Goal: Information Seeking & Learning: Find contact information

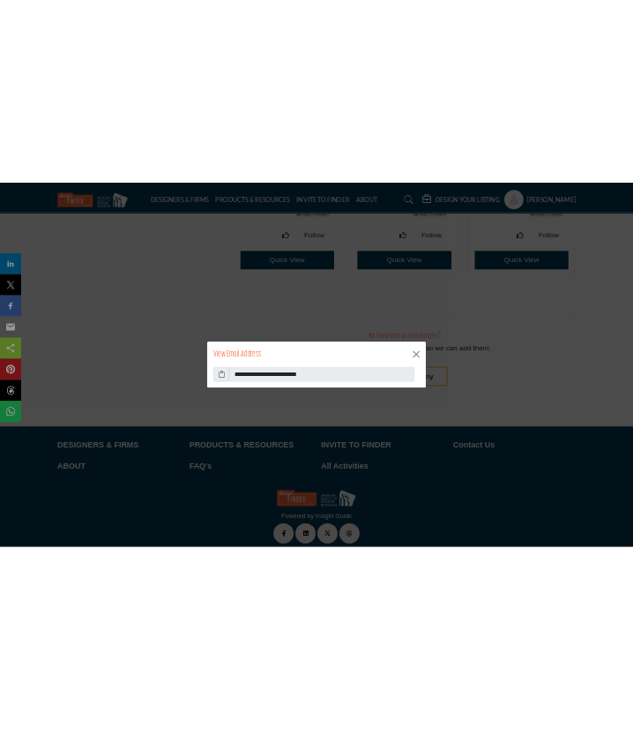
scroll to position [43651, 0]
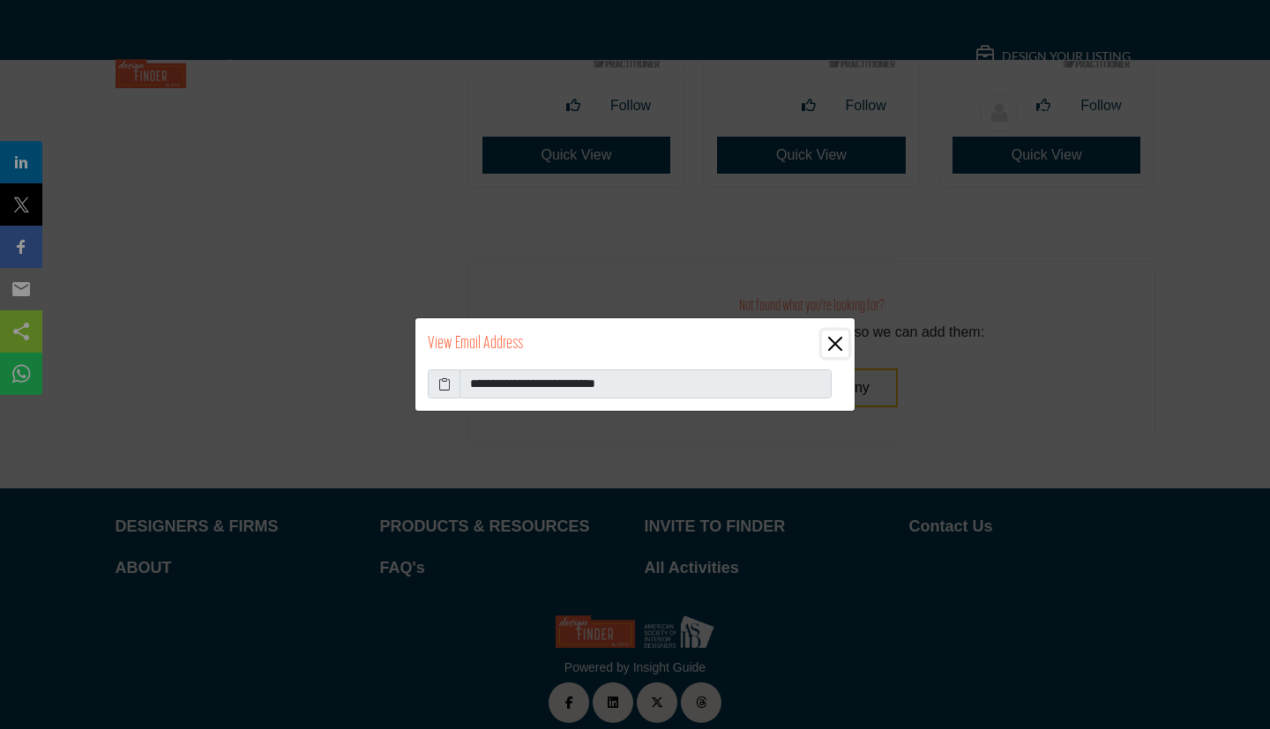
click at [822, 331] on button "Close" at bounding box center [835, 344] width 26 height 26
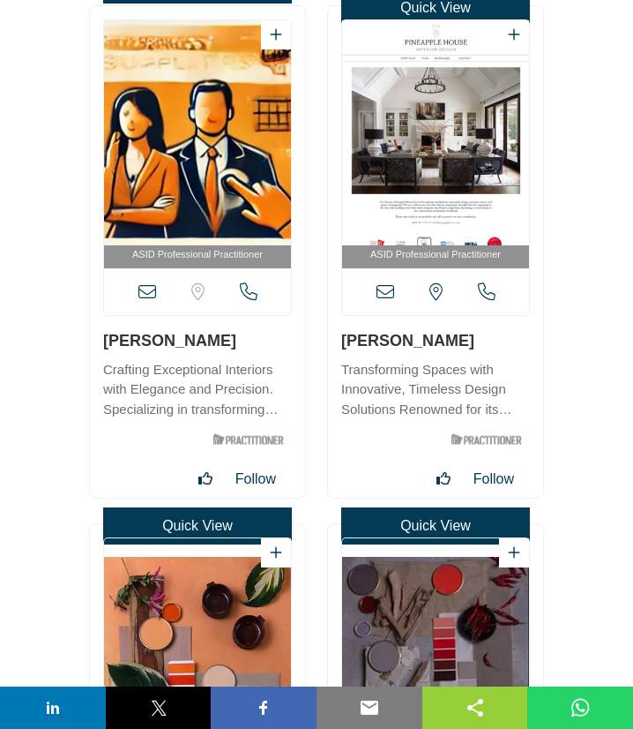
scroll to position [60987, 0]
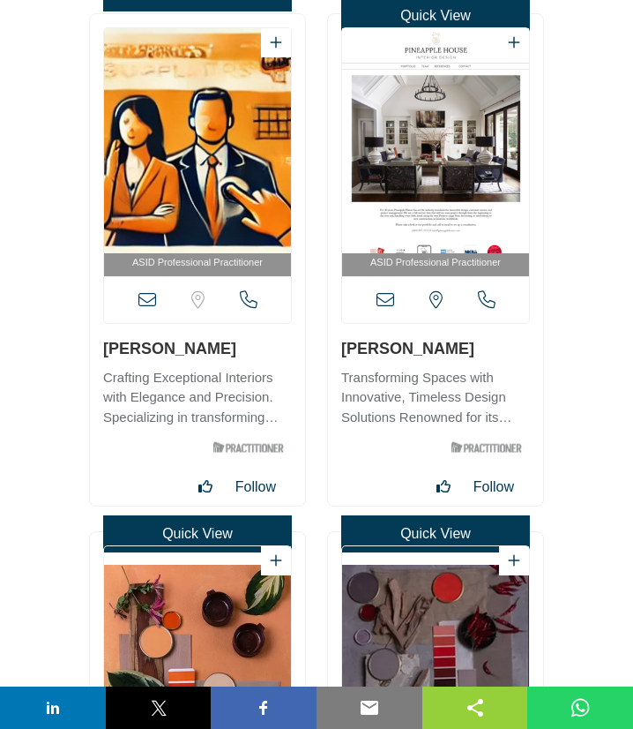
drag, startPoint x: 336, startPoint y: 354, endPoint x: 436, endPoint y: 348, distance: 99.8
click at [436, 348] on div "ASID Professional Practitioner" at bounding box center [435, 259] width 215 height 491
copy link "Amber Gizzi"
click at [384, 302] on icon at bounding box center [386, 300] width 18 height 18
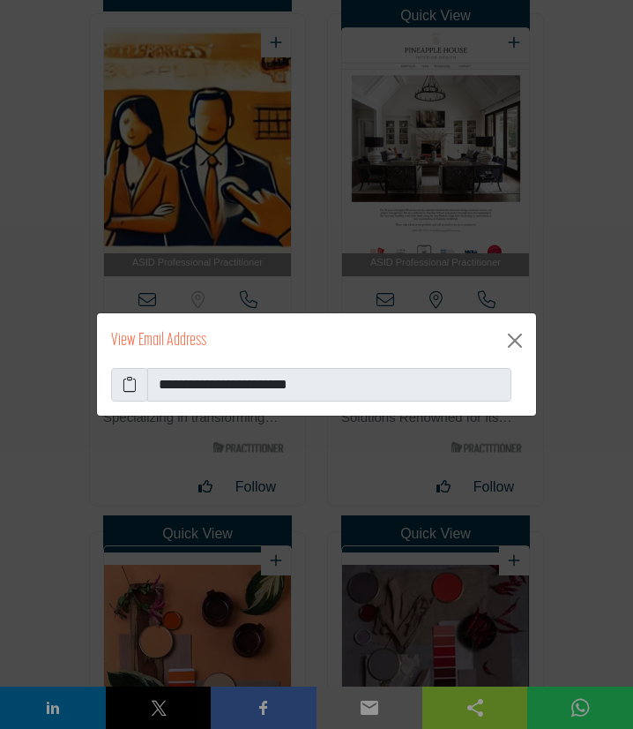
click at [134, 388] on icon at bounding box center [130, 384] width 14 height 21
click at [130, 385] on icon at bounding box center [130, 384] width 14 height 21
click at [515, 343] on button "Close" at bounding box center [515, 340] width 28 height 28
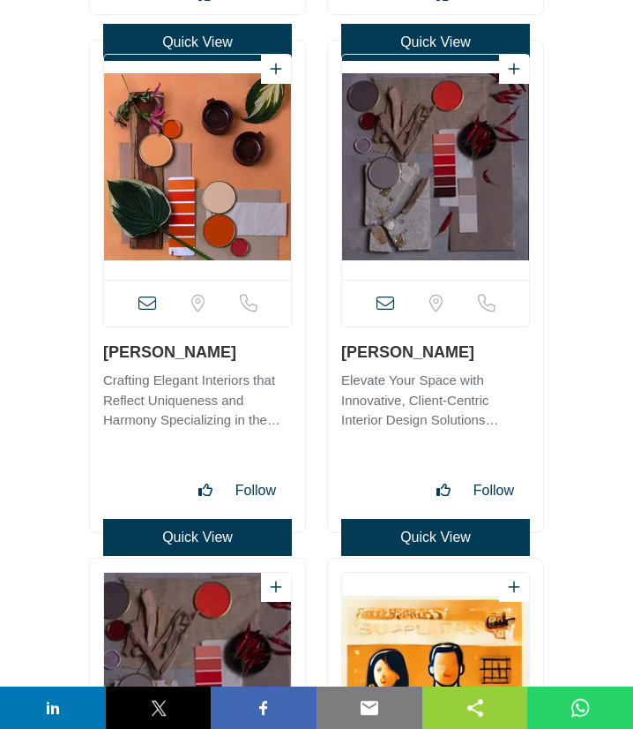
scroll to position [61463, 0]
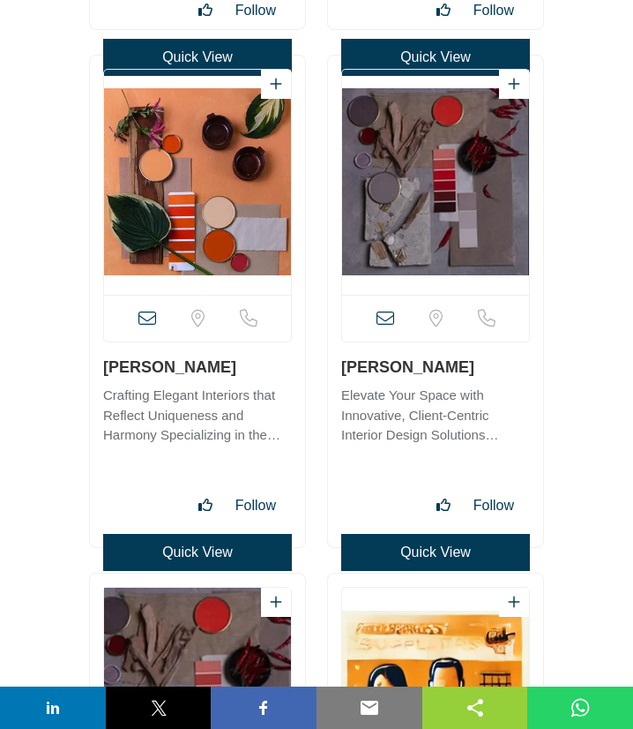
drag, startPoint x: 229, startPoint y: 373, endPoint x: 0, endPoint y: 371, distance: 229.3
click at [104, 371] on h3 "Amber Kailani" at bounding box center [197, 366] width 189 height 22
drag, startPoint x: 160, startPoint y: 370, endPoint x: 93, endPoint y: 370, distance: 66.1
click at [93, 370] on div "View full profile in new tab." at bounding box center [197, 301] width 215 height 491
drag, startPoint x: 102, startPoint y: 370, endPoint x: 208, endPoint y: 372, distance: 105.9
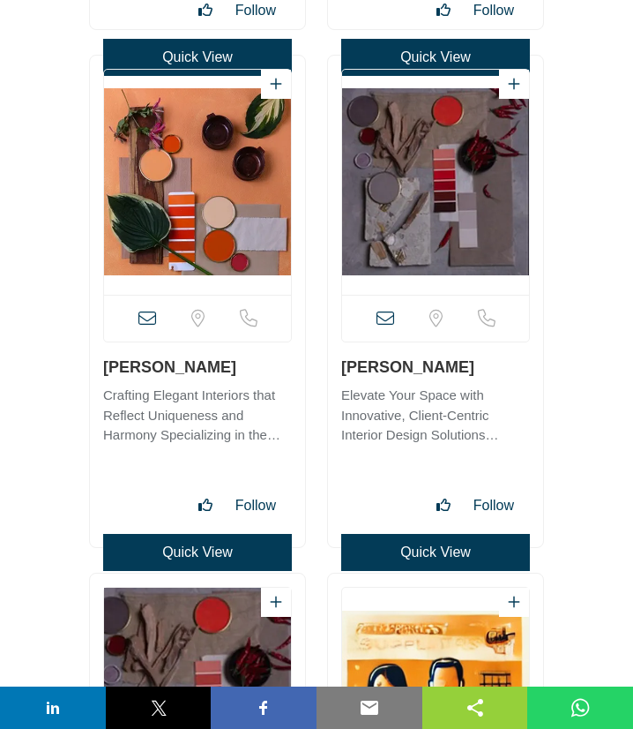
click at [208, 372] on div "View full profile in new tab." at bounding box center [197, 301] width 215 height 491
copy link "Amber Kailani"
click at [145, 321] on icon at bounding box center [147, 319] width 18 height 18
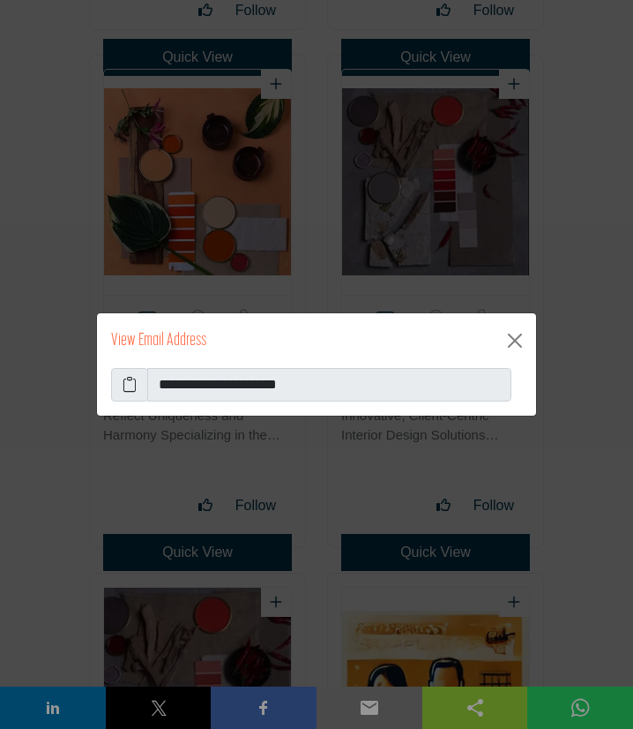
click at [132, 385] on icon at bounding box center [130, 384] width 14 height 21
click at [514, 346] on button "Close" at bounding box center [515, 340] width 28 height 28
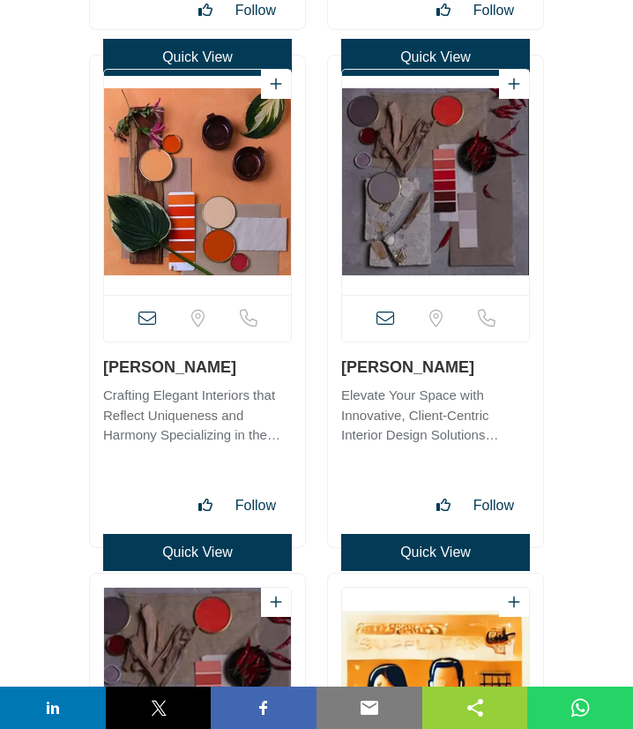
drag, startPoint x: 340, startPoint y: 373, endPoint x: 450, endPoint y: 367, distance: 109.5
click at [450, 367] on div "View full profile in new tab." at bounding box center [435, 301] width 215 height 491
copy link "Amber Leddon"
click at [382, 318] on icon at bounding box center [386, 319] width 18 height 18
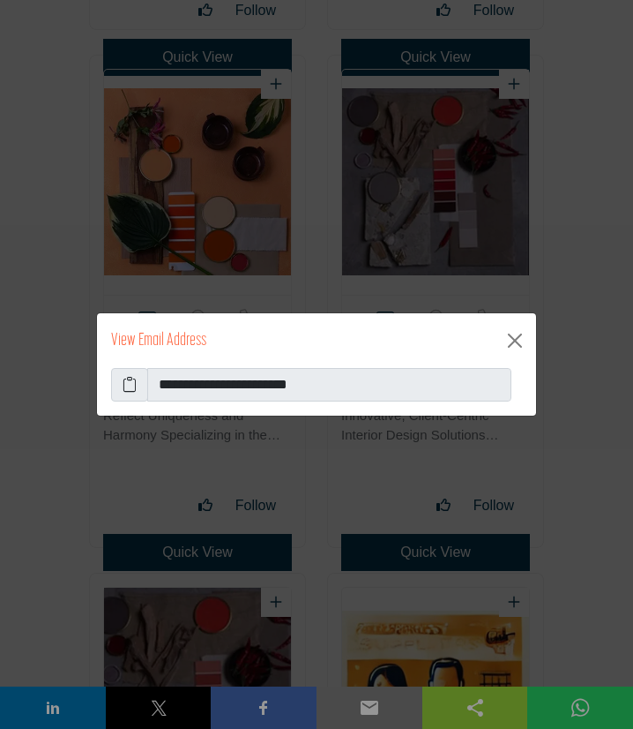
click at [131, 386] on icon at bounding box center [130, 384] width 14 height 21
click at [514, 336] on button "Close" at bounding box center [515, 340] width 28 height 28
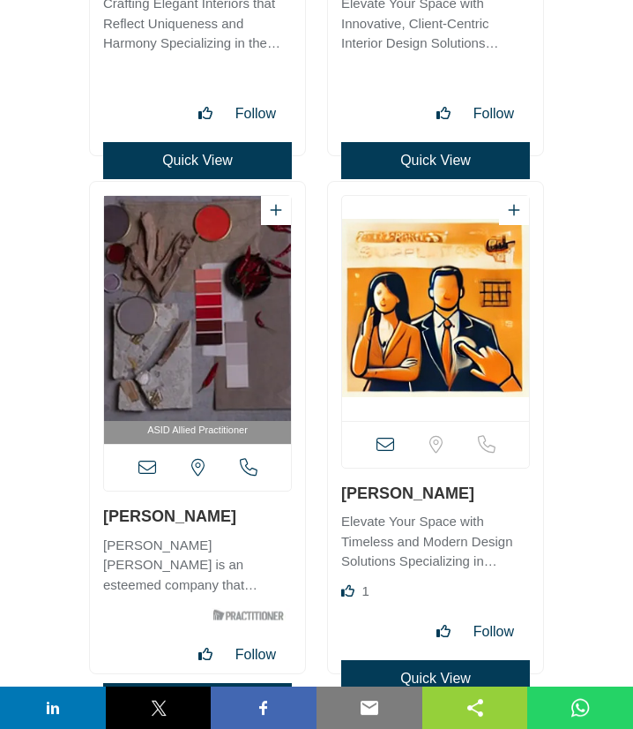
scroll to position [61939, 0]
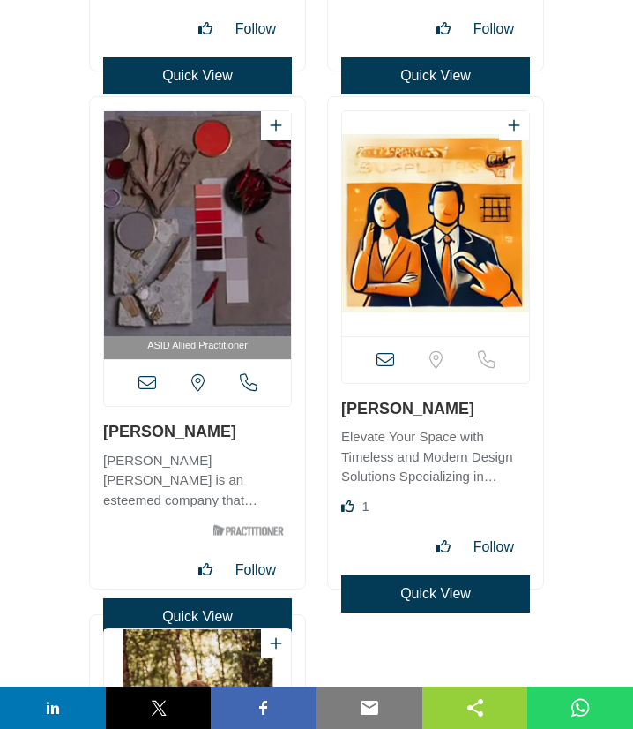
drag, startPoint x: 101, startPoint y: 429, endPoint x: 252, endPoint y: 438, distance: 152.0
click at [252, 438] on div "ASID Allied Practitioner" at bounding box center [197, 342] width 215 height 491
copy link "Amber MacCracken"
click at [150, 386] on icon at bounding box center [147, 383] width 18 height 18
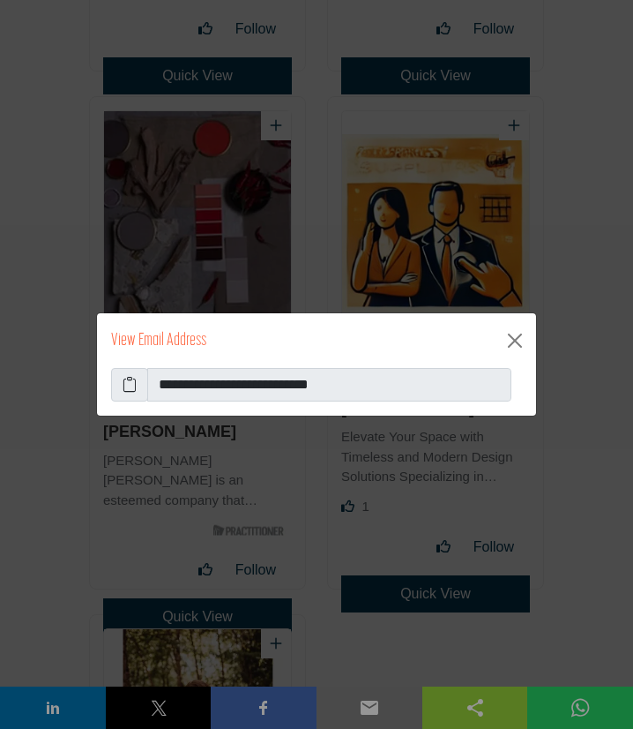
click at [134, 387] on icon at bounding box center [130, 384] width 14 height 21
click at [504, 333] on button "Close" at bounding box center [515, 340] width 28 height 28
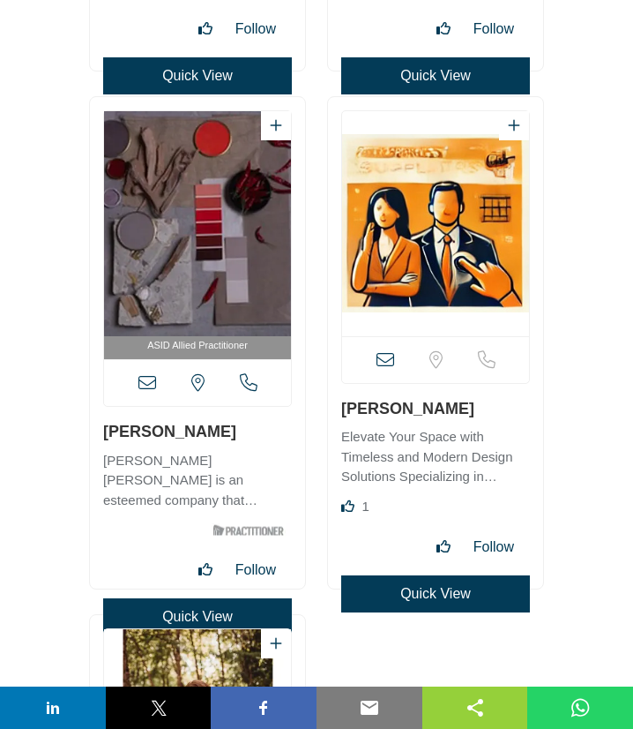
drag, startPoint x: 337, startPoint y: 413, endPoint x: 476, endPoint y: 401, distance: 139.8
click at [476, 401] on div "Like Quick View" at bounding box center [435, 342] width 215 height 491
copy link "Amber Oldenborg"
click at [386, 361] on icon at bounding box center [386, 360] width 18 height 18
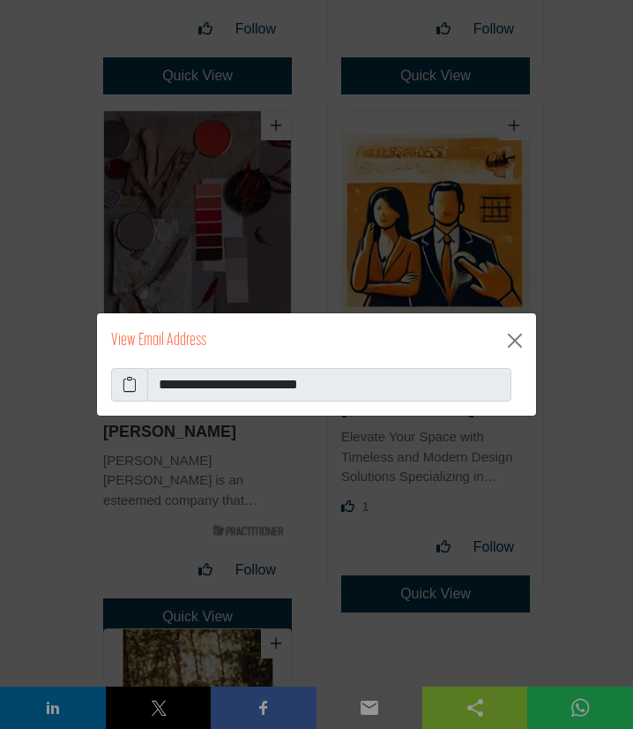
click at [127, 387] on icon at bounding box center [130, 384] width 14 height 21
click at [512, 333] on button "Close" at bounding box center [515, 340] width 28 height 28
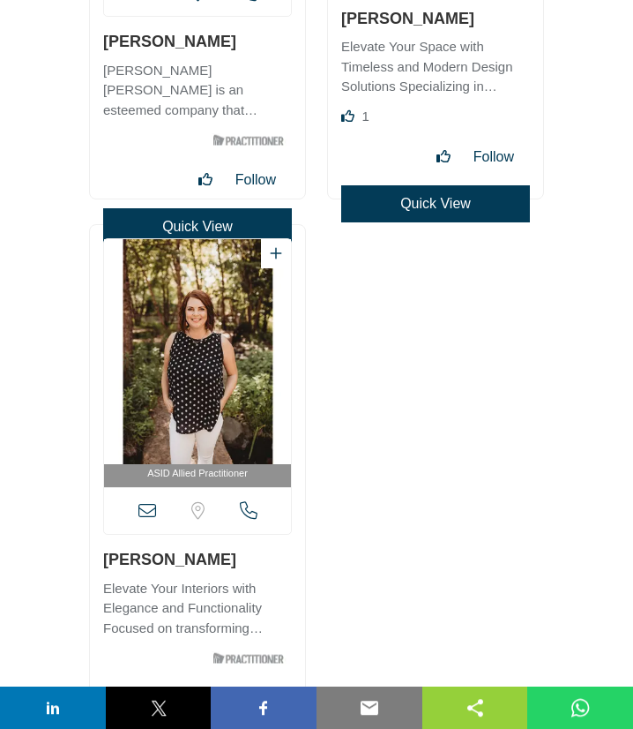
scroll to position [62416, 0]
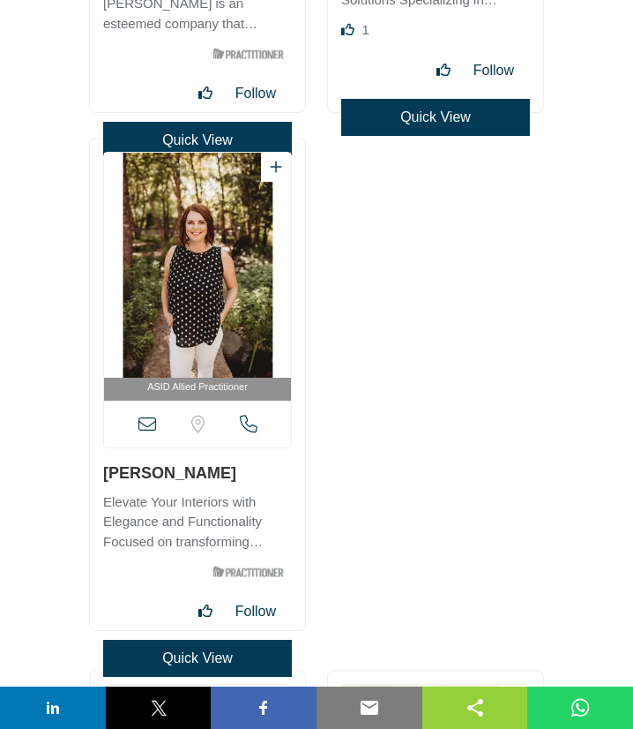
drag, startPoint x: 150, startPoint y: 471, endPoint x: 212, endPoint y: 470, distance: 61.7
click at [212, 470] on div "ASID Allied Practitioner" at bounding box center [197, 383] width 215 height 491
copy link "Amber Ranzau"
click at [146, 429] on icon at bounding box center [147, 424] width 18 height 18
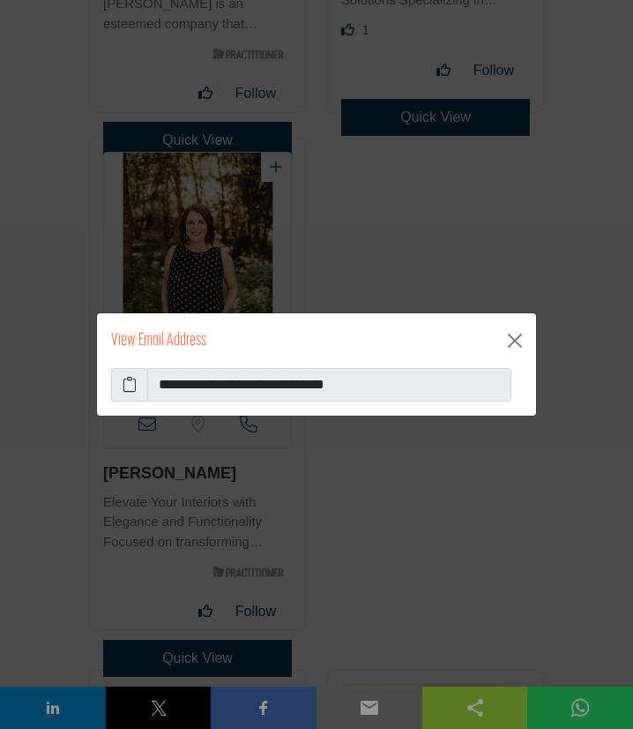
click at [130, 385] on icon at bounding box center [130, 384] width 14 height 21
click at [506, 340] on button "Close" at bounding box center [515, 340] width 28 height 28
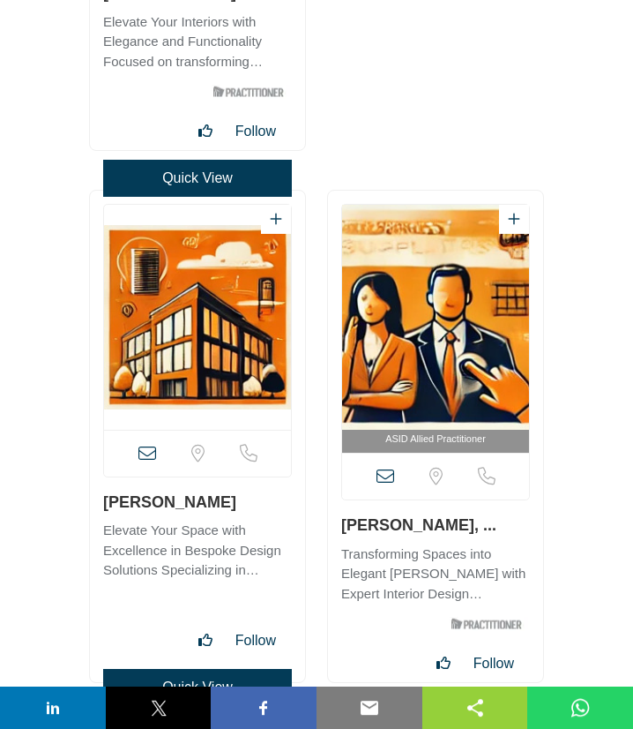
scroll to position [62987, 0]
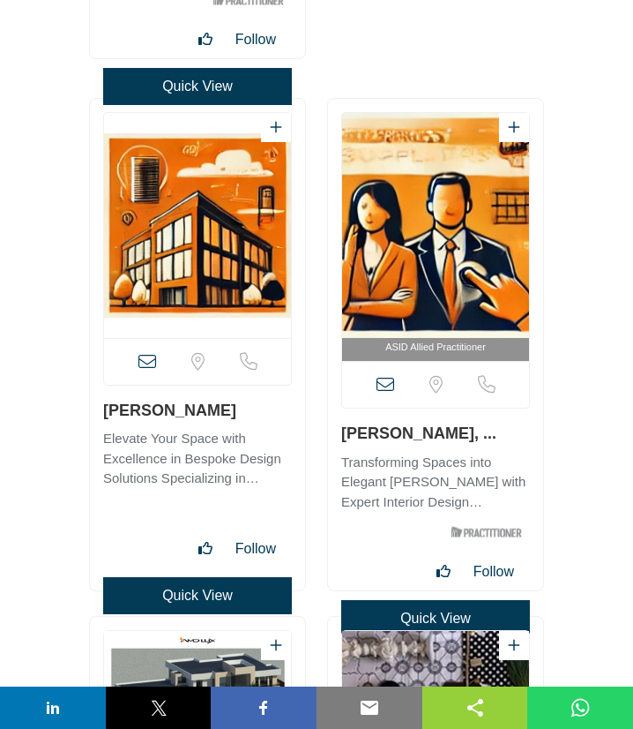
drag, startPoint x: 98, startPoint y: 417, endPoint x: 203, endPoint y: 410, distance: 105.2
click at [203, 410] on div "View full profile in new tab." at bounding box center [197, 344] width 215 height 491
copy link "Amber Wood"
click at [150, 366] on icon at bounding box center [147, 362] width 18 height 18
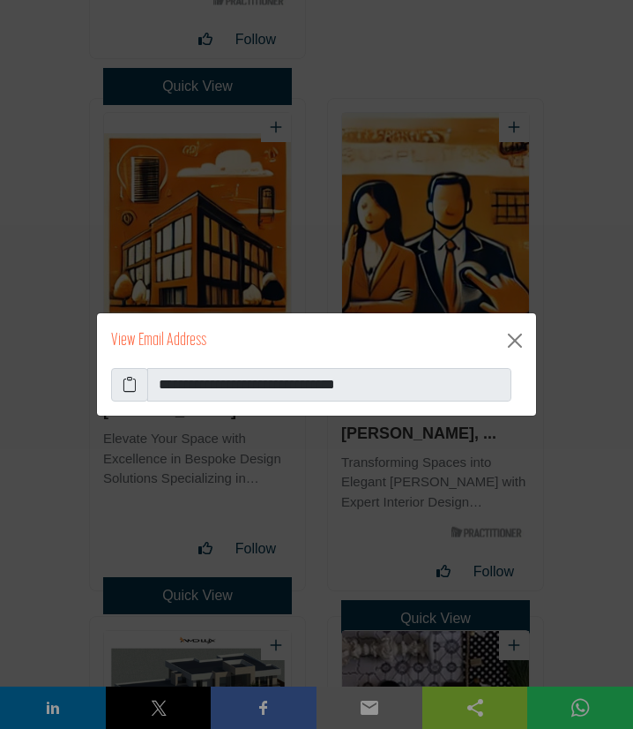
click at [124, 385] on icon at bounding box center [130, 384] width 14 height 21
click at [509, 338] on button "Close" at bounding box center [515, 340] width 28 height 28
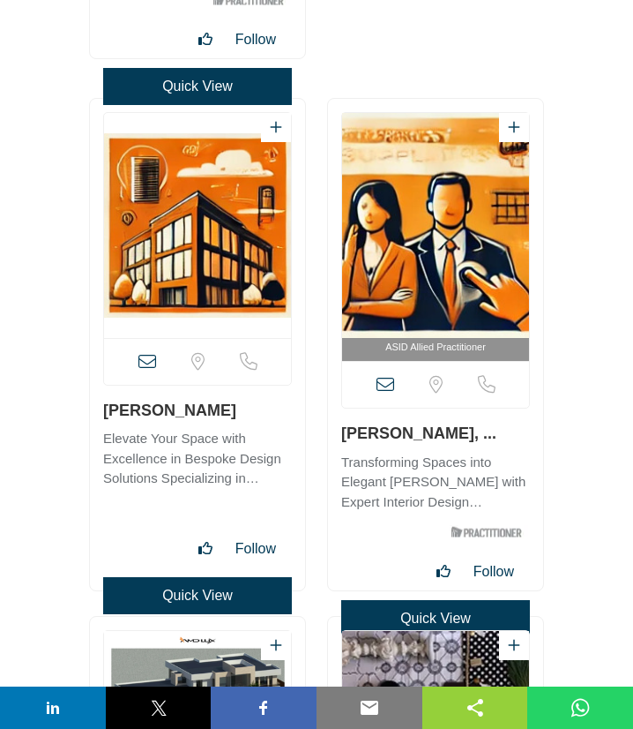
drag, startPoint x: 340, startPoint y: 437, endPoint x: 489, endPoint y: 429, distance: 149.3
click at [489, 429] on div "ASID Allied Practitioner" at bounding box center [435, 344] width 215 height 491
copy link "Ambiorix Henriquez"
click at [385, 391] on icon at bounding box center [386, 385] width 18 height 18
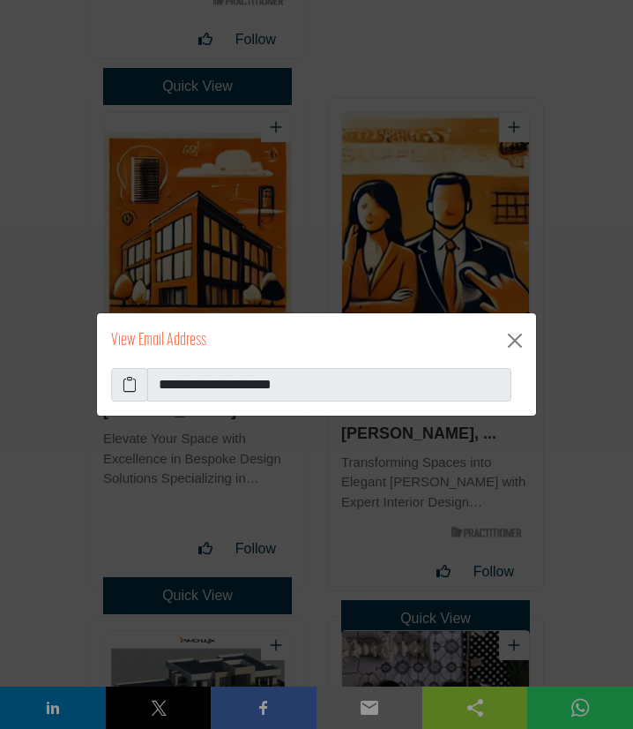
click at [125, 386] on icon at bounding box center [130, 384] width 14 height 21
click at [512, 340] on button "Close" at bounding box center [515, 340] width 28 height 28
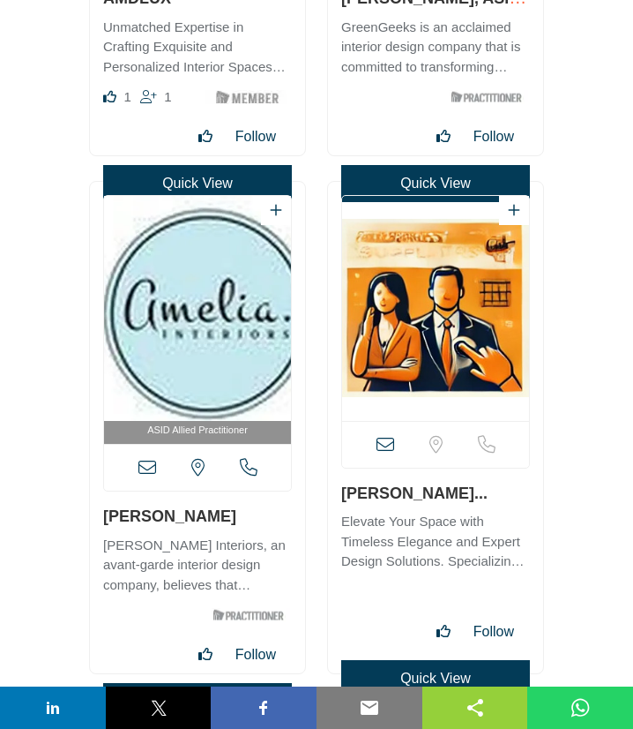
scroll to position [63654, 0]
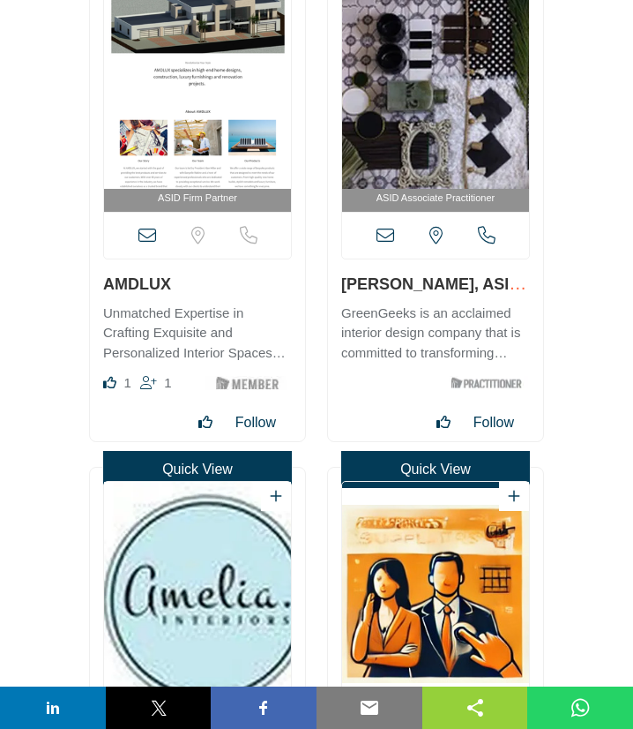
drag, startPoint x: 392, startPoint y: 288, endPoint x: 525, endPoint y: 287, distance: 132.3
drag, startPoint x: 338, startPoint y: 282, endPoint x: 446, endPoint y: 281, distance: 108.5
click at [446, 281] on div "ASID Associate Practitioner" at bounding box center [435, 195] width 215 height 491
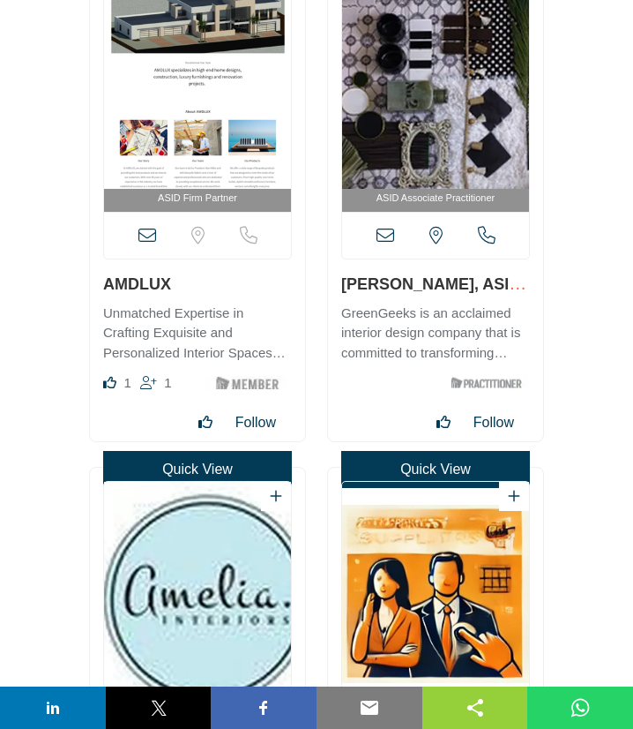
copy link "Ameet Chopra"
click at [388, 242] on icon at bounding box center [386, 236] width 18 height 18
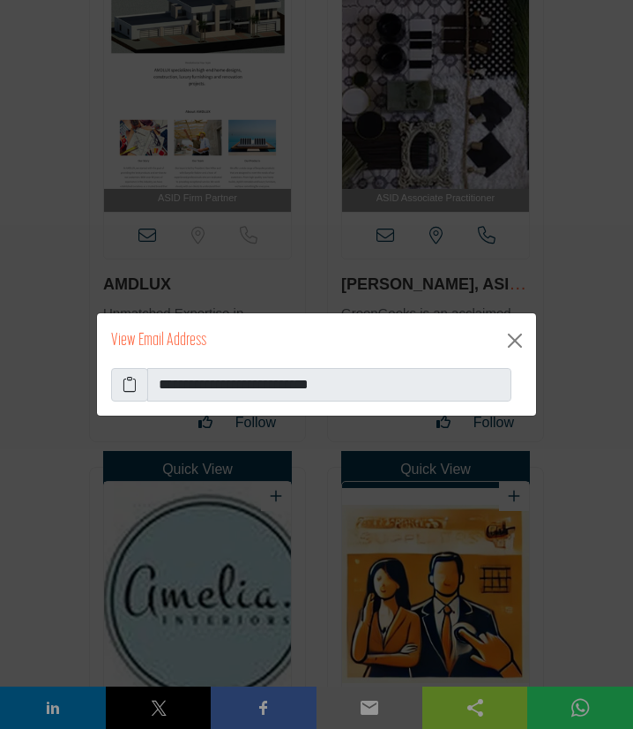
click at [134, 387] on icon at bounding box center [130, 384] width 14 height 21
click at [517, 340] on button "Close" at bounding box center [515, 340] width 28 height 28
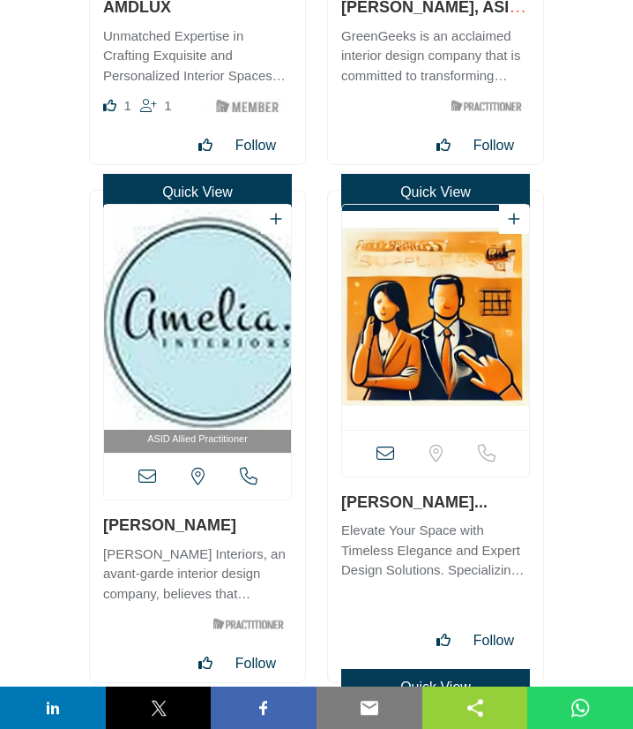
scroll to position [63749, 0]
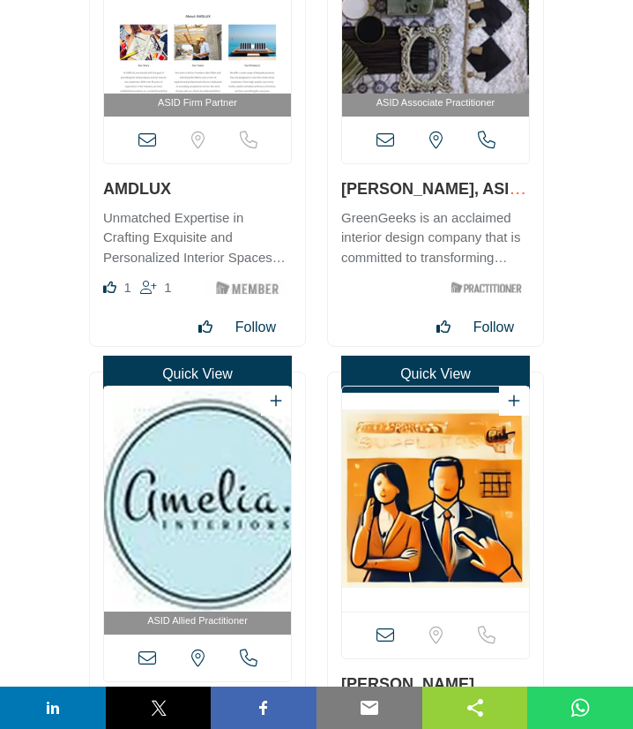
drag, startPoint x: 227, startPoint y: 417, endPoint x: 119, endPoint y: 440, distance: 110.0
click at [227, 423] on div "ASID Allied Practitioner" at bounding box center [197, 617] width 215 height 491
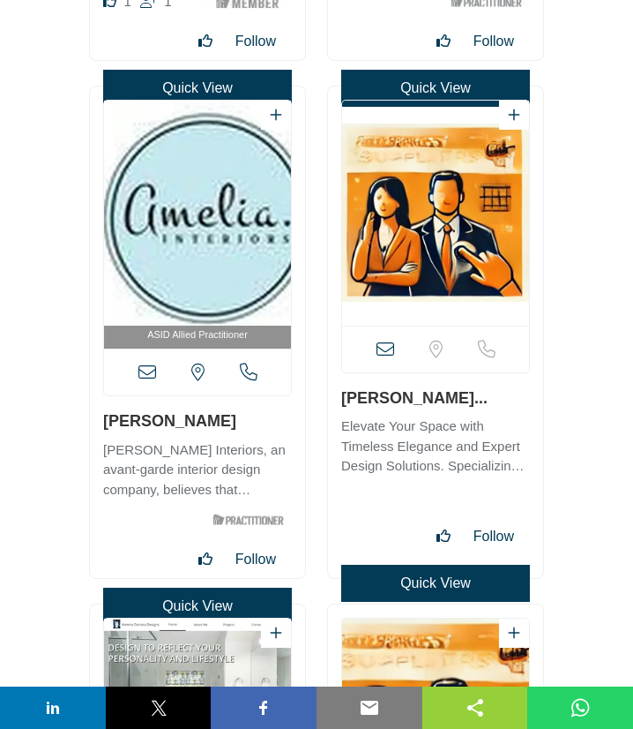
copy div "South Carolina, USA Amelia Kearney"
click at [145, 367] on icon at bounding box center [147, 372] width 18 height 18
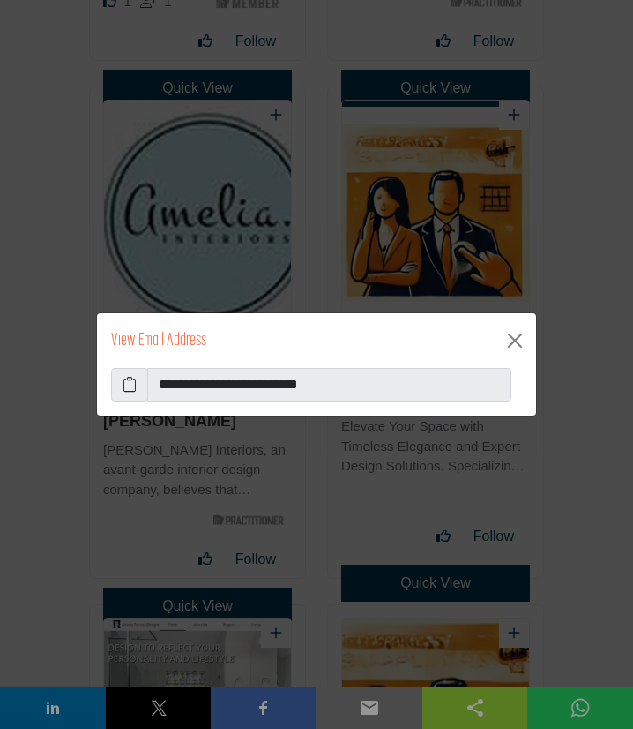
click at [131, 386] on icon at bounding box center [130, 384] width 14 height 21
click at [517, 339] on button "Close" at bounding box center [515, 340] width 28 height 28
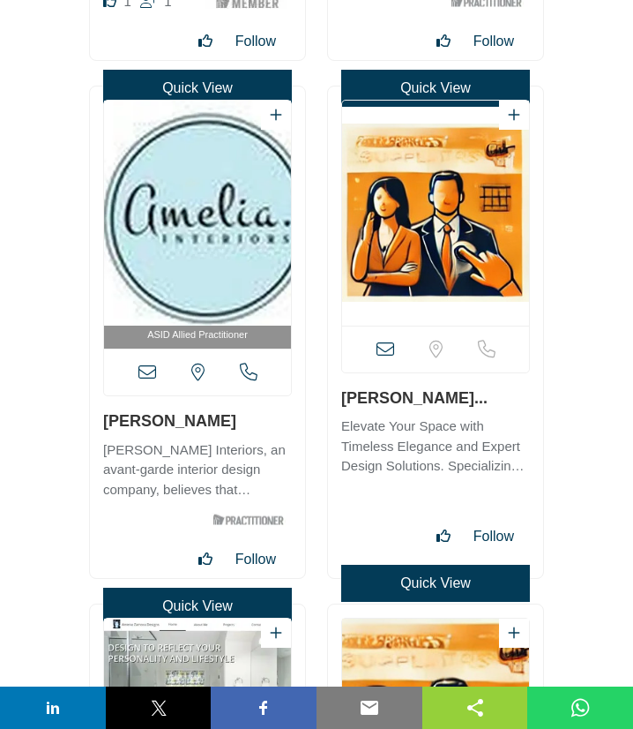
drag, startPoint x: 337, startPoint y: 399, endPoint x: 508, endPoint y: 392, distance: 171.2
click at [508, 392] on div "View full profile in new tab." at bounding box center [435, 331] width 215 height 491
click at [488, 392] on link "Amelia Vallone Logan..." at bounding box center [414, 398] width 146 height 18
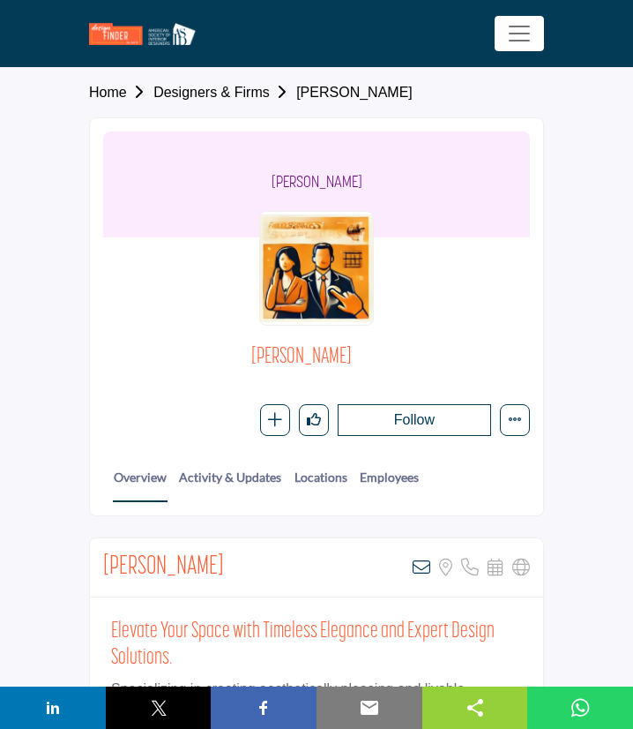
drag, startPoint x: 446, startPoint y: 342, endPoint x: 372, endPoint y: 355, distance: 75.3
click at [372, 355] on div "Amelia Vallone Logan Follow Following Message Recommend Add to My Suppliers Cla…" at bounding box center [316, 340] width 427 height 207
copy div "Amelia Vallone Logan"
click at [227, 88] on link "Designers & Firms" at bounding box center [224, 92] width 143 height 15
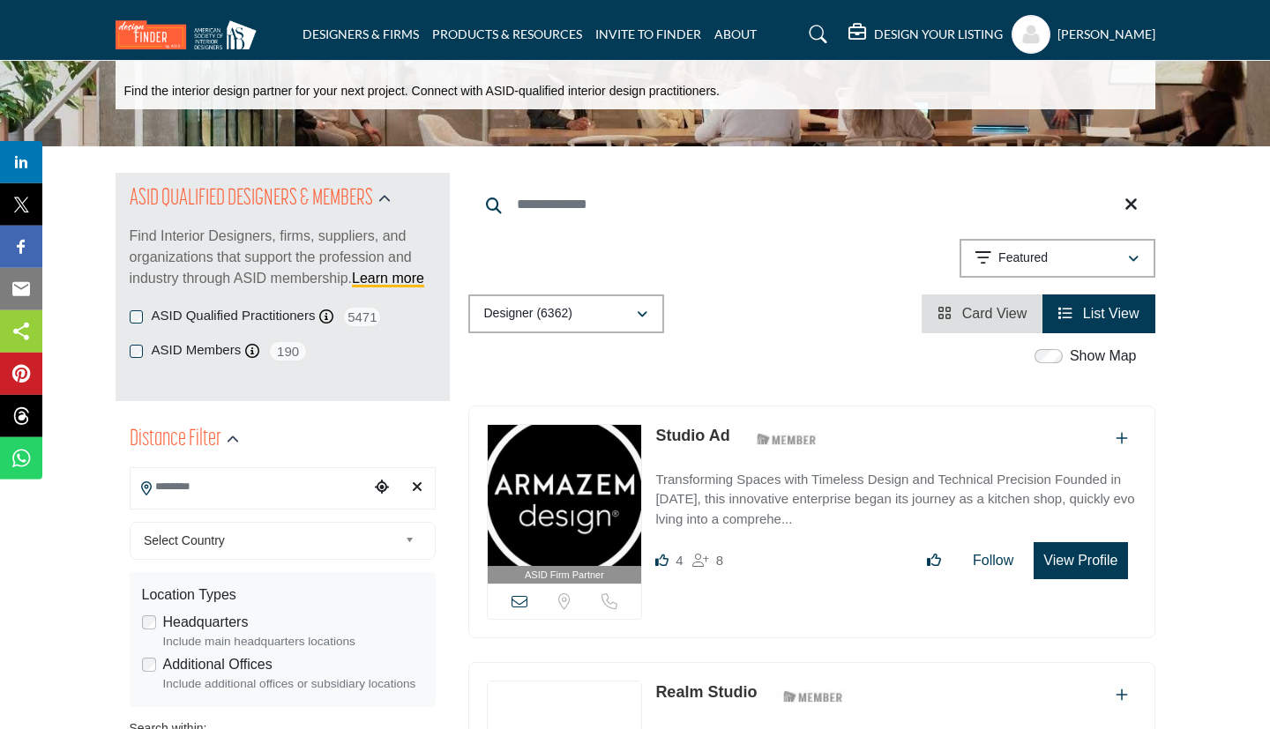
scroll to position [286, 0]
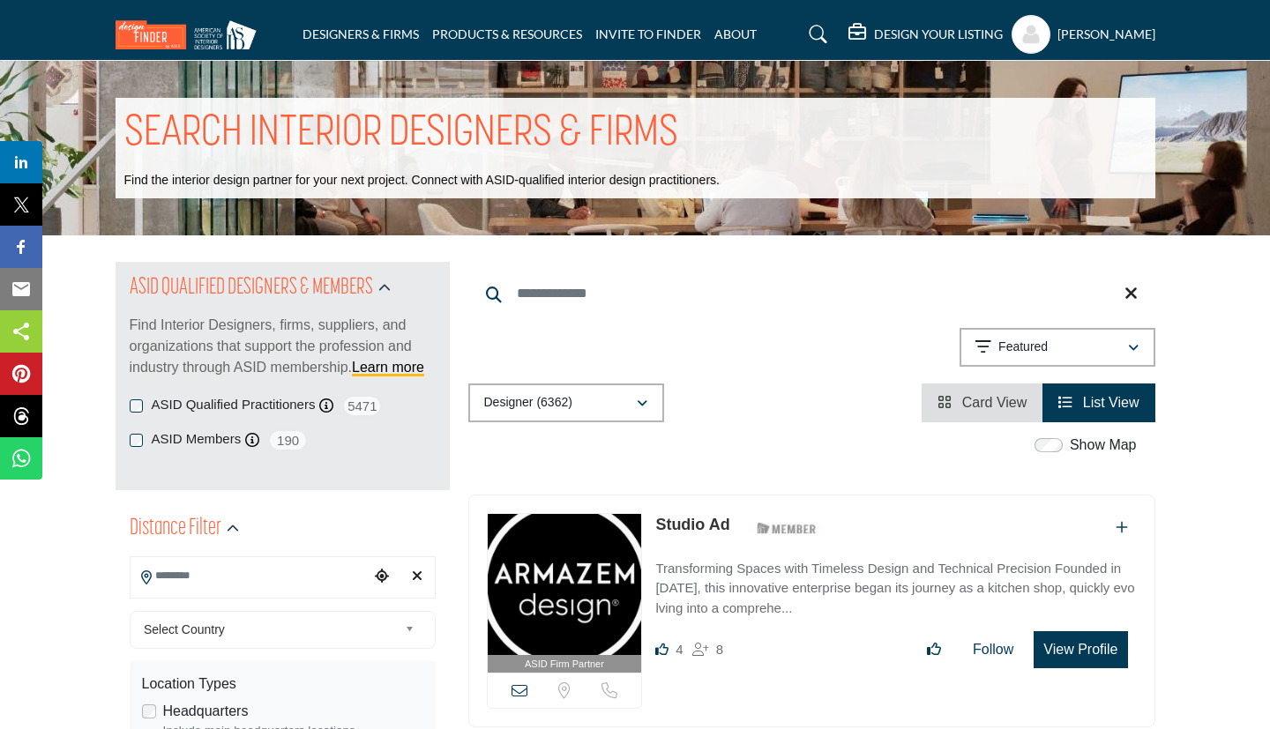
click at [632, 405] on span "Card View" at bounding box center [994, 402] width 65 height 15
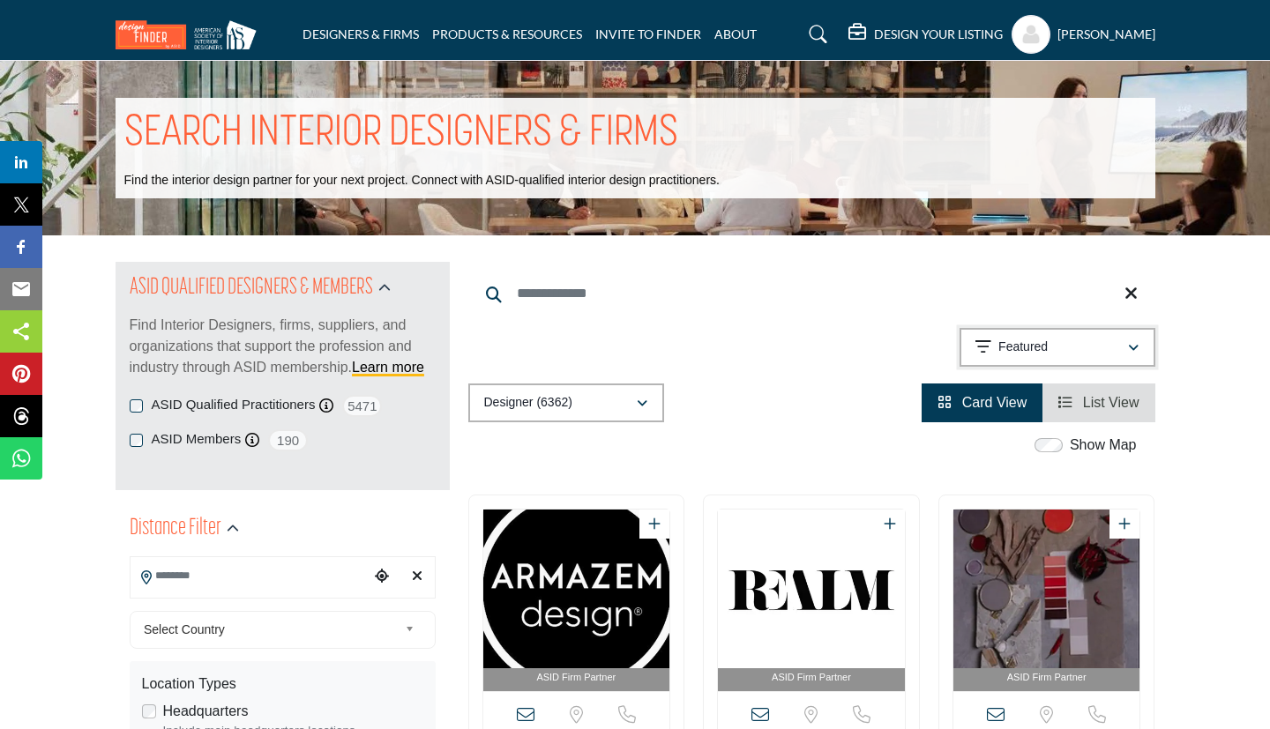
click at [632, 355] on p "Featured" at bounding box center [1022, 348] width 49 height 18
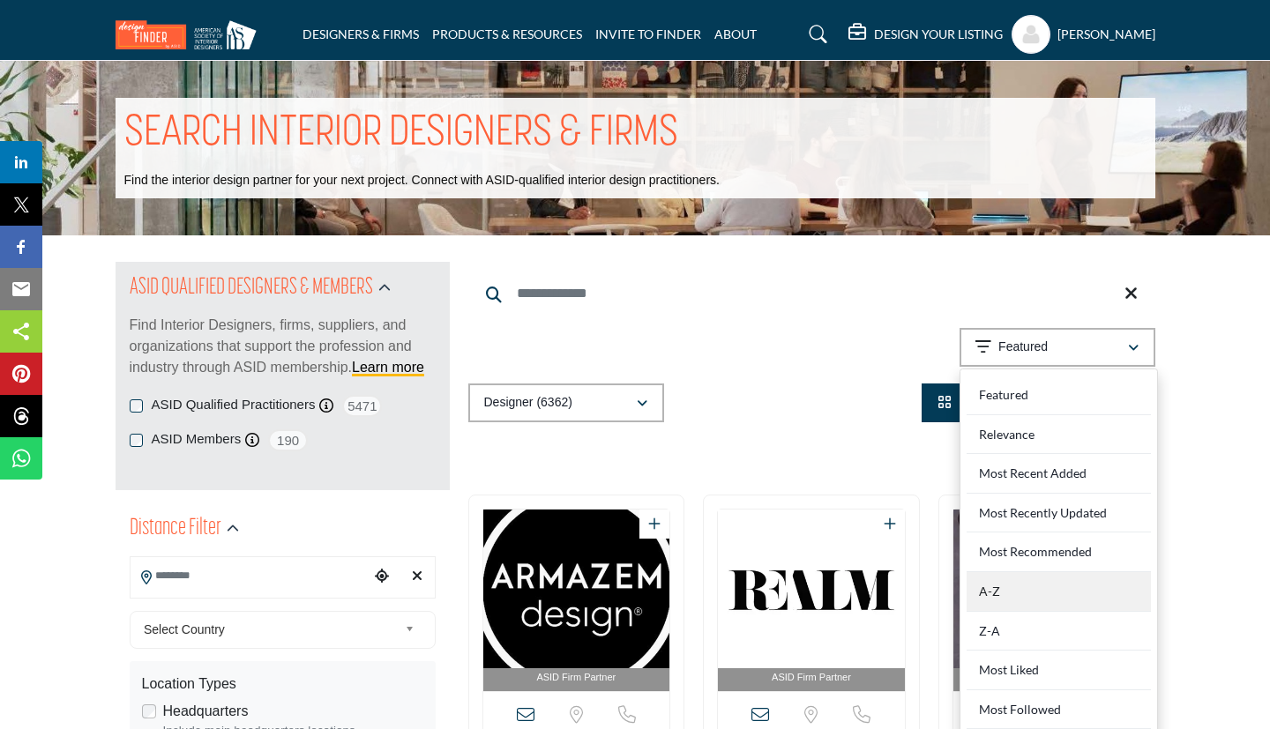
click at [632, 596] on div "A-Z" at bounding box center [1059, 592] width 184 height 40
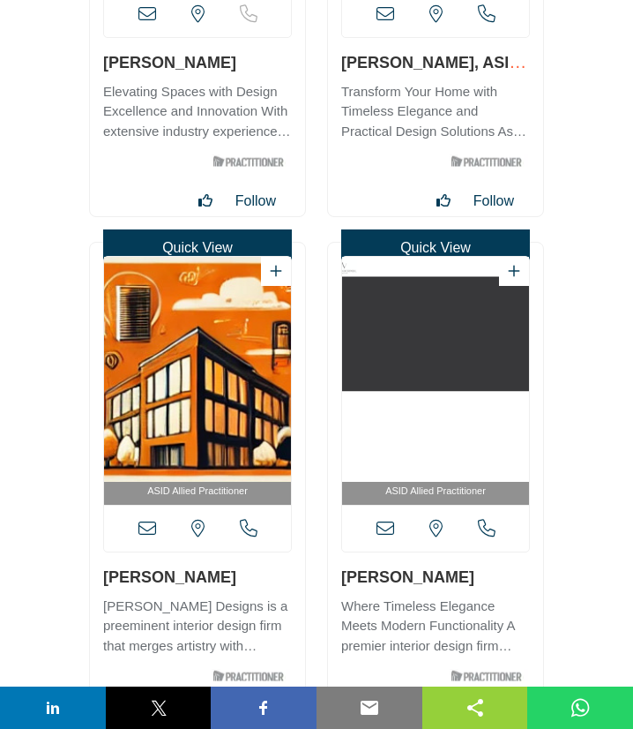
scroll to position [38537, 0]
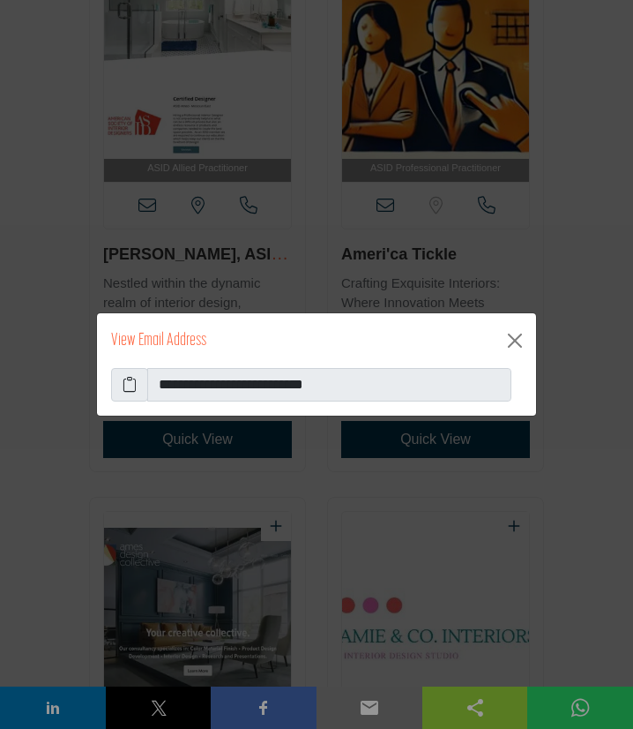
click at [138, 383] on span at bounding box center [129, 385] width 37 height 34
click at [122, 386] on span at bounding box center [129, 385] width 37 height 34
click at [127, 386] on icon at bounding box center [130, 384] width 14 height 21
click at [522, 343] on button "Close" at bounding box center [515, 340] width 28 height 28
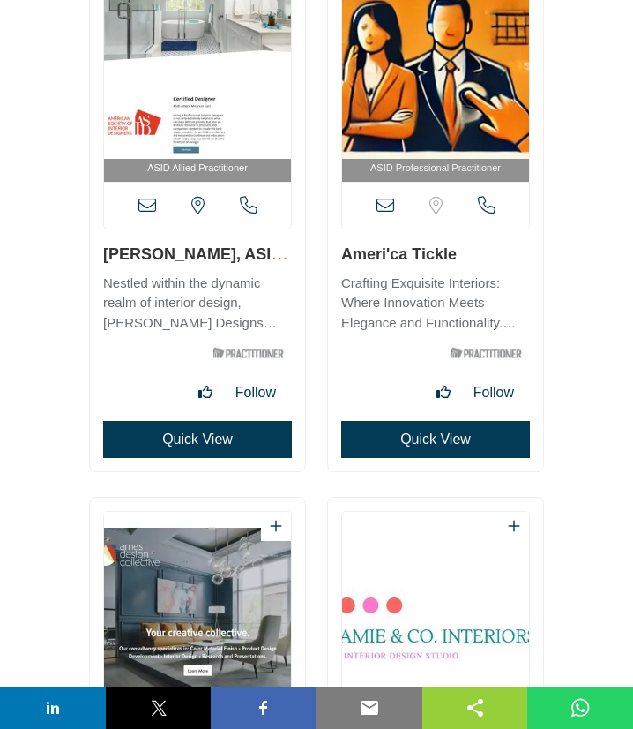
click at [457, 257] on div "ASID Professional Practitioner" at bounding box center [435, 195] width 215 height 551
copy link "Ameri'ca Tickle"
click at [386, 204] on icon at bounding box center [386, 206] width 18 height 18
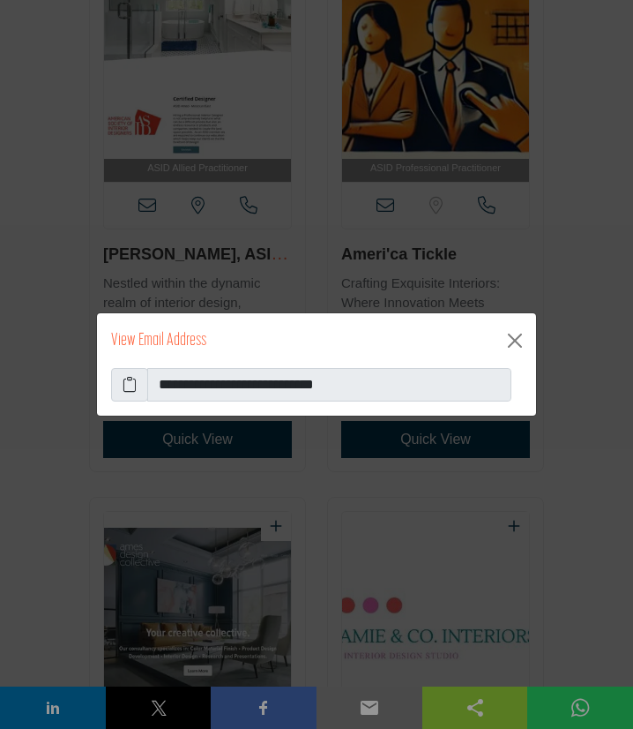
click at [131, 383] on icon at bounding box center [130, 384] width 14 height 21
click at [516, 336] on button "Close" at bounding box center [515, 340] width 28 height 28
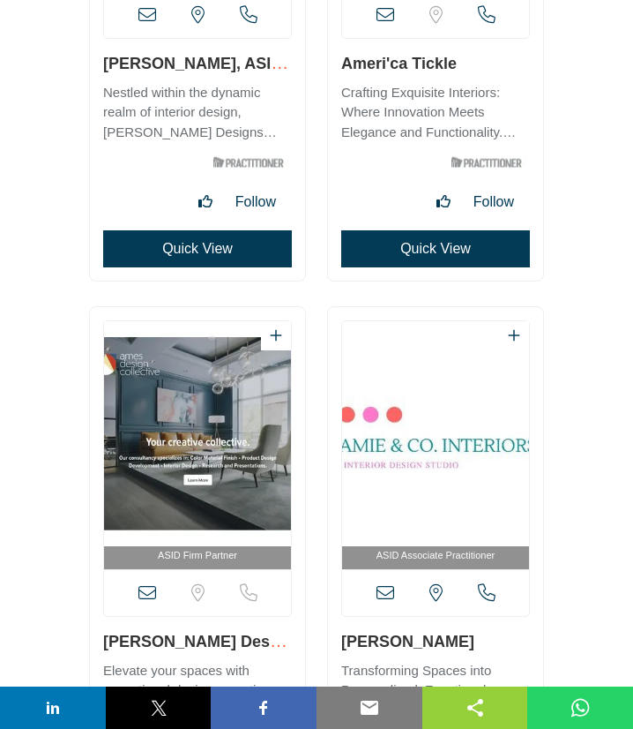
scroll to position [72876, 0]
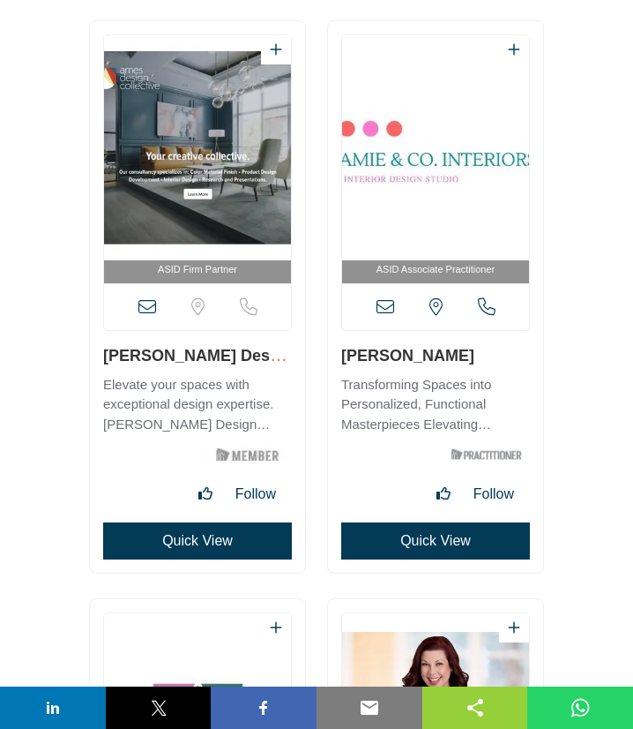
drag, startPoint x: 339, startPoint y: 360, endPoint x: 450, endPoint y: 360, distance: 111.1
click at [450, 360] on div "ASID Associate Practitioner" at bounding box center [435, 296] width 215 height 551
copy link "Amie Woeppel"
click at [389, 309] on icon at bounding box center [386, 307] width 18 height 18
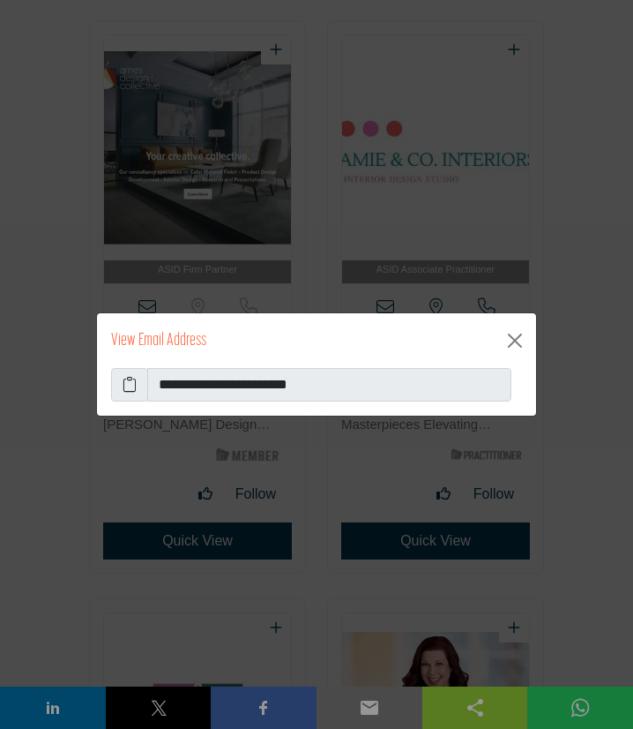
click at [131, 385] on icon at bounding box center [130, 384] width 14 height 21
click at [521, 338] on button "Close" at bounding box center [515, 340] width 28 height 28
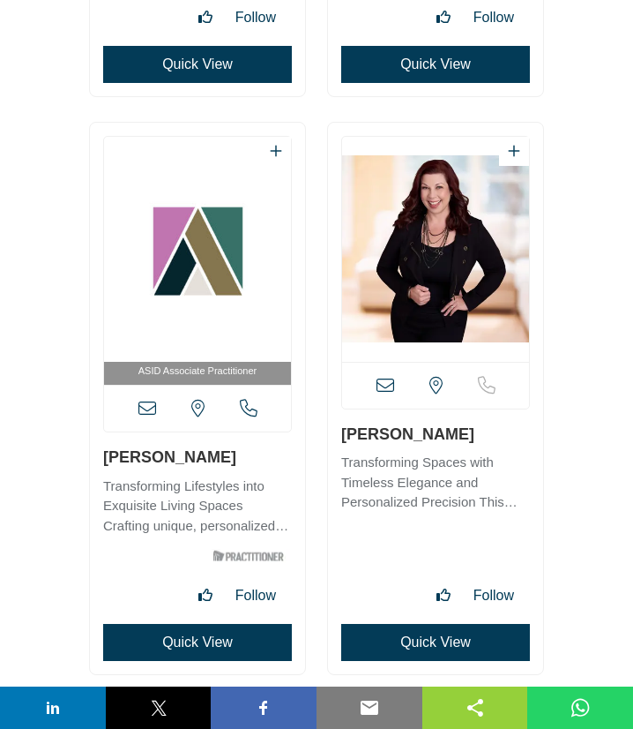
scroll to position [73448, 0]
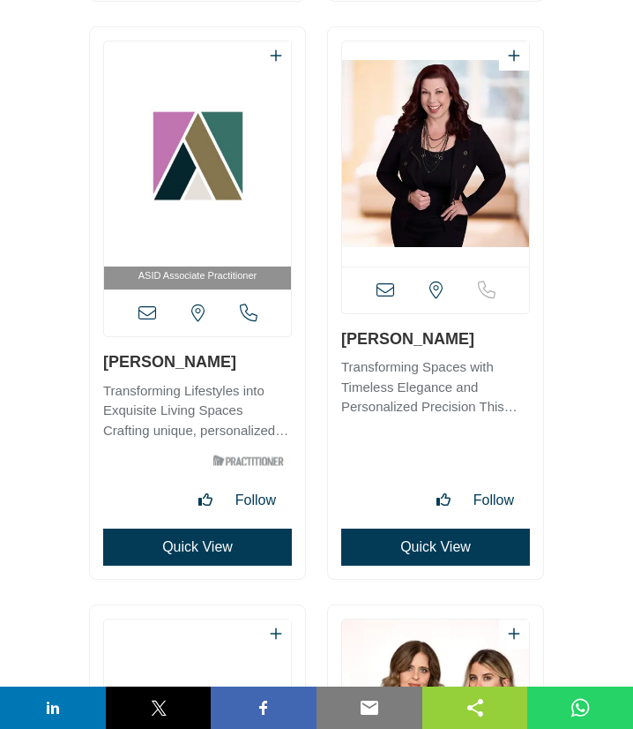
drag, startPoint x: 99, startPoint y: 365, endPoint x: 235, endPoint y: 359, distance: 136.0
click at [235, 359] on div "ASID Associate Practitioner" at bounding box center [197, 302] width 215 height 551
copy link "Amira Windmiller"
click at [153, 311] on icon at bounding box center [147, 313] width 18 height 18
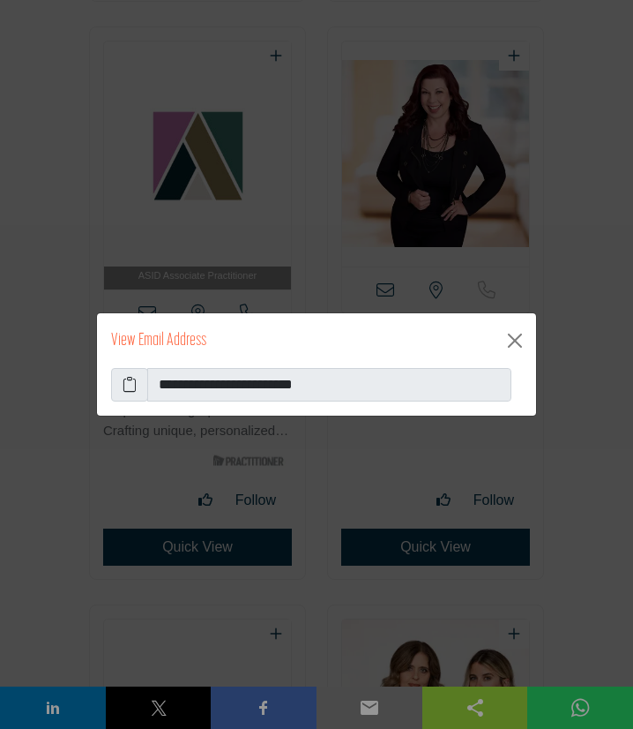
click at [133, 383] on icon at bounding box center [130, 384] width 14 height 21
click at [515, 343] on button "Close" at bounding box center [515, 340] width 28 height 28
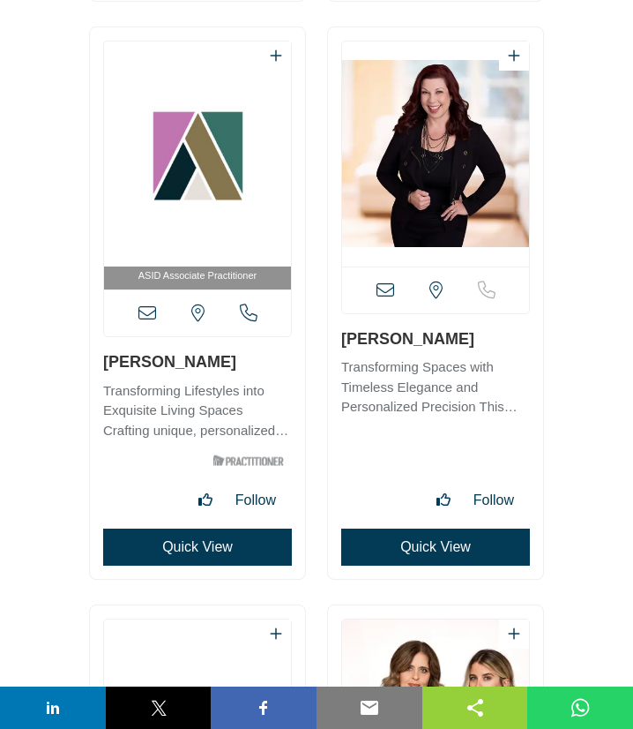
click at [425, 336] on div "Texas, USA Quick View" at bounding box center [435, 302] width 215 height 551
copy link "Amy Baez"
click at [384, 291] on icon at bounding box center [386, 290] width 18 height 18
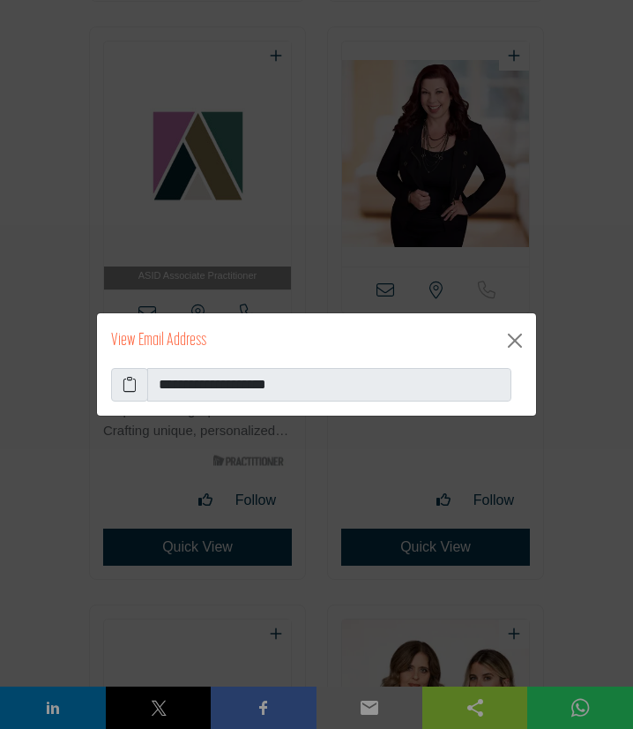
click at [126, 382] on icon at bounding box center [130, 384] width 14 height 21
click at [519, 340] on button "Close" at bounding box center [515, 340] width 28 height 28
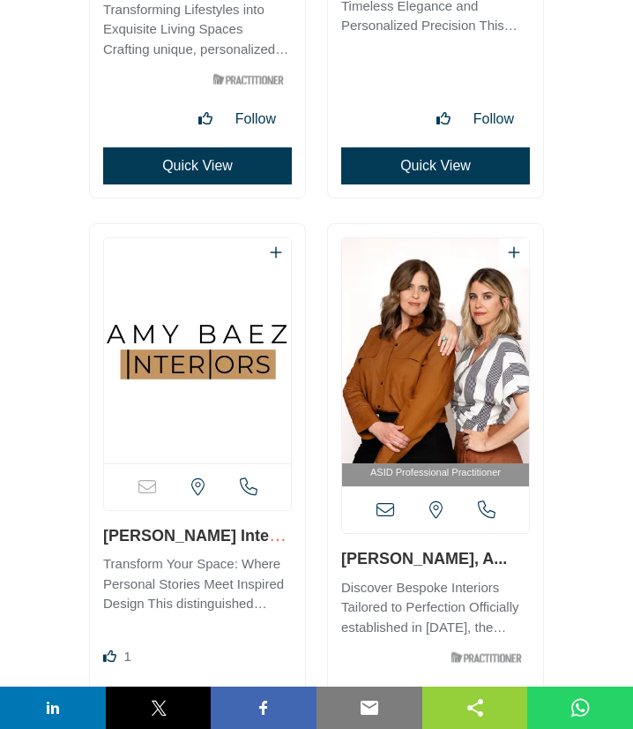
scroll to position [74019, 0]
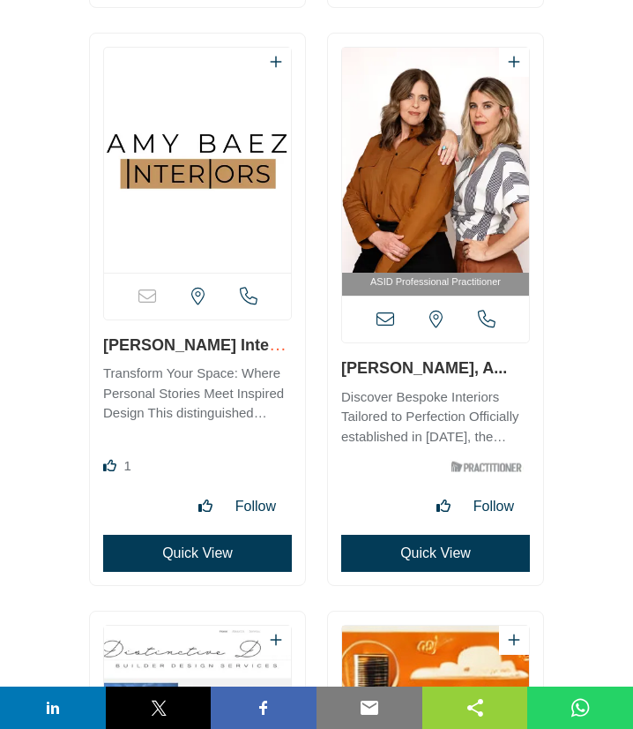
click at [486, 370] on link "Amy Boyett-Whiter, A..." at bounding box center [424, 368] width 166 height 18
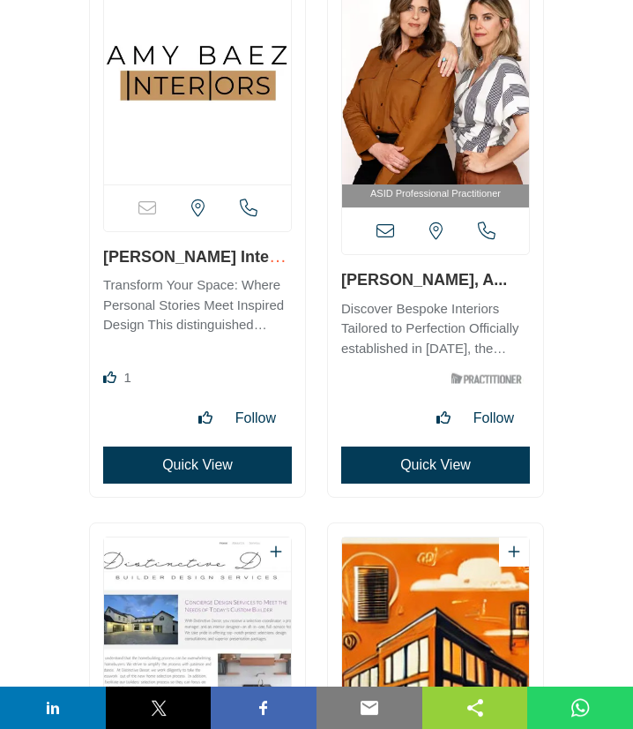
scroll to position [74114, 0]
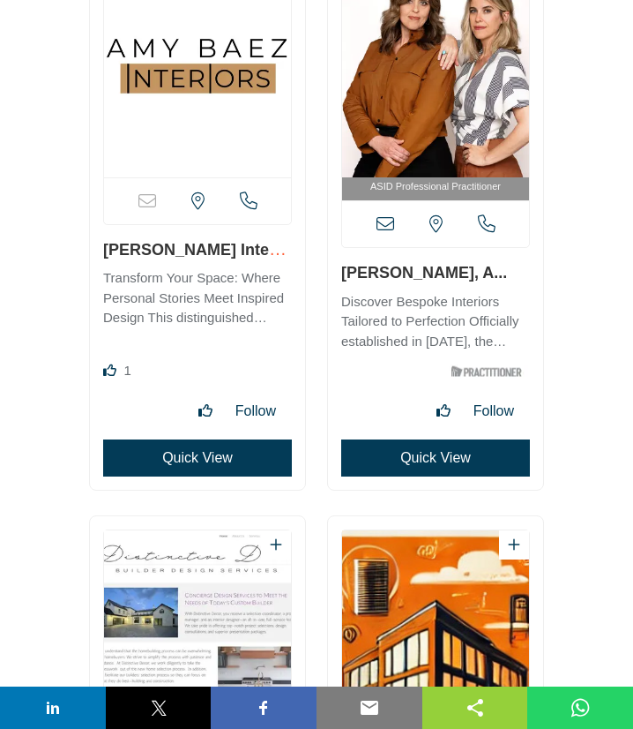
drag, startPoint x: 338, startPoint y: 271, endPoint x: 482, endPoint y: 261, distance: 144.1
click at [482, 261] on div "ASID Professional Practitioner" at bounding box center [435, 213] width 215 height 551
copy link "Amy Boyett-Whiter"
click at [388, 223] on icon at bounding box center [386, 224] width 18 height 18
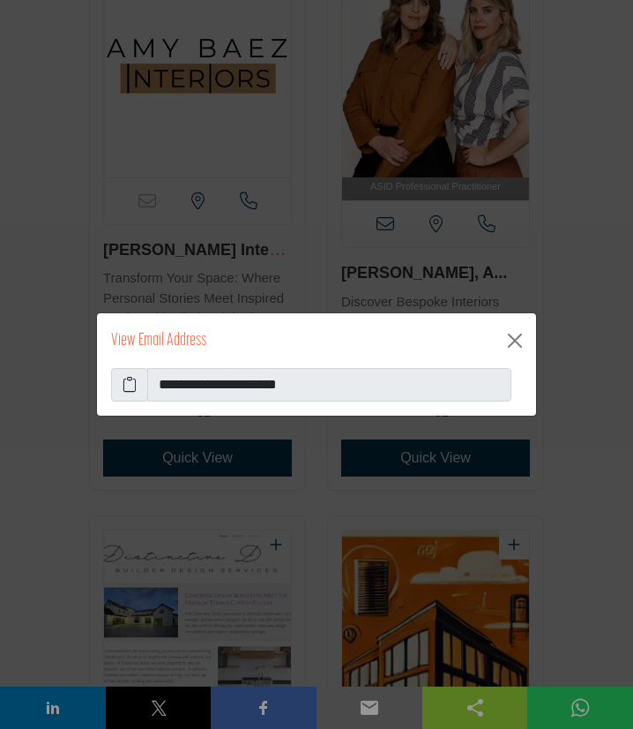
click at [122, 378] on span at bounding box center [129, 385] width 37 height 34
click at [125, 381] on icon at bounding box center [130, 384] width 14 height 21
click at [516, 340] on button "Close" at bounding box center [515, 340] width 28 height 28
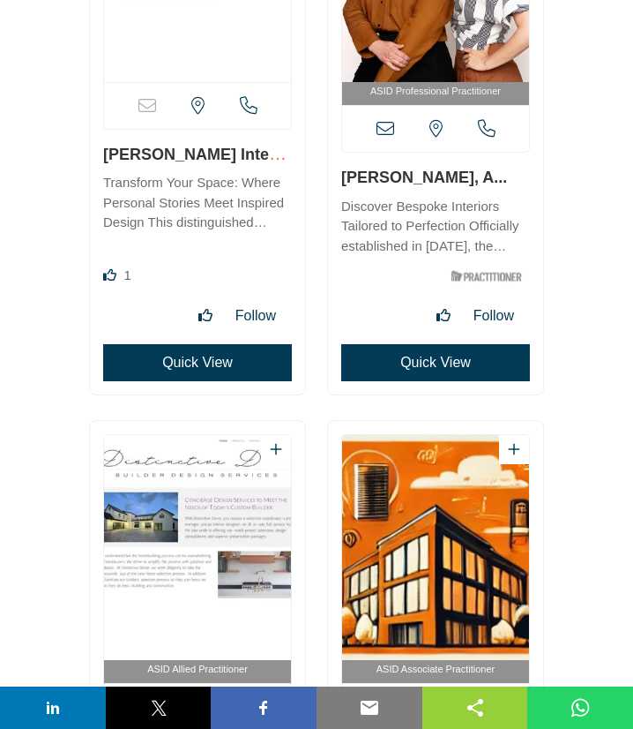
scroll to position [74591, 0]
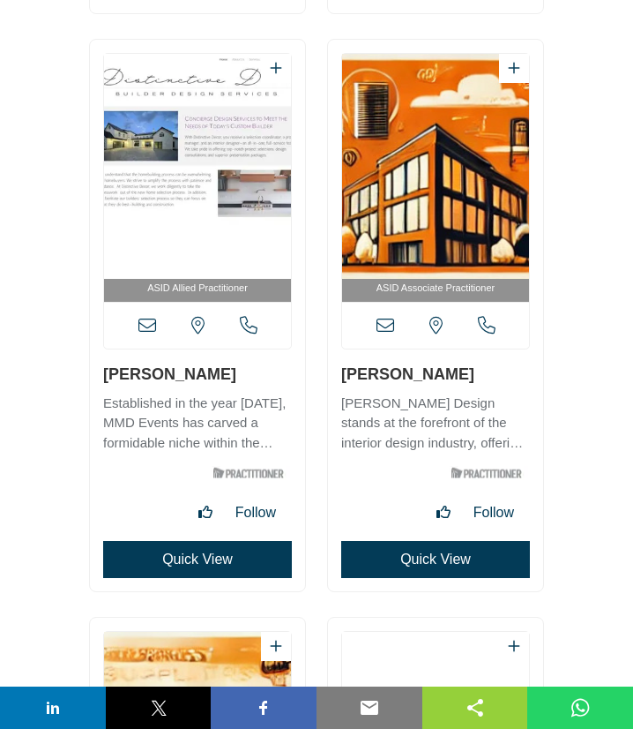
drag, startPoint x: 100, startPoint y: 375, endPoint x: 198, endPoint y: 378, distance: 98.8
click at [198, 378] on div "ASID Allied Practitioner" at bounding box center [197, 315] width 215 height 551
copy link "Amy Brooks"
click at [150, 326] on icon at bounding box center [147, 326] width 18 height 18
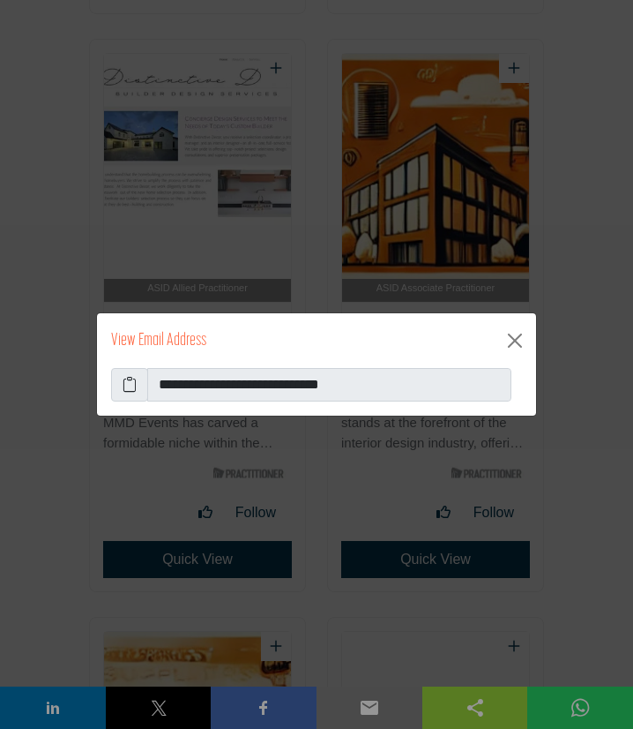
click at [131, 385] on icon at bounding box center [130, 384] width 14 height 21
click at [523, 327] on button "Close" at bounding box center [515, 340] width 28 height 28
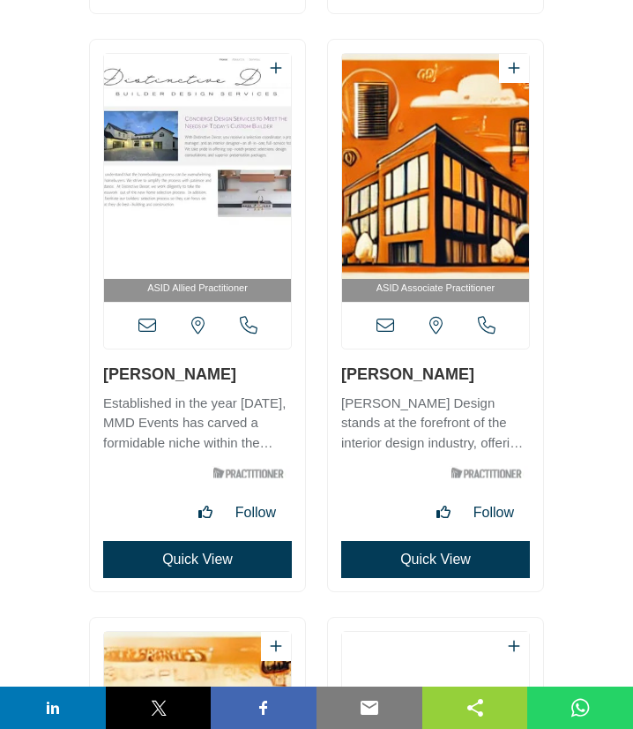
drag, startPoint x: 338, startPoint y: 379, endPoint x: 331, endPoint y: 371, distance: 10.6
click at [437, 373] on div "ASID Associate Practitioner" at bounding box center [435, 315] width 215 height 551
copy link "Amy Carman"
click at [380, 325] on icon at bounding box center [386, 326] width 18 height 18
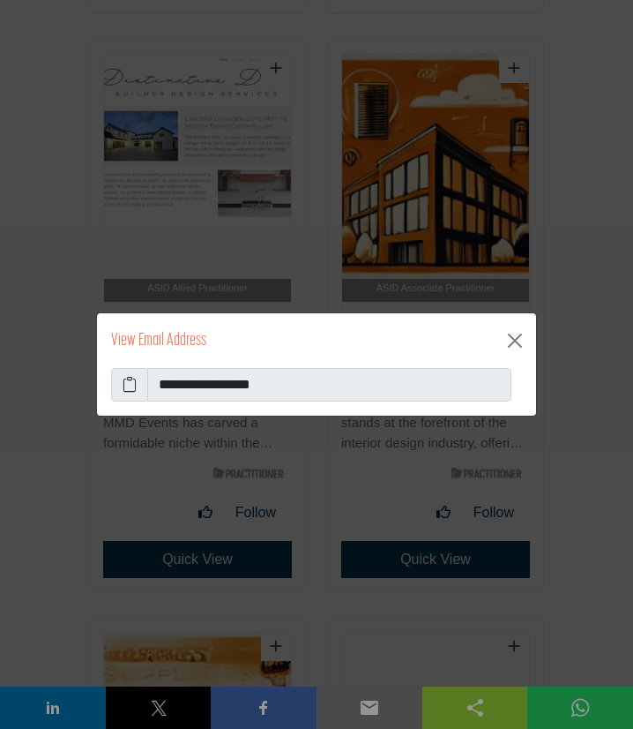
click at [127, 388] on icon at bounding box center [130, 384] width 14 height 21
click at [512, 337] on button "Close" at bounding box center [515, 340] width 28 height 28
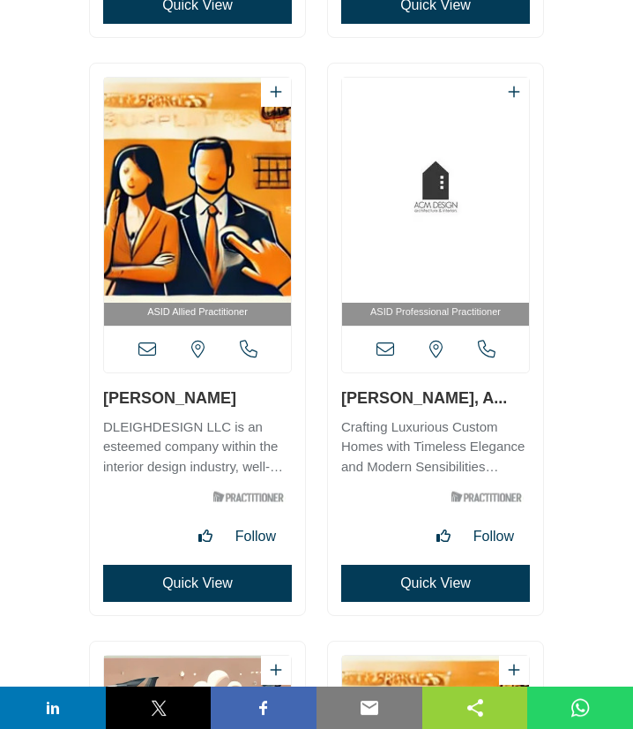
scroll to position [75067, 0]
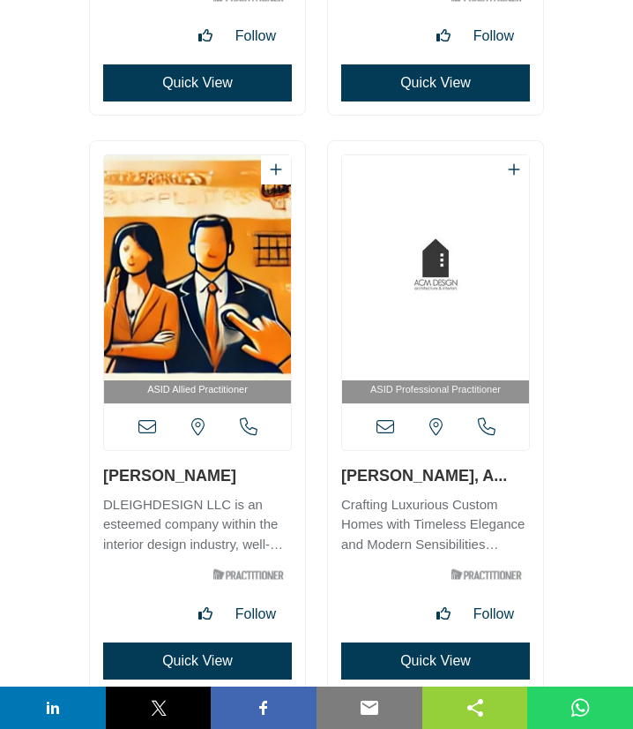
click at [184, 471] on div "ASID Allied Practitioner" at bounding box center [197, 416] width 215 height 551
copy link "Amy Cohn"
click at [151, 426] on icon at bounding box center [147, 427] width 18 height 18
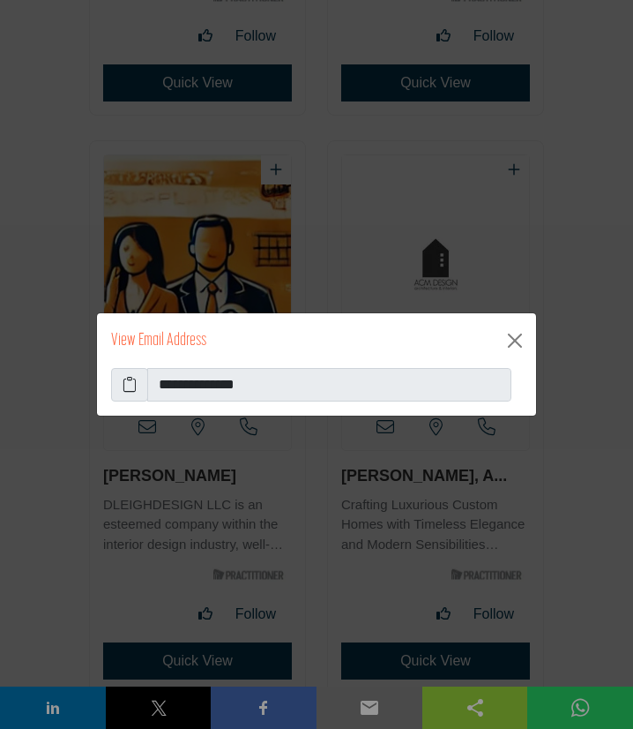
click at [123, 389] on icon at bounding box center [130, 384] width 14 height 21
click at [514, 340] on button "Close" at bounding box center [515, 340] width 28 height 28
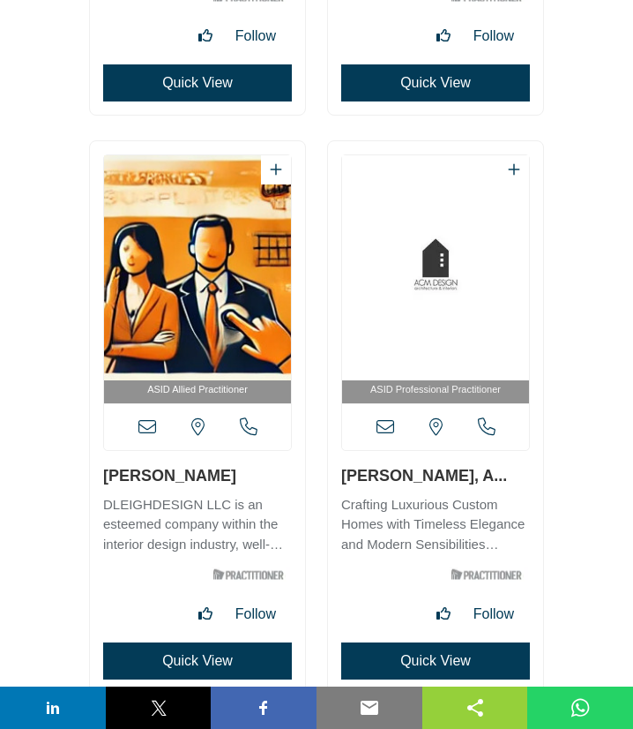
drag, startPoint x: 339, startPoint y: 480, endPoint x: 499, endPoint y: 483, distance: 160.6
click at [499, 483] on div "ASID Professional Practitioner" at bounding box center [435, 416] width 215 height 551
copy link "Amy Conner-Murphy"
click at [382, 424] on icon at bounding box center [386, 427] width 18 height 18
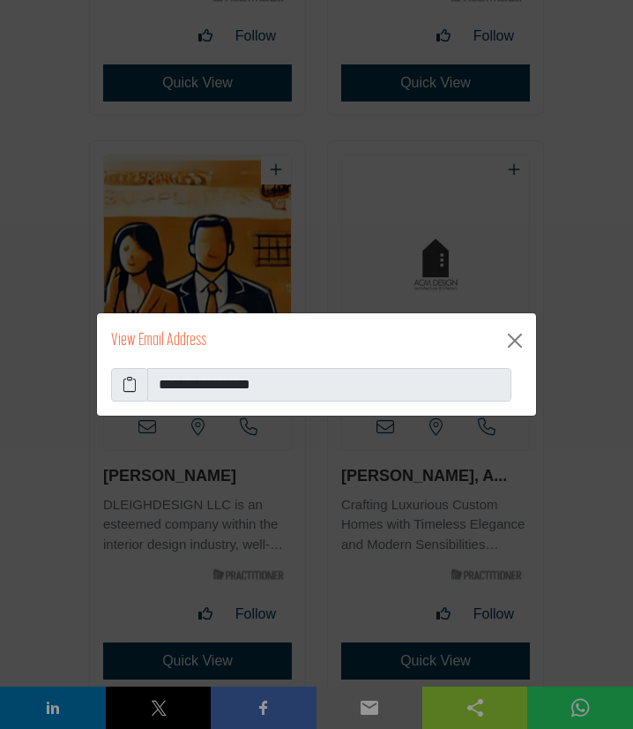
click at [127, 385] on icon at bounding box center [130, 384] width 14 height 21
click at [516, 339] on button "Close" at bounding box center [515, 340] width 28 height 28
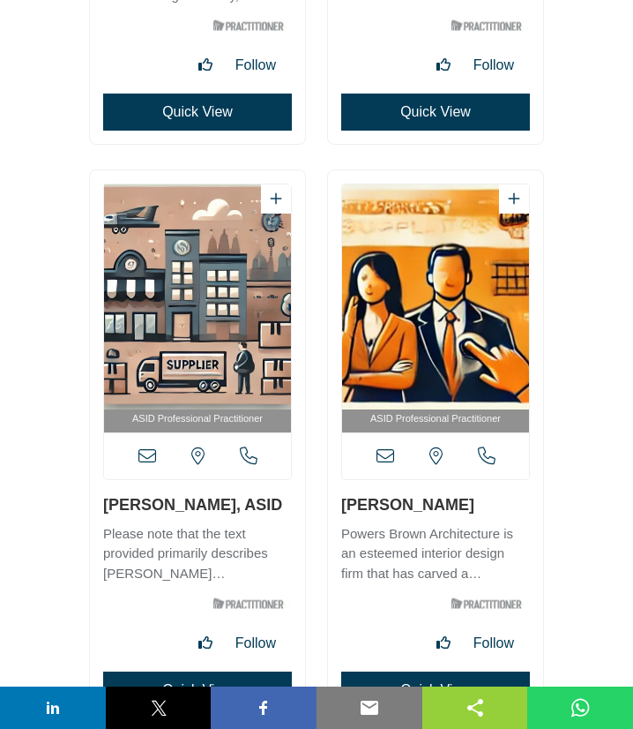
scroll to position [75734, 0]
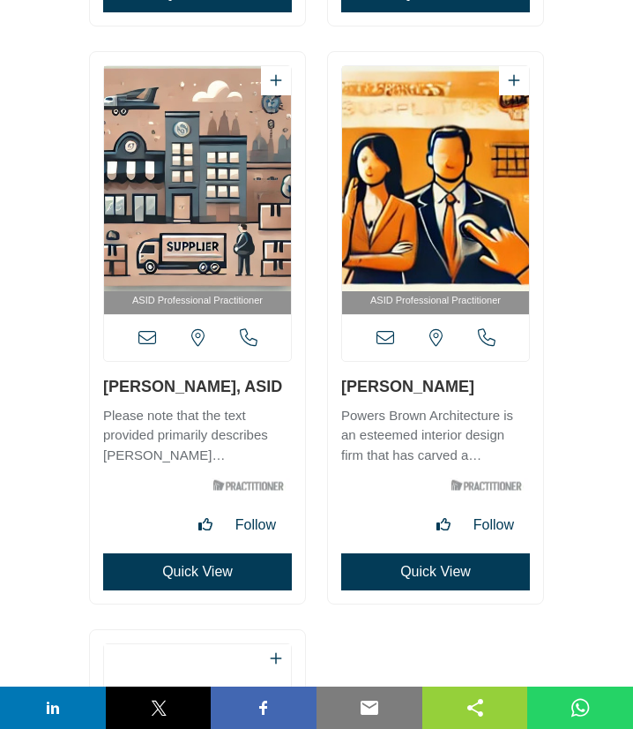
drag, startPoint x: 101, startPoint y: 396, endPoint x: 173, endPoint y: 394, distance: 72.3
click at [173, 394] on div "ASID Professional Practitioner" at bounding box center [197, 327] width 215 height 551
copy link "Amy Cox"
drag, startPoint x: 150, startPoint y: 337, endPoint x: 149, endPoint y: 397, distance: 60.0
click at [149, 337] on icon at bounding box center [147, 338] width 18 height 18
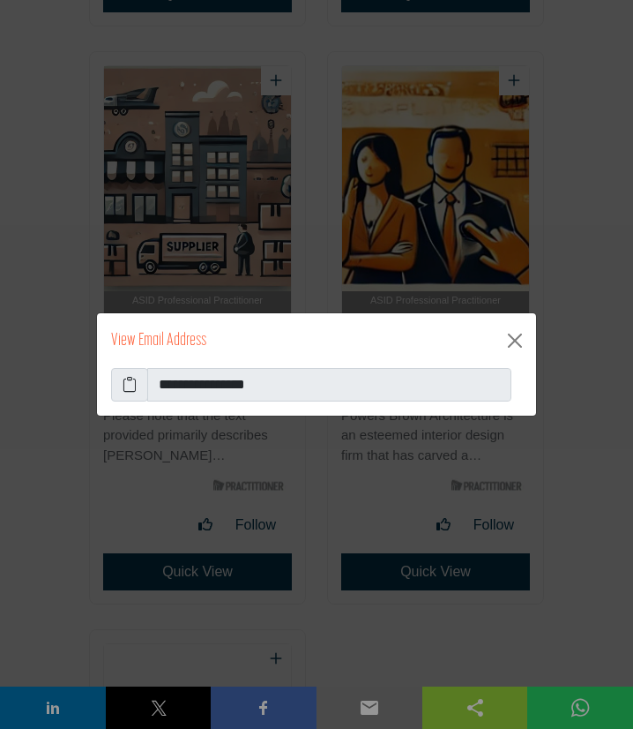
click at [132, 390] on icon at bounding box center [130, 384] width 14 height 21
click at [513, 340] on button "Close" at bounding box center [515, 340] width 28 height 28
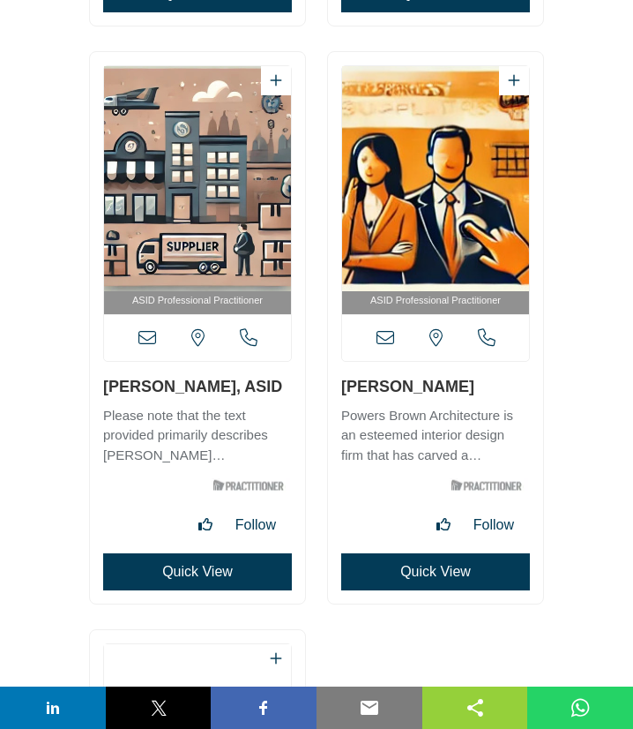
drag, startPoint x: 331, startPoint y: 387, endPoint x: 434, endPoint y: 375, distance: 103.9
click at [434, 375] on div "ASID Professional Practitioner" at bounding box center [435, 327] width 215 height 551
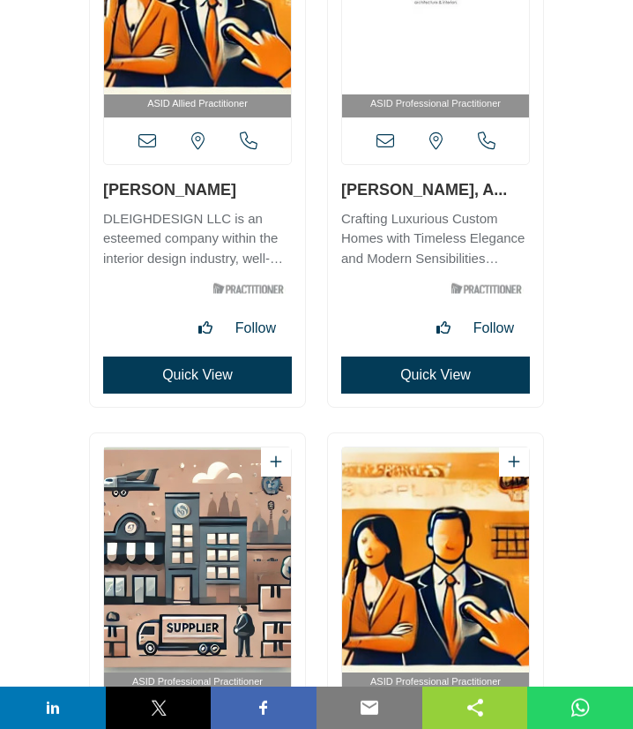
scroll to position [75364, 0]
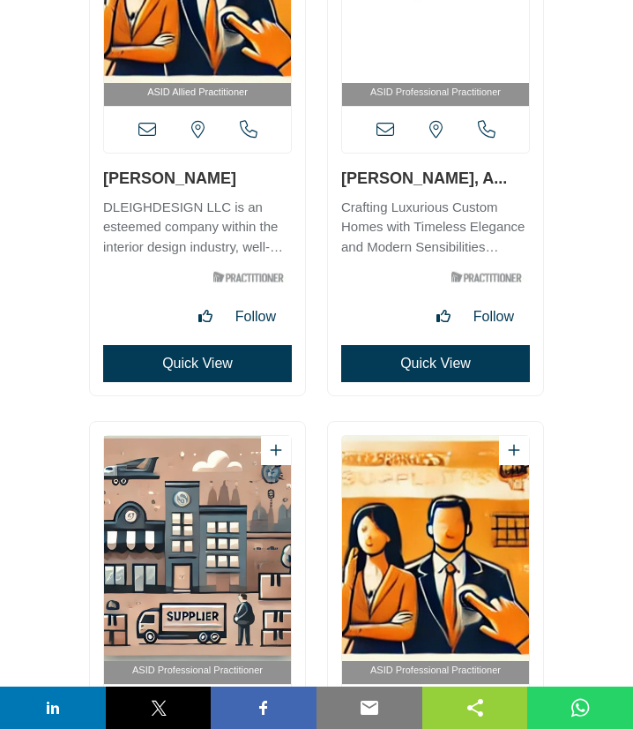
click at [385, 323] on div "Follow" at bounding box center [431, 317] width 180 height 30
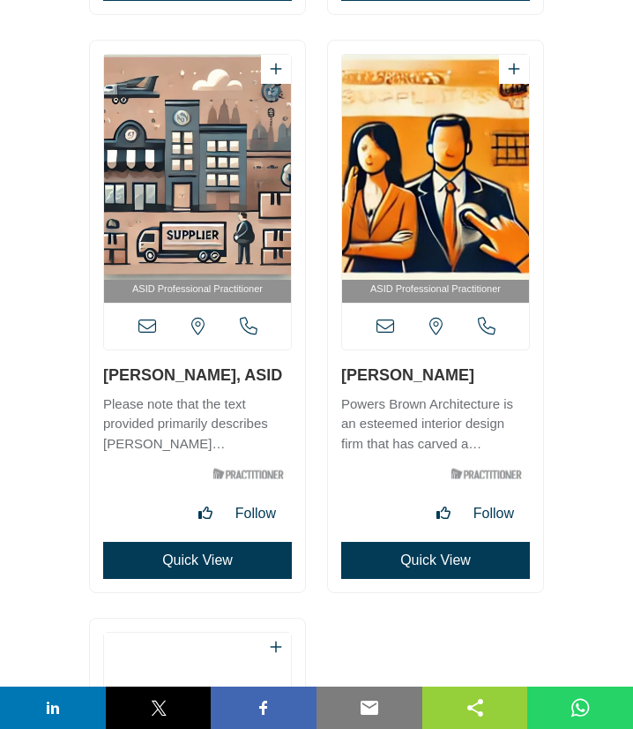
click at [384, 325] on icon at bounding box center [386, 327] width 18 height 18
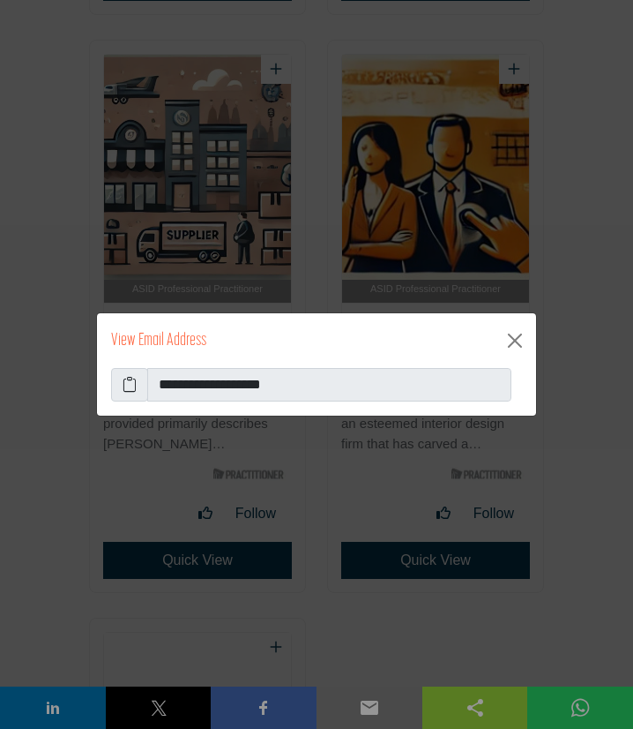
click at [123, 387] on span at bounding box center [129, 385] width 37 height 34
click at [134, 387] on icon at bounding box center [130, 384] width 14 height 21
click at [517, 335] on button "Close" at bounding box center [515, 340] width 28 height 28
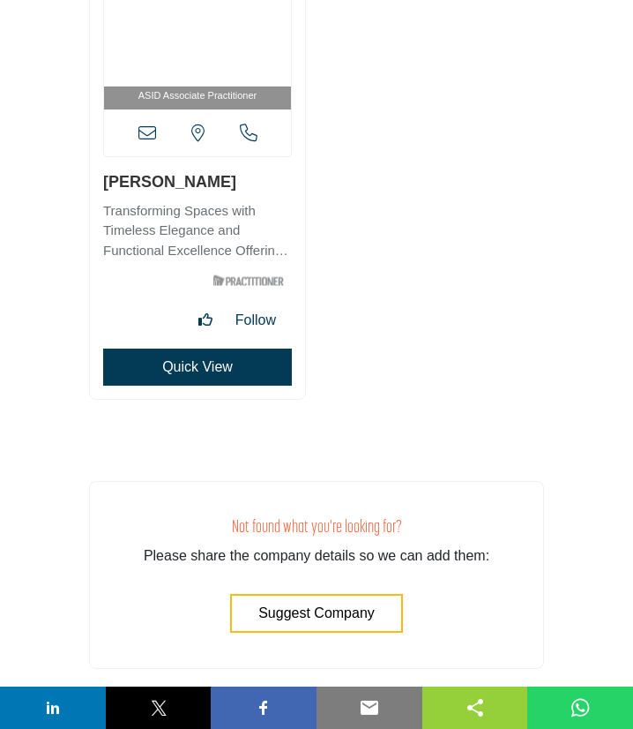
scroll to position [76305, 0]
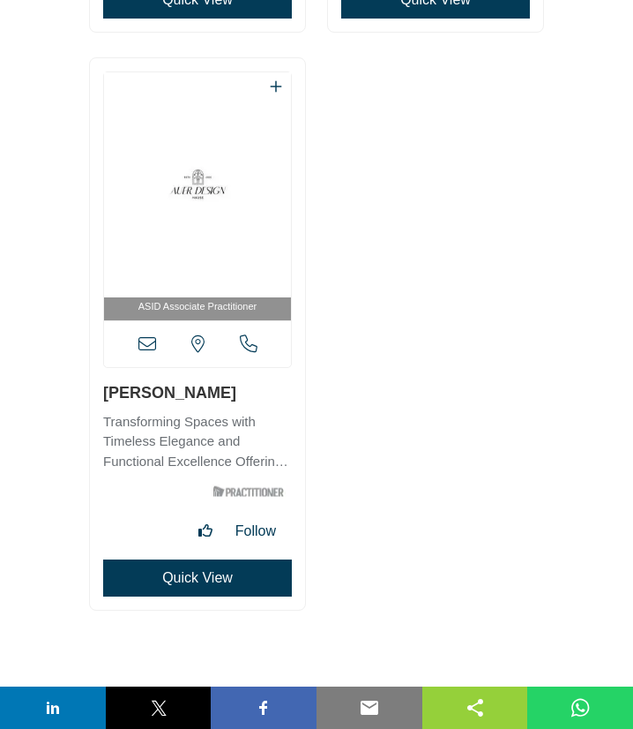
drag, startPoint x: 198, startPoint y: 393, endPoint x: 100, endPoint y: 393, distance: 97.9
drag, startPoint x: 220, startPoint y: 388, endPoint x: 16, endPoint y: 390, distance: 203.7
click at [103, 395] on h3 "Amy Devine" at bounding box center [197, 392] width 189 height 22
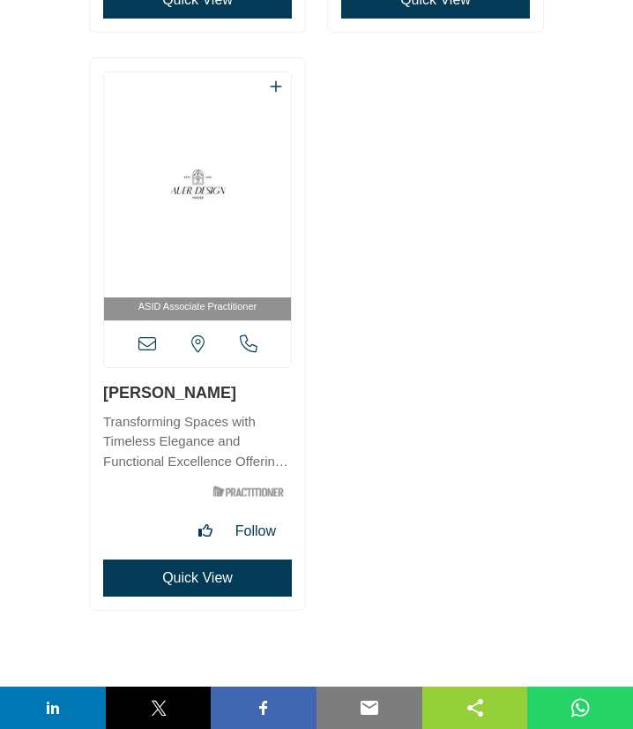
drag, startPoint x: 203, startPoint y: 397, endPoint x: 99, endPoint y: 396, distance: 104.1
click at [103, 396] on h3 "Amy Devine" at bounding box center [197, 392] width 189 height 22
drag, startPoint x: 99, startPoint y: 396, endPoint x: 197, endPoint y: 402, distance: 98.1
click at [212, 400] on div "ASID Associate Practitioner" at bounding box center [197, 333] width 215 height 551
click at [145, 347] on icon at bounding box center [147, 344] width 18 height 18
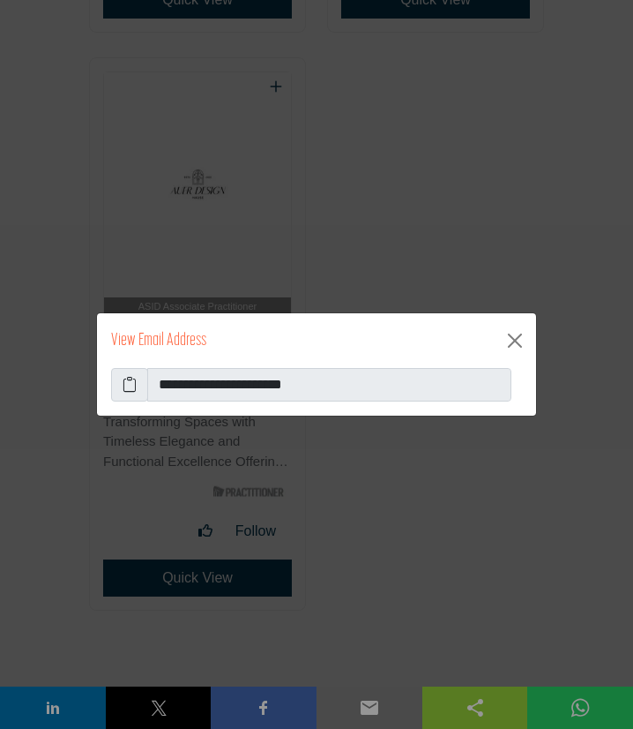
click at [125, 387] on icon at bounding box center [130, 384] width 14 height 21
click at [512, 341] on button "Close" at bounding box center [515, 340] width 28 height 28
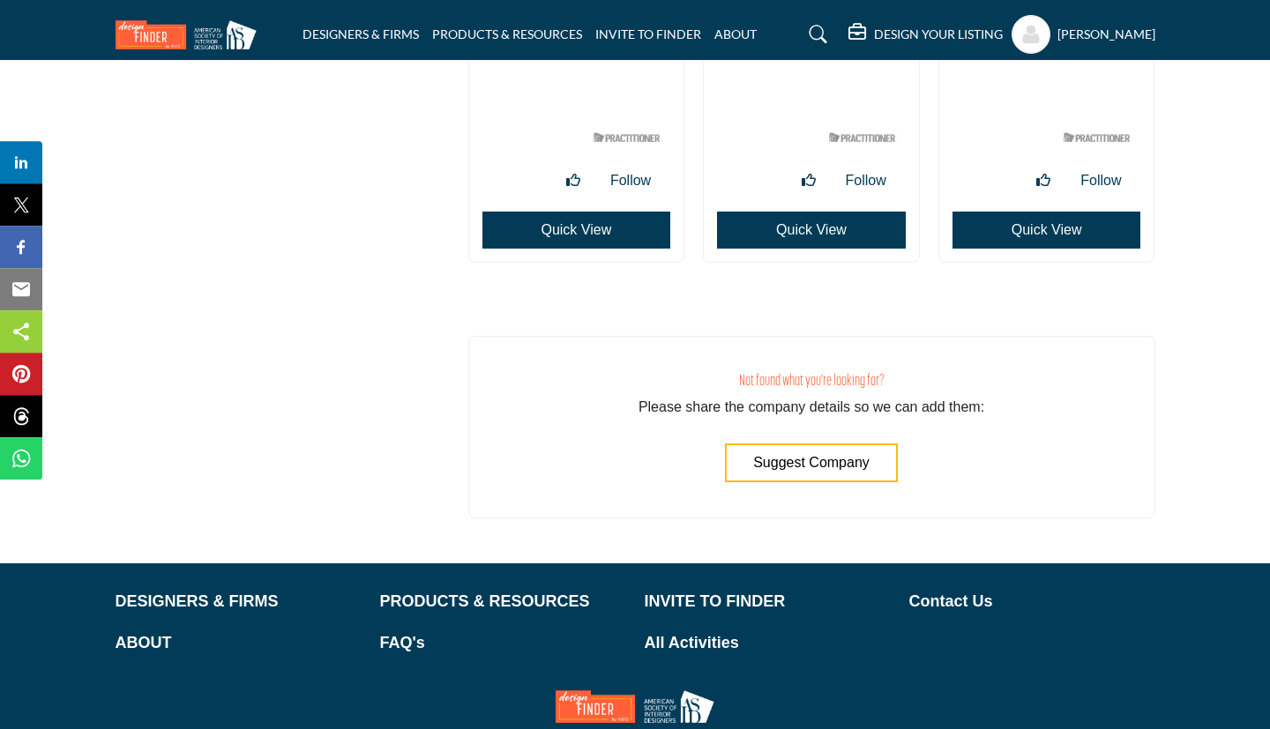
scroll to position [48794, 0]
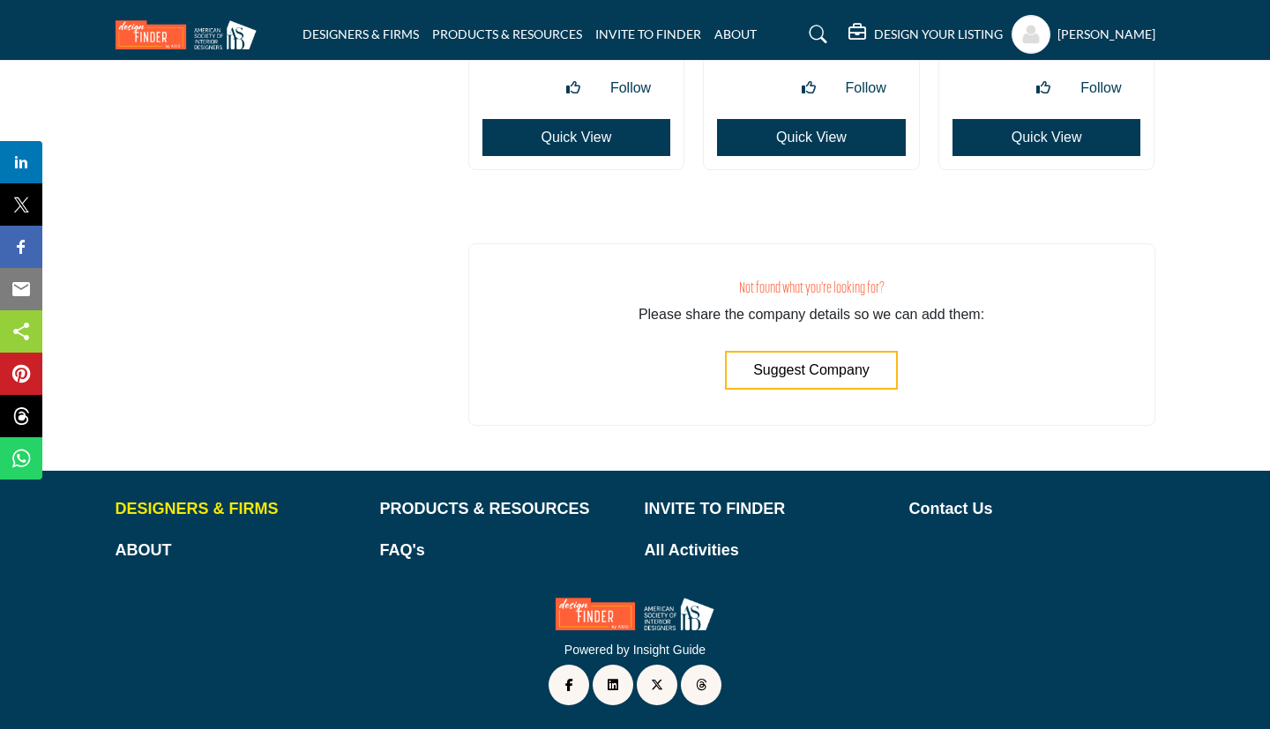
click at [242, 515] on p "DESIGNERS & FIRMS" at bounding box center [239, 509] width 246 height 24
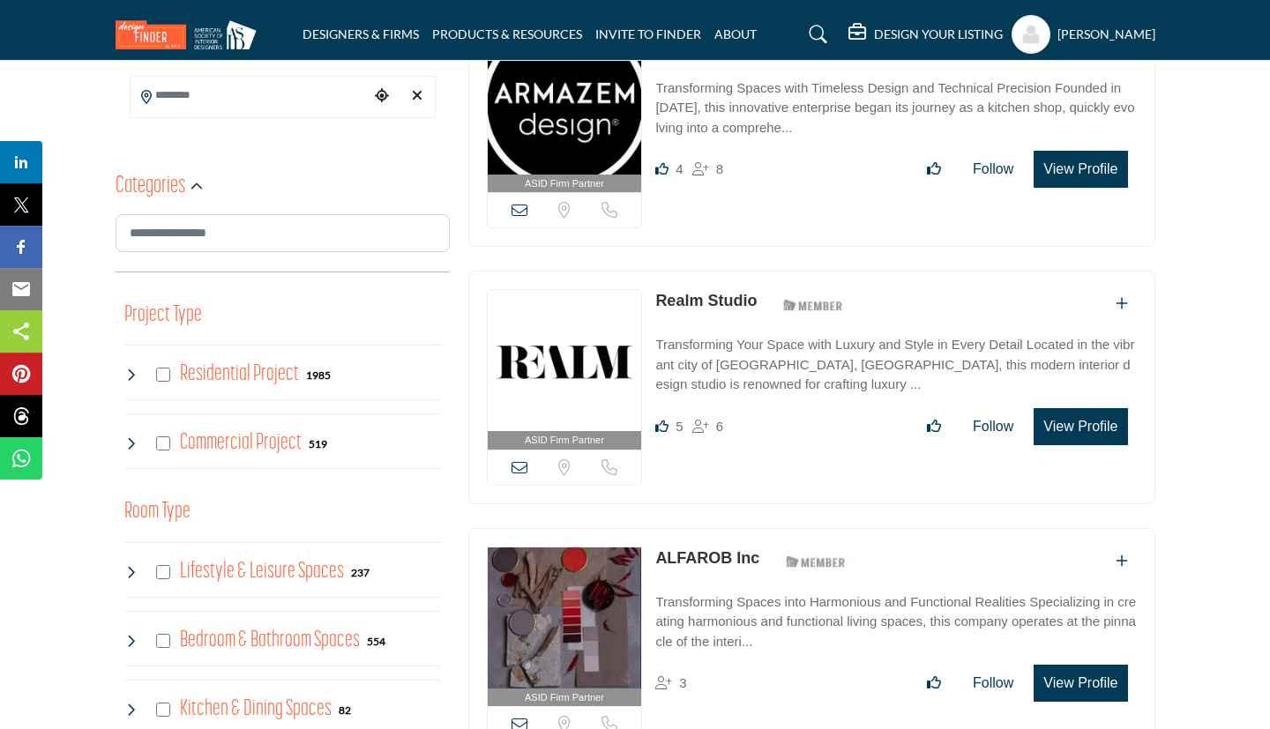
scroll to position [476, 0]
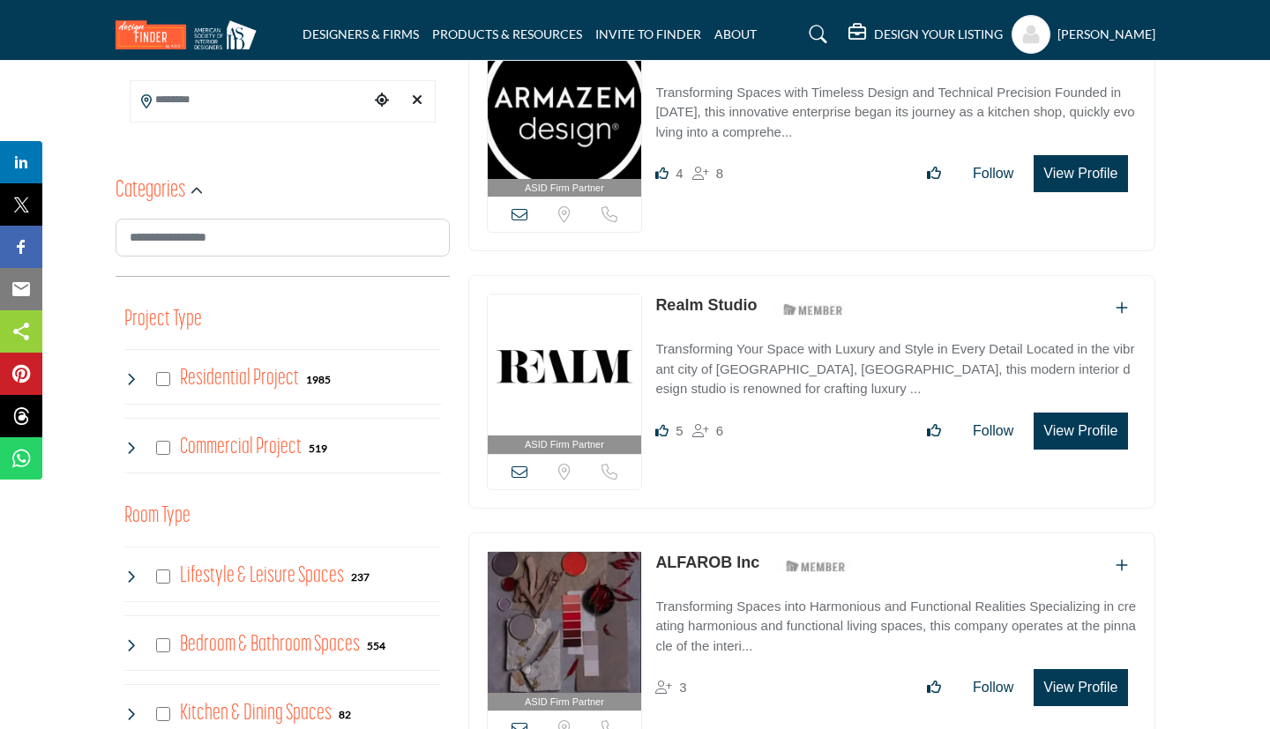
click at [225, 384] on h4 "Residential Project" at bounding box center [239, 378] width 119 height 31
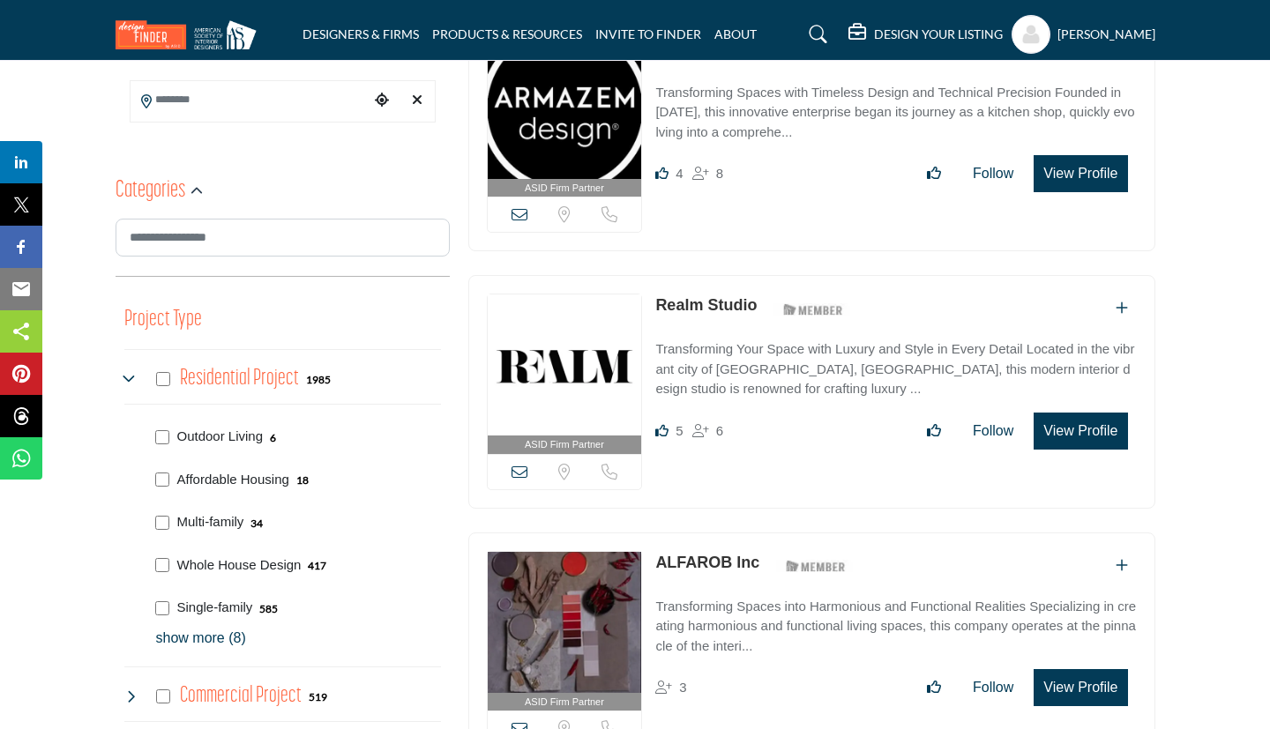
click at [225, 384] on h4 "Residential Project" at bounding box center [239, 378] width 119 height 31
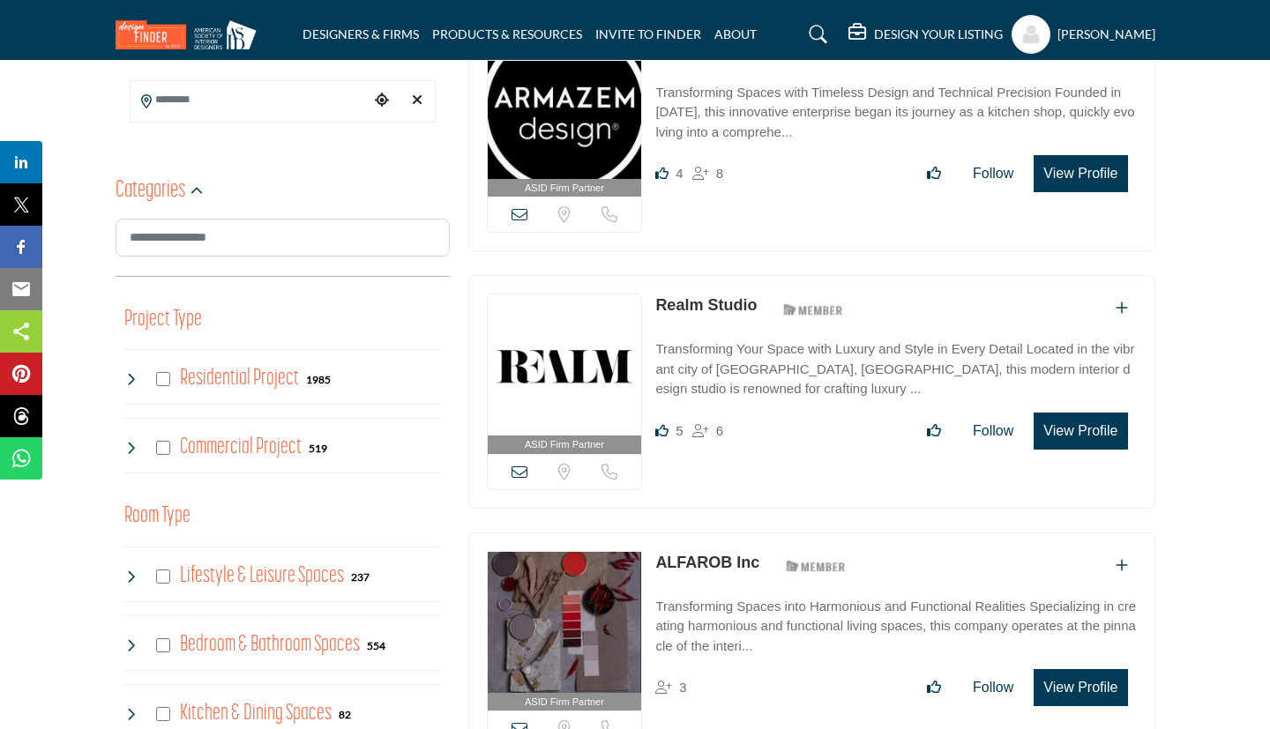
click at [251, 439] on h4 "Commercial Project" at bounding box center [241, 447] width 122 height 31
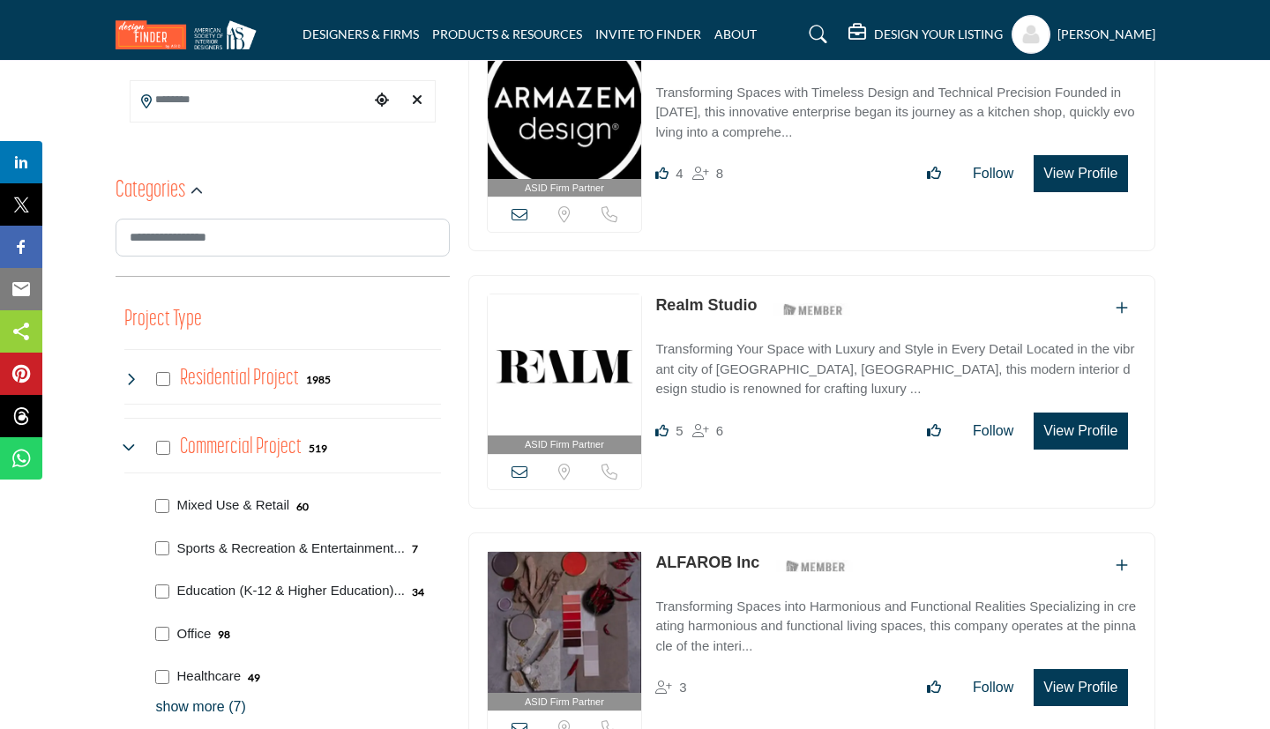
click at [172, 445] on div "Commercial Project 519" at bounding box center [226, 448] width 204 height 32
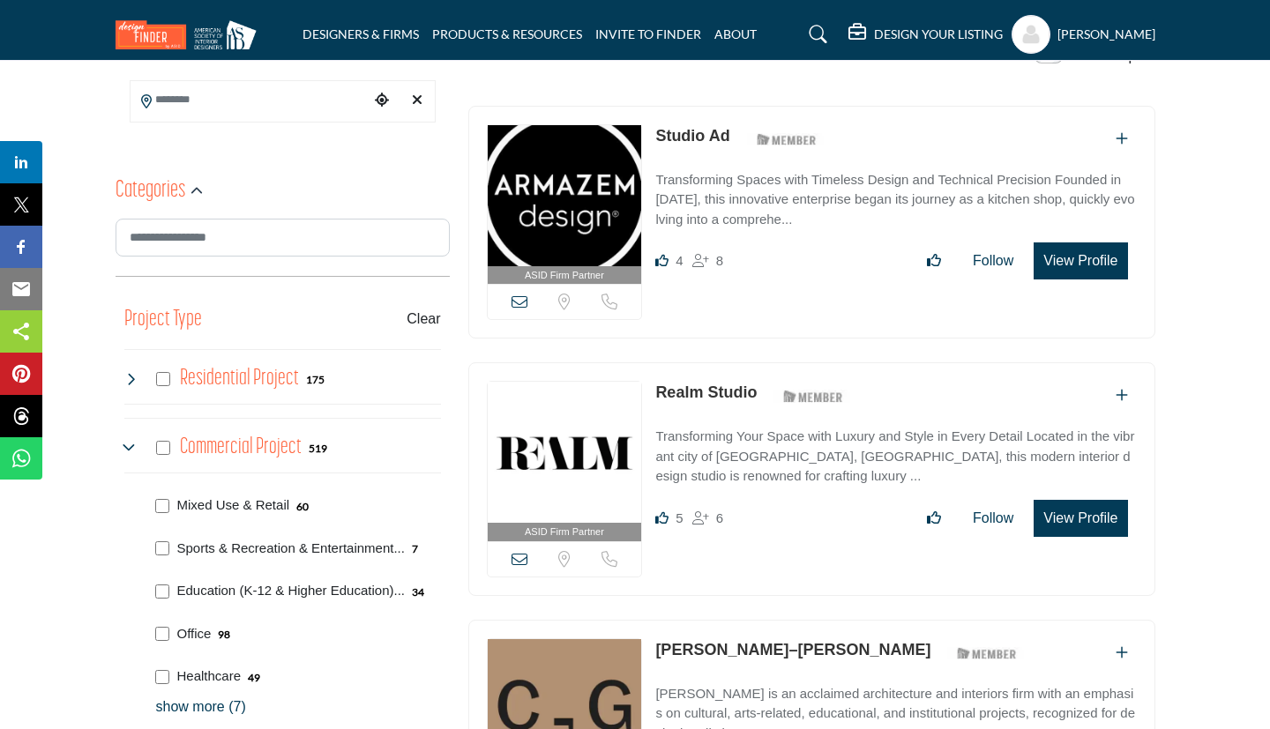
click at [1023, 75] on div "Show Map Map is currently hidden. Toggle the switch above to show the map. No m…" at bounding box center [802, 60] width 687 height 29
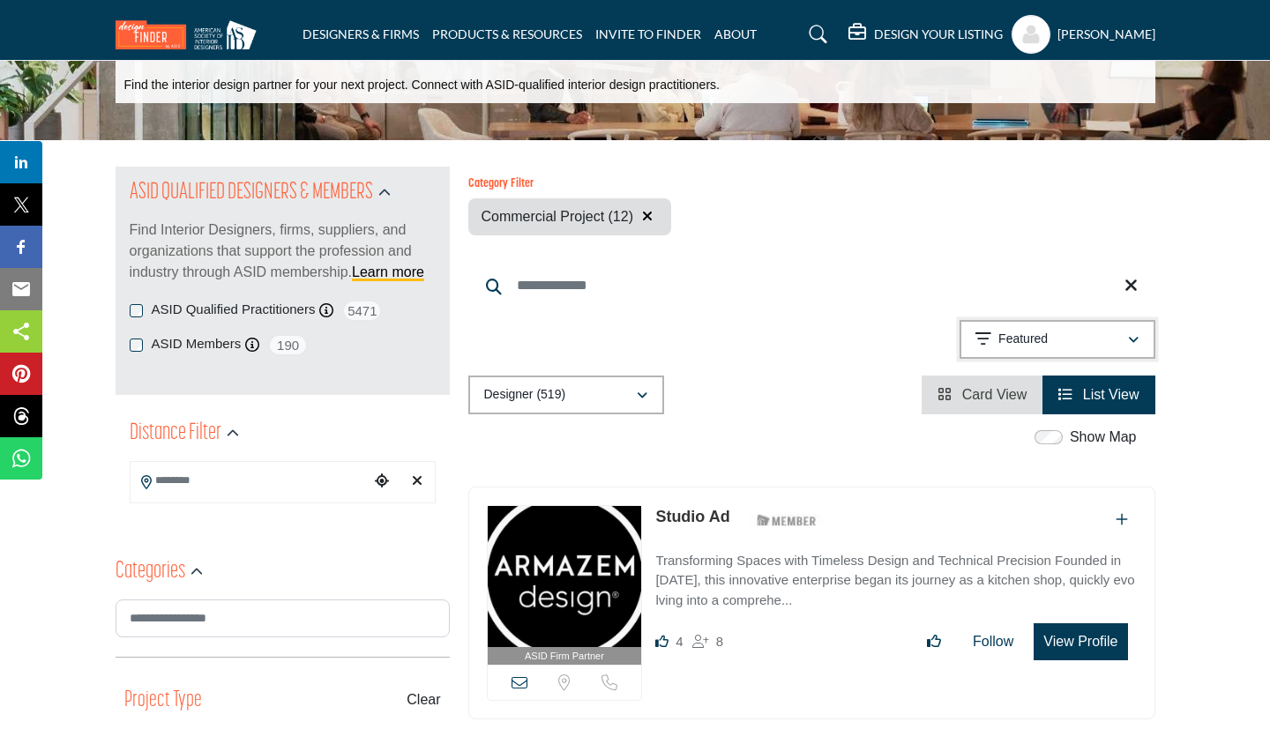
click at [1135, 343] on icon "button" at bounding box center [1133, 340] width 11 height 12
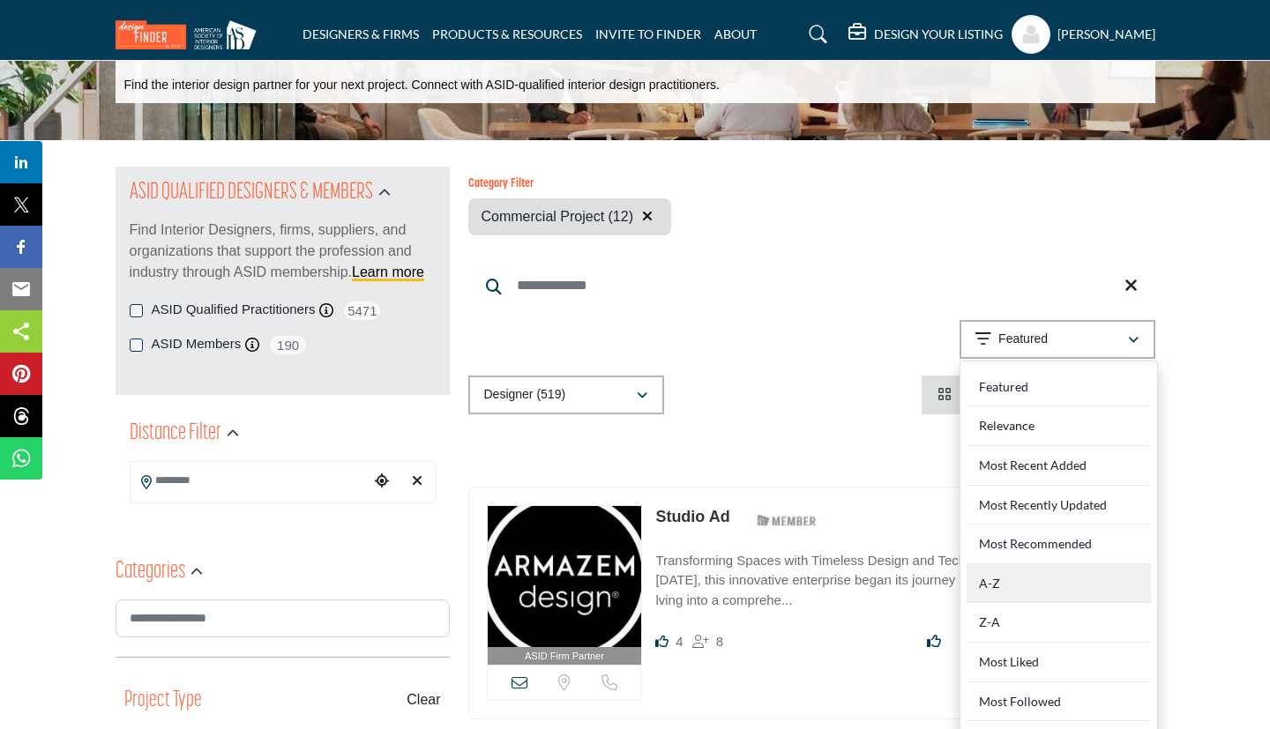
click at [1037, 579] on div "A-Z" at bounding box center [1059, 584] width 184 height 40
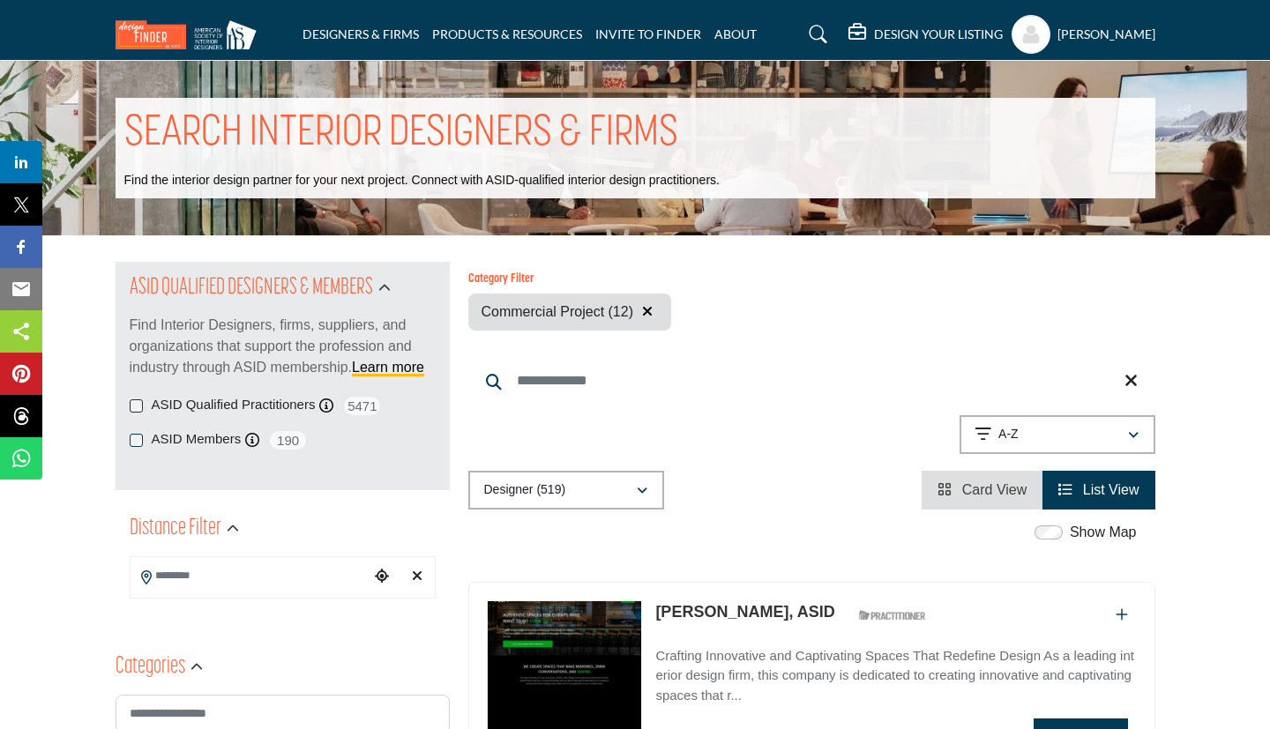
click at [991, 485] on span "Card View" at bounding box center [994, 489] width 65 height 15
click at [973, 489] on span "Card View" at bounding box center [994, 489] width 65 height 15
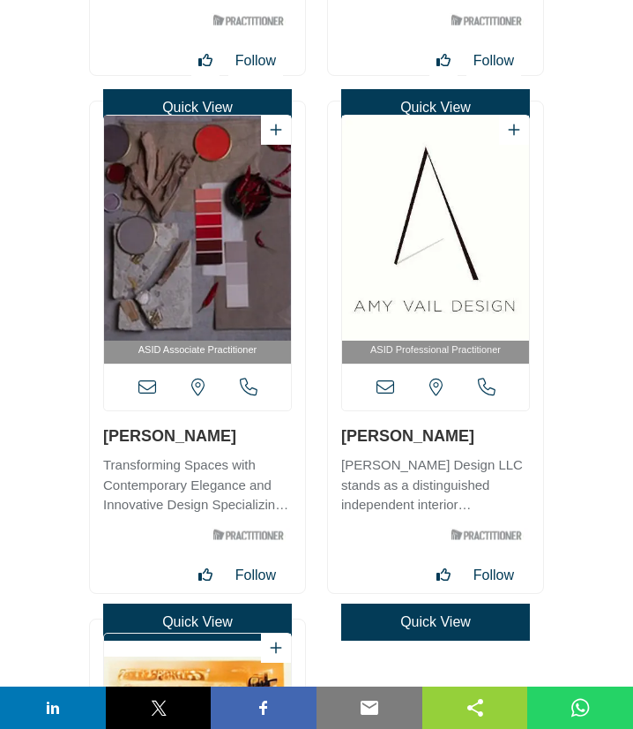
scroll to position [5168, 0]
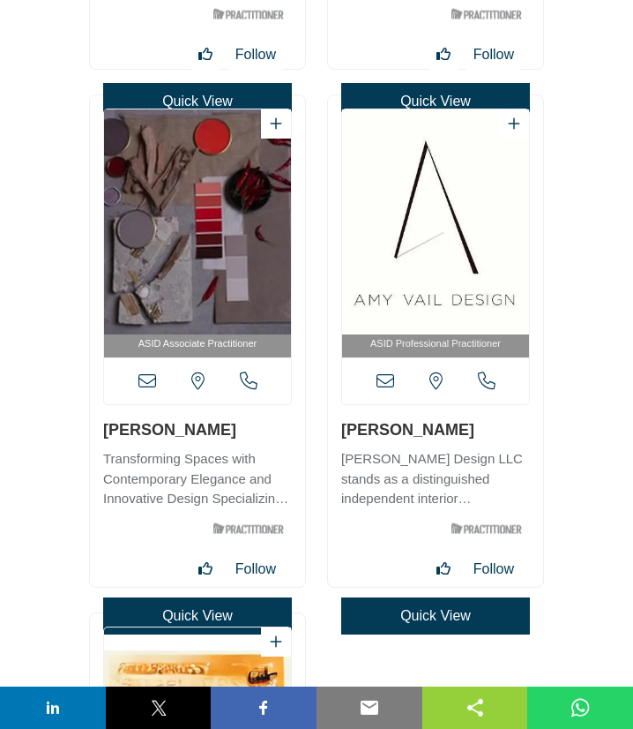
click at [196, 431] on div "ASID Associate Practitioner" at bounding box center [197, 340] width 215 height 491
click at [153, 383] on icon at bounding box center [147, 381] width 18 height 18
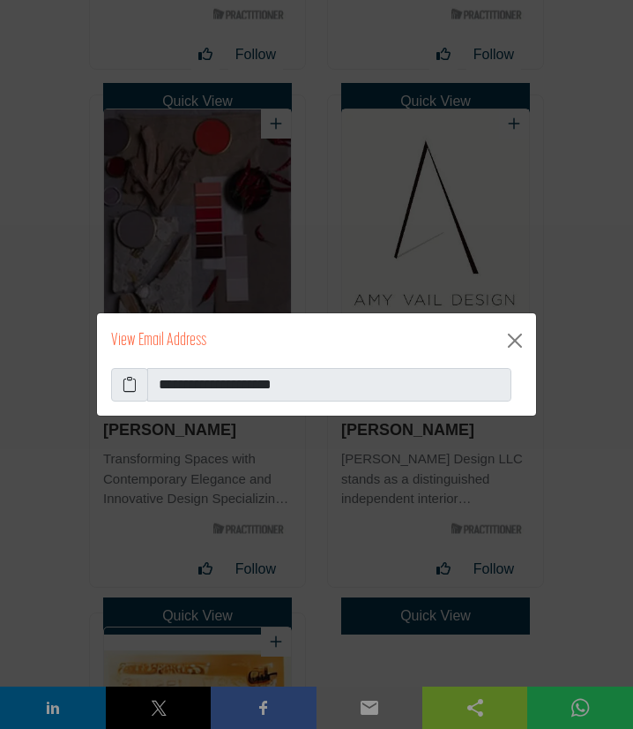
click at [131, 387] on icon at bounding box center [130, 384] width 14 height 21
click at [514, 340] on button "Close" at bounding box center [515, 340] width 28 height 28
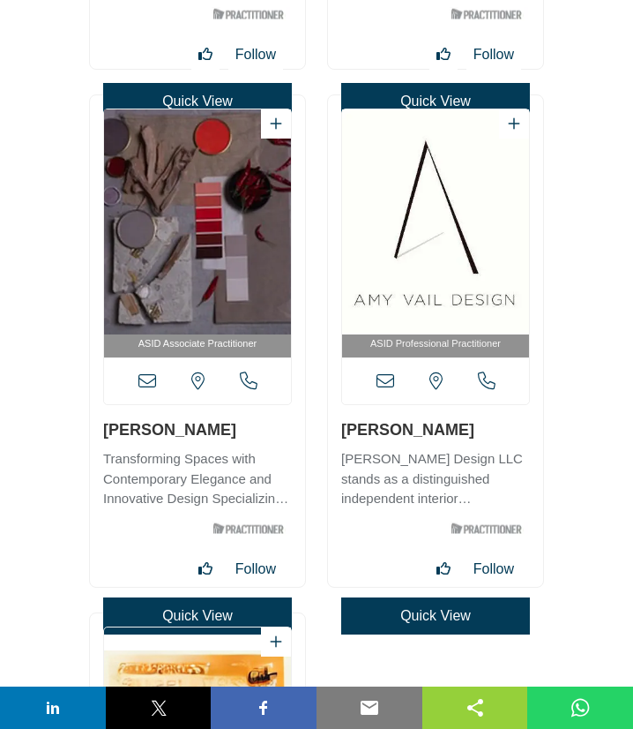
click at [409, 430] on div "ASID Professional Practitioner" at bounding box center [435, 340] width 215 height 491
drag, startPoint x: 412, startPoint y: 431, endPoint x: 340, endPoint y: 431, distance: 71.4
click at [341, 431] on h3 "[PERSON_NAME]" at bounding box center [435, 429] width 189 height 22
copy link "[PERSON_NAME]"
click at [389, 375] on icon at bounding box center [386, 381] width 18 height 18
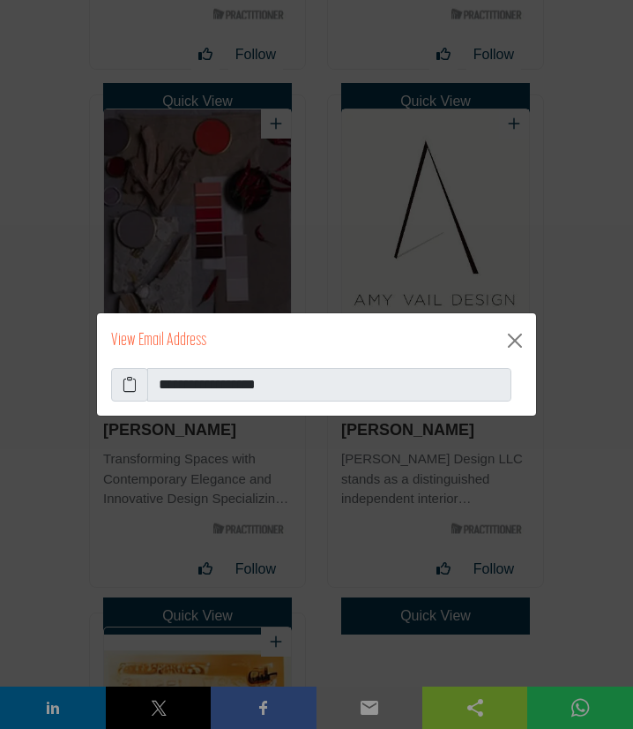
click at [138, 385] on span at bounding box center [129, 385] width 37 height 34
click at [129, 386] on icon at bounding box center [130, 384] width 14 height 21
click at [515, 343] on button "Close" at bounding box center [515, 340] width 28 height 28
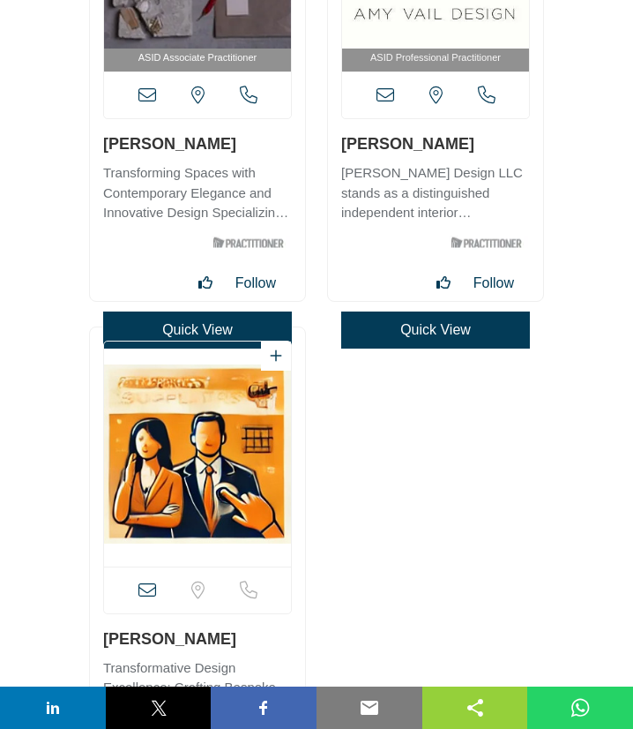
scroll to position [5645, 0]
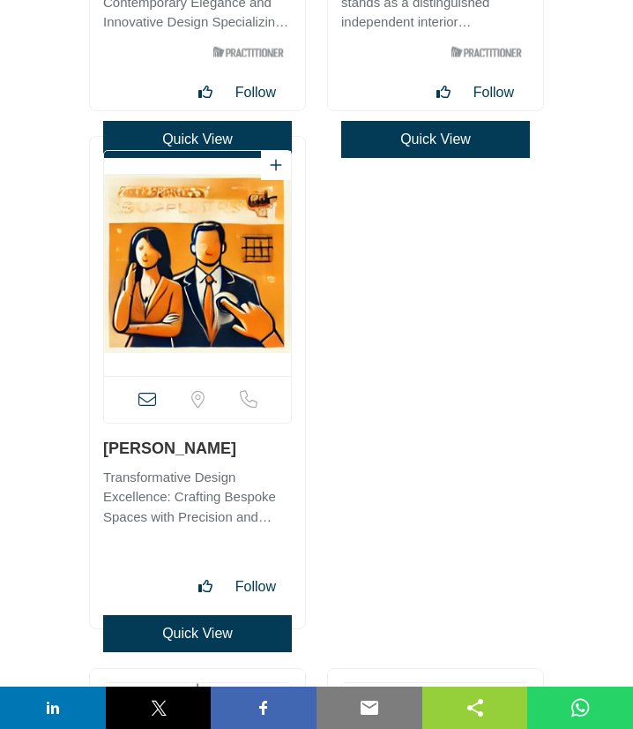
drag, startPoint x: 101, startPoint y: 452, endPoint x: 248, endPoint y: 450, distance: 146.4
click at [248, 450] on div "View full profile in new tab." at bounding box center [197, 382] width 215 height 491
copy link "[PERSON_NAME]"
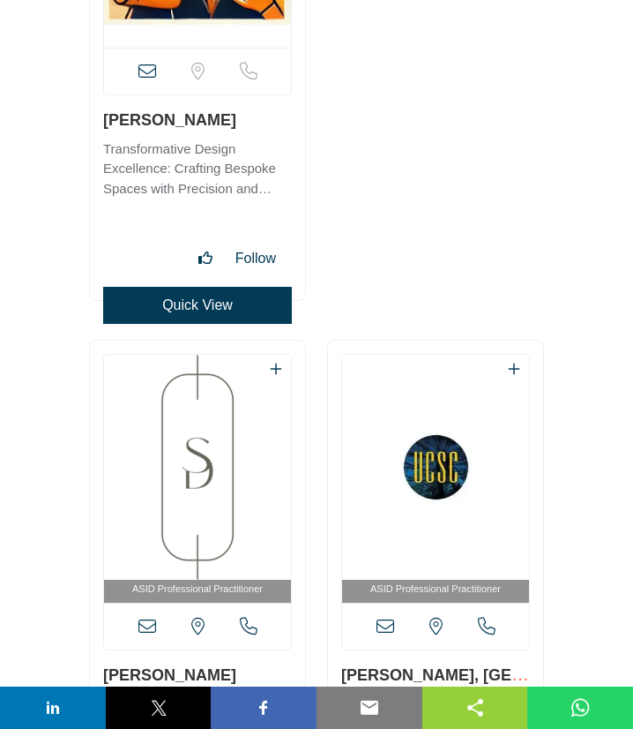
scroll to position [6121, 0]
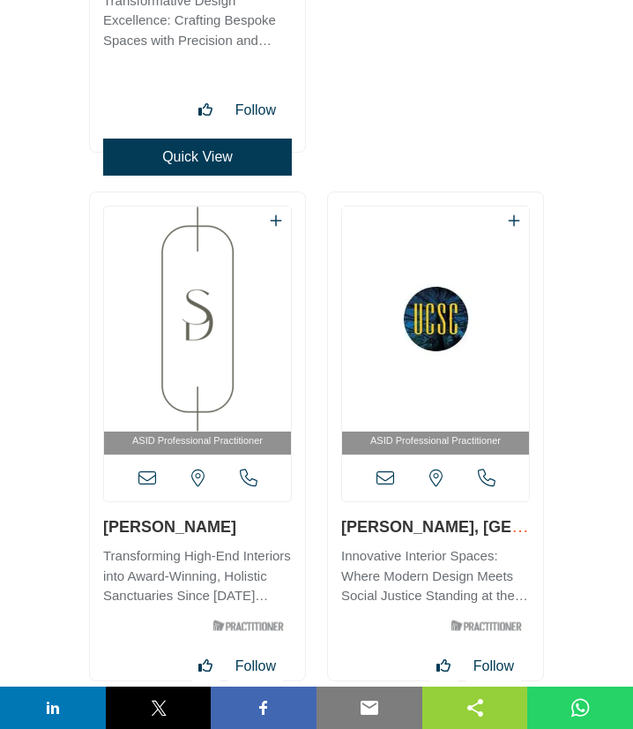
click at [153, 308] on img "Open Listing in new tab" at bounding box center [197, 318] width 187 height 225
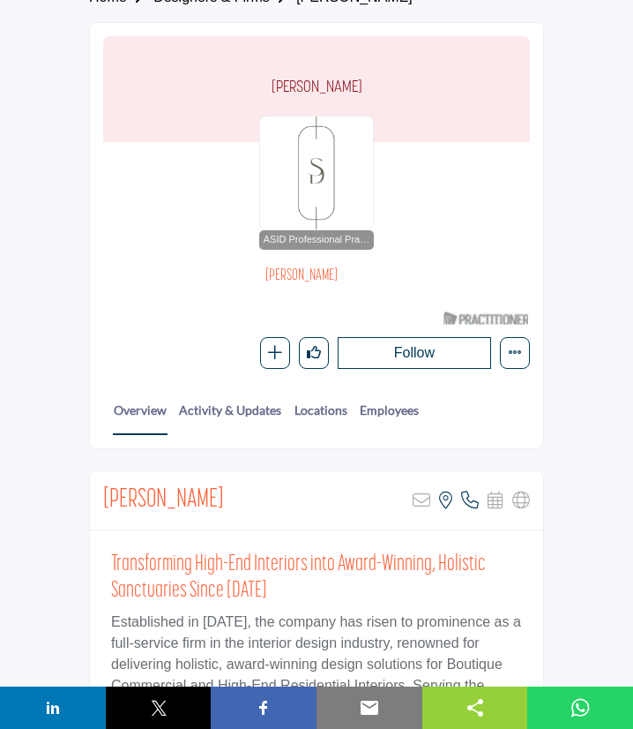
scroll to position [95, 0]
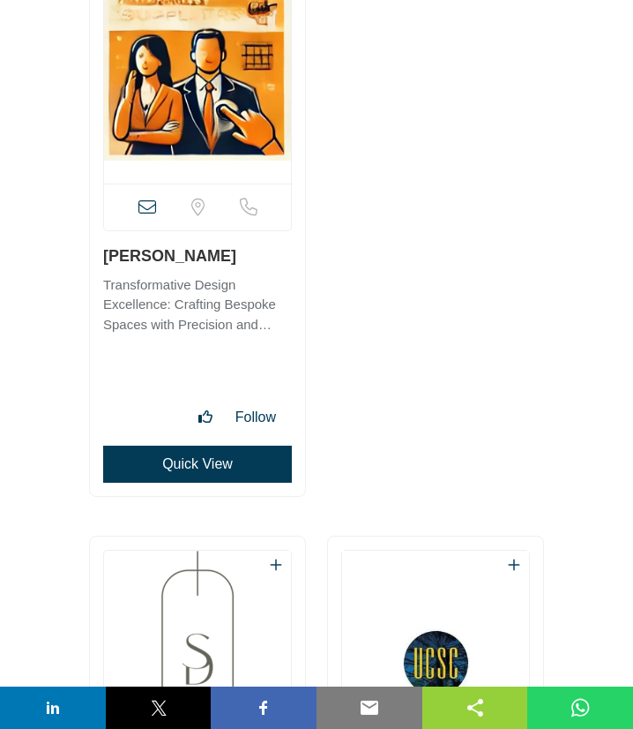
scroll to position [6453, 0]
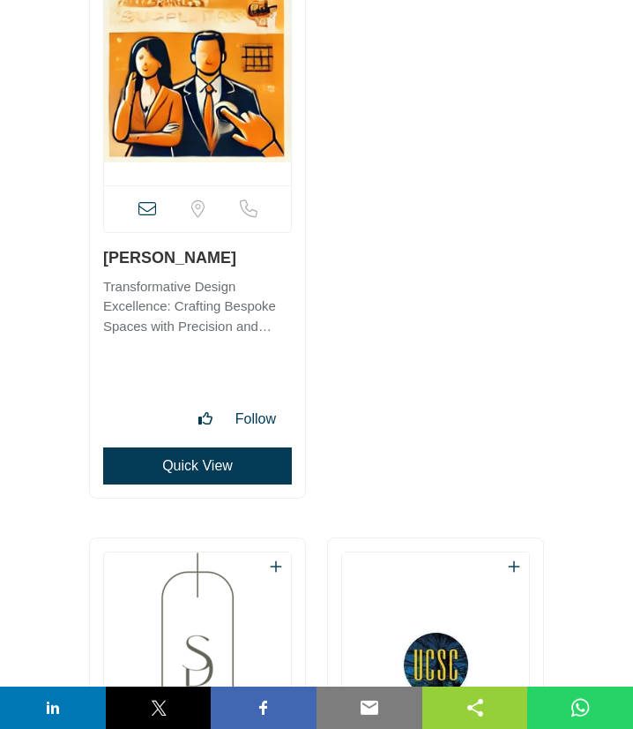
click at [148, 213] on icon at bounding box center [147, 209] width 18 height 18
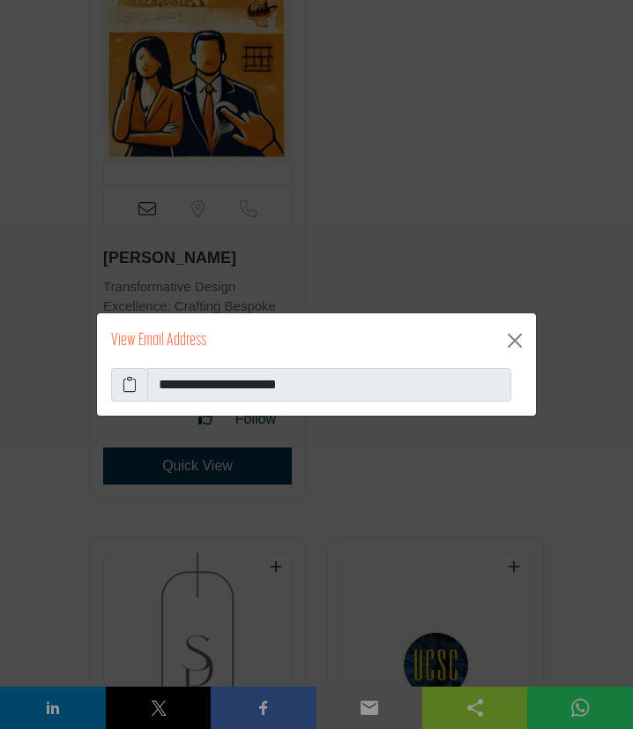
click at [123, 386] on icon at bounding box center [130, 384] width 14 height 21
click at [514, 342] on button "Close" at bounding box center [515, 340] width 28 height 28
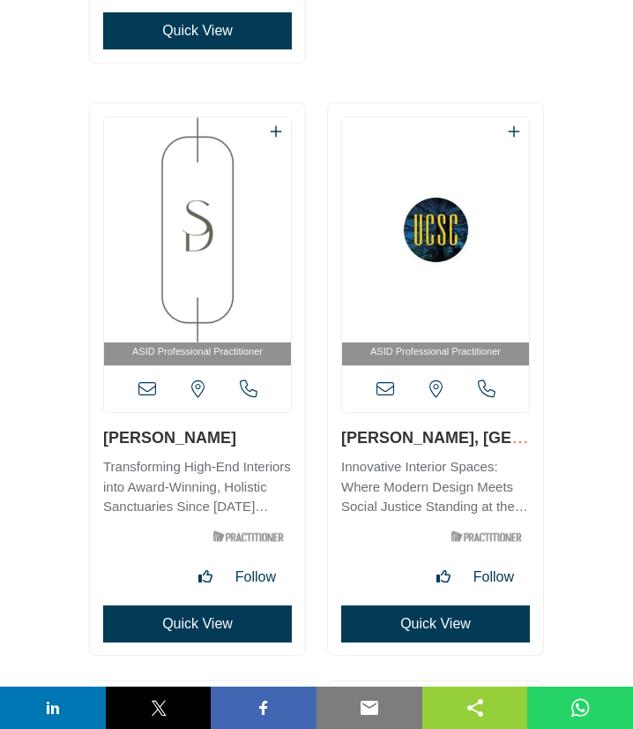
scroll to position [6929, 0]
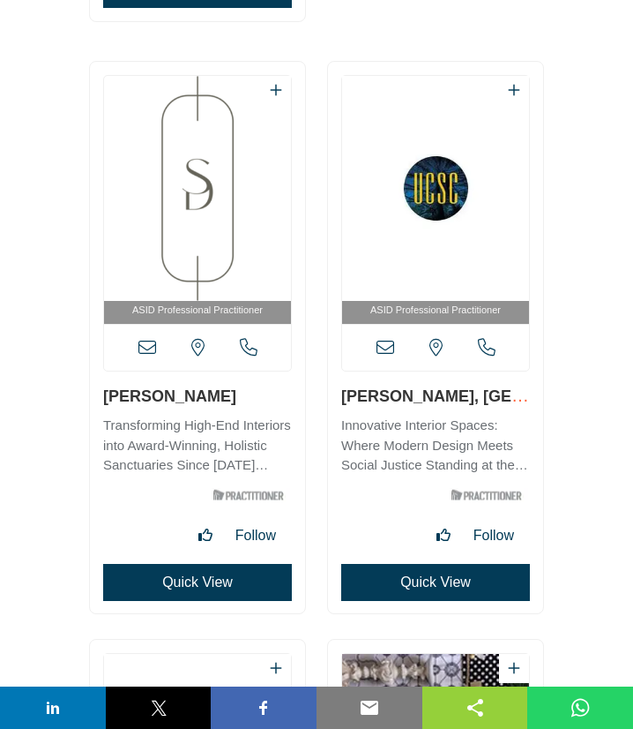
drag, startPoint x: 101, startPoint y: 401, endPoint x: 221, endPoint y: 392, distance: 121.2
click at [221, 392] on div "ASID Professional Practitioner" at bounding box center [197, 337] width 215 height 551
copy link "[PERSON_NAME]"
click at [146, 348] on icon at bounding box center [147, 348] width 18 height 18
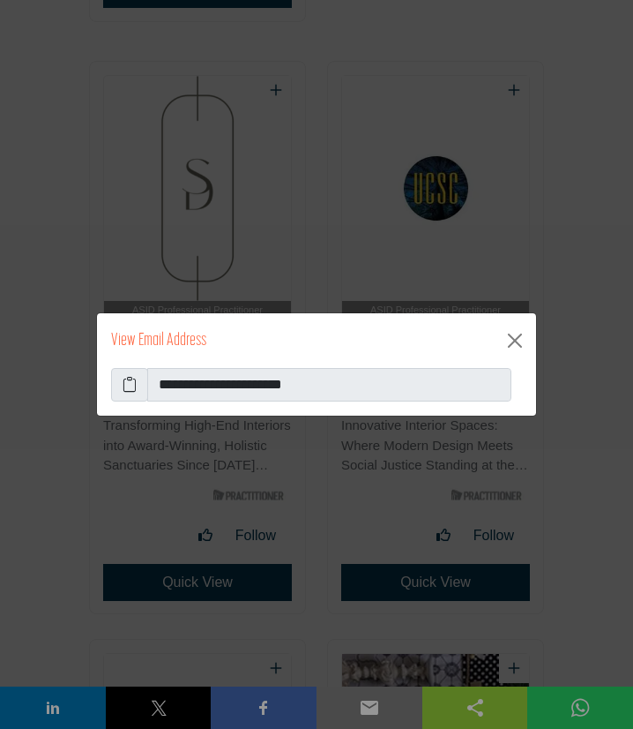
click at [124, 388] on icon at bounding box center [130, 384] width 14 height 21
click at [520, 343] on button "Close" at bounding box center [515, 340] width 28 height 28
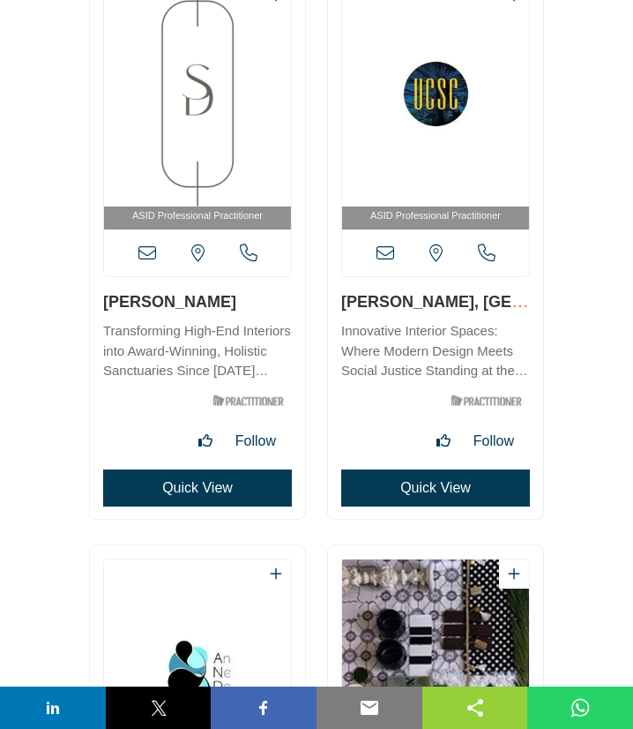
scroll to position [7024, 0]
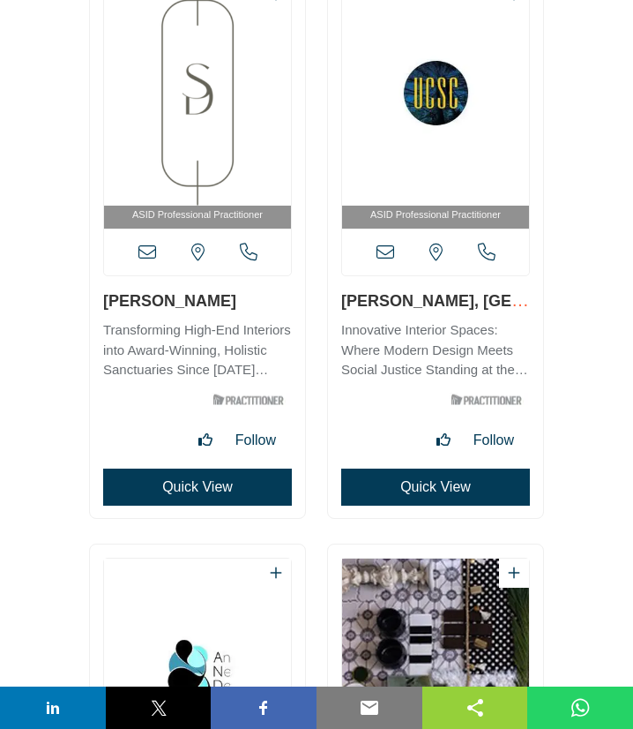
click at [475, 301] on div "ASID Professional Practitioner" at bounding box center [435, 241] width 215 height 551
copy link "[PERSON_NAME]"
click at [386, 249] on icon at bounding box center [386, 252] width 18 height 18
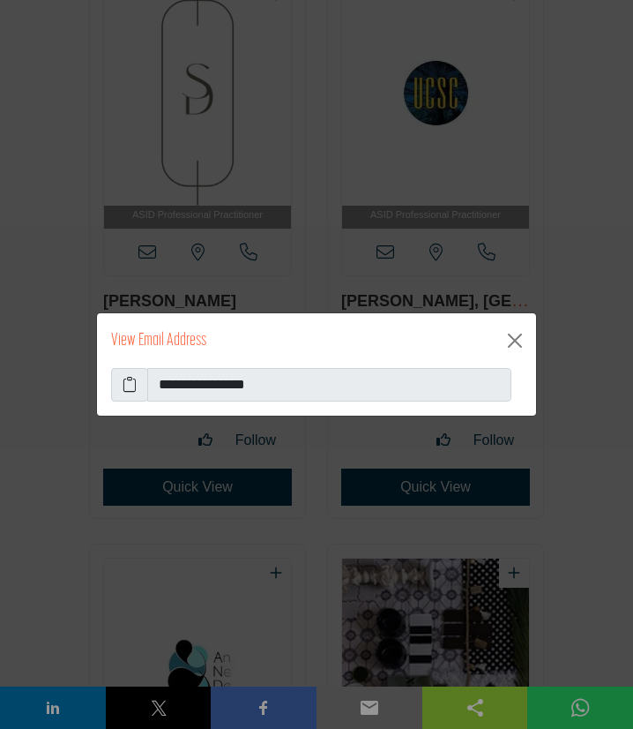
click at [128, 392] on icon at bounding box center [130, 384] width 14 height 21
click at [521, 338] on button "Close" at bounding box center [515, 340] width 28 height 28
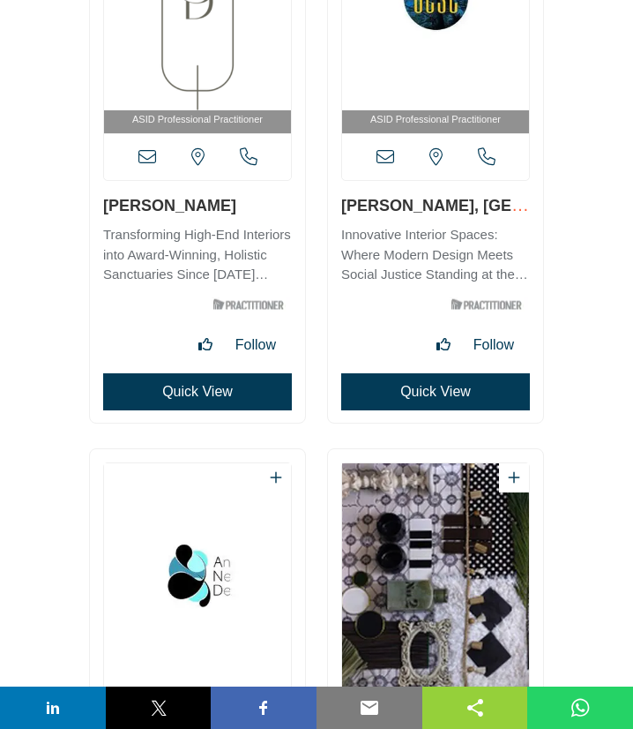
scroll to position [7500, 0]
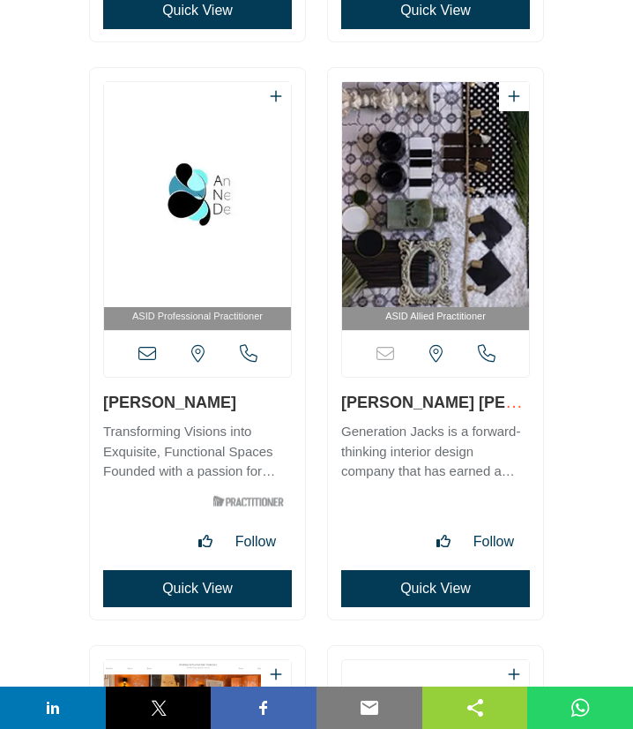
drag, startPoint x: 97, startPoint y: 409, endPoint x: 215, endPoint y: 412, distance: 118.2
click at [215, 412] on div "ASID Professional Practitioner" at bounding box center [197, 343] width 215 height 551
copy link "Andrea Nesbitt"
click at [150, 353] on icon at bounding box center [147, 354] width 18 height 18
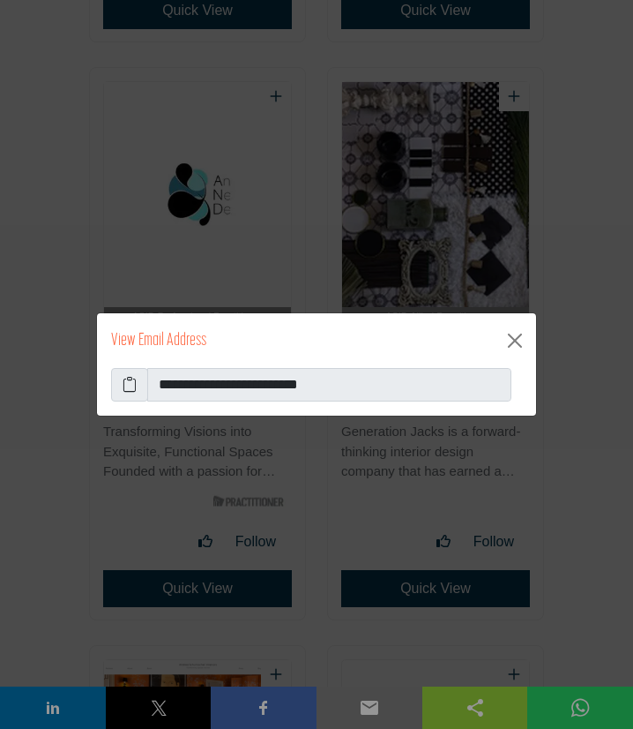
click at [131, 390] on icon at bounding box center [130, 384] width 14 height 21
click at [515, 337] on button "Close" at bounding box center [515, 340] width 28 height 28
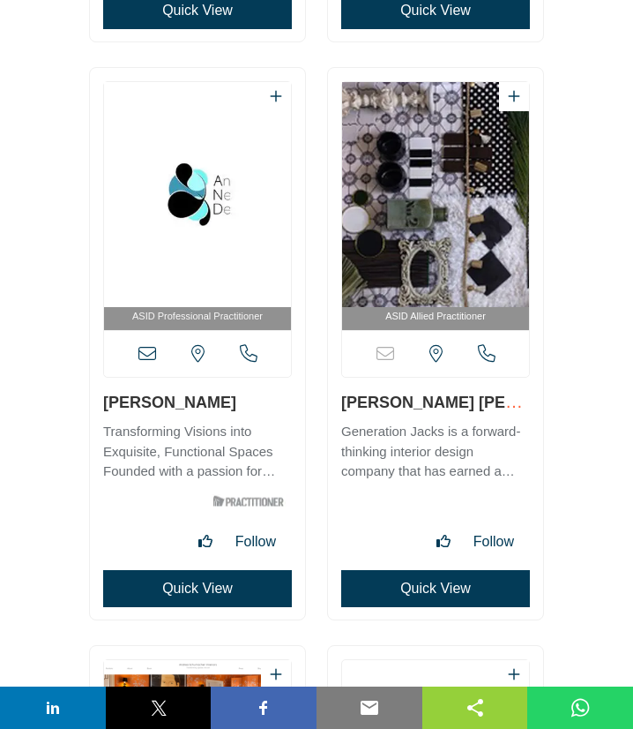
drag, startPoint x: 331, startPoint y: 408, endPoint x: 8, endPoint y: 392, distance: 323.2
click at [496, 403] on div "ASID Allied Practitioner" at bounding box center [435, 343] width 215 height 551
copy link "Andrea Rico Aguila"
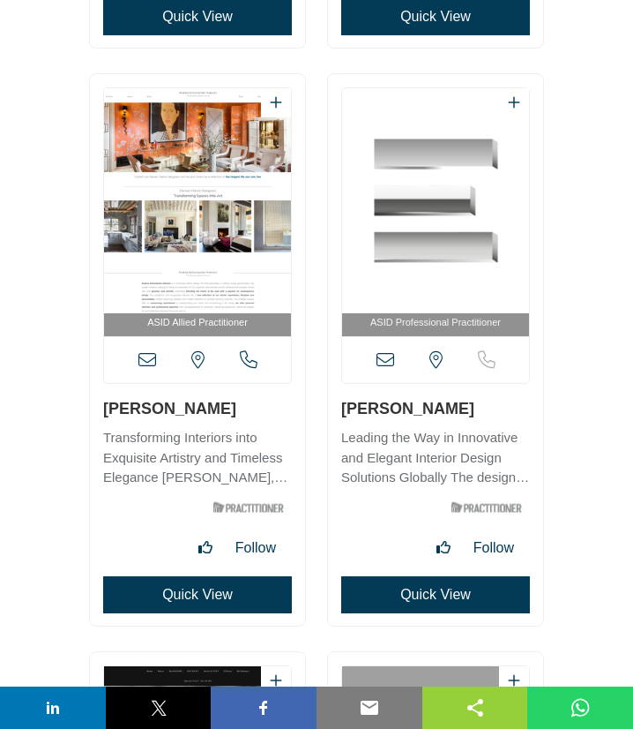
drag, startPoint x: 100, startPoint y: 411, endPoint x: 257, endPoint y: 410, distance: 157.0
click at [257, 410] on div "ASID Allied Practitioner" at bounding box center [197, 349] width 215 height 551
copy link "[PERSON_NAME]"
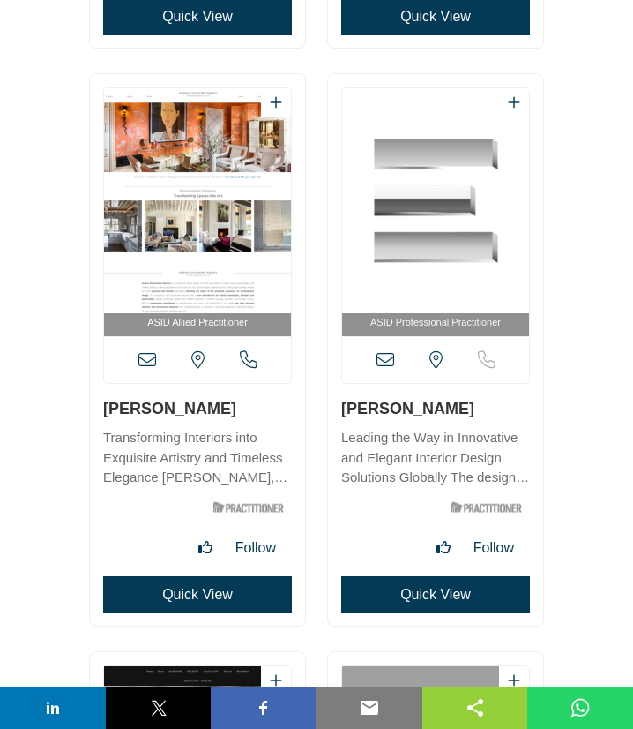
click at [146, 359] on icon at bounding box center [147, 360] width 18 height 18
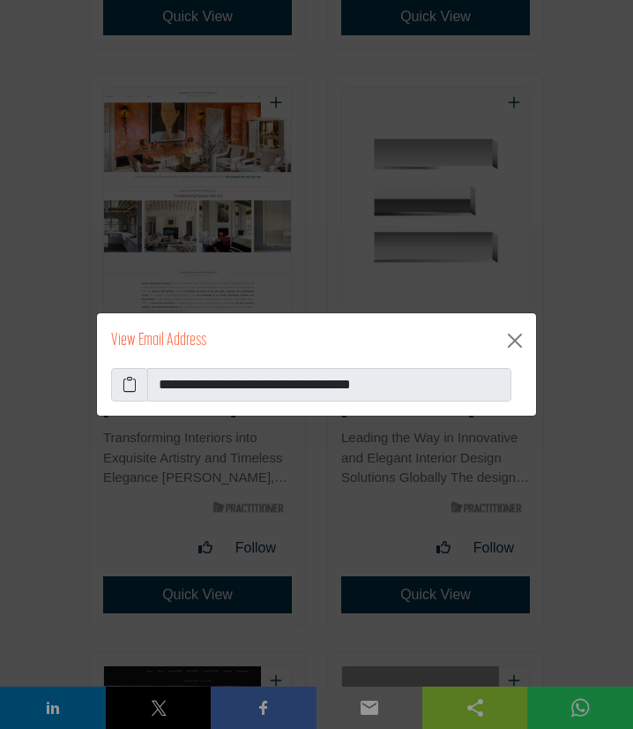
click at [132, 392] on icon at bounding box center [130, 384] width 14 height 21
click at [132, 385] on icon at bounding box center [130, 384] width 14 height 21
click at [517, 340] on button "Close" at bounding box center [515, 340] width 28 height 28
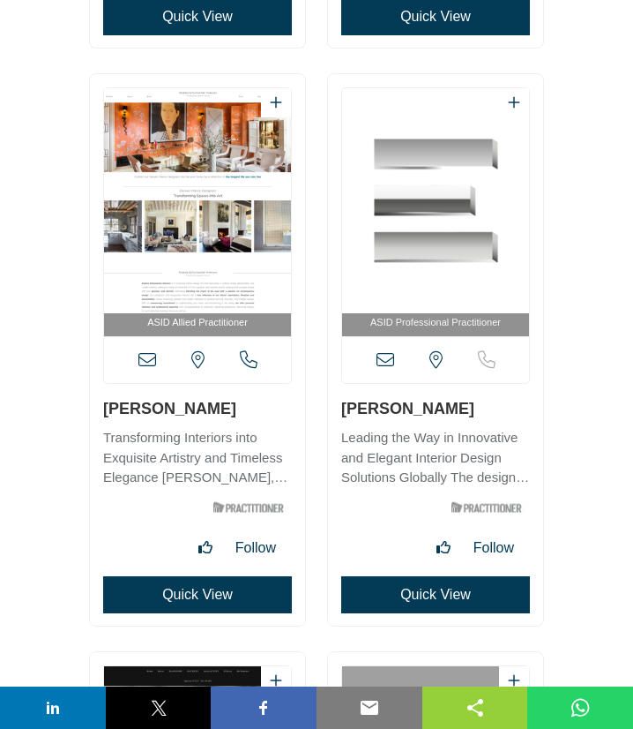
click at [464, 413] on h3 "[PERSON_NAME]" at bounding box center [435, 408] width 189 height 22
drag, startPoint x: 334, startPoint y: 414, endPoint x: 12, endPoint y: 407, distance: 322.0
click at [463, 409] on div "ASID Professional Practitioner" at bounding box center [435, 349] width 215 height 551
copy link "Andres Escoba"
click at [383, 365] on icon at bounding box center [386, 360] width 18 height 18
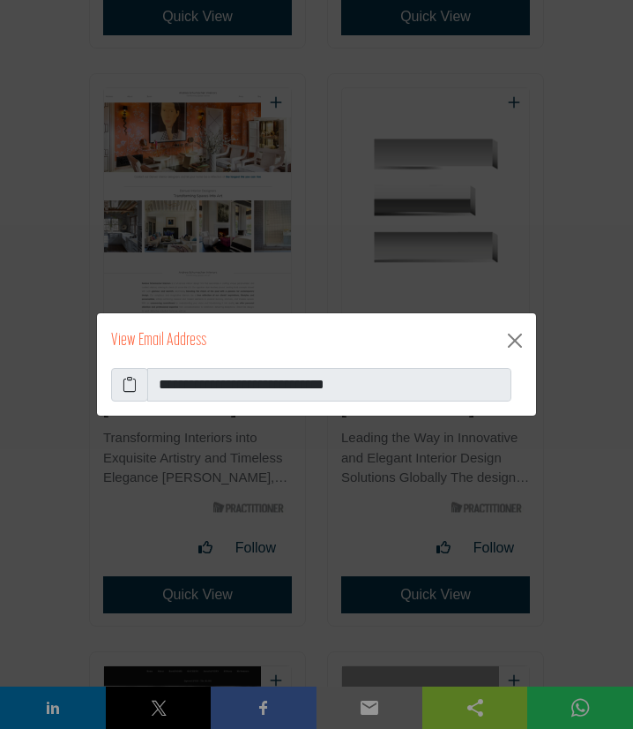
click at [127, 387] on icon at bounding box center [130, 384] width 14 height 21
click at [516, 337] on button "Close" at bounding box center [515, 340] width 28 height 28
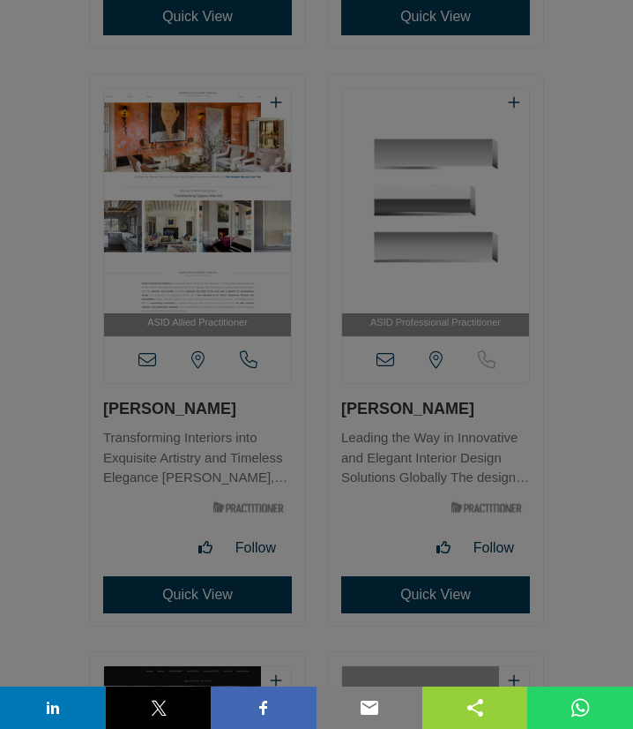
click at [321, 372] on div "**********" at bounding box center [316, 320] width 441 height 104
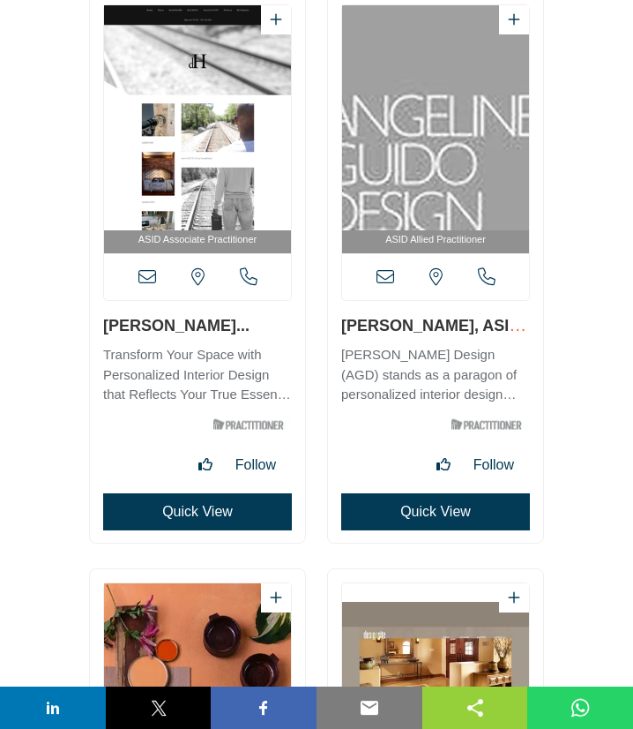
scroll to position [8739, 0]
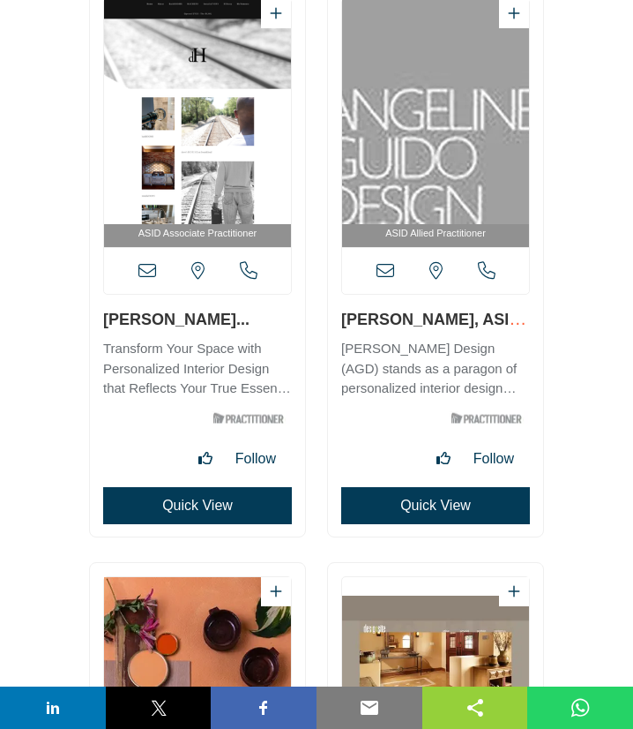
drag, startPoint x: 98, startPoint y: 324, endPoint x: 216, endPoint y: 324, distance: 118.2
click at [216, 324] on div "ASID Associate Practitioner" at bounding box center [197, 260] width 215 height 551
copy link "Andrew Elmore"
click at [143, 271] on icon at bounding box center [147, 271] width 18 height 18
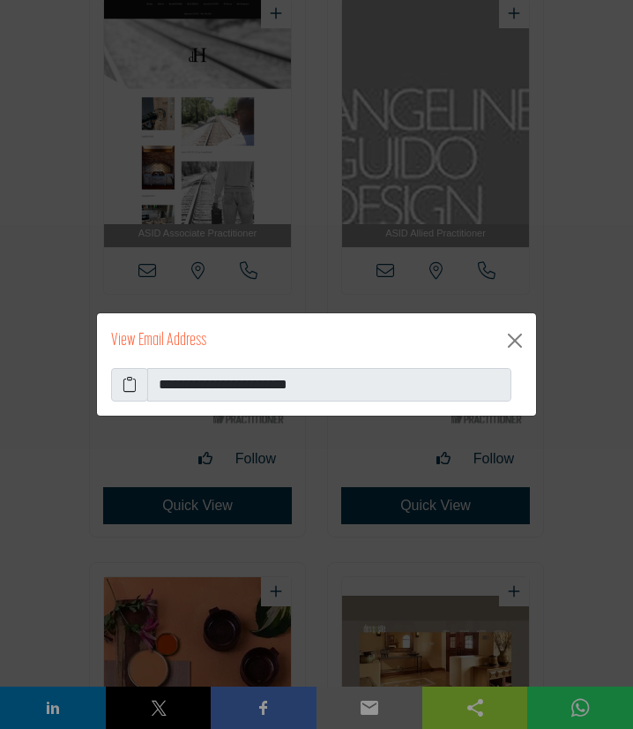
click at [123, 385] on icon at bounding box center [130, 384] width 14 height 21
click at [513, 340] on button "Close" at bounding box center [515, 340] width 28 height 28
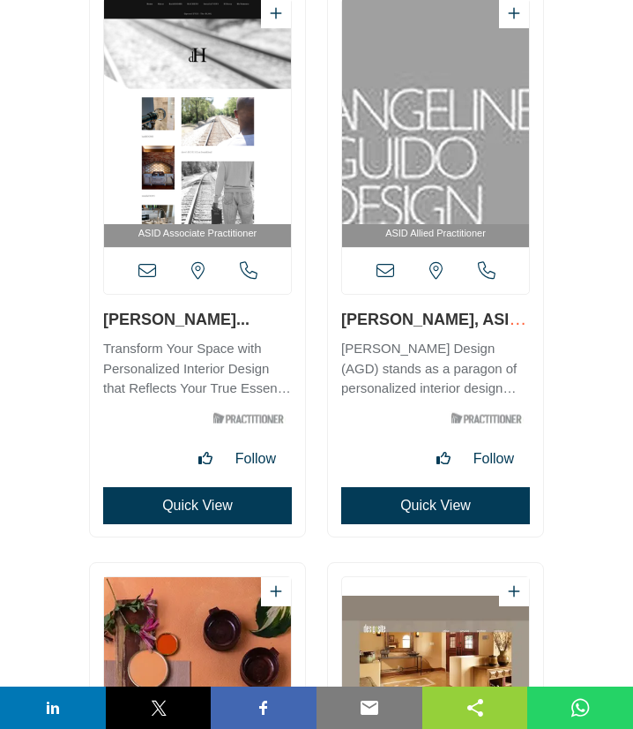
drag, startPoint x: 340, startPoint y: 321, endPoint x: 532, endPoint y: 325, distance: 192.3
click at [442, 317] on div "ASID Allied Practitioner" at bounding box center [435, 260] width 215 height 551
copy link "Angeline"
click at [383, 274] on icon at bounding box center [386, 271] width 18 height 18
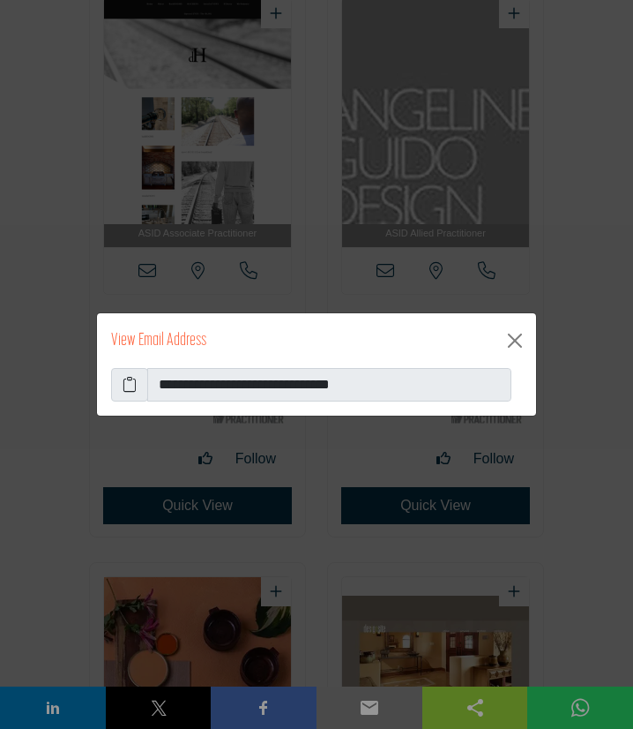
click at [123, 383] on icon at bounding box center [130, 384] width 14 height 21
click at [515, 339] on button "Close" at bounding box center [515, 340] width 28 height 28
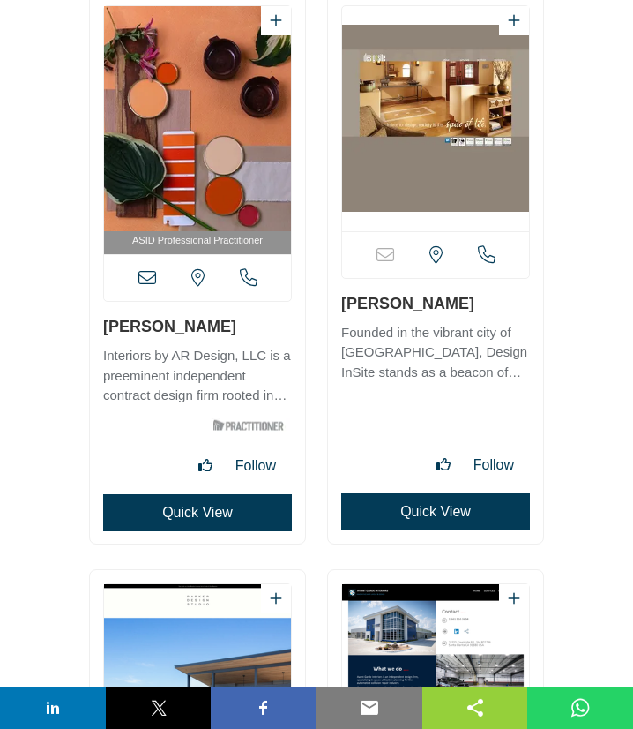
scroll to position [9310, 0]
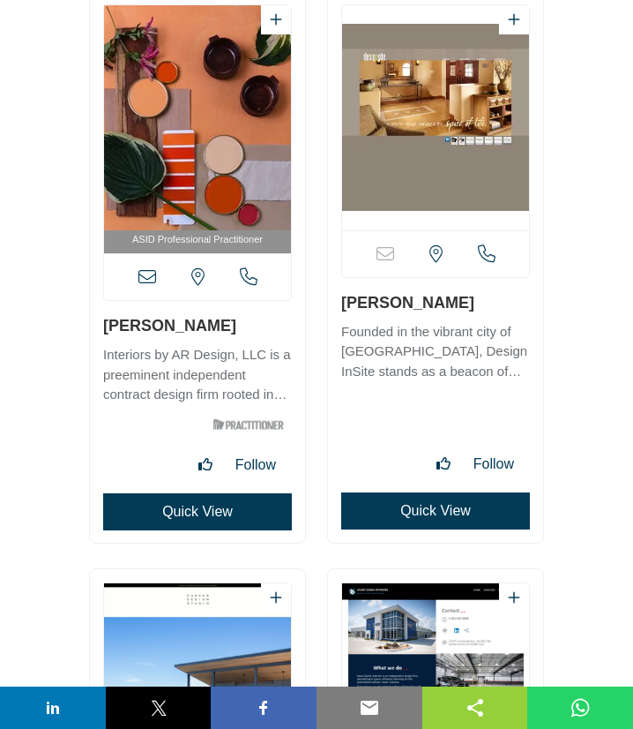
drag, startPoint x: 200, startPoint y: 329, endPoint x: 107, endPoint y: 327, distance: 93.5
click at [107, 327] on h3 "[PERSON_NAME]" at bounding box center [197, 325] width 189 height 22
copy link "[PERSON_NAME]"
click at [146, 276] on icon at bounding box center [147, 277] width 18 height 18
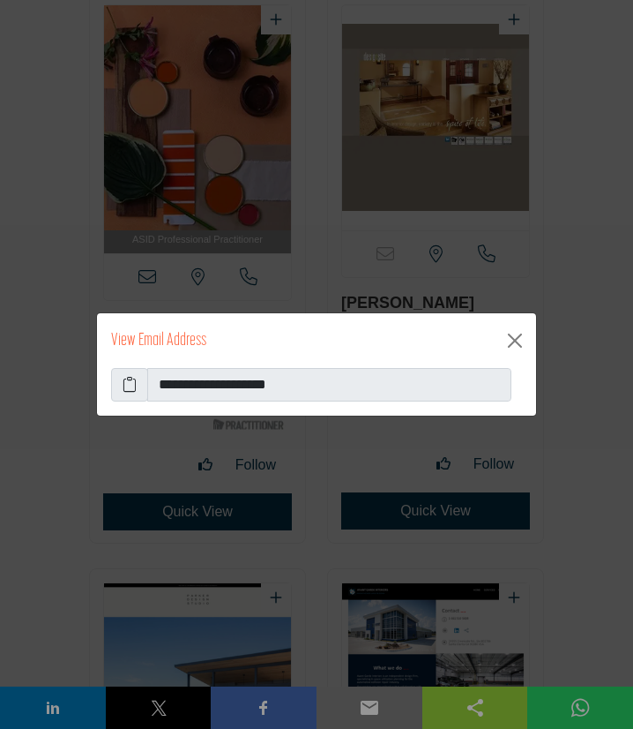
click at [127, 385] on icon at bounding box center [130, 384] width 14 height 21
click at [514, 338] on button "Close" at bounding box center [515, 340] width 28 height 28
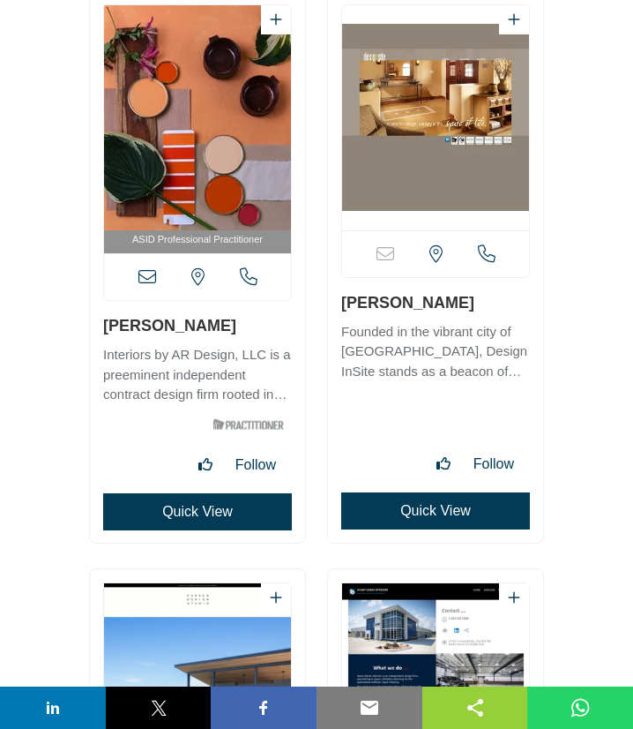
click at [461, 299] on div "Email is currently unavailable for this contact. California, USA Quick View" at bounding box center [435, 266] width 215 height 551
copy link "[PERSON_NAME]"
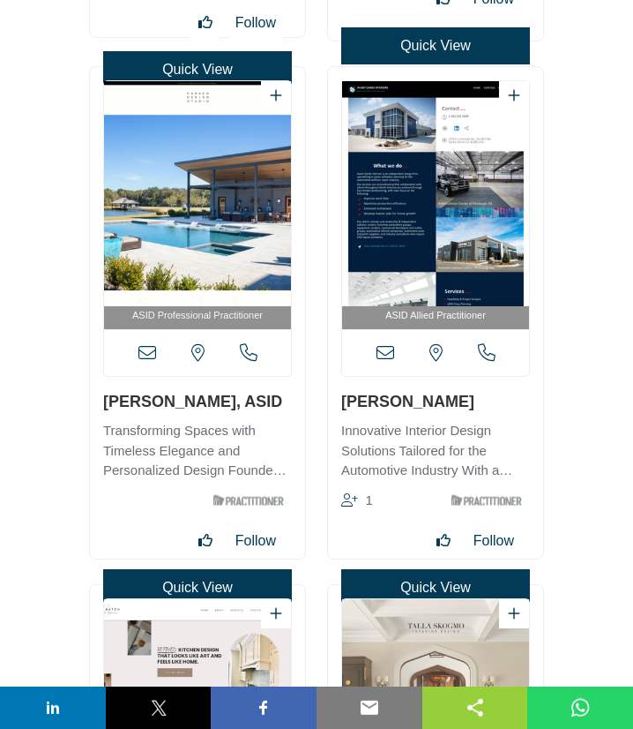
scroll to position [8845, 0]
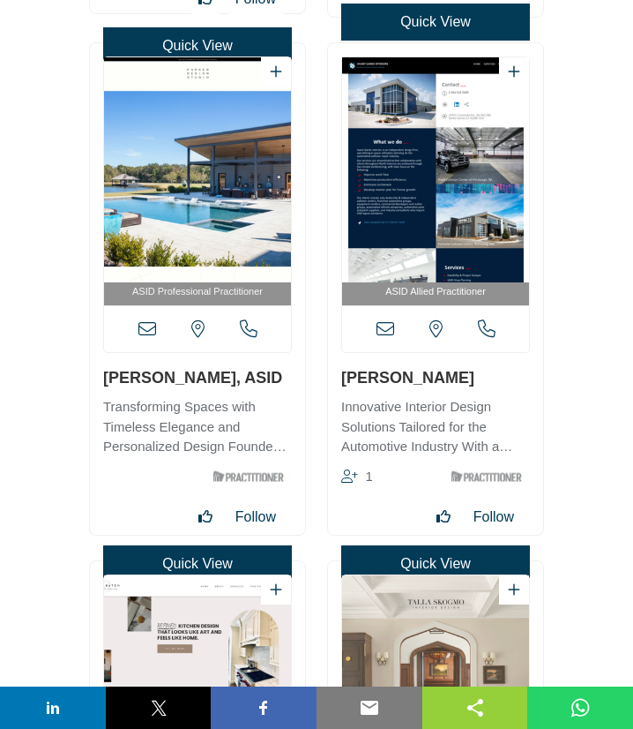
drag, startPoint x: 102, startPoint y: 378, endPoint x: 187, endPoint y: 377, distance: 84.7
click at [187, 377] on div "ASID Professional Practitioner" at bounding box center [197, 288] width 215 height 491
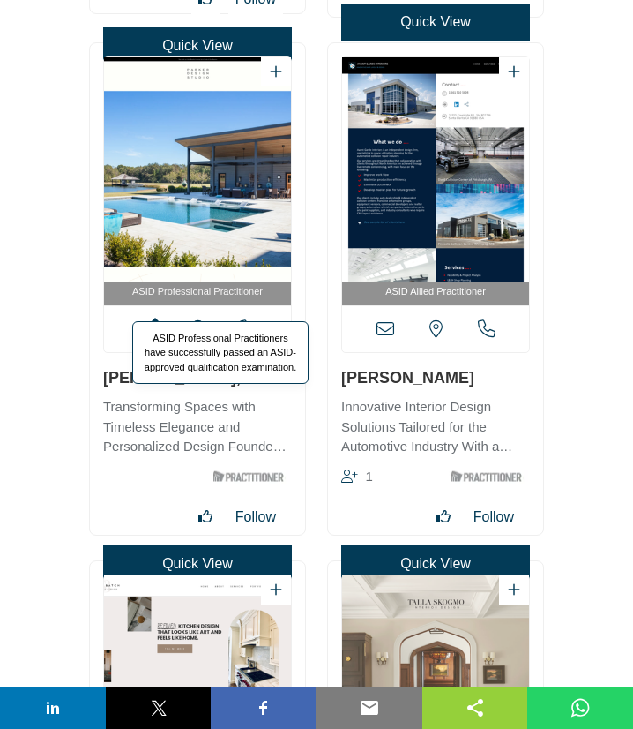
click at [150, 331] on icon at bounding box center [147, 329] width 18 height 18
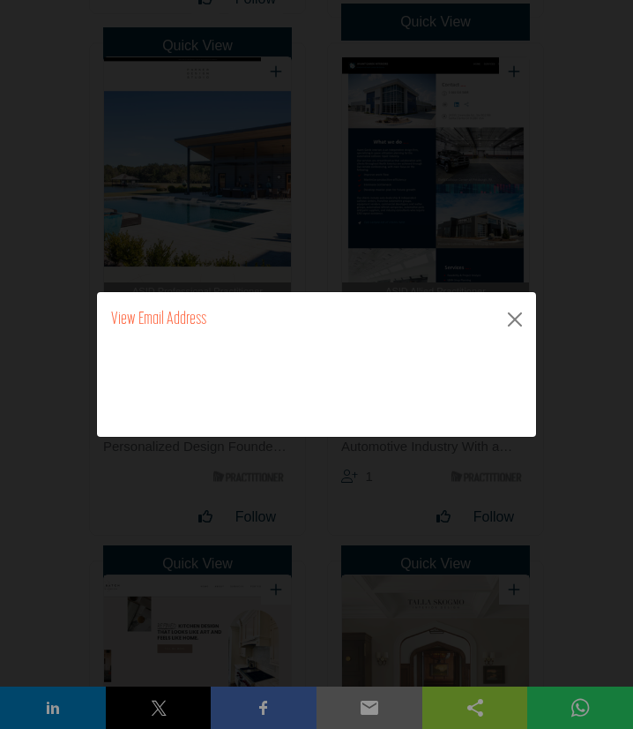
click at [0, 0] on icon at bounding box center [0, 0] width 0 height 0
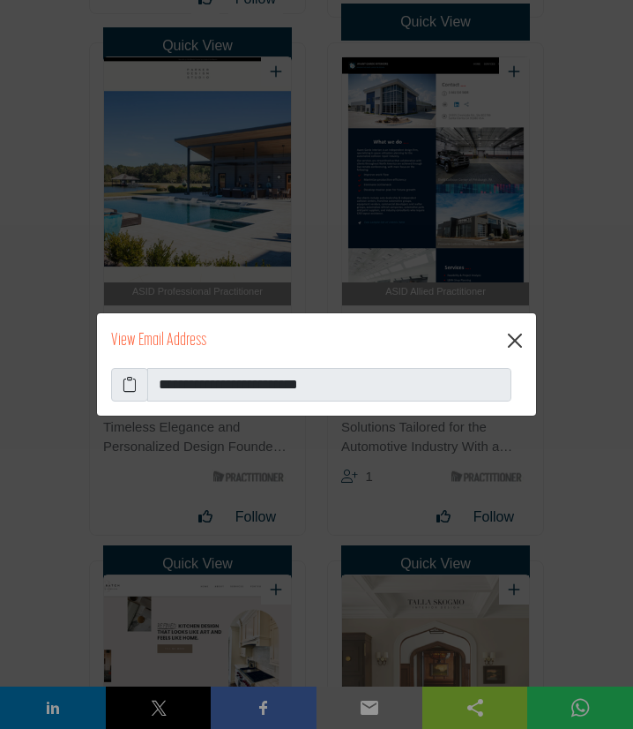
click at [515, 340] on button "Close" at bounding box center [515, 340] width 28 height 28
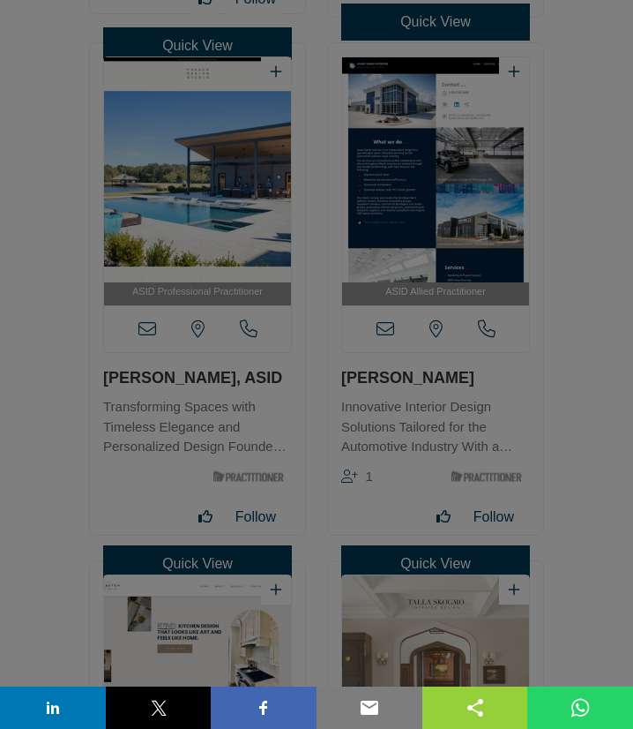
click at [515, 310] on button "Close" at bounding box center [515, 296] width 28 height 28
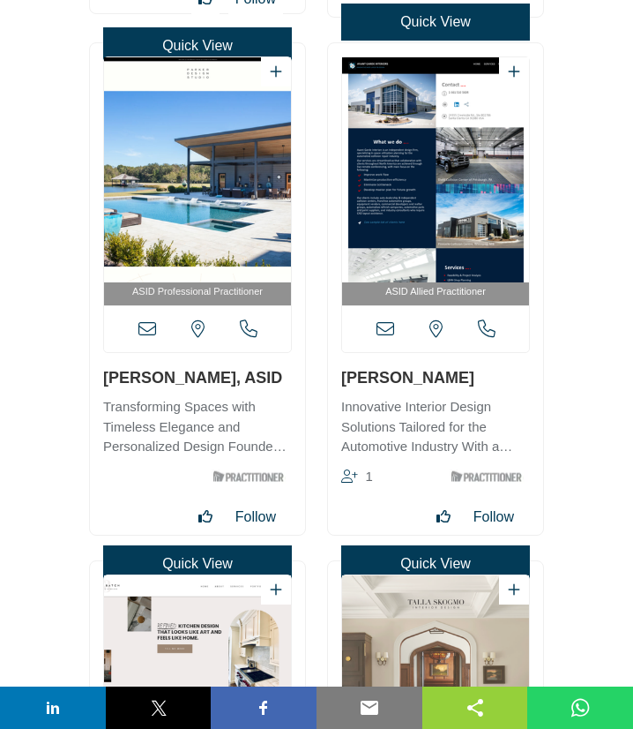
drag, startPoint x: 448, startPoint y: 373, endPoint x: 342, endPoint y: 379, distance: 106.0
click at [342, 379] on h3 "[PERSON_NAME]" at bounding box center [435, 377] width 189 height 22
click at [383, 331] on icon at bounding box center [386, 329] width 18 height 18
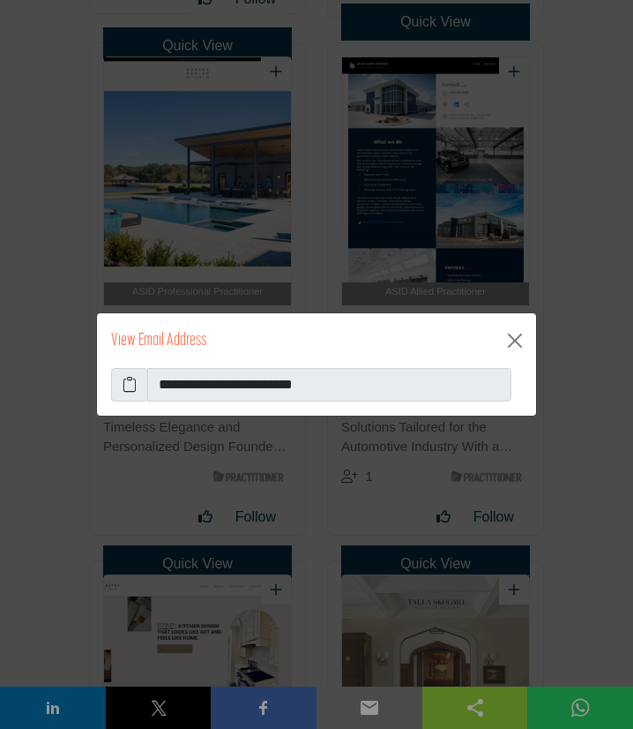
click at [134, 384] on icon at bounding box center [130, 384] width 14 height 21
click at [520, 340] on button "Close" at bounding box center [515, 340] width 28 height 28
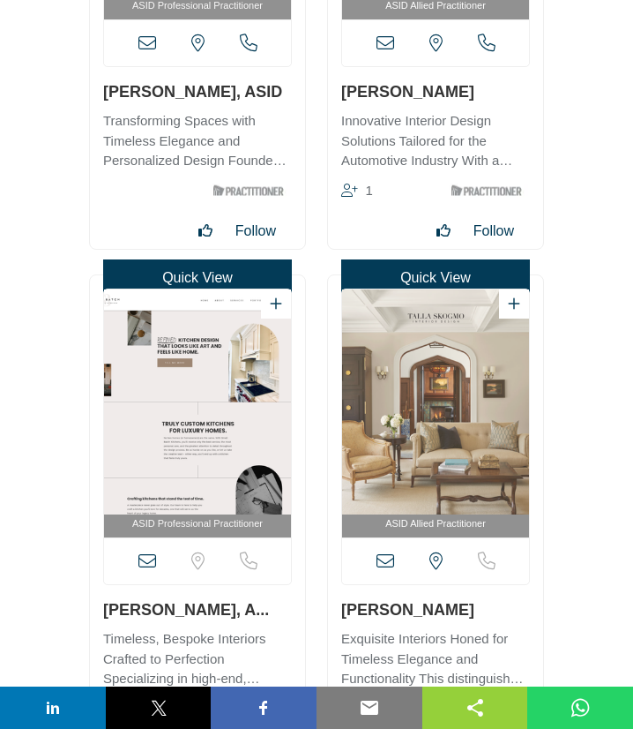
scroll to position [9321, 0]
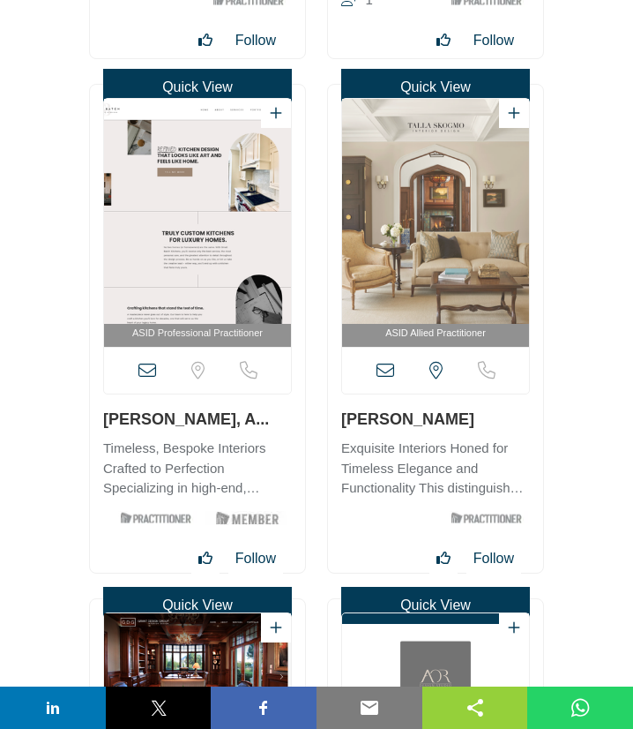
drag, startPoint x: 100, startPoint y: 422, endPoint x: 235, endPoint y: 403, distance: 136.3
click at [235, 403] on div "ASID Professional Practitioner" at bounding box center [197, 329] width 215 height 488
click at [145, 369] on icon at bounding box center [147, 371] width 18 height 18
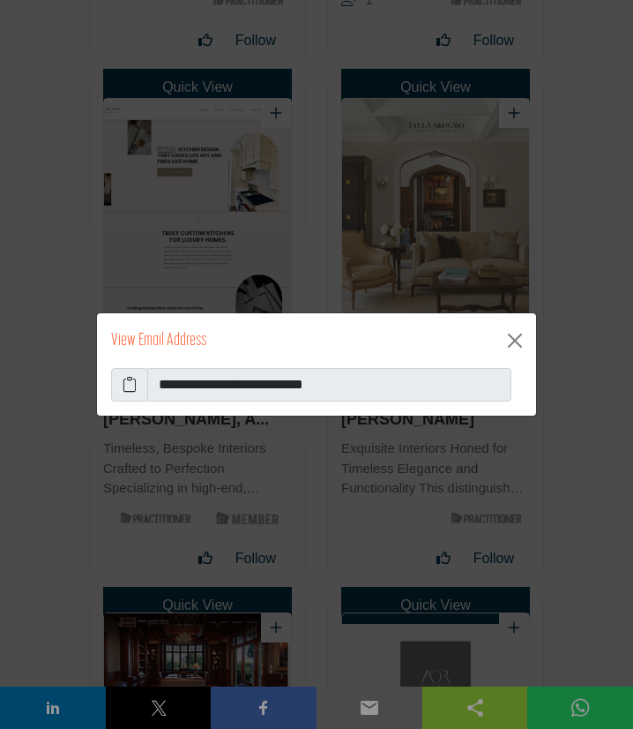
click at [131, 385] on icon at bounding box center [130, 384] width 14 height 21
click at [514, 341] on button "Close" at bounding box center [515, 340] width 28 height 28
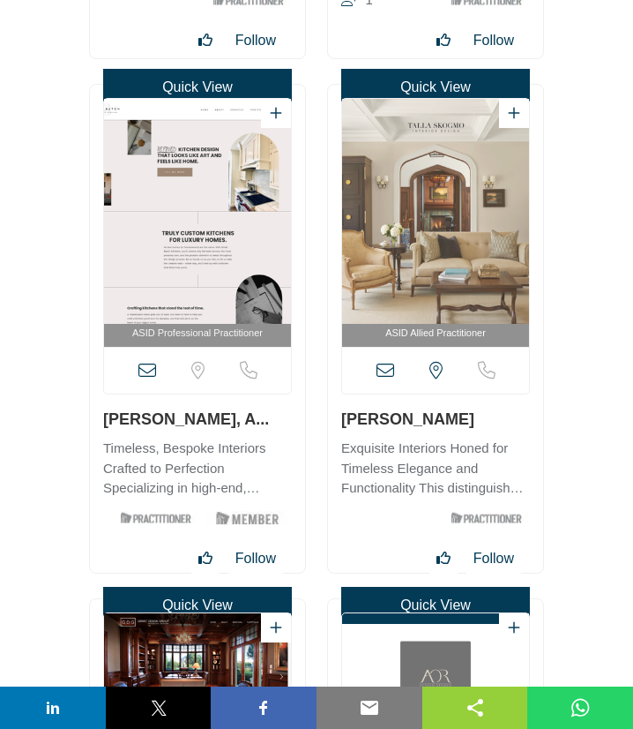
drag, startPoint x: 338, startPoint y: 415, endPoint x: 449, endPoint y: 412, distance: 111.2
click at [449, 412] on div "ASID Allied Practitioner" at bounding box center [435, 329] width 215 height 488
click at [380, 370] on icon at bounding box center [386, 371] width 18 height 18
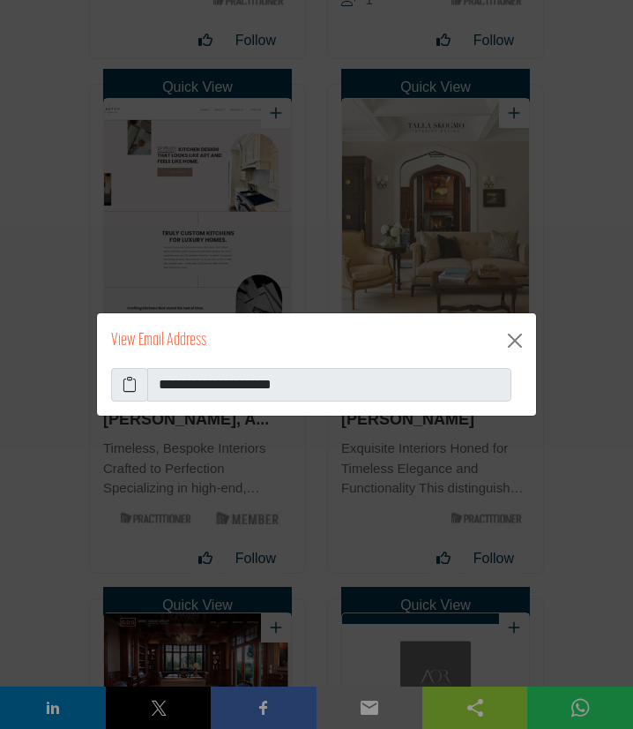
click at [128, 385] on icon at bounding box center [130, 384] width 14 height 21
click at [519, 339] on button "Close" at bounding box center [515, 340] width 28 height 28
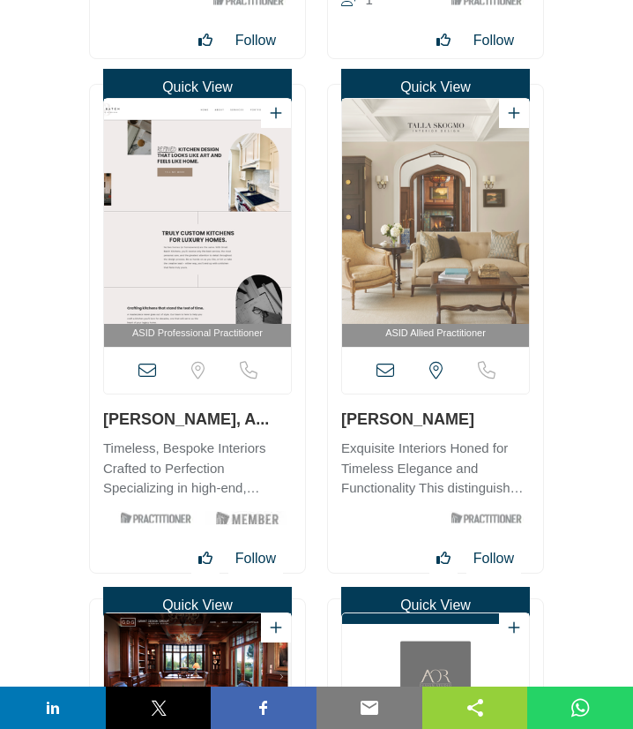
scroll to position [9892, 0]
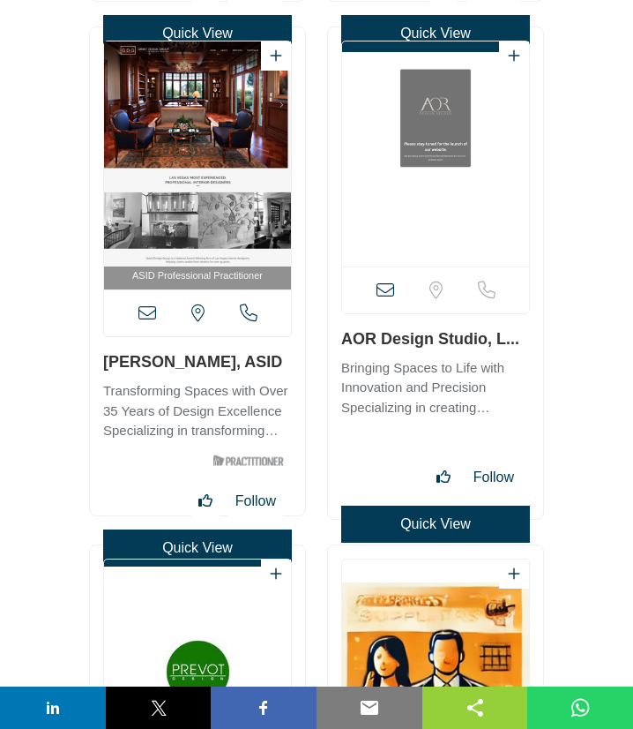
drag, startPoint x: 101, startPoint y: 364, endPoint x: 214, endPoint y: 365, distance: 113.8
click at [214, 365] on div "ASID Professional Practitioner" at bounding box center [197, 271] width 215 height 488
click at [150, 316] on icon at bounding box center [147, 313] width 18 height 18
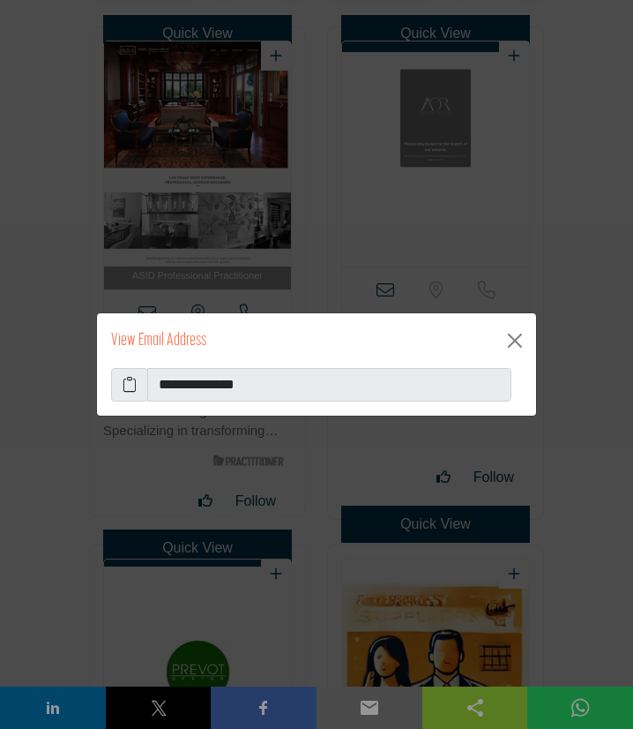
click at [136, 385] on icon at bounding box center [130, 384] width 14 height 21
click at [514, 341] on button "Close" at bounding box center [515, 340] width 28 height 28
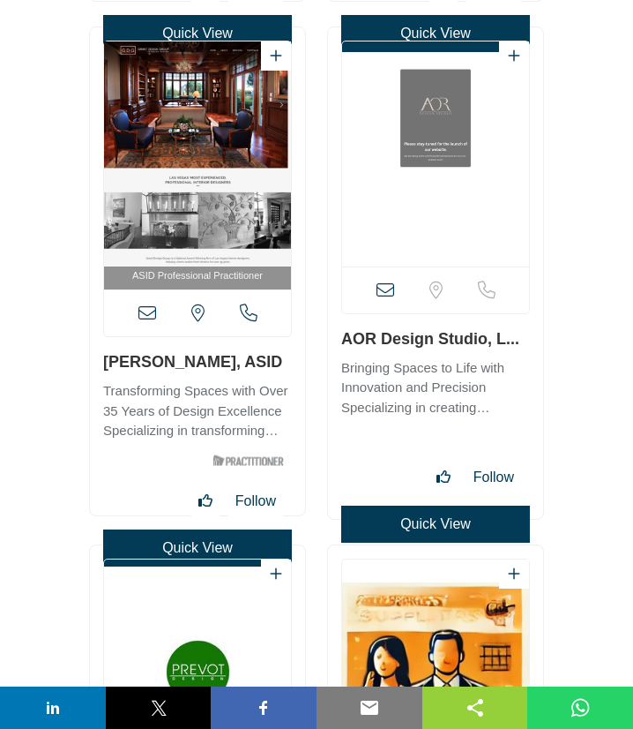
click at [482, 342] on div "View full profile in new tab." at bounding box center [435, 272] width 215 height 491
click at [389, 291] on icon at bounding box center [386, 290] width 18 height 18
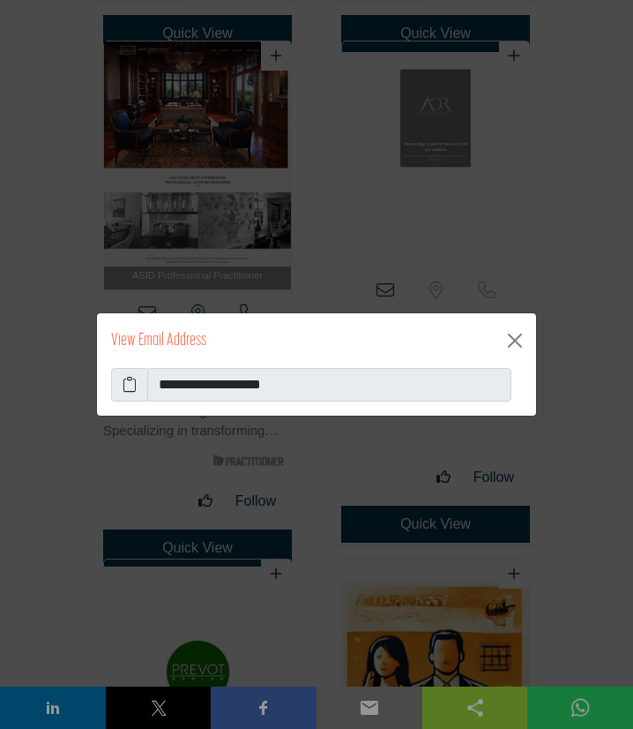
click at [130, 387] on icon at bounding box center [130, 384] width 14 height 21
click at [517, 340] on button "Close" at bounding box center [515, 340] width 28 height 28
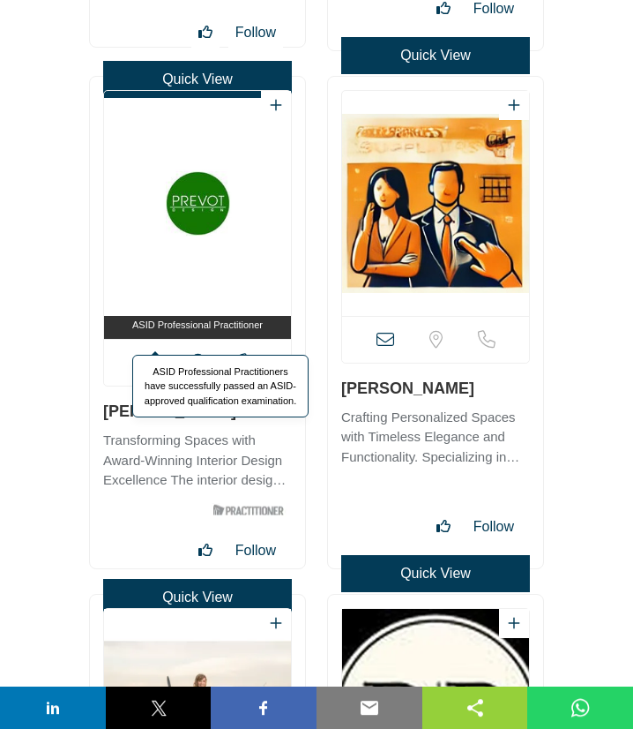
scroll to position [10369, 0]
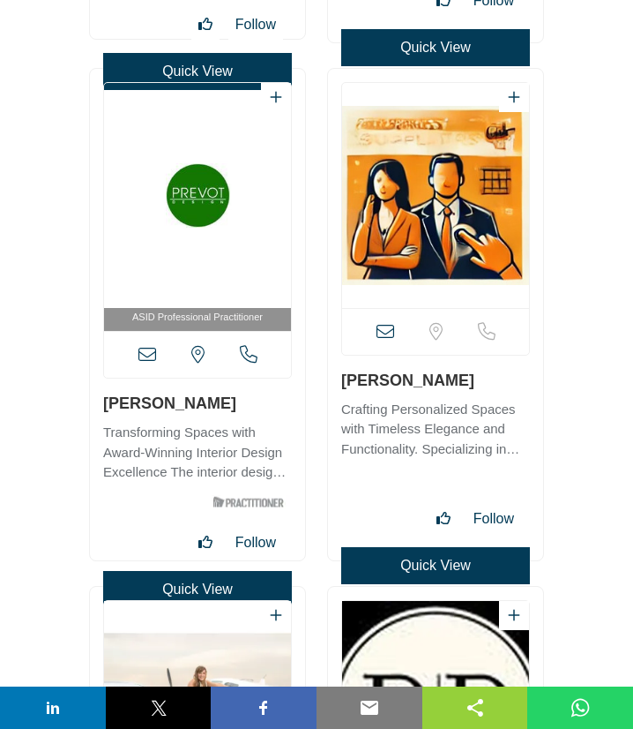
click at [208, 410] on div "ASID Professional Practitioner" at bounding box center [197, 314] width 215 height 491
click at [149, 353] on icon at bounding box center [147, 355] width 18 height 18
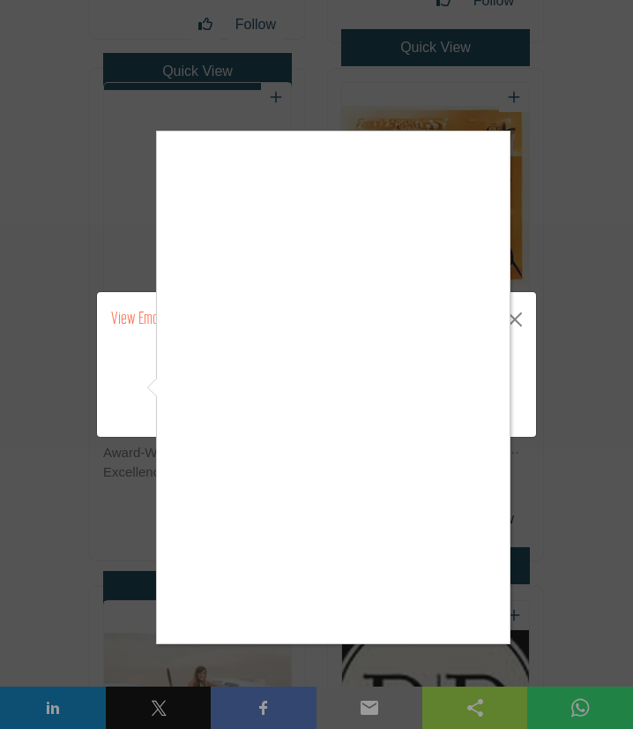
click at [472, 644] on div at bounding box center [316, 364] width 633 height 729
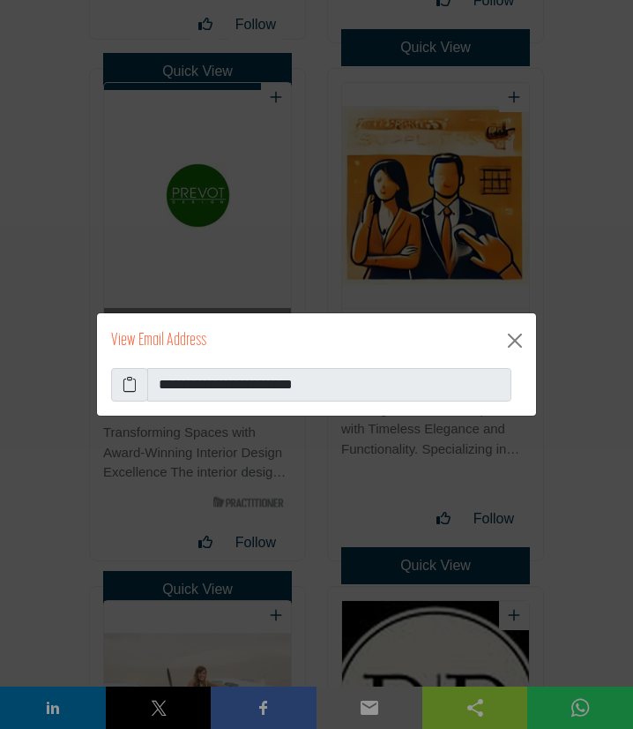
click at [127, 386] on icon at bounding box center [130, 384] width 14 height 21
click at [510, 339] on button "Close" at bounding box center [515, 340] width 28 height 28
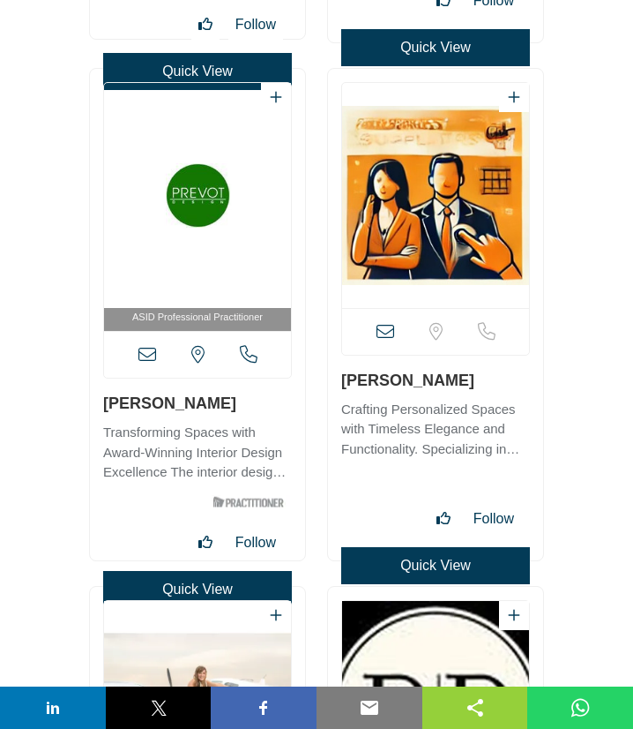
drag, startPoint x: 338, startPoint y: 384, endPoint x: 430, endPoint y: 385, distance: 91.7
click at [430, 385] on div "View full profile in new tab." at bounding box center [435, 314] width 215 height 491
click at [382, 331] on icon at bounding box center [386, 332] width 18 height 18
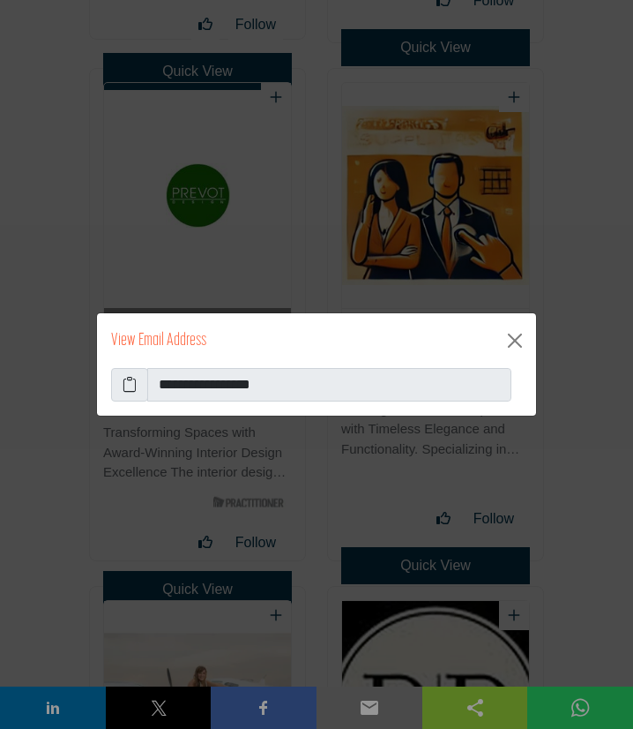
click at [127, 385] on icon at bounding box center [130, 384] width 14 height 21
click at [519, 336] on button "Close" at bounding box center [515, 340] width 28 height 28
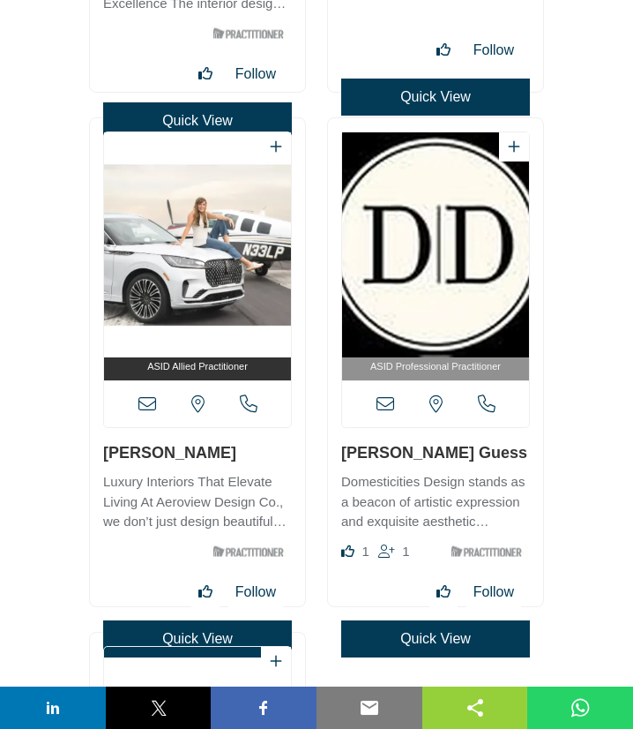
scroll to position [10845, 0]
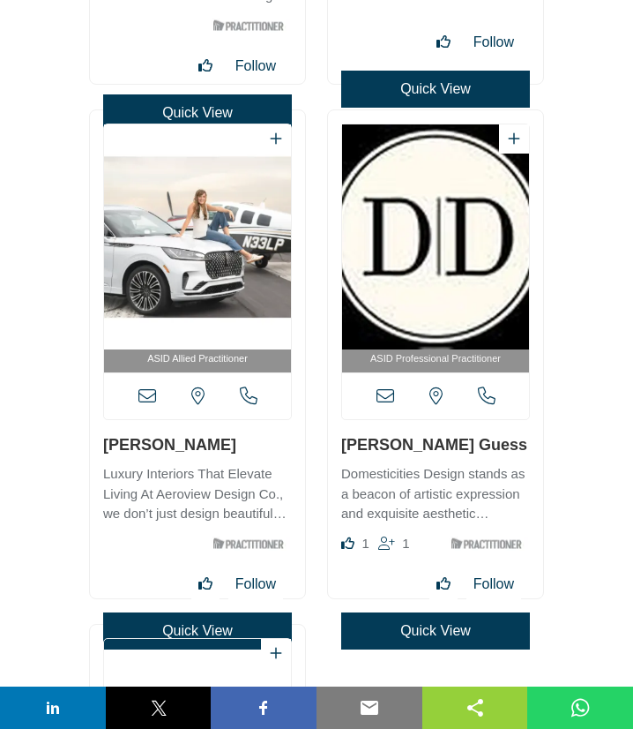
drag, startPoint x: 185, startPoint y: 446, endPoint x: 107, endPoint y: 452, distance: 78.7
click at [107, 452] on h3 "[PERSON_NAME]" at bounding box center [197, 444] width 189 height 22
click at [142, 400] on icon at bounding box center [147, 396] width 18 height 18
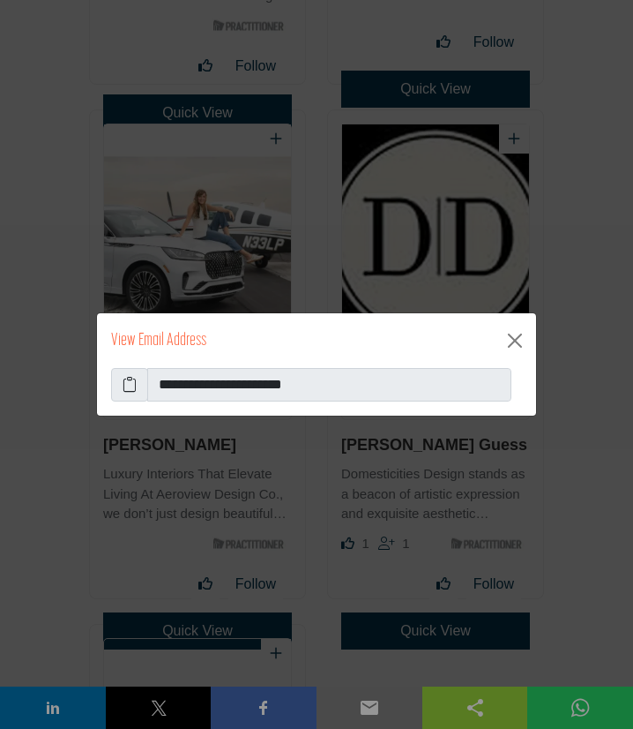
click at [134, 385] on icon at bounding box center [130, 384] width 14 height 21
click at [518, 342] on button "Close" at bounding box center [515, 340] width 28 height 28
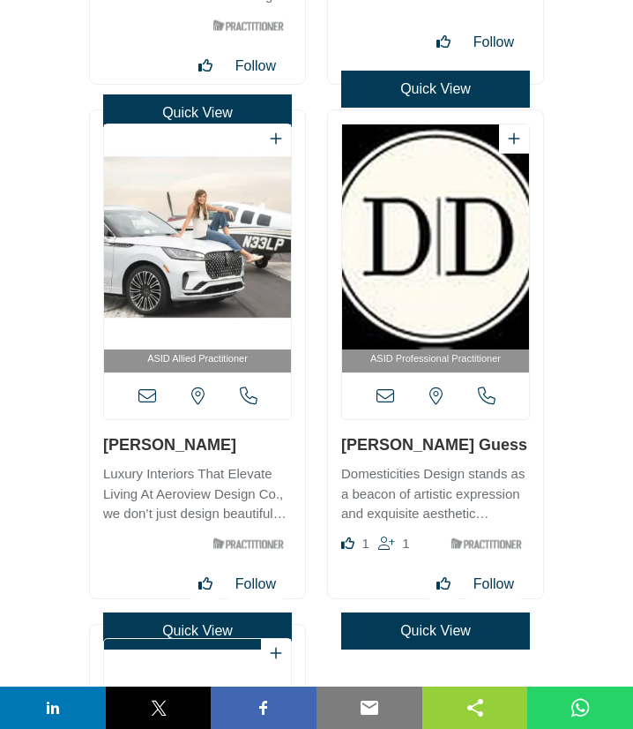
drag, startPoint x: 342, startPoint y: 456, endPoint x: 461, endPoint y: 452, distance: 119.1
click at [461, 452] on div "[PERSON_NAME] Guess" at bounding box center [435, 479] width 189 height 93
click at [384, 396] on icon at bounding box center [386, 396] width 18 height 18
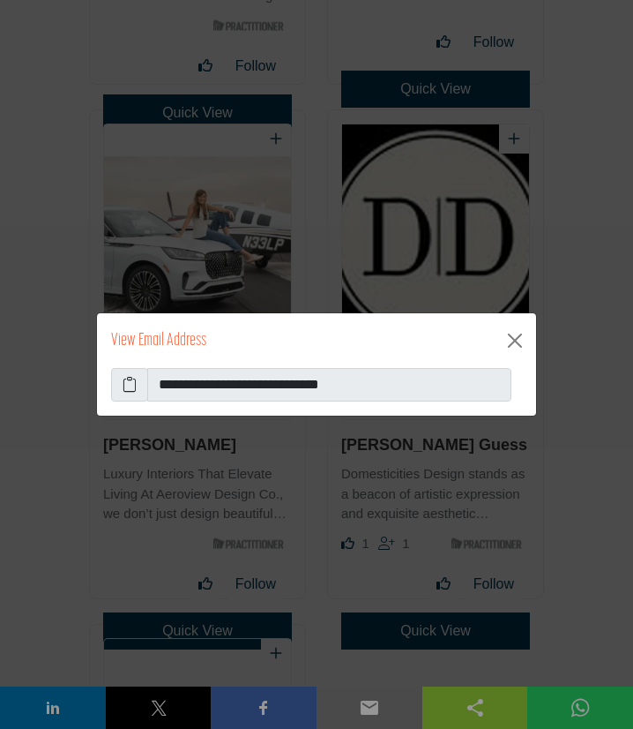
click at [123, 386] on span at bounding box center [129, 385] width 37 height 34
click at [131, 385] on icon at bounding box center [130, 384] width 14 height 21
click at [516, 347] on button "Close" at bounding box center [515, 340] width 28 height 28
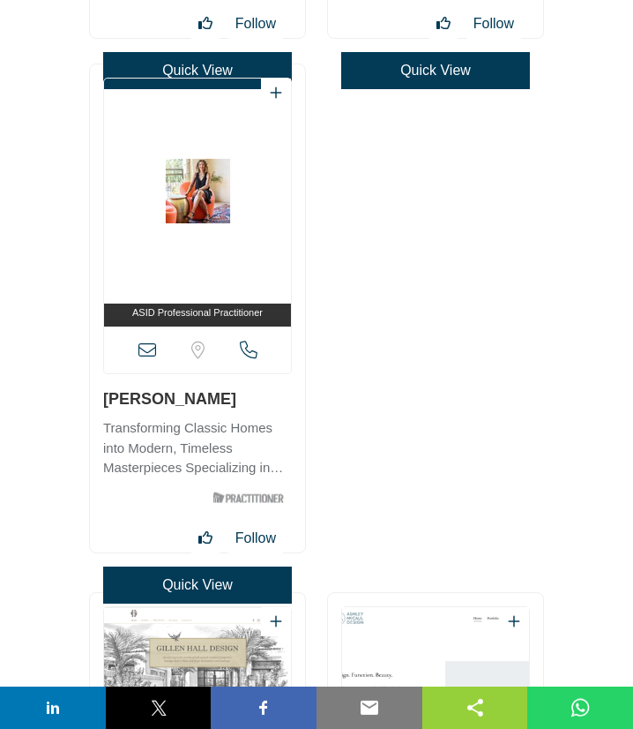
scroll to position [11416, 0]
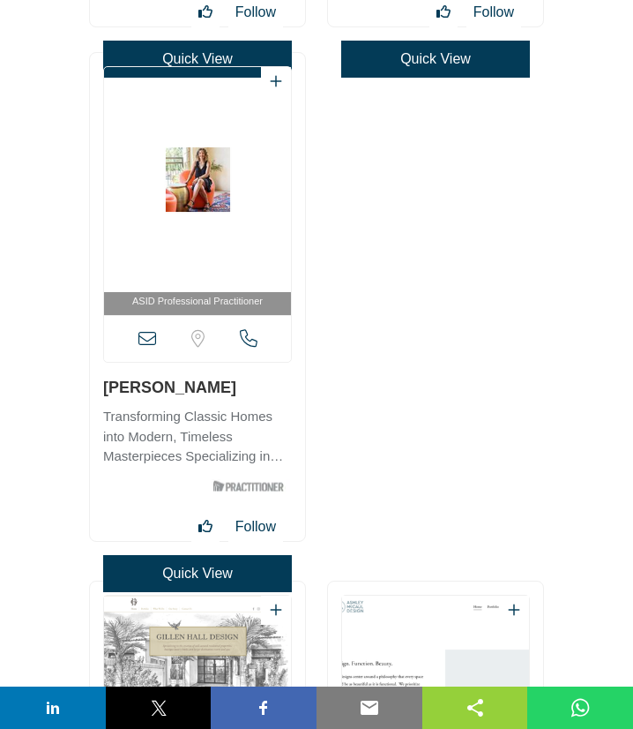
drag, startPoint x: 104, startPoint y: 392, endPoint x: 252, endPoint y: 391, distance: 148.2
click at [252, 391] on div "ASID Professional Practitioner" at bounding box center [197, 297] width 215 height 488
click at [146, 342] on icon at bounding box center [147, 339] width 18 height 18
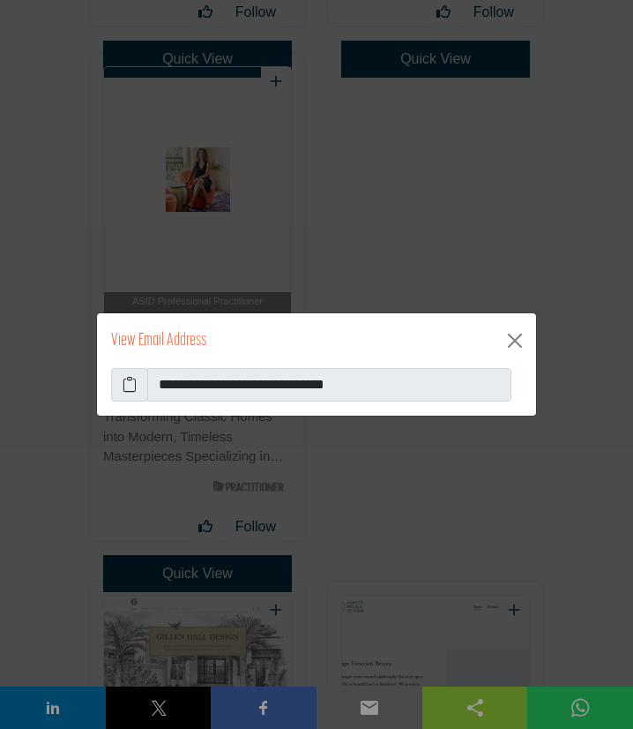
click at [131, 384] on icon at bounding box center [130, 384] width 14 height 21
click at [511, 343] on button "Close" at bounding box center [515, 340] width 28 height 28
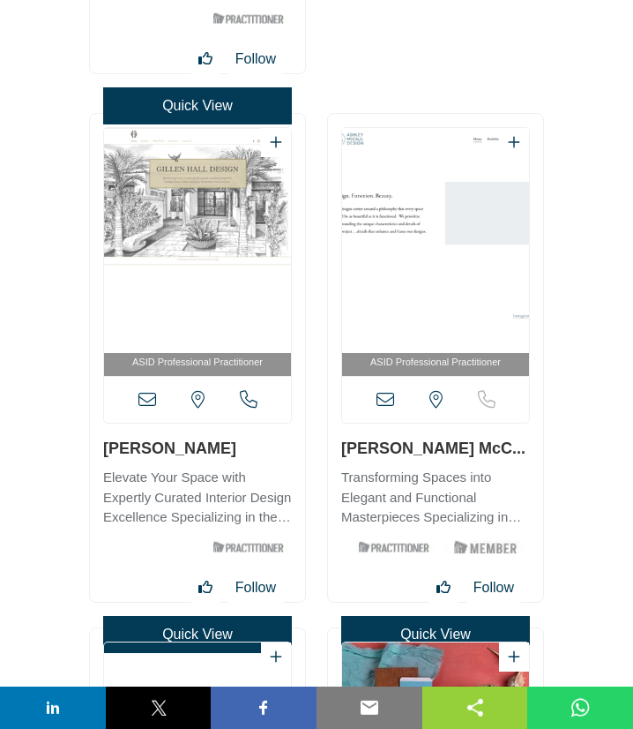
scroll to position [11893, 0]
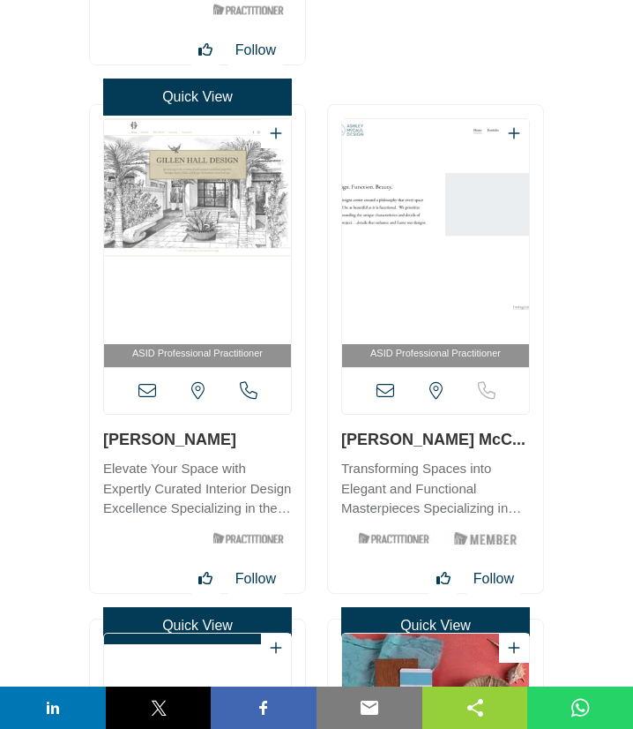
drag, startPoint x: 101, startPoint y: 449, endPoint x: 205, endPoint y: 447, distance: 103.2
click at [205, 447] on div "ASID Professional Practitioner" at bounding box center [197, 349] width 215 height 488
click at [151, 397] on icon at bounding box center [147, 391] width 18 height 18
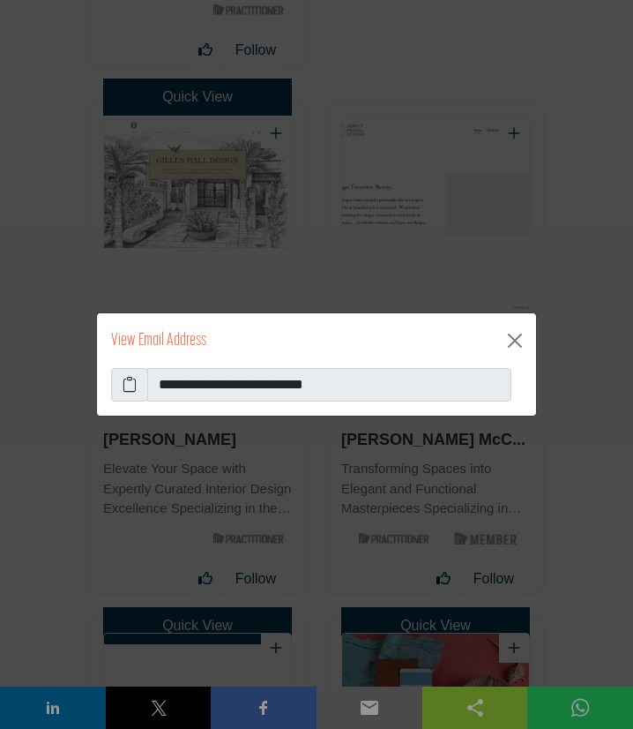
click at [129, 382] on icon at bounding box center [130, 384] width 14 height 21
click at [513, 336] on button "Close" at bounding box center [515, 340] width 28 height 28
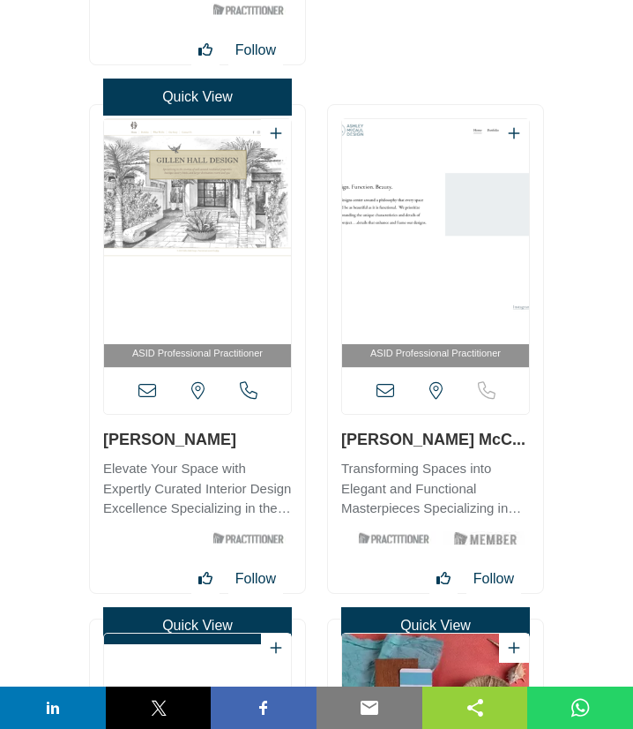
drag, startPoint x: 337, startPoint y: 443, endPoint x: 470, endPoint y: 445, distance: 133.2
click at [470, 445] on div "ASID Professional Practitioner" at bounding box center [435, 349] width 215 height 488
click at [382, 387] on icon at bounding box center [386, 391] width 18 height 18
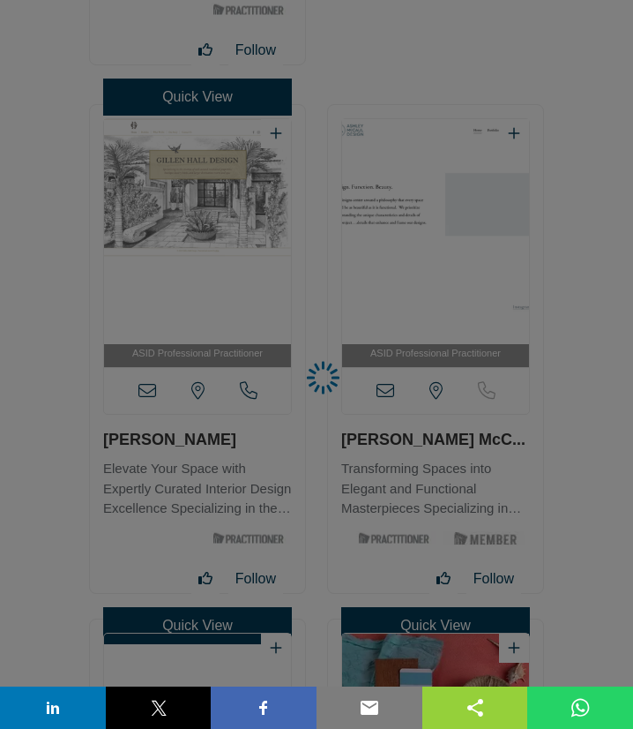
scroll to position [11988, 0]
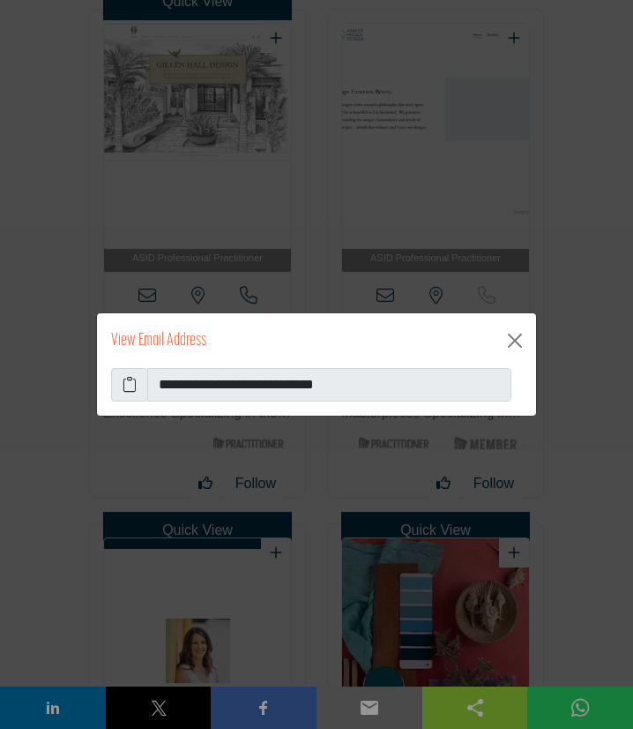
click at [136, 387] on icon at bounding box center [130, 384] width 14 height 21
click at [521, 341] on button "Close" at bounding box center [515, 340] width 28 height 28
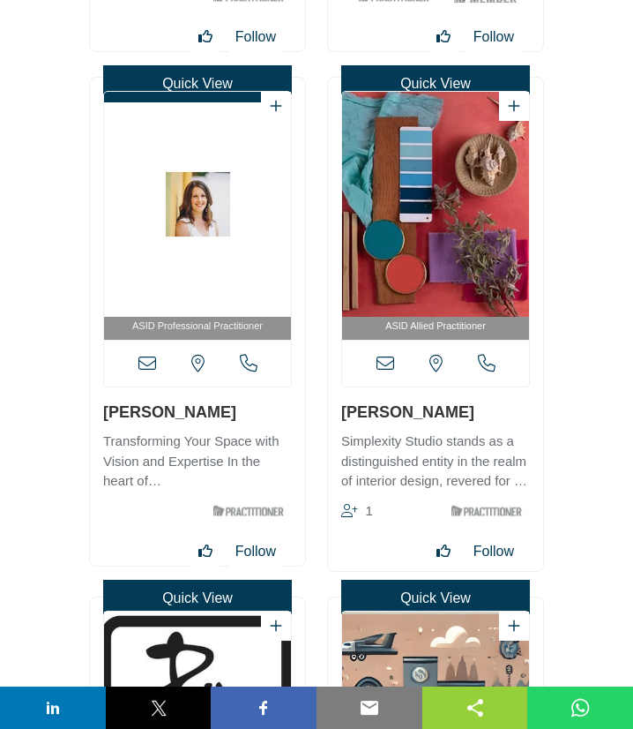
scroll to position [12464, 0]
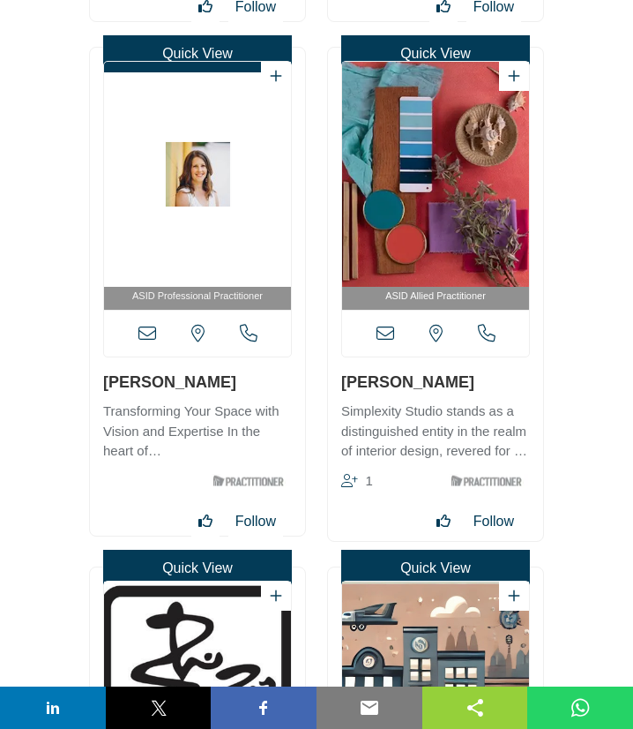
drag, startPoint x: 97, startPoint y: 383, endPoint x: 198, endPoint y: 389, distance: 100.7
click at [198, 389] on div "ASID Professional Practitioner" at bounding box center [197, 292] width 215 height 488
click at [149, 334] on icon at bounding box center [147, 334] width 18 height 18
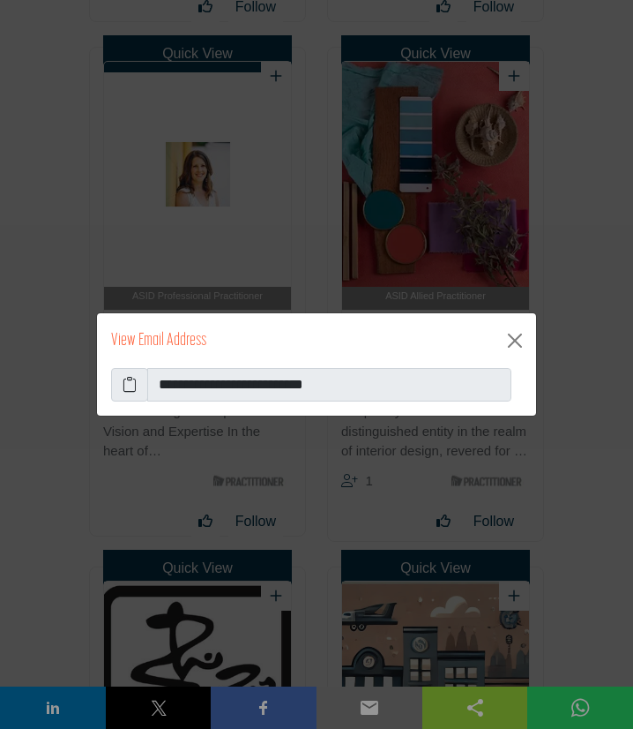
click at [134, 387] on icon at bounding box center [130, 384] width 14 height 21
click at [515, 341] on button "Close" at bounding box center [515, 340] width 28 height 28
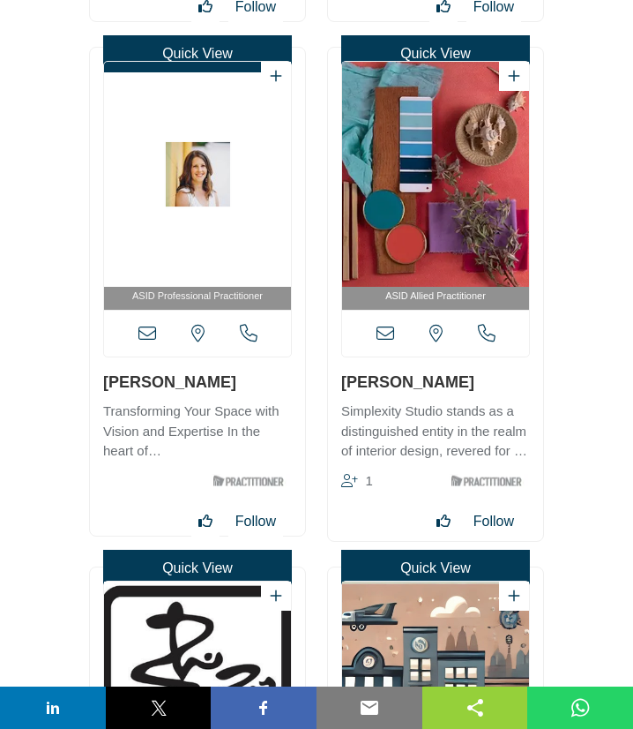
drag, startPoint x: 339, startPoint y: 385, endPoint x: 455, endPoint y: 385, distance: 116.4
click at [455, 385] on div "ASID Allied Practitioner 1" at bounding box center [435, 294] width 215 height 493
click at [383, 335] on icon at bounding box center [386, 334] width 18 height 18
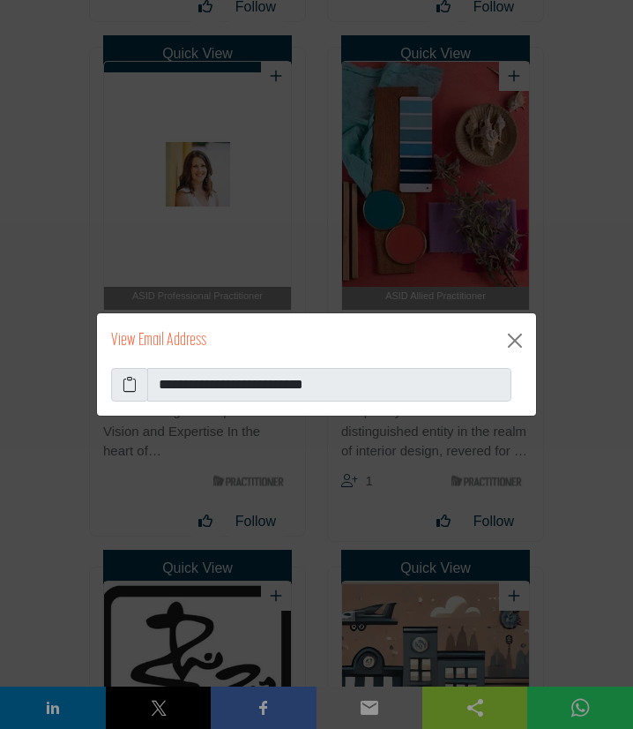
click at [129, 389] on icon at bounding box center [130, 384] width 14 height 21
click at [514, 348] on button "Close" at bounding box center [515, 340] width 28 height 28
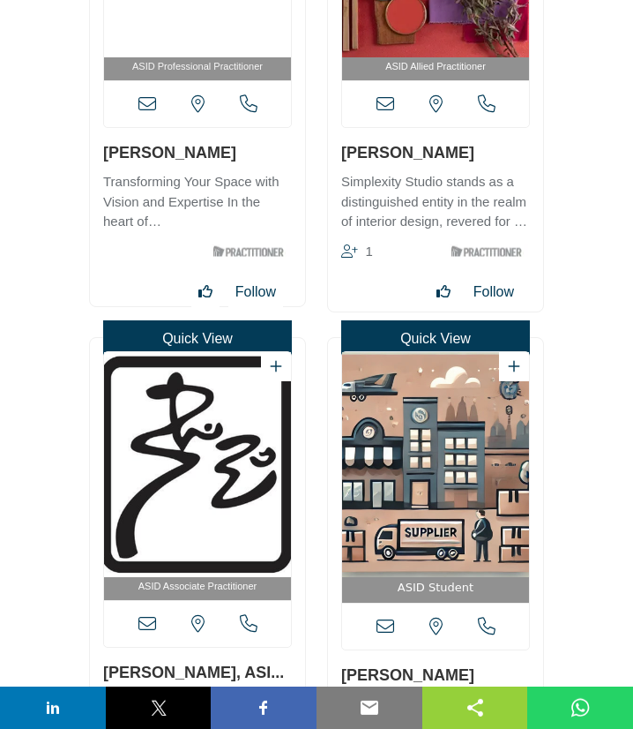
scroll to position [12941, 0]
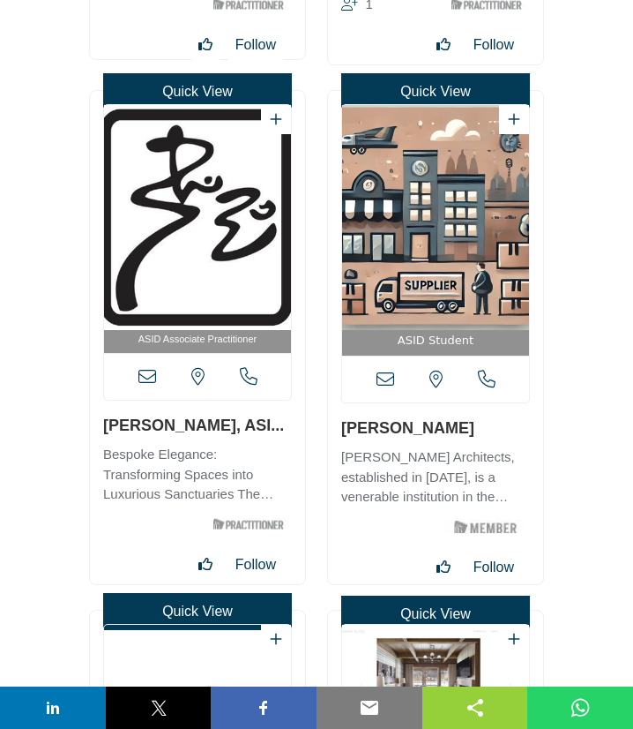
drag, startPoint x: 100, startPoint y: 430, endPoint x: 0, endPoint y: 483, distance: 112.8
click at [215, 426] on div "ASID Associate Practitioner" at bounding box center [197, 337] width 215 height 493
click at [154, 371] on icon at bounding box center [147, 377] width 18 height 18
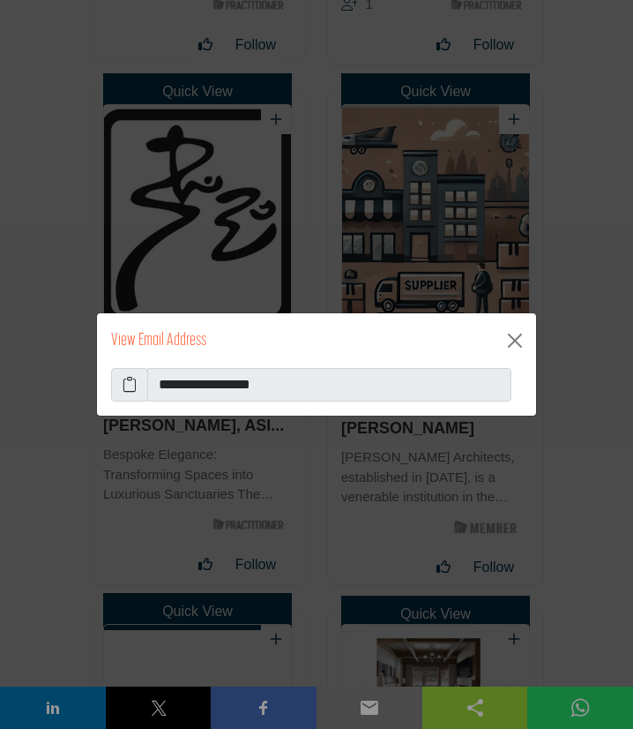
click at [131, 385] on icon at bounding box center [130, 384] width 14 height 21
click at [515, 334] on button "Close" at bounding box center [515, 340] width 28 height 28
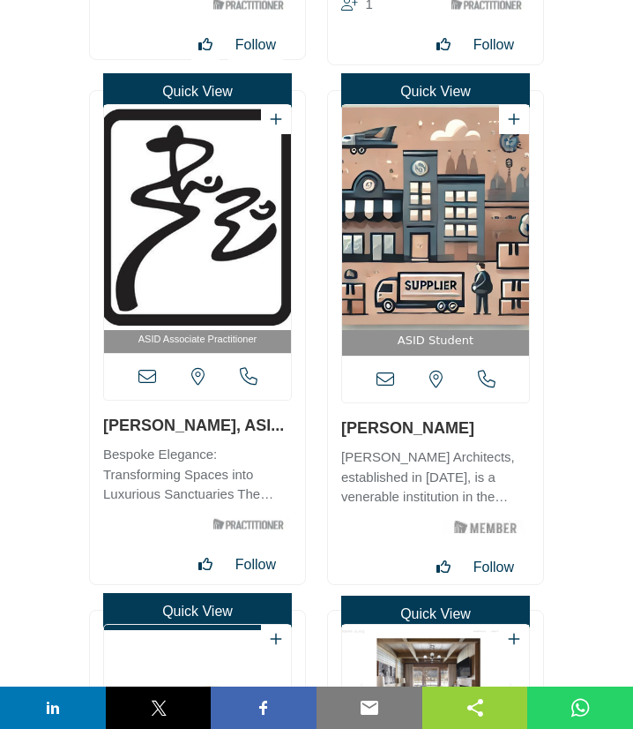
drag, startPoint x: 441, startPoint y: 427, endPoint x: 342, endPoint y: 434, distance: 99.0
click at [342, 434] on h3 "[PERSON_NAME]" at bounding box center [435, 427] width 189 height 22
click at [382, 376] on icon at bounding box center [386, 379] width 18 height 18
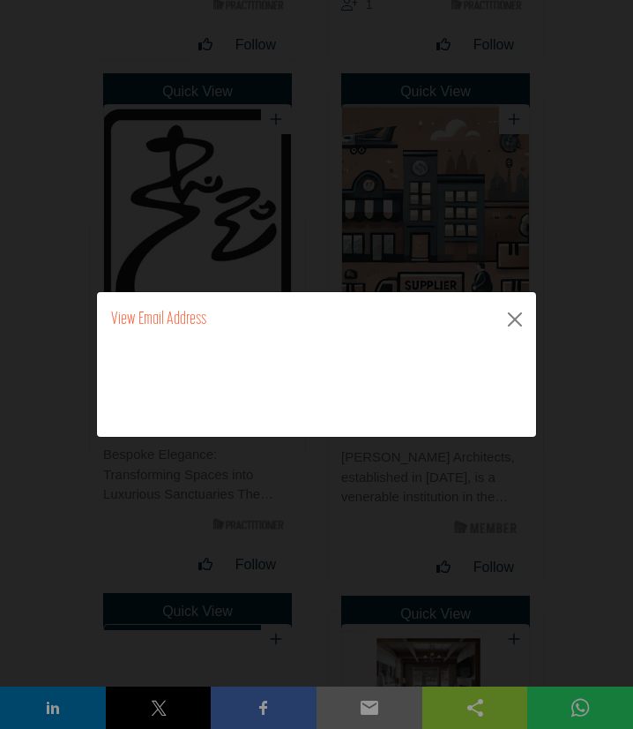
click at [0, 0] on icon at bounding box center [0, 0] width 0 height 0
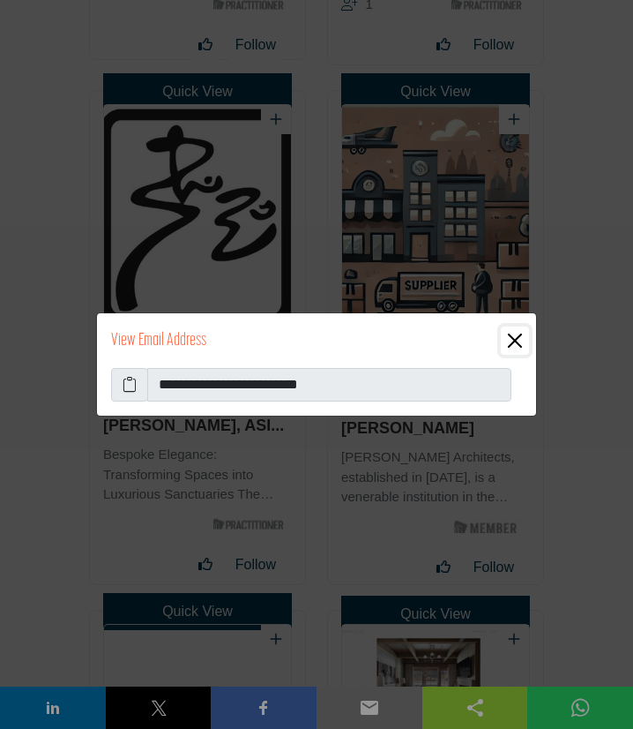
click at [517, 333] on button "Close" at bounding box center [515, 340] width 28 height 28
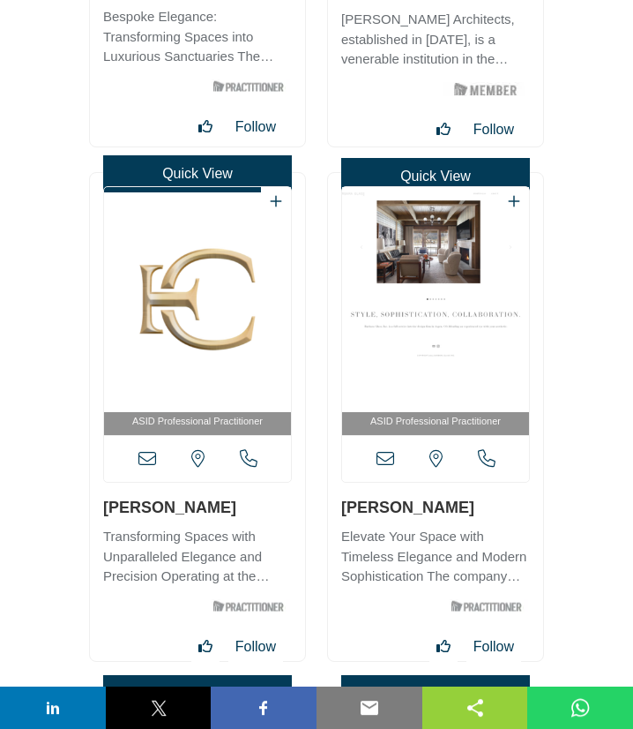
scroll to position [13512, 0]
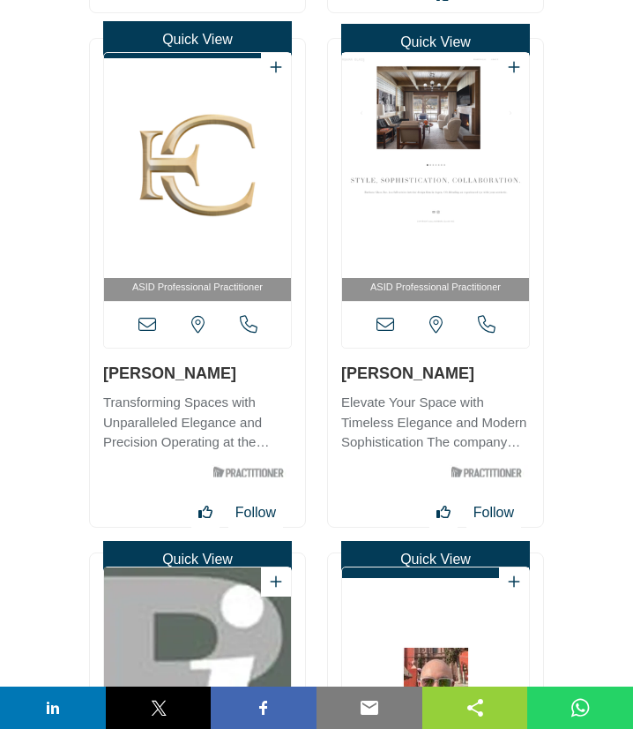
drag, startPoint x: 101, startPoint y: 383, endPoint x: 230, endPoint y: 380, distance: 128.8
click at [230, 380] on div "ASID Professional Practitioner" at bounding box center [197, 283] width 215 height 488
click at [154, 329] on icon at bounding box center [147, 325] width 18 height 18
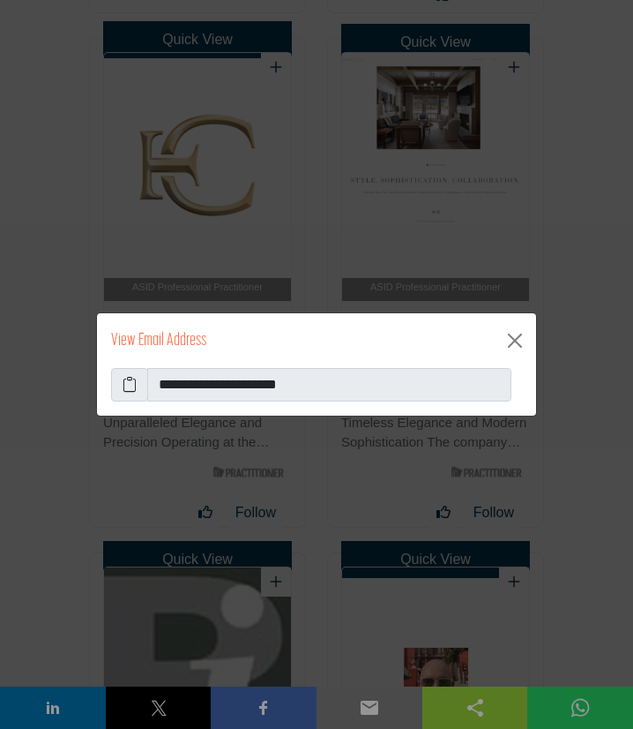
click at [124, 390] on icon at bounding box center [130, 384] width 14 height 21
click at [512, 344] on button "Close" at bounding box center [515, 340] width 28 height 28
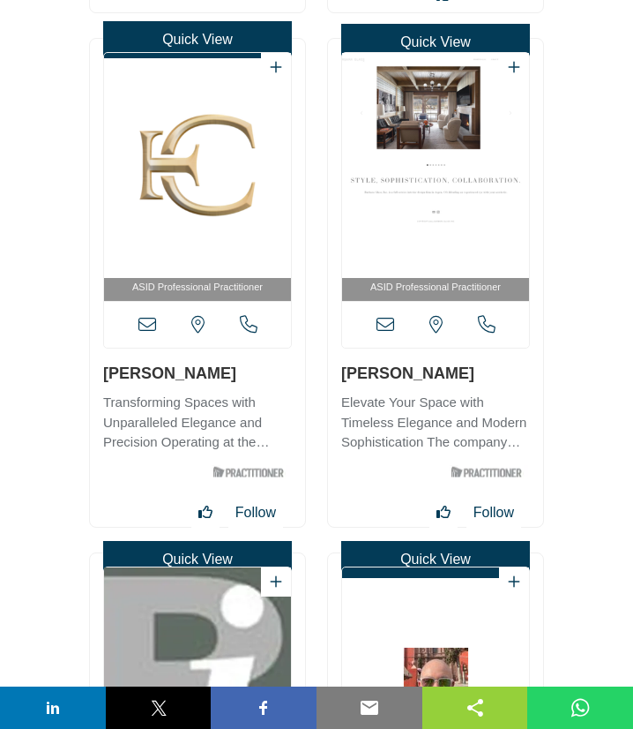
scroll to position [13703, 0]
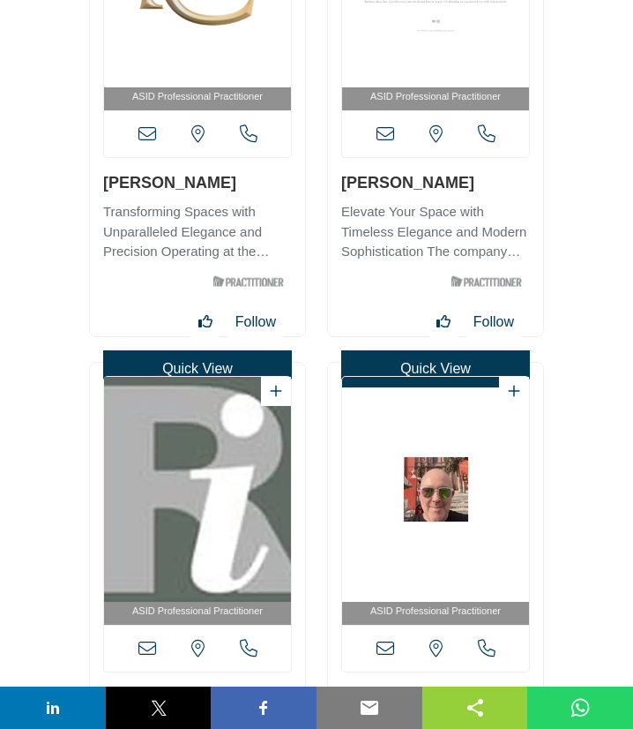
click at [457, 189] on div "ASID Professional Practitioner" at bounding box center [435, 92] width 215 height 488
drag, startPoint x: 460, startPoint y: 188, endPoint x: 344, endPoint y: 194, distance: 115.7
click at [344, 193] on h3 "[PERSON_NAME]" at bounding box center [435, 182] width 189 height 22
click at [386, 136] on icon at bounding box center [386, 134] width 18 height 18
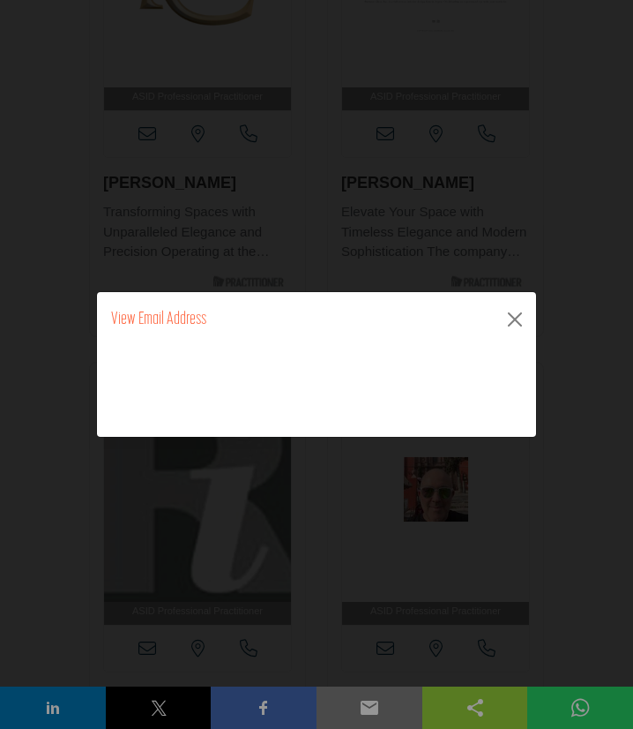
click at [0, 0] on span at bounding box center [0, 0] width 0 height 0
click at [0, 0] on icon at bounding box center [0, 0] width 0 height 0
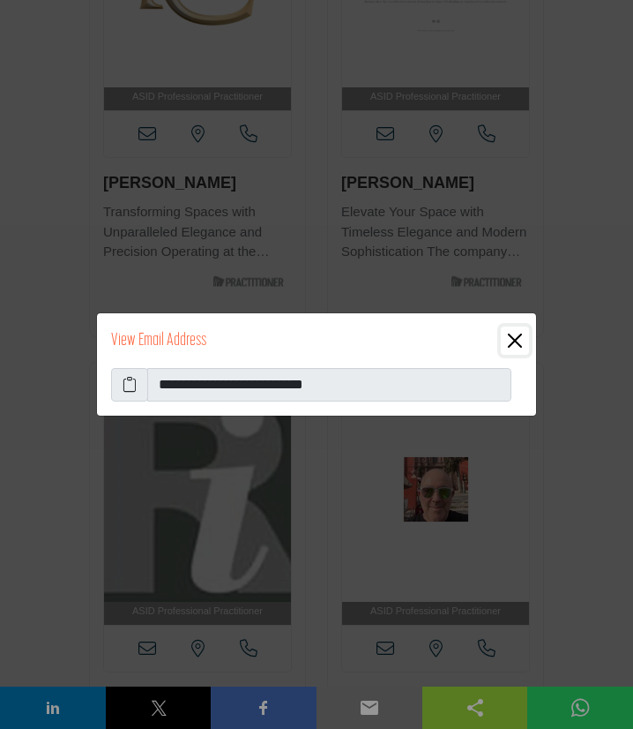
click at [514, 336] on button "Close" at bounding box center [515, 340] width 28 height 28
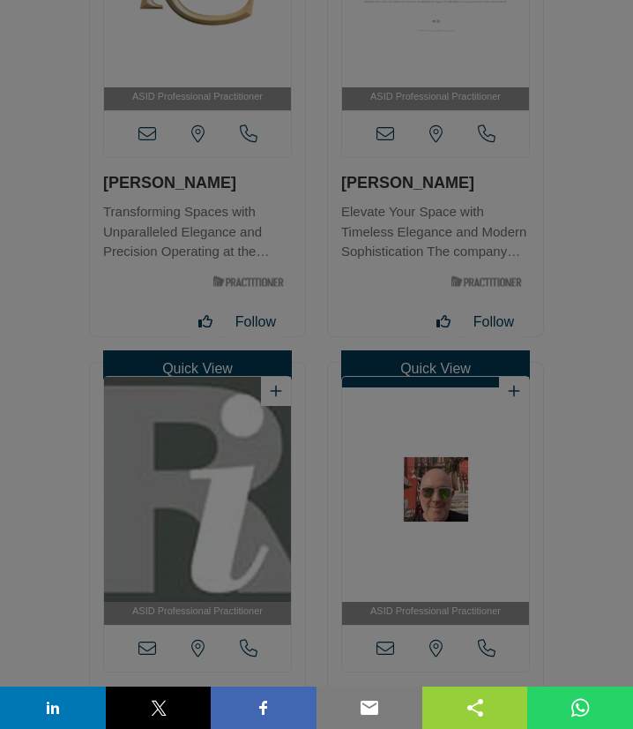
click at [64, 404] on div "**********" at bounding box center [316, 364] width 633 height 729
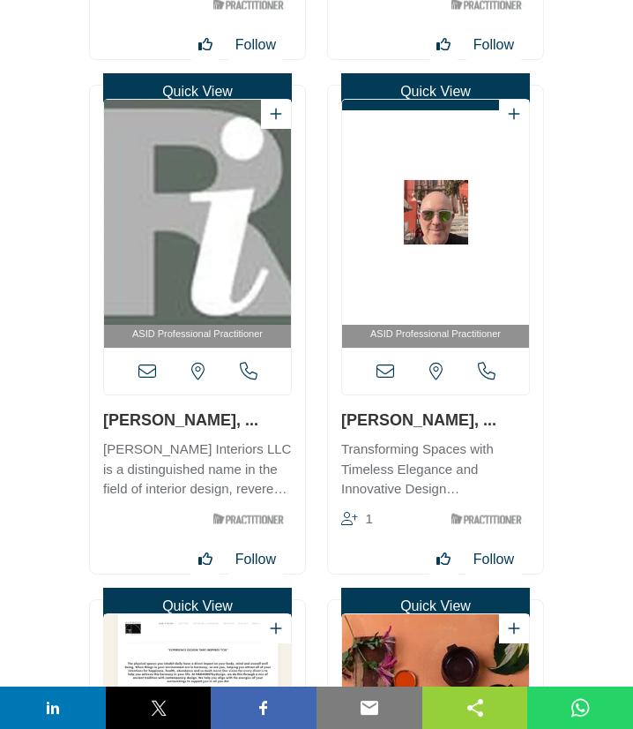
scroll to position [13988, 0]
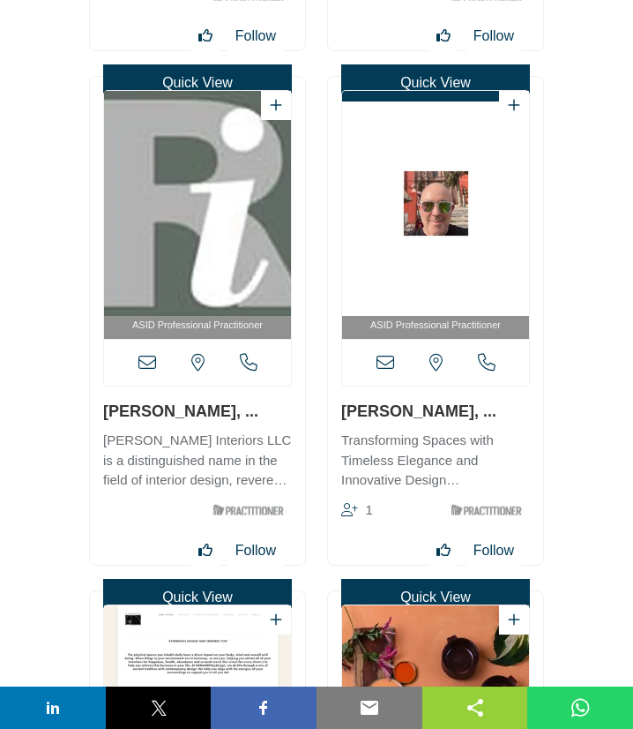
drag, startPoint x: 103, startPoint y: 414, endPoint x: 16, endPoint y: 388, distance: 91.0
click at [253, 411] on div "ASID Professional Practitioner" at bounding box center [197, 321] width 215 height 488
click at [146, 363] on icon at bounding box center [147, 363] width 18 height 18
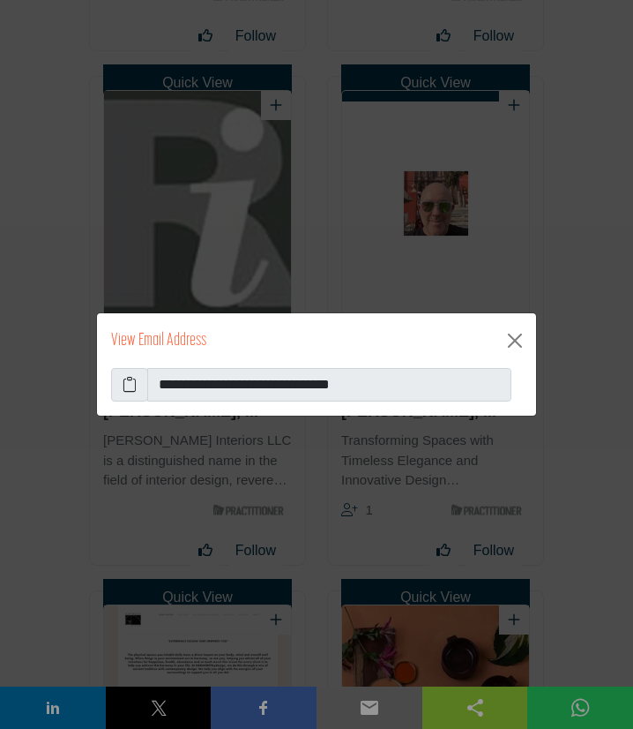
click at [133, 388] on icon at bounding box center [130, 384] width 14 height 21
click at [520, 339] on button "Close" at bounding box center [515, 340] width 28 height 28
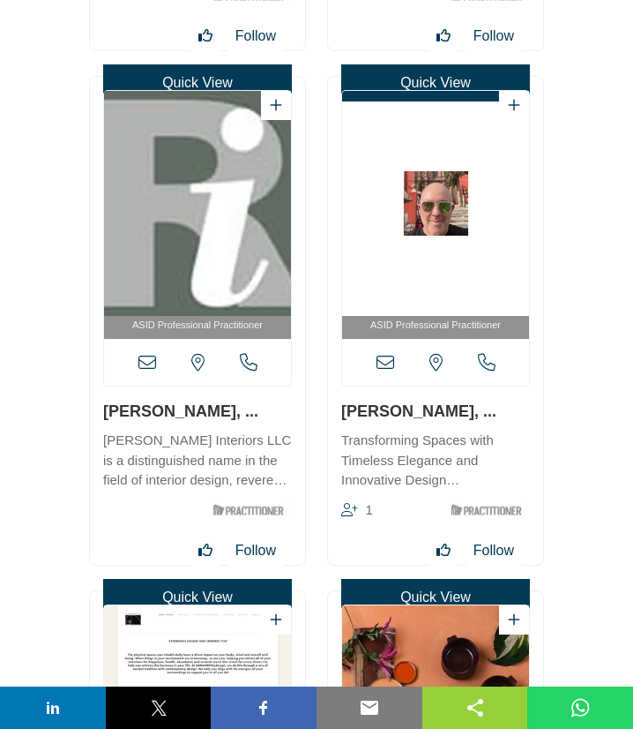
drag, startPoint x: 337, startPoint y: 409, endPoint x: 480, endPoint y: 403, distance: 143.0
click at [480, 403] on div "ASID Professional Practitioner" at bounding box center [435, 321] width 215 height 488
click at [385, 365] on icon at bounding box center [386, 363] width 18 height 18
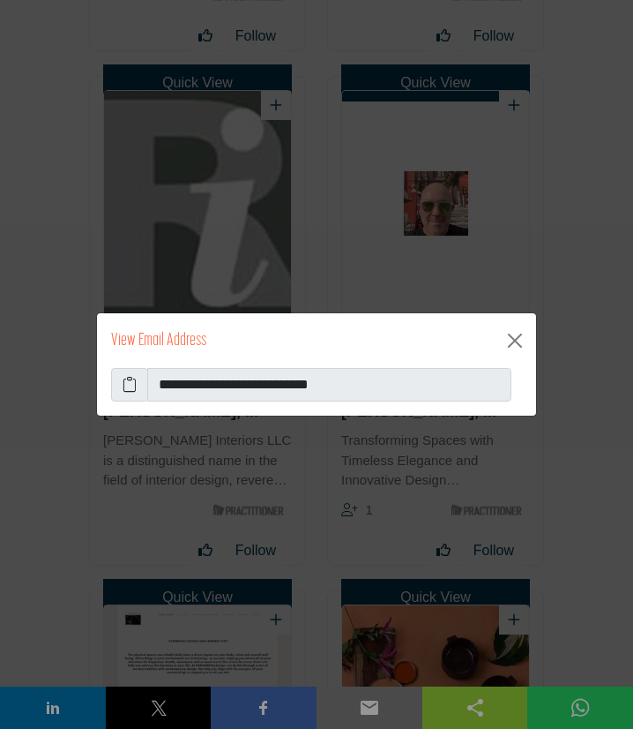
click at [132, 389] on icon at bounding box center [130, 384] width 14 height 21
click at [515, 341] on button "Close" at bounding box center [515, 340] width 28 height 28
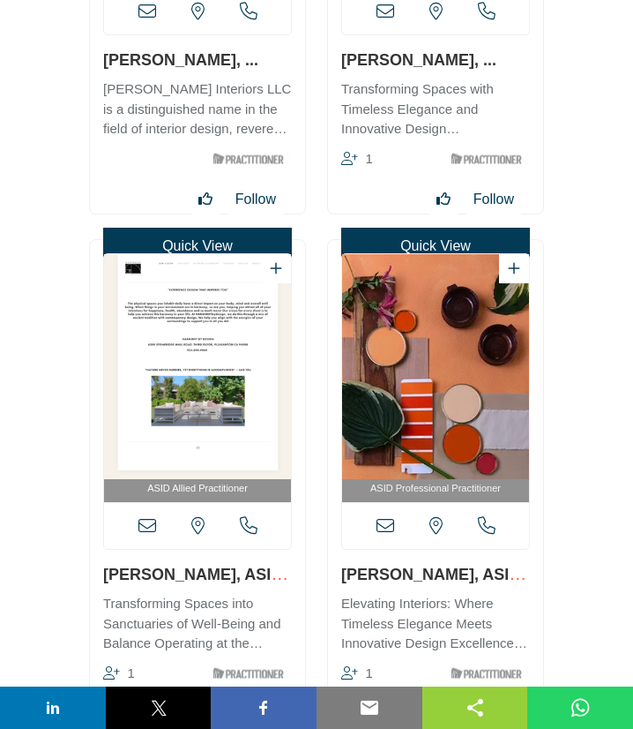
scroll to position [14465, 0]
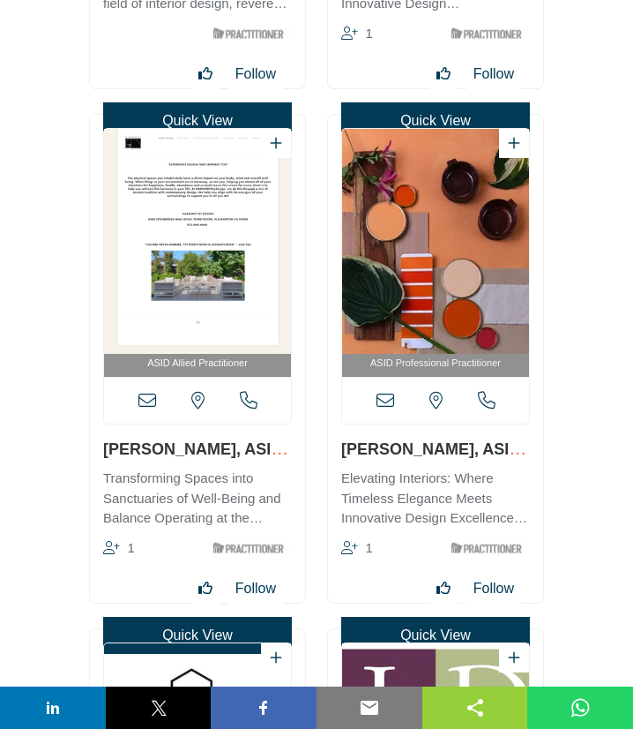
drag, startPoint x: 111, startPoint y: 451, endPoint x: 198, endPoint y: 445, distance: 87.5
click at [198, 445] on div "ASID Allied Practitioner 1" at bounding box center [197, 359] width 215 height 488
click at [140, 402] on icon at bounding box center [147, 401] width 18 height 18
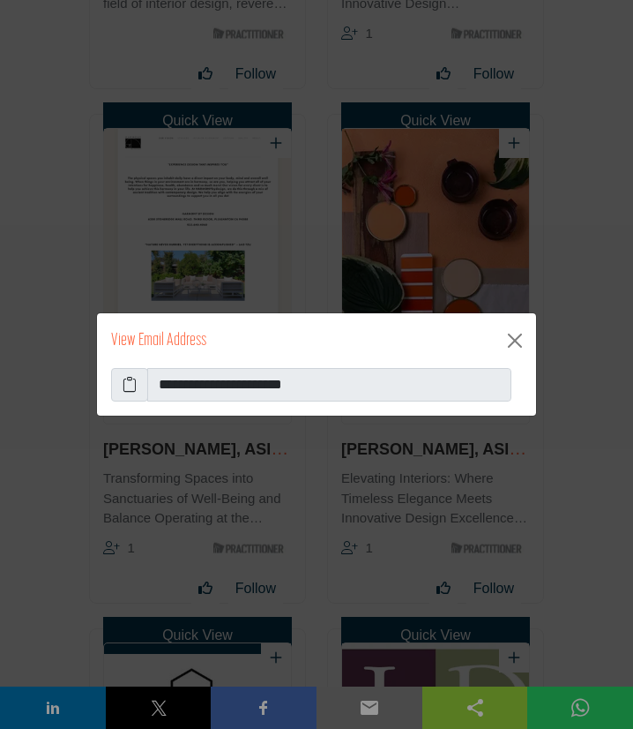
click at [123, 386] on icon at bounding box center [130, 384] width 14 height 21
click at [519, 346] on button "Close" at bounding box center [515, 340] width 28 height 28
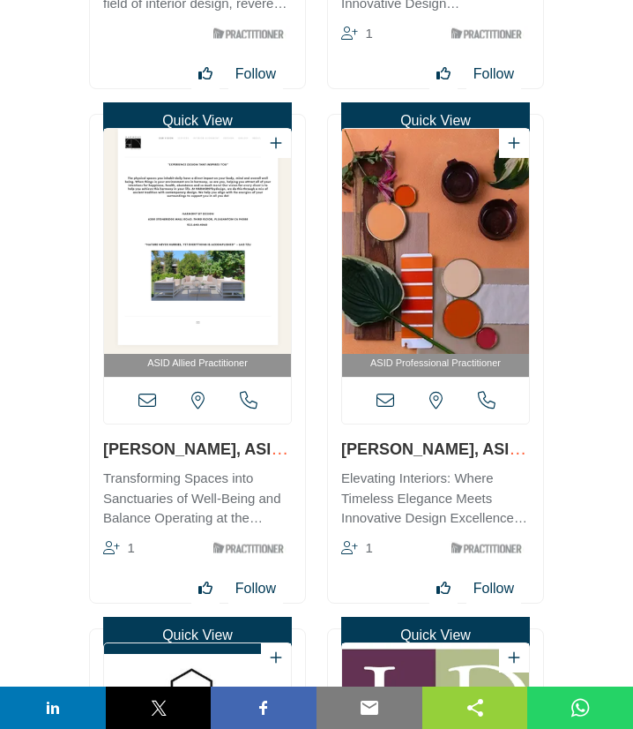
drag, startPoint x: 335, startPoint y: 455, endPoint x: 451, endPoint y: 448, distance: 115.8
click at [449, 448] on div "ASID Professional Practitioner" at bounding box center [435, 359] width 215 height 488
click at [383, 402] on icon at bounding box center [386, 401] width 18 height 18
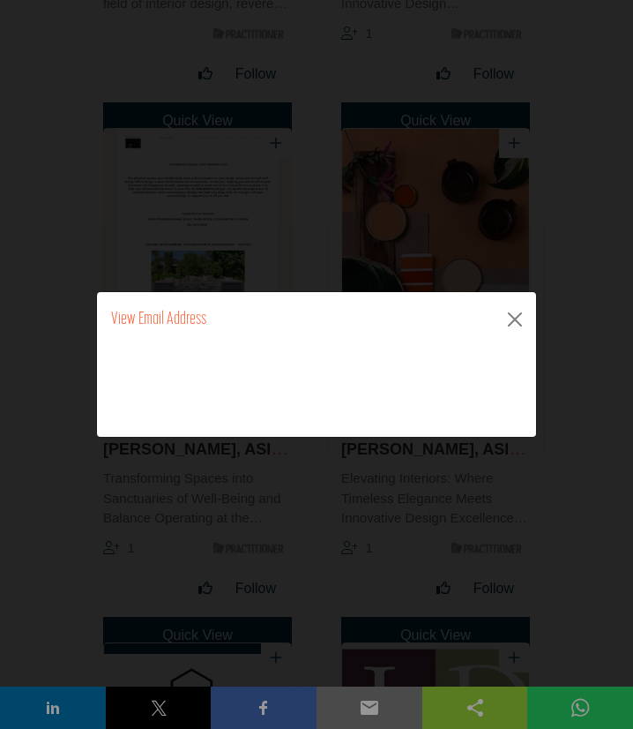
click at [0, 0] on icon at bounding box center [0, 0] width 0 height 0
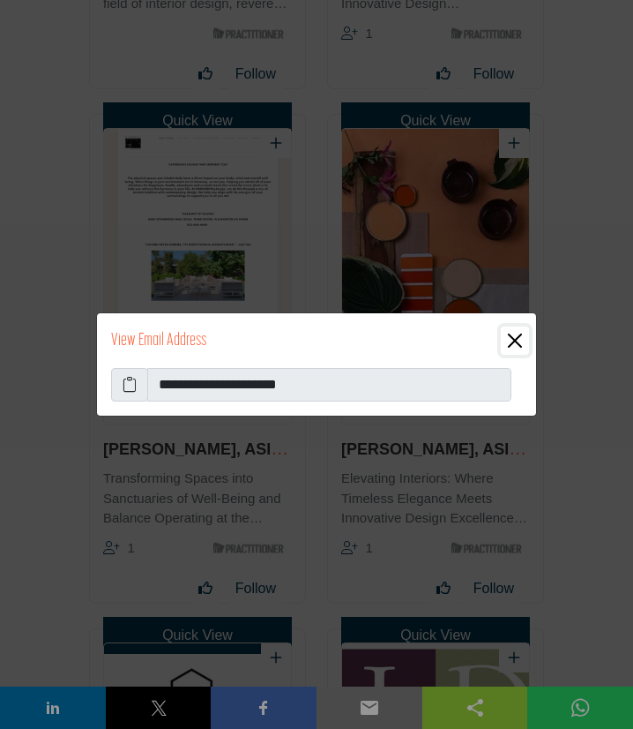
click at [519, 342] on button "Close" at bounding box center [515, 340] width 28 height 28
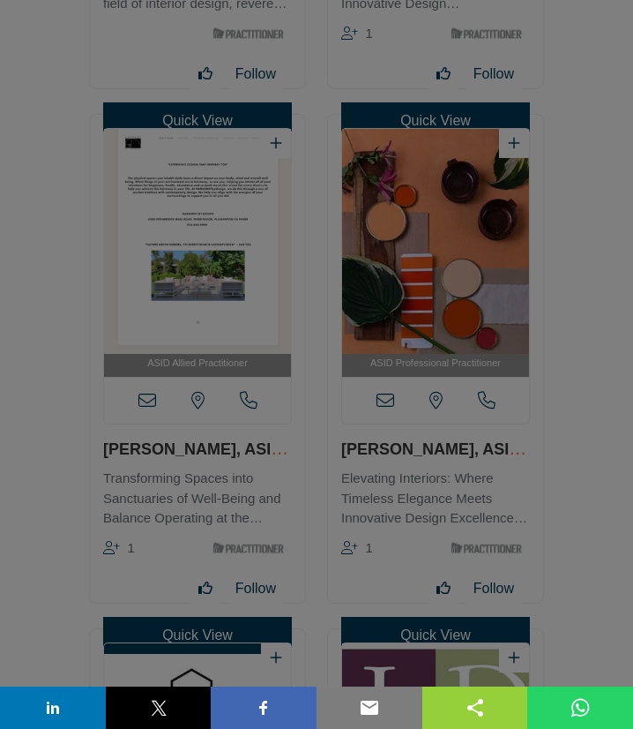
click at [613, 401] on div at bounding box center [316, 364] width 633 height 729
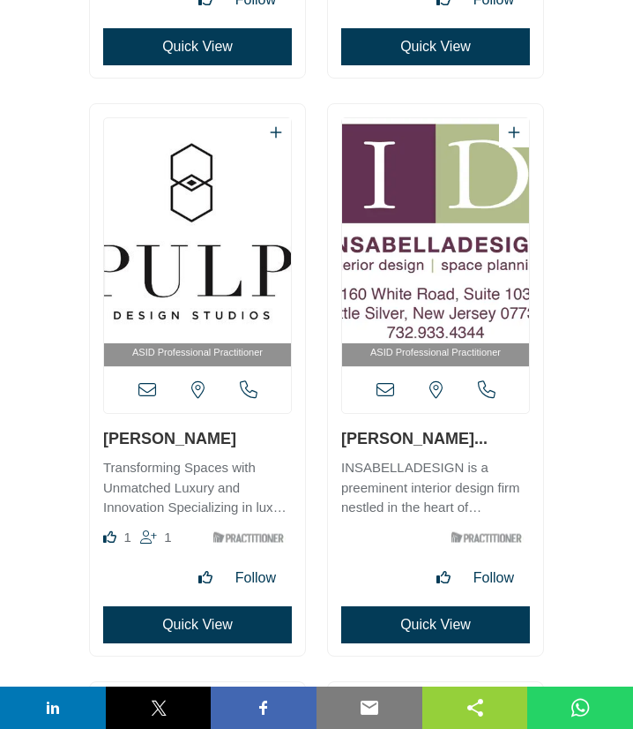
scroll to position [16779, 0]
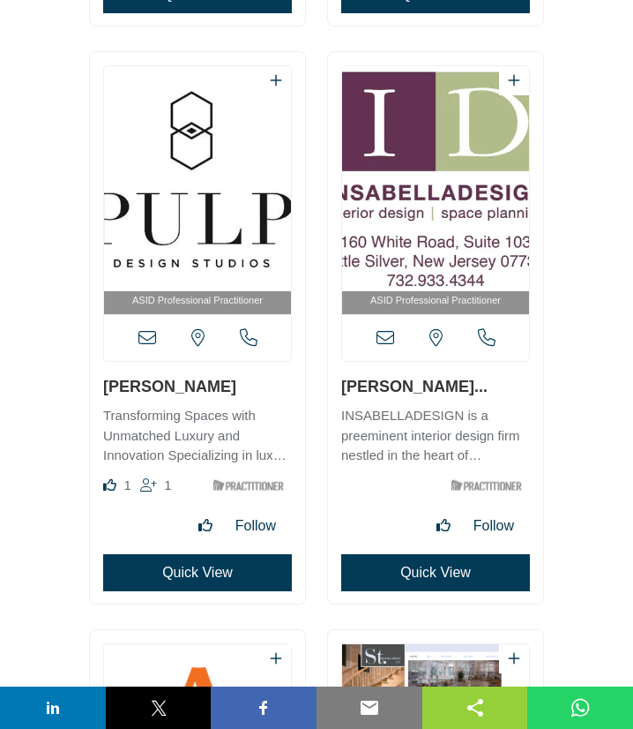
click at [104, 385] on h3 "[PERSON_NAME]" at bounding box center [197, 386] width 189 height 22
click at [146, 341] on icon at bounding box center [147, 338] width 18 height 18
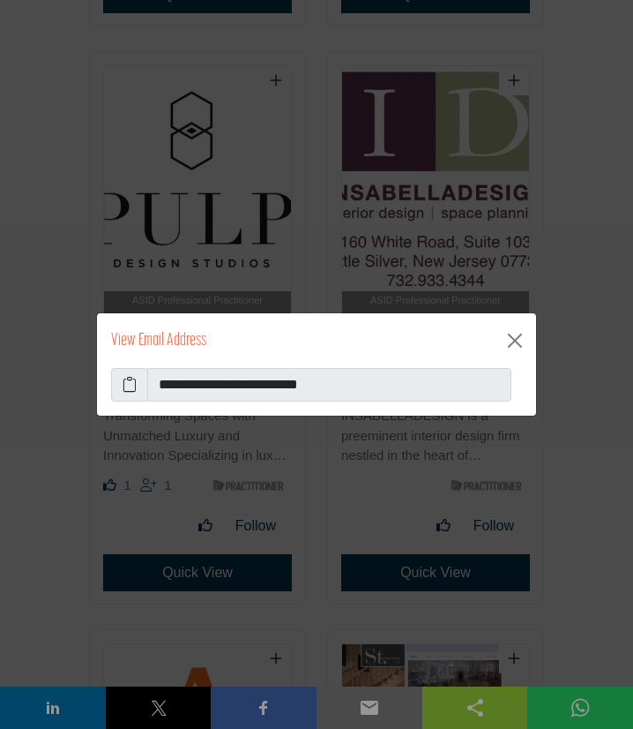
click at [128, 379] on icon at bounding box center [130, 384] width 14 height 21
click at [517, 334] on button "Close" at bounding box center [515, 340] width 28 height 28
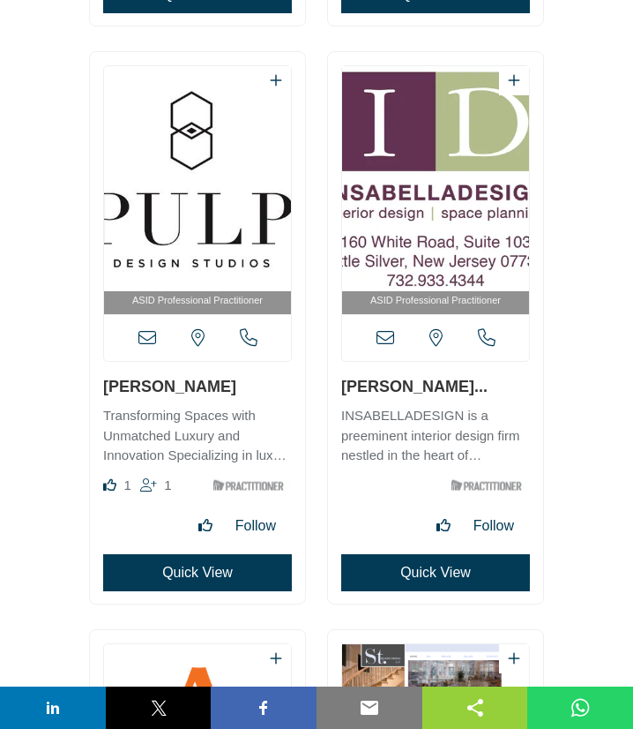
drag, startPoint x: 339, startPoint y: 386, endPoint x: 502, endPoint y: 395, distance: 163.4
click at [502, 395] on div "ASID Professional Practitioner" at bounding box center [435, 327] width 215 height 551
click at [386, 337] on icon at bounding box center [386, 338] width 18 height 18
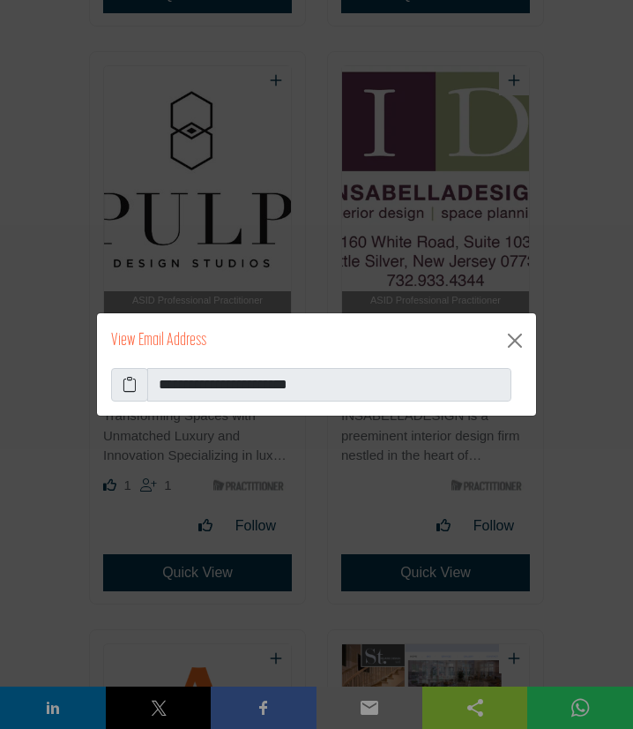
click at [130, 383] on icon at bounding box center [130, 384] width 14 height 21
click at [519, 336] on button "Close" at bounding box center [515, 340] width 28 height 28
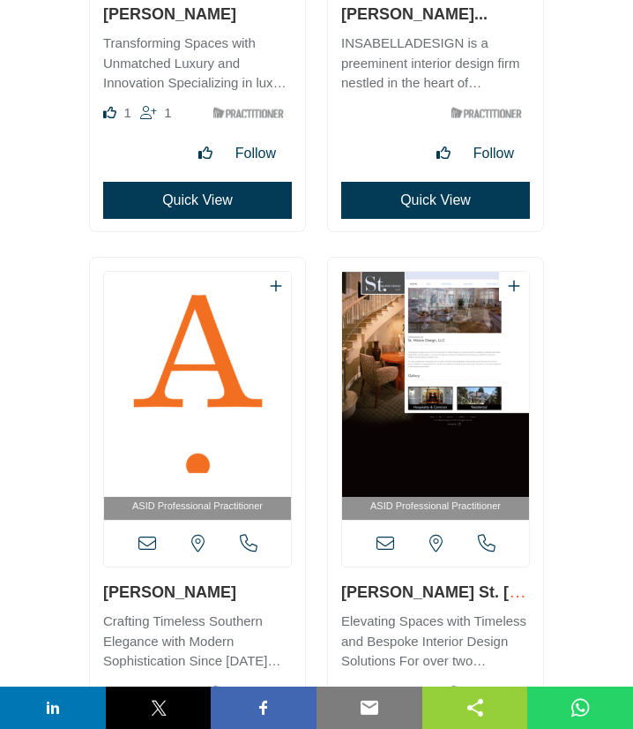
scroll to position [17350, 0]
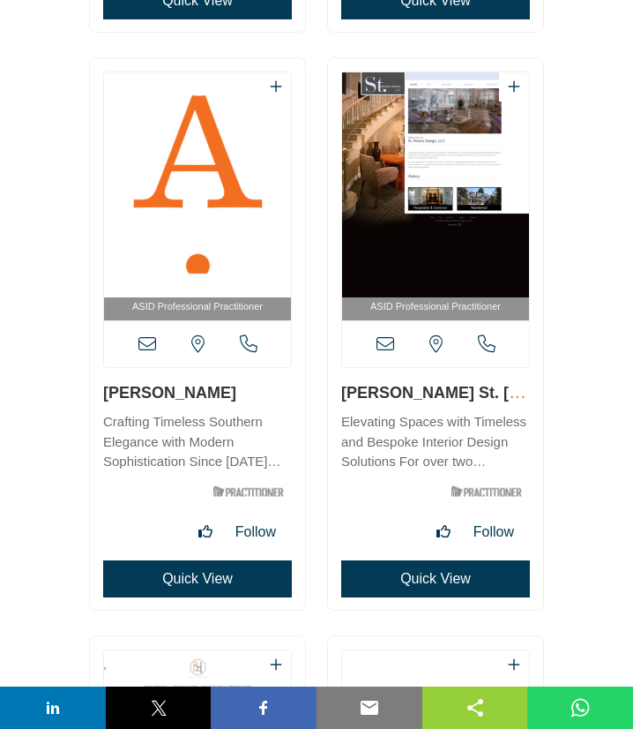
drag, startPoint x: 98, startPoint y: 397, endPoint x: 243, endPoint y: 400, distance: 145.6
click at [243, 400] on div "ASID Professional Practitioner" at bounding box center [197, 333] width 215 height 551
click at [149, 341] on icon at bounding box center [147, 344] width 18 height 18
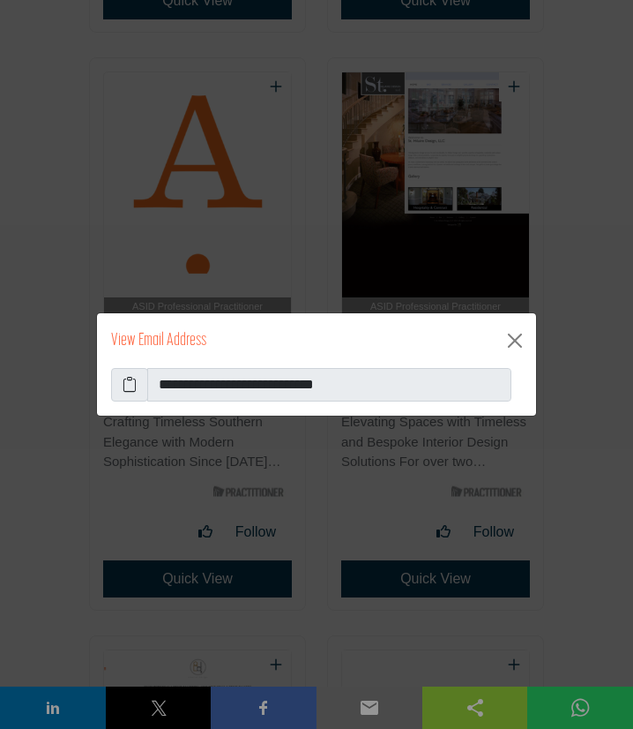
click at [130, 387] on icon at bounding box center [130, 384] width 14 height 21
click at [518, 329] on button "Close" at bounding box center [515, 340] width 28 height 28
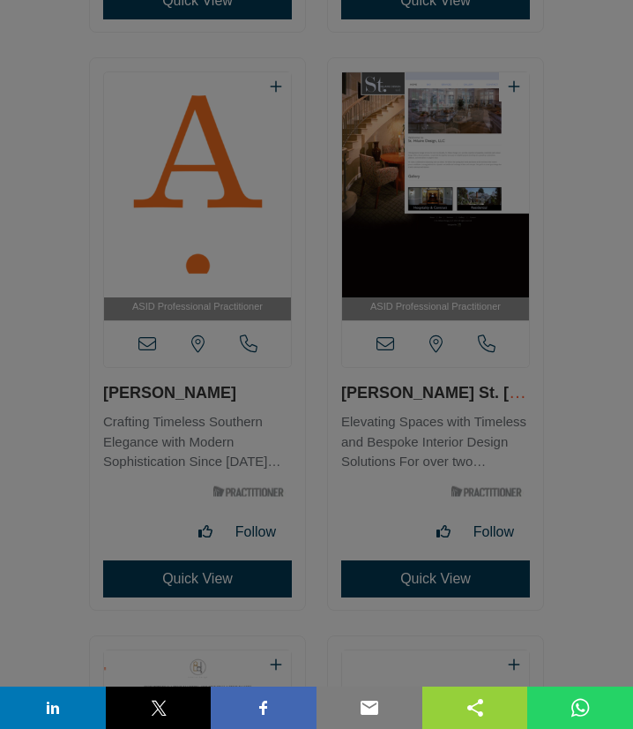
click at [514, 310] on button "Close" at bounding box center [515, 296] width 28 height 28
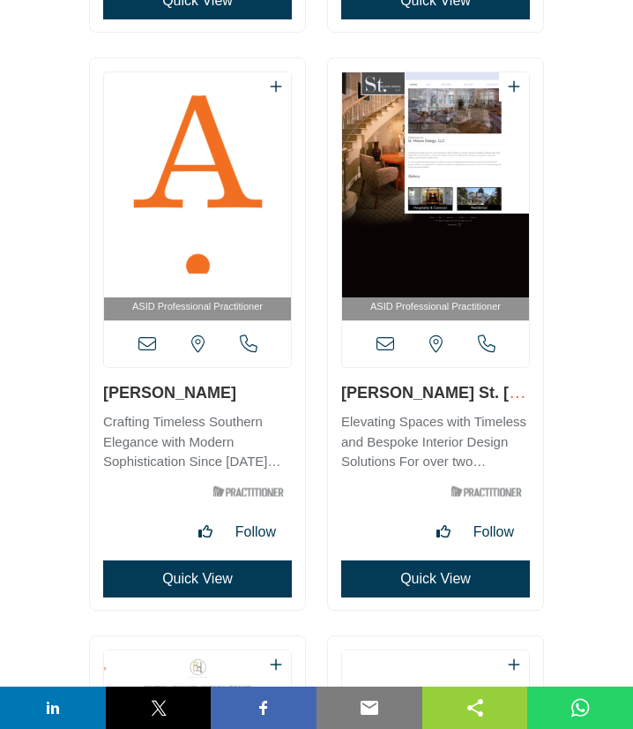
drag, startPoint x: 337, startPoint y: 391, endPoint x: 451, endPoint y: 392, distance: 113.8
click at [475, 391] on div "ASID Professional Practitioner" at bounding box center [435, 333] width 215 height 551
click at [390, 341] on icon at bounding box center [386, 344] width 18 height 18
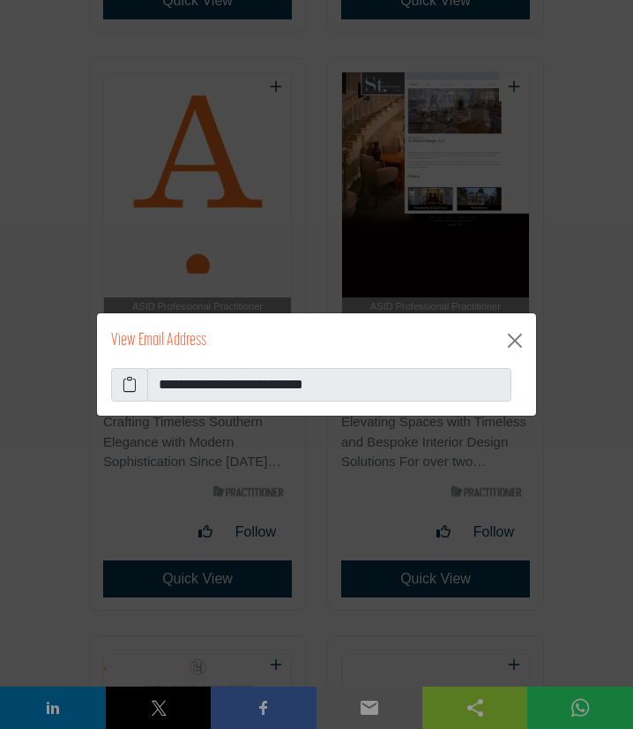
click at [131, 388] on icon at bounding box center [130, 384] width 14 height 21
click at [516, 342] on button "Close" at bounding box center [515, 340] width 28 height 28
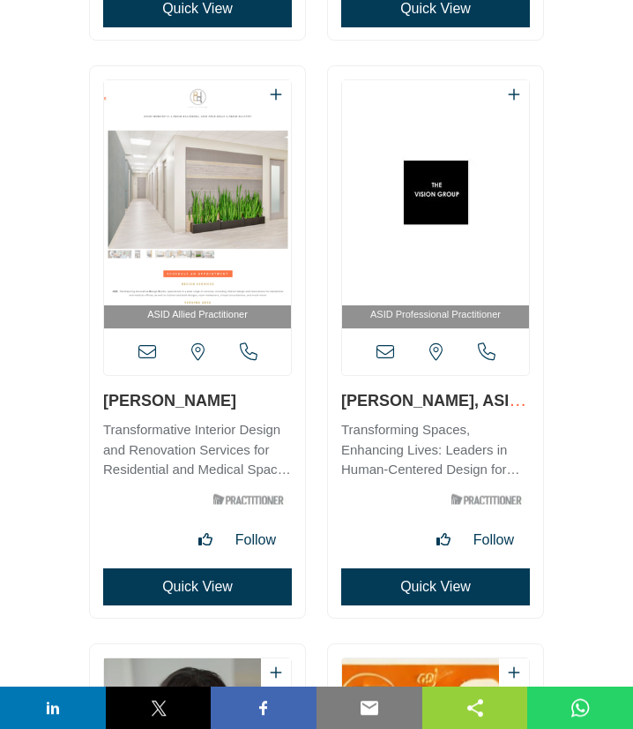
scroll to position [17922, 0]
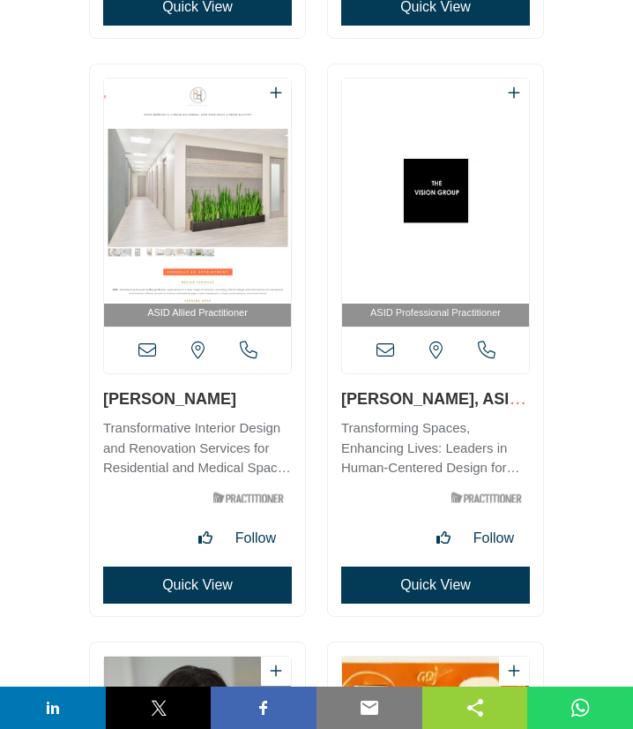
drag, startPoint x: 98, startPoint y: 405, endPoint x: 184, endPoint y: 404, distance: 86.4
click at [184, 404] on div "ASID Allied Practitioner" at bounding box center [197, 339] width 215 height 551
click at [143, 352] on icon at bounding box center [147, 350] width 18 height 18
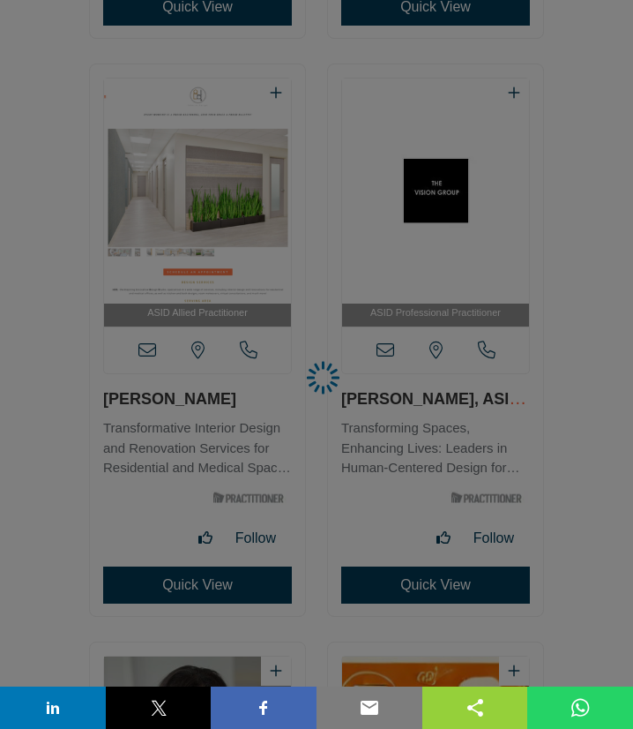
click at [147, 349] on div at bounding box center [316, 364] width 633 height 729
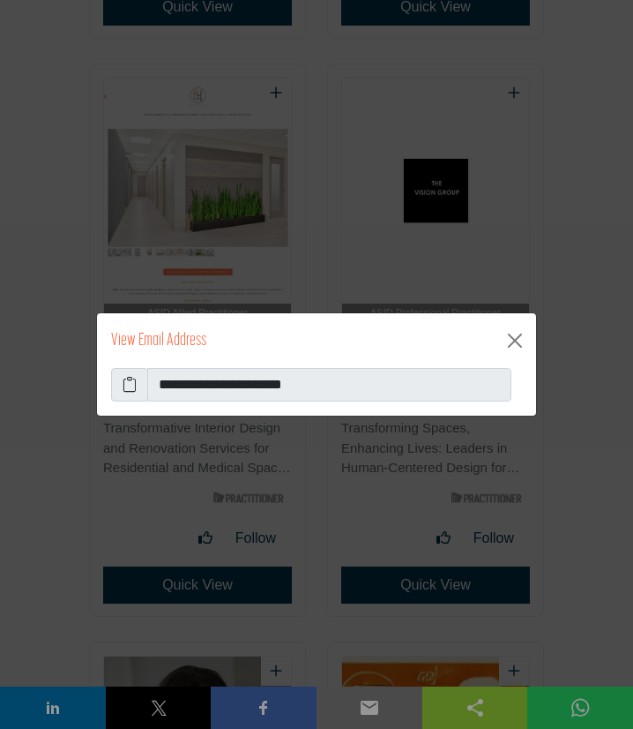
click at [128, 381] on icon at bounding box center [130, 384] width 14 height 21
click at [513, 336] on button "Close" at bounding box center [515, 340] width 28 height 28
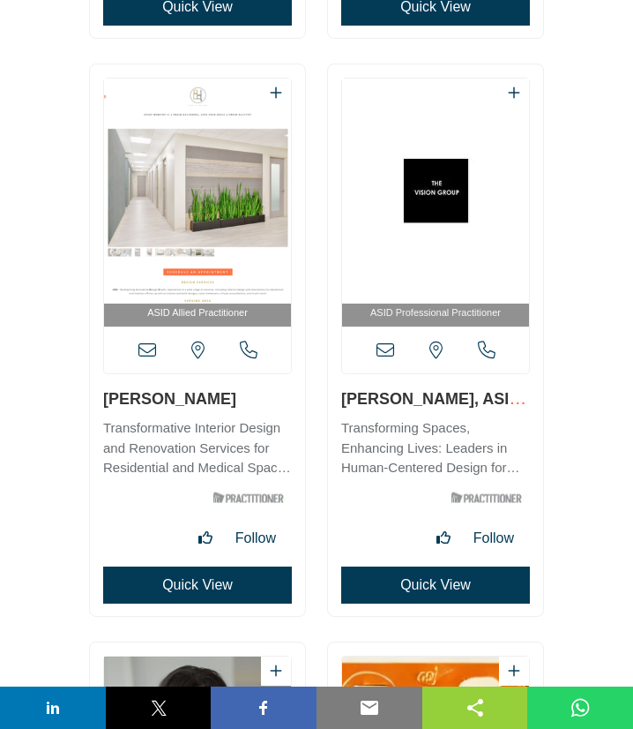
click at [383, 353] on icon at bounding box center [386, 350] width 18 height 18
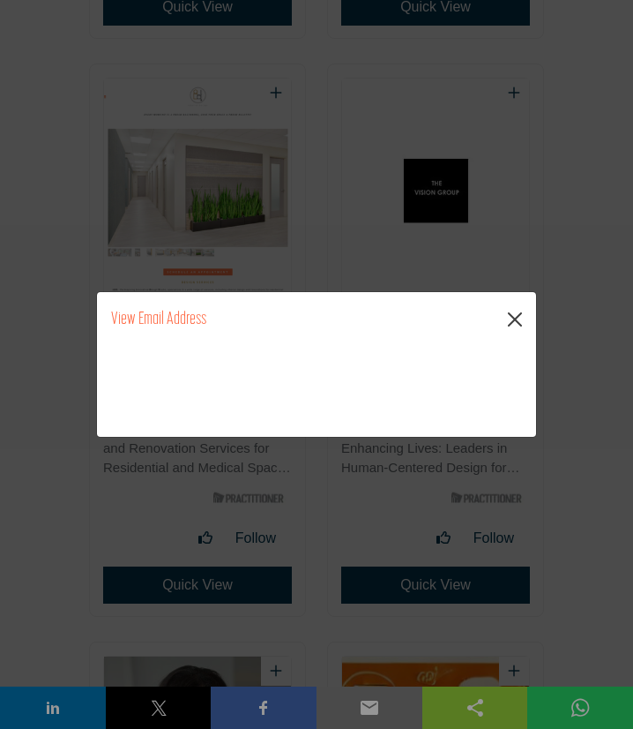
click at [513, 315] on button "Close" at bounding box center [515, 319] width 28 height 28
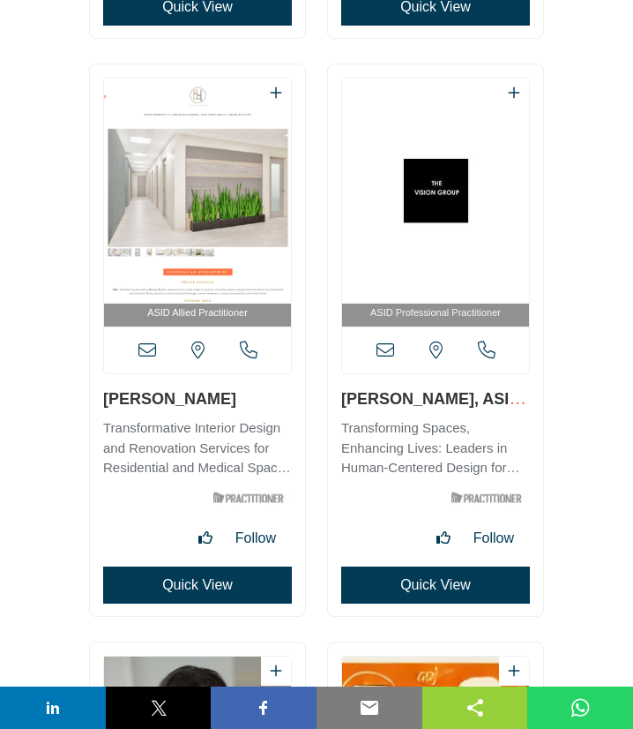
scroll to position [18494, 0]
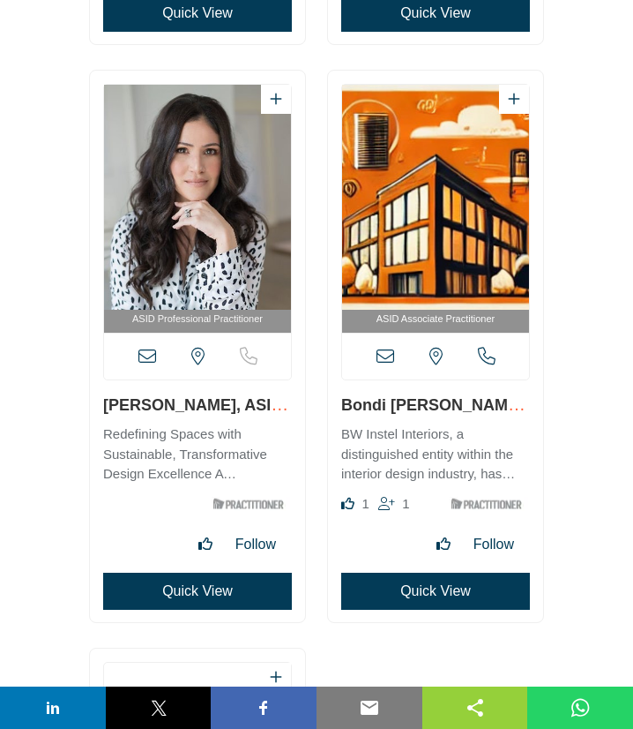
drag, startPoint x: 97, startPoint y: 400, endPoint x: 217, endPoint y: 405, distance: 120.1
click at [217, 405] on div "ASID Professional Practitioner" at bounding box center [197, 346] width 215 height 551
click at [141, 362] on icon at bounding box center [147, 357] width 18 height 18
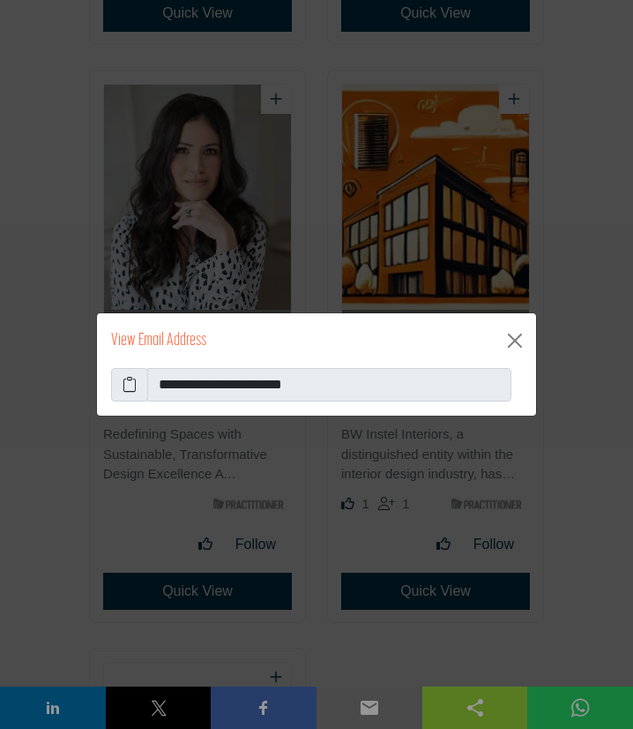
click at [132, 385] on icon at bounding box center [130, 384] width 14 height 21
click at [511, 340] on button "Close" at bounding box center [515, 340] width 28 height 28
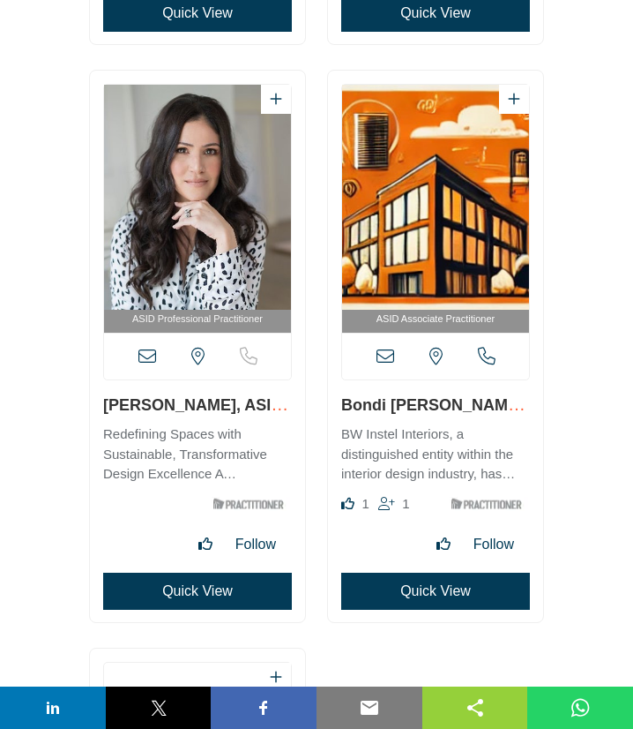
drag, startPoint x: 337, startPoint y: 403, endPoint x: 445, endPoint y: 403, distance: 108.5
click at [445, 403] on div "ASID Associate Practitioner" at bounding box center [435, 346] width 215 height 551
click at [385, 359] on icon at bounding box center [386, 357] width 18 height 18
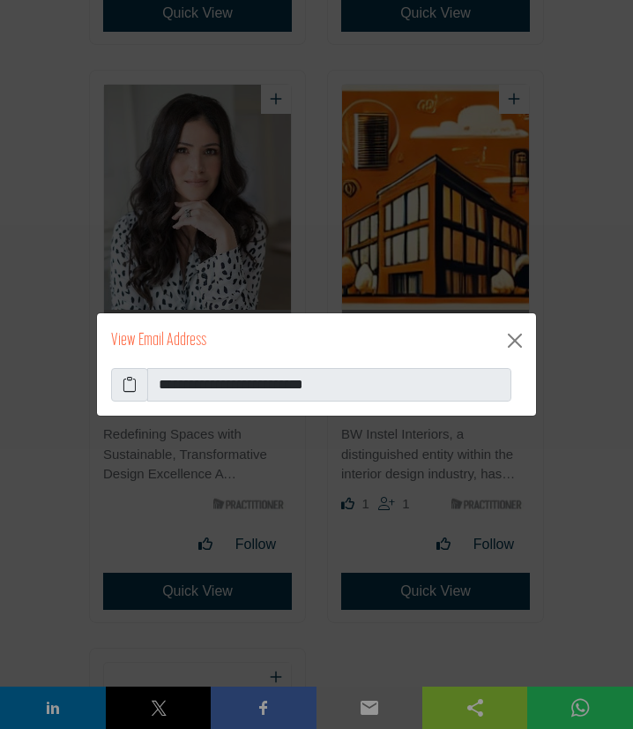
click at [132, 386] on icon at bounding box center [130, 384] width 14 height 21
click at [517, 339] on button "Close" at bounding box center [515, 340] width 28 height 28
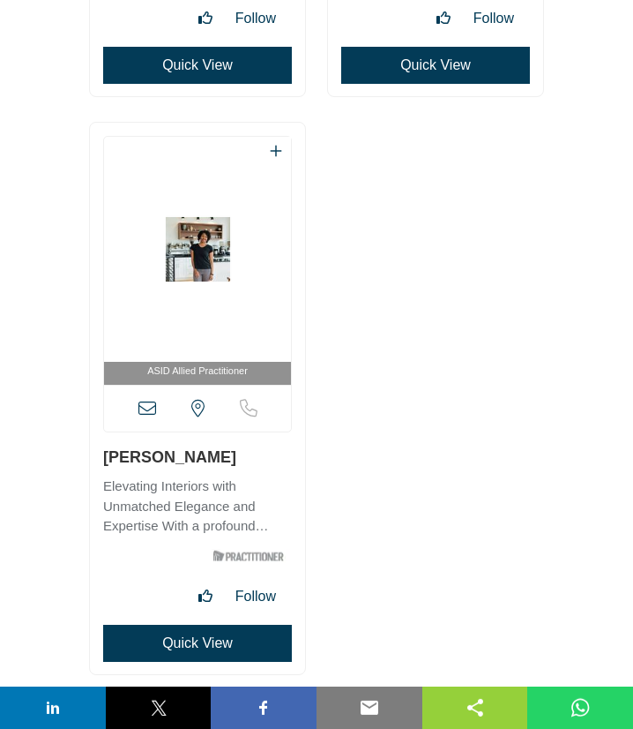
scroll to position [19065, 0]
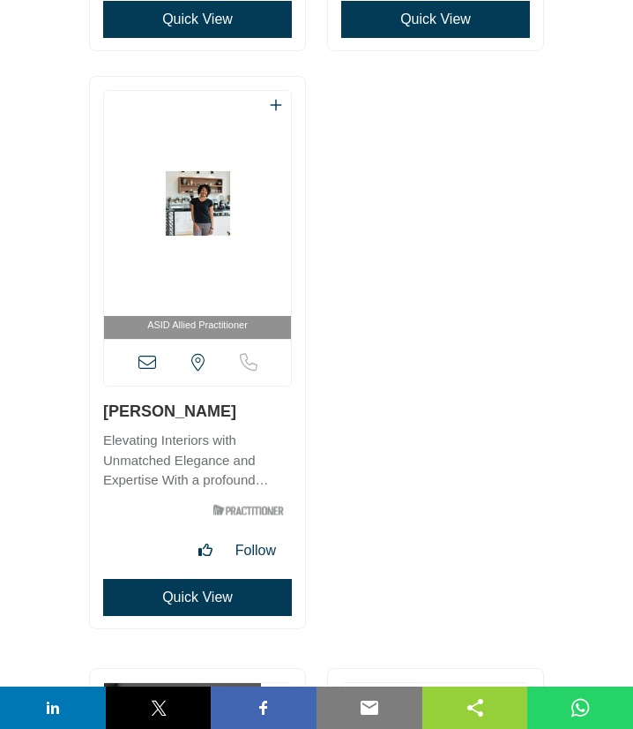
drag, startPoint x: 98, startPoint y: 413, endPoint x: 155, endPoint y: 395, distance: 60.0
click at [238, 410] on div "ASID Allied Practitioner" at bounding box center [197, 352] width 215 height 551
click at [152, 362] on icon at bounding box center [147, 363] width 18 height 18
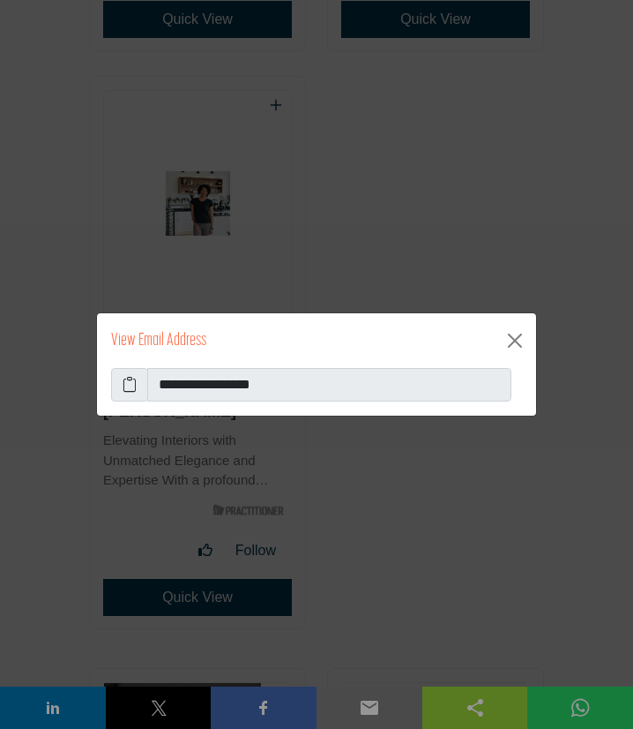
click at [127, 381] on icon at bounding box center [130, 384] width 14 height 21
click at [513, 340] on button "Close" at bounding box center [515, 340] width 28 height 28
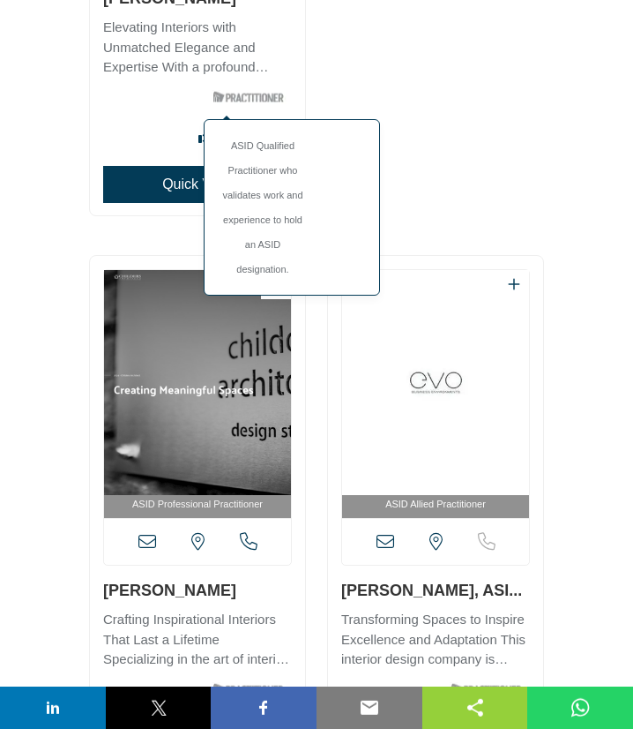
scroll to position [19541, 0]
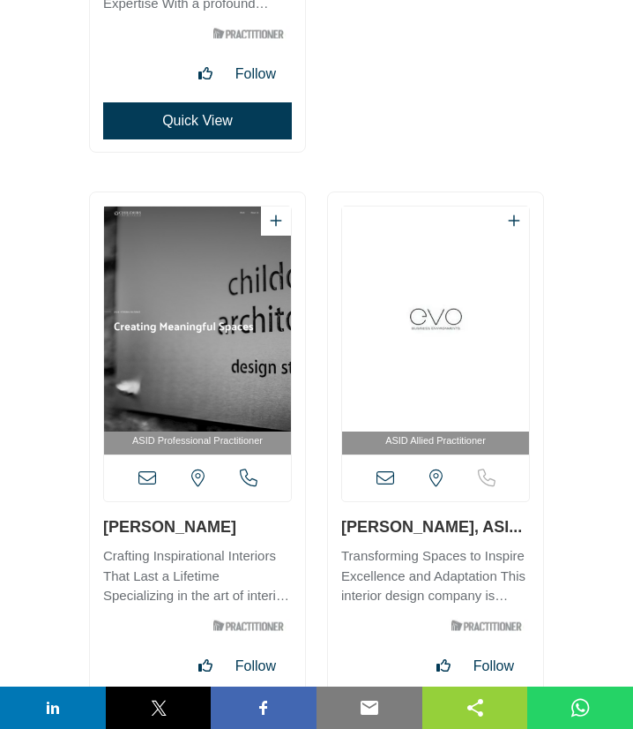
drag, startPoint x: 97, startPoint y: 531, endPoint x: 233, endPoint y: 537, distance: 136.0
click at [233, 537] on div "ASID Professional Practitioner" at bounding box center [197, 467] width 215 height 551
click at [148, 482] on icon at bounding box center [147, 478] width 18 height 18
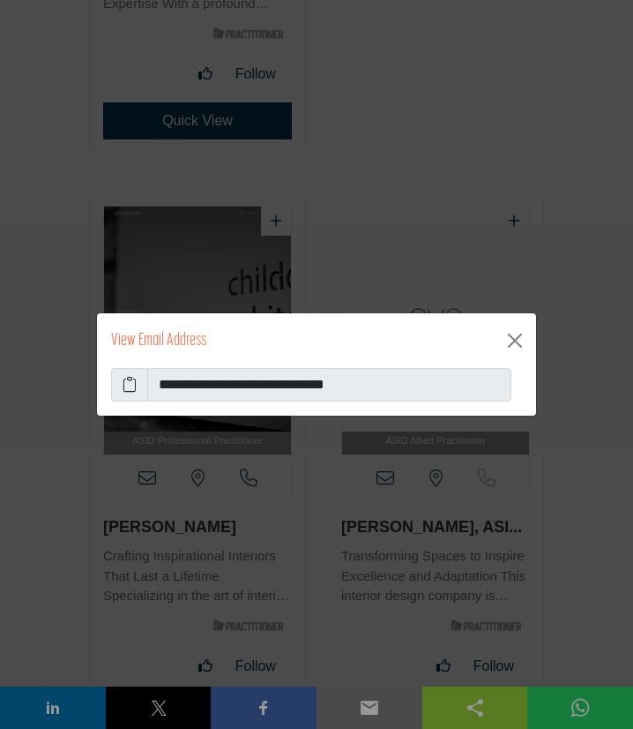
click at [130, 393] on icon at bounding box center [130, 384] width 14 height 21
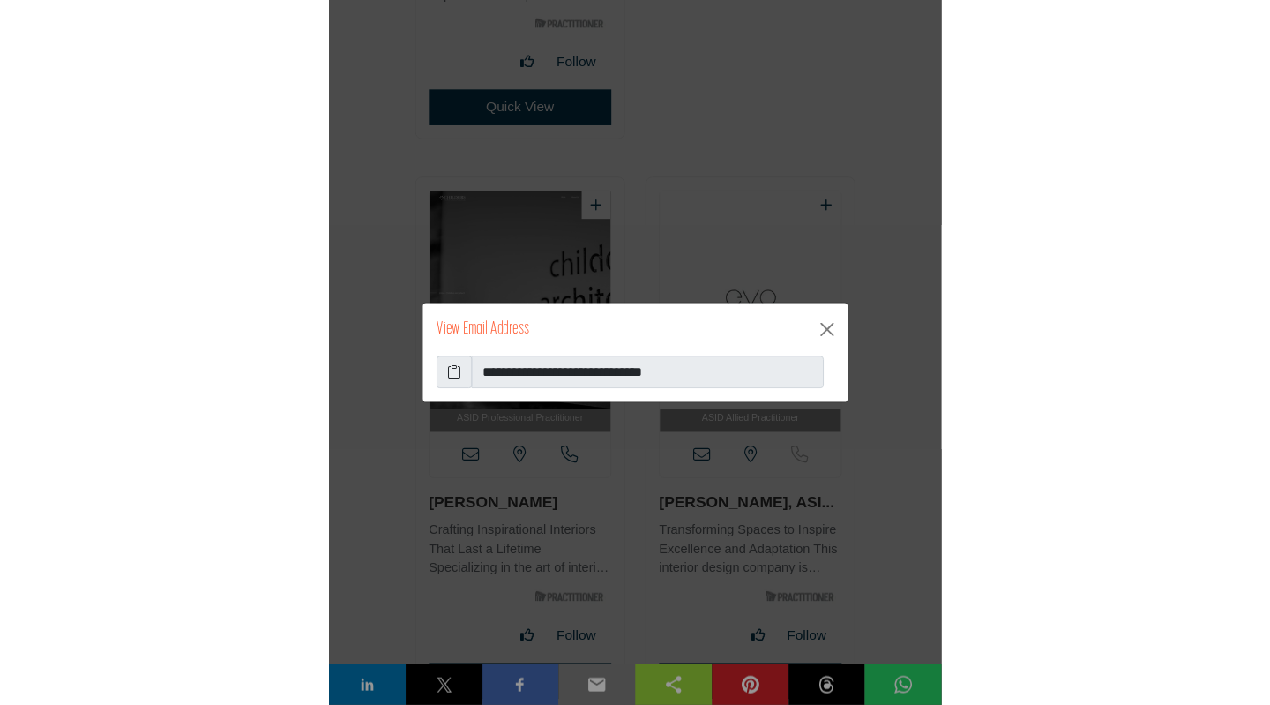
scroll to position [16591, 0]
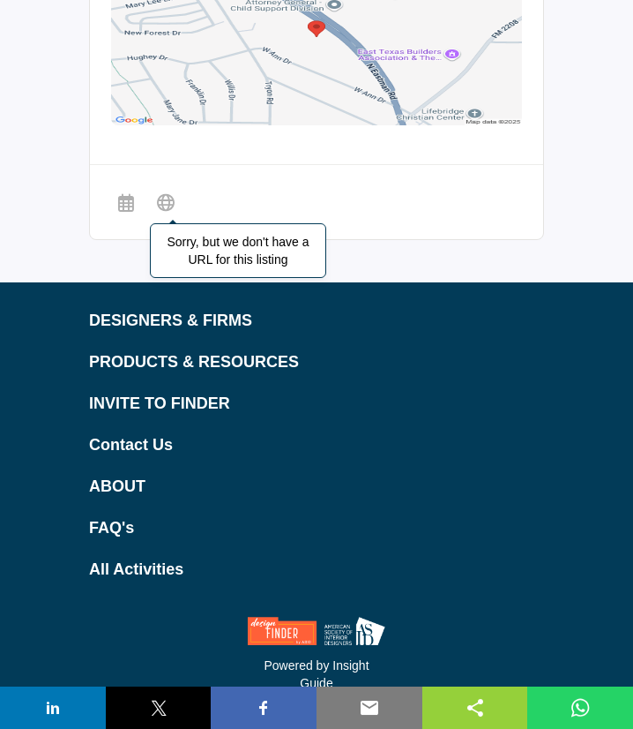
scroll to position [1905, 0]
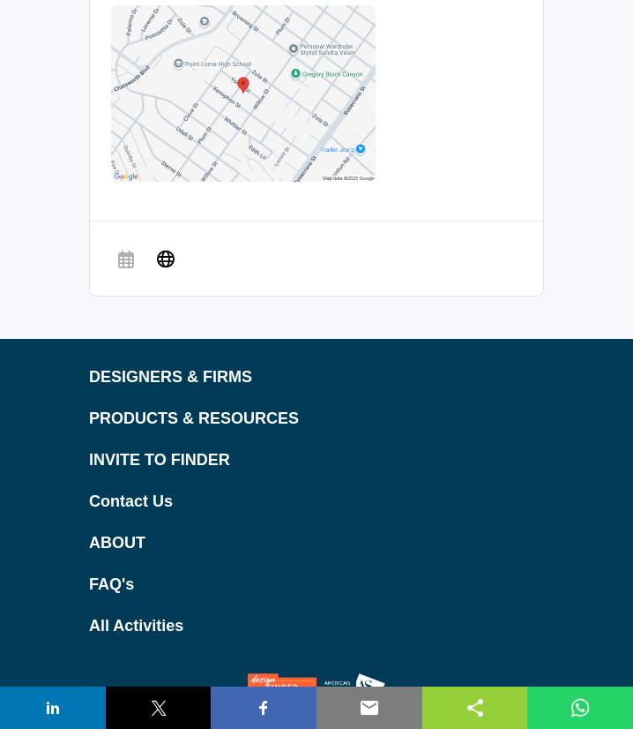
scroll to position [1905, 0]
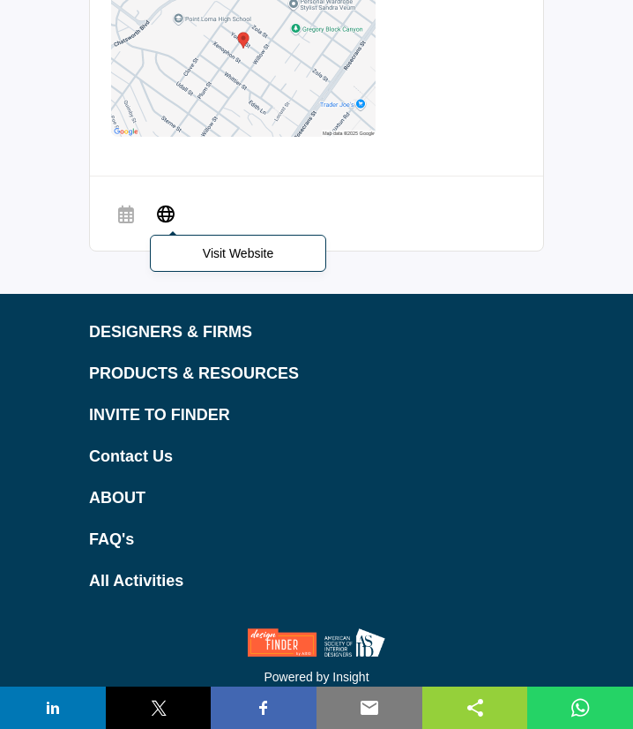
click at [168, 216] on icon at bounding box center [166, 212] width 18 height 21
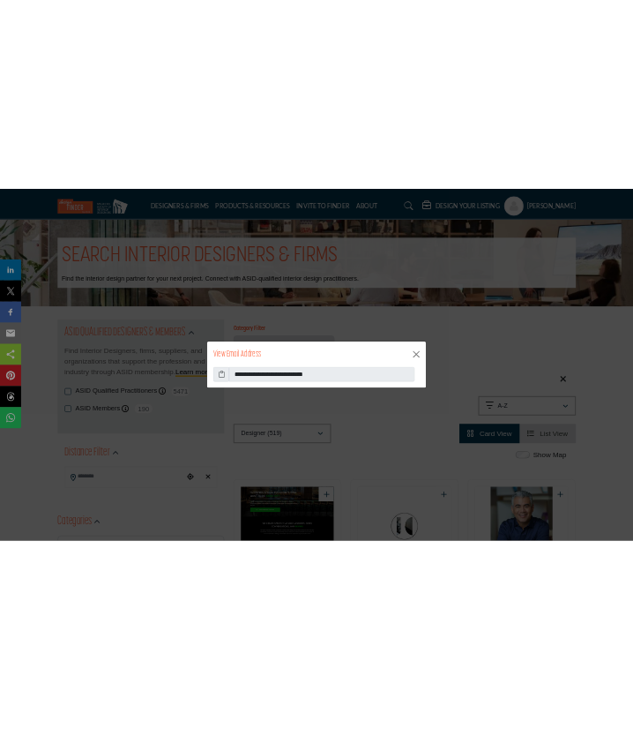
scroll to position [16591, 0]
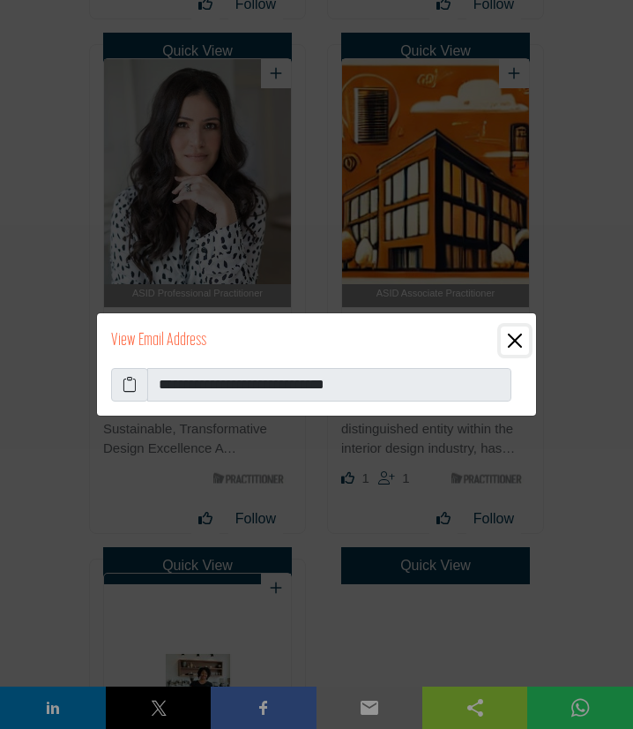
click at [513, 338] on button "Close" at bounding box center [515, 340] width 28 height 28
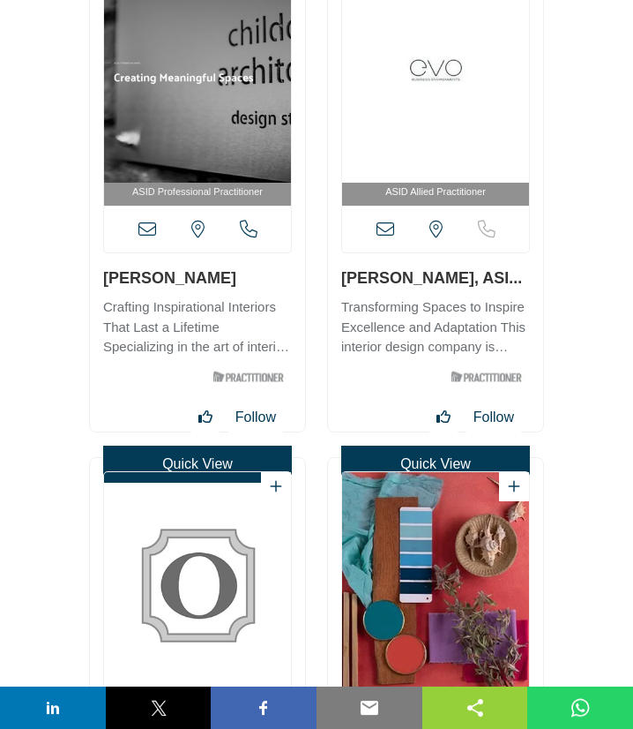
scroll to position [17734, 0]
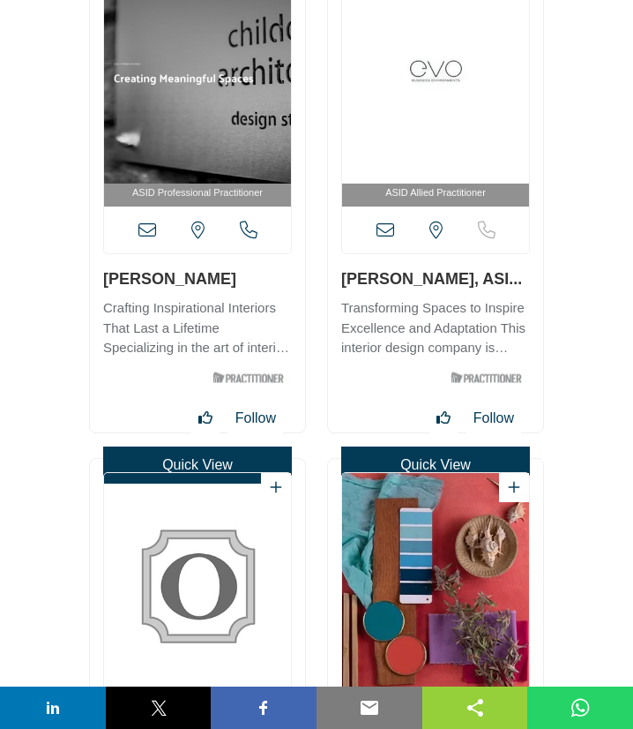
drag, startPoint x: 339, startPoint y: 286, endPoint x: 613, endPoint y: 163, distance: 300.4
click at [457, 278] on div "ASID Allied Practitioner" at bounding box center [435, 188] width 215 height 488
drag, startPoint x: 336, startPoint y: 285, endPoint x: 467, endPoint y: 324, distance: 137.0
click at [459, 278] on div "ASID Allied Practitioner" at bounding box center [435, 188] width 215 height 488
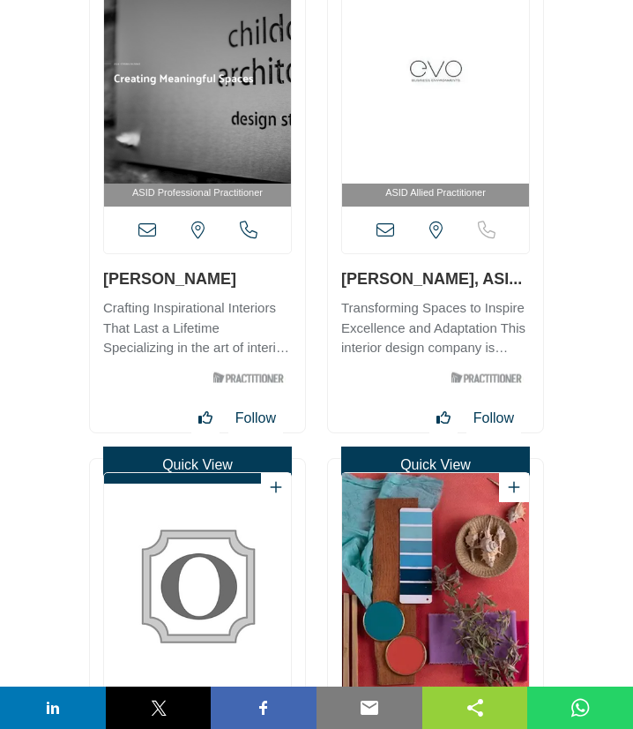
copy link "[PERSON_NAME]"
click at [387, 232] on icon at bounding box center [386, 230] width 18 height 18
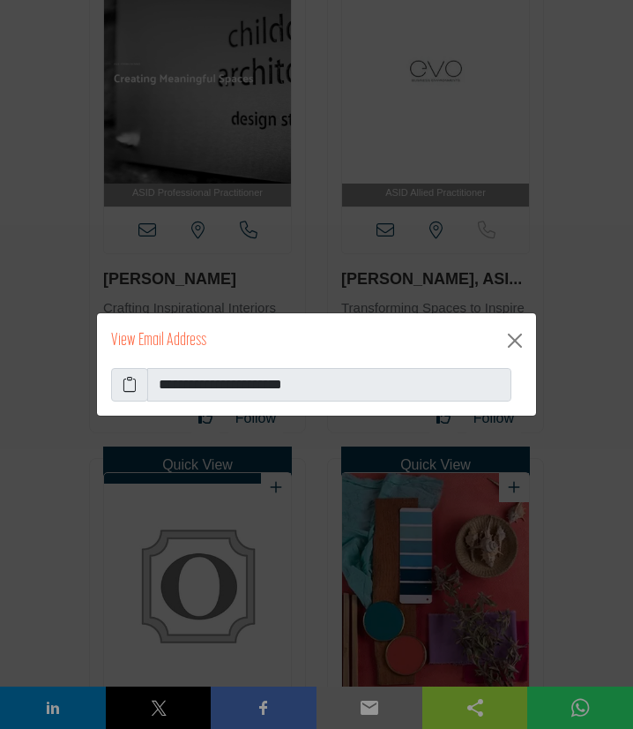
click at [133, 388] on icon at bounding box center [130, 384] width 14 height 21
click at [513, 344] on button "Close" at bounding box center [515, 340] width 28 height 28
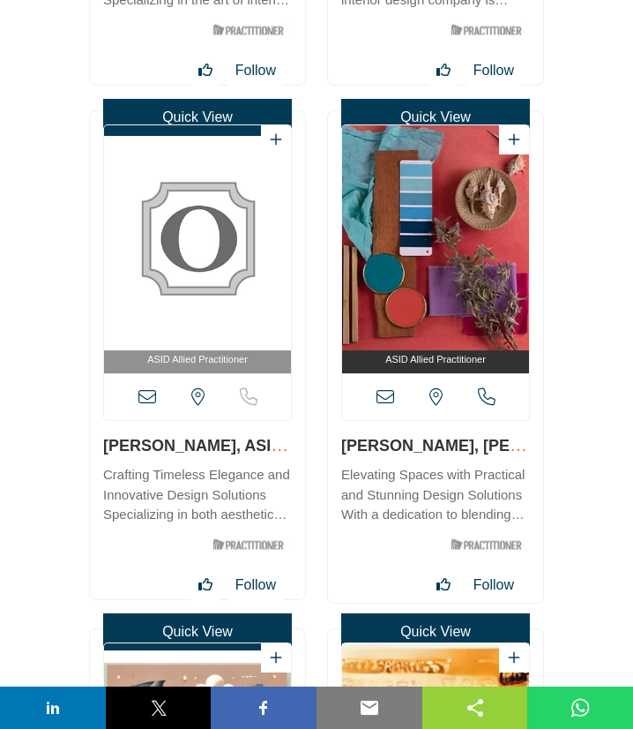
scroll to position [18210, 0]
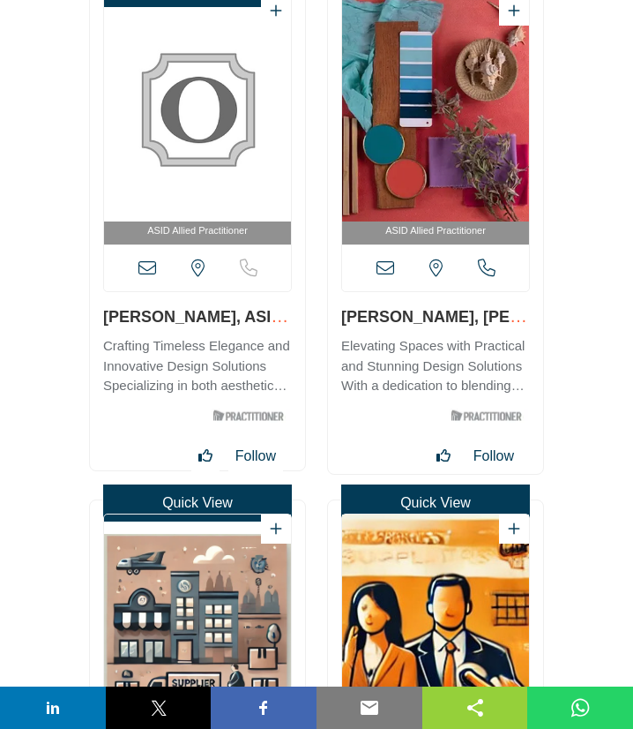
drag, startPoint x: 94, startPoint y: 317, endPoint x: 220, endPoint y: 316, distance: 126.1
click at [220, 316] on div "ASID Allied Practitioner" at bounding box center [197, 226] width 215 height 488
copy link "[PERSON_NAME]"
click at [150, 265] on icon at bounding box center [147, 268] width 18 height 18
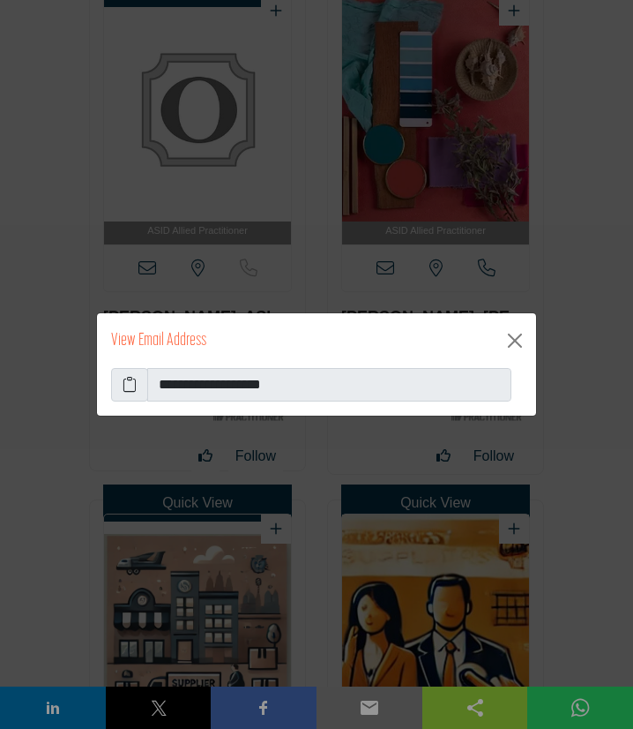
click at [132, 386] on icon at bounding box center [130, 384] width 14 height 21
click at [512, 334] on button "Close" at bounding box center [515, 340] width 28 height 28
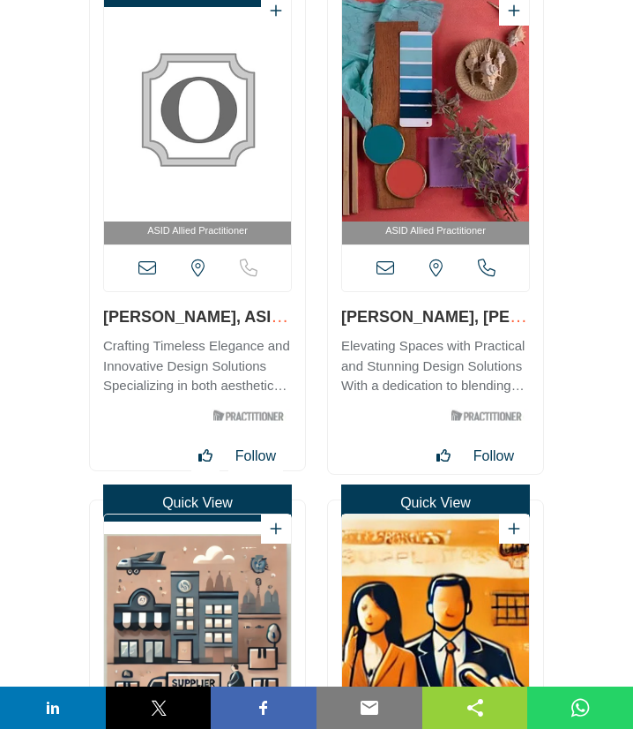
drag, startPoint x: 337, startPoint y: 318, endPoint x: 413, endPoint y: 326, distance: 76.3
click at [413, 326] on div "ASID Allied Practitioner" at bounding box center [435, 227] width 215 height 491
copy link "[PERSON_NAME]"
click at [381, 268] on icon at bounding box center [386, 268] width 18 height 18
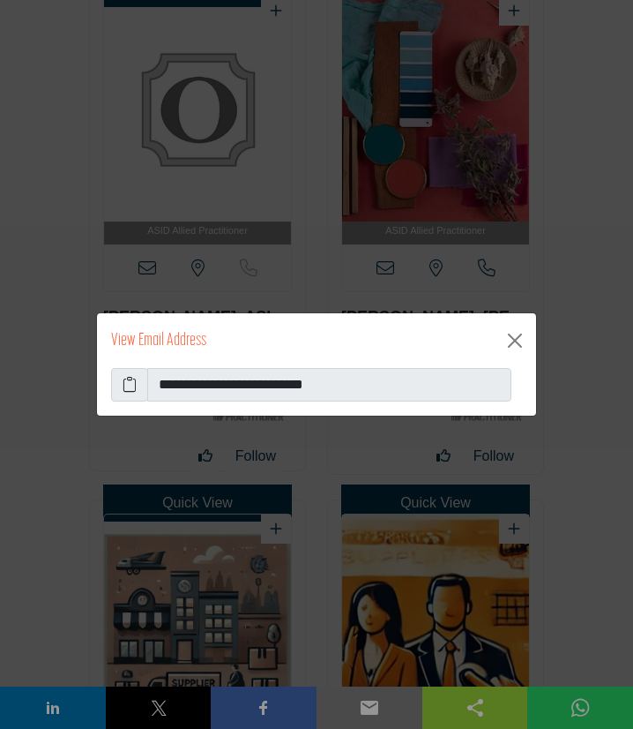
click at [131, 392] on icon at bounding box center [130, 384] width 14 height 21
click at [518, 336] on button "Close" at bounding box center [515, 340] width 28 height 28
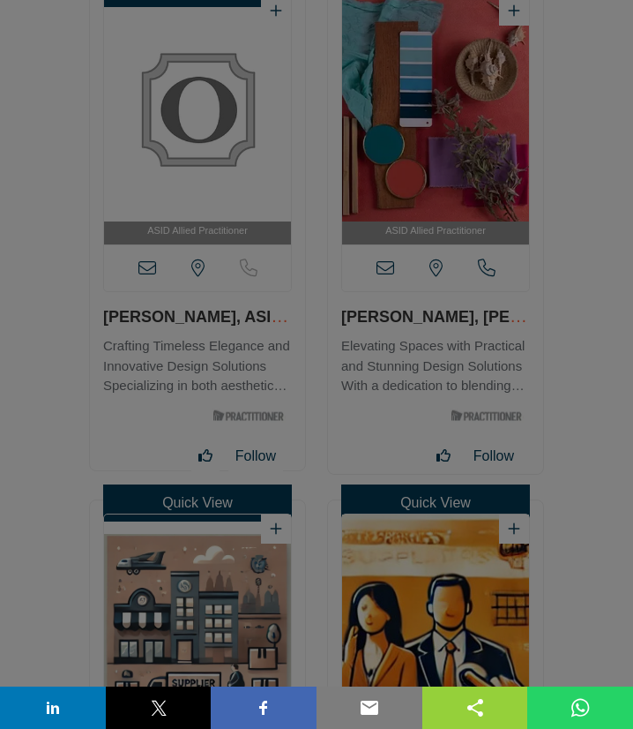
click at [515, 310] on button "Close" at bounding box center [515, 296] width 28 height 28
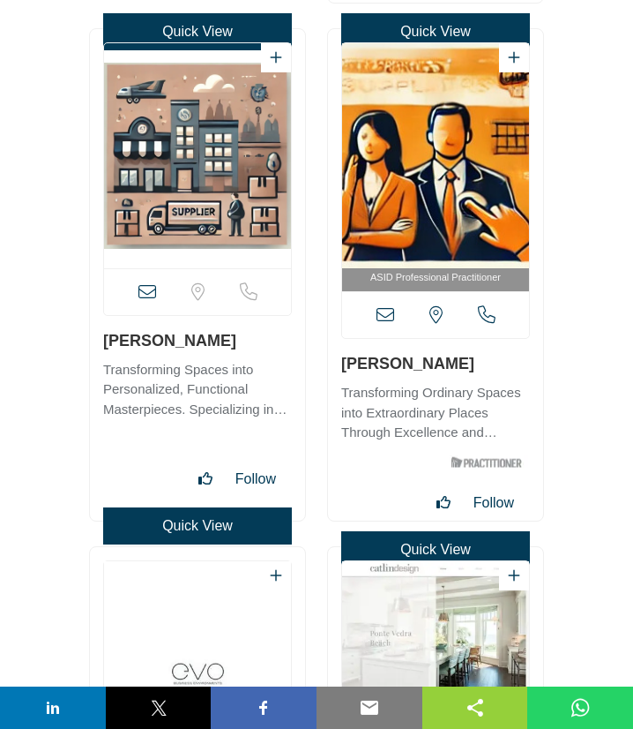
scroll to position [18687, 0]
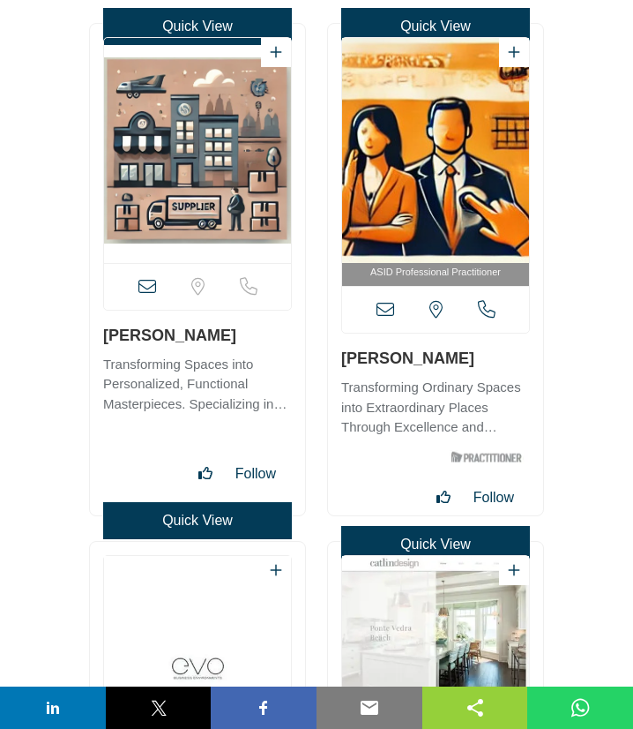
drag, startPoint x: 231, startPoint y: 340, endPoint x: 99, endPoint y: 336, distance: 132.4
click at [103, 336] on h3 "[PERSON_NAME]" at bounding box center [197, 335] width 189 height 22
copy link "[PERSON_NAME]"
click at [147, 283] on icon at bounding box center [147, 287] width 18 height 18
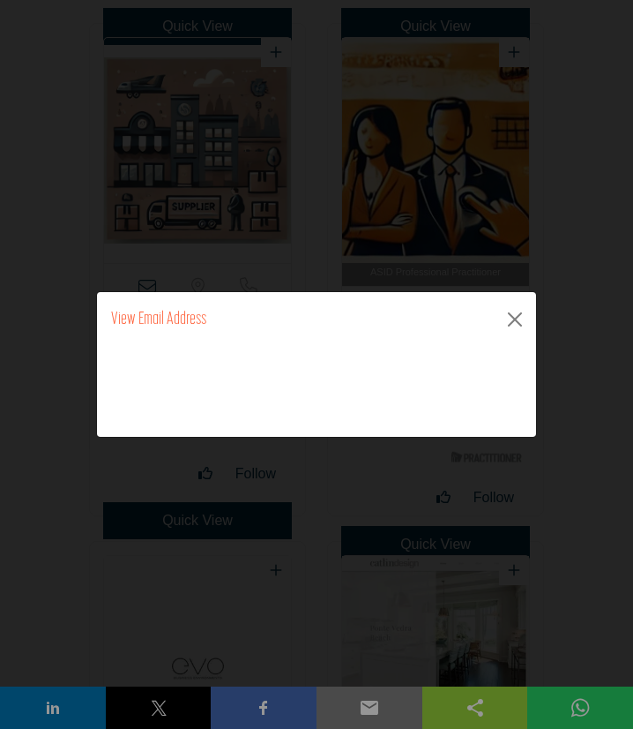
click at [131, 385] on div at bounding box center [316, 364] width 633 height 729
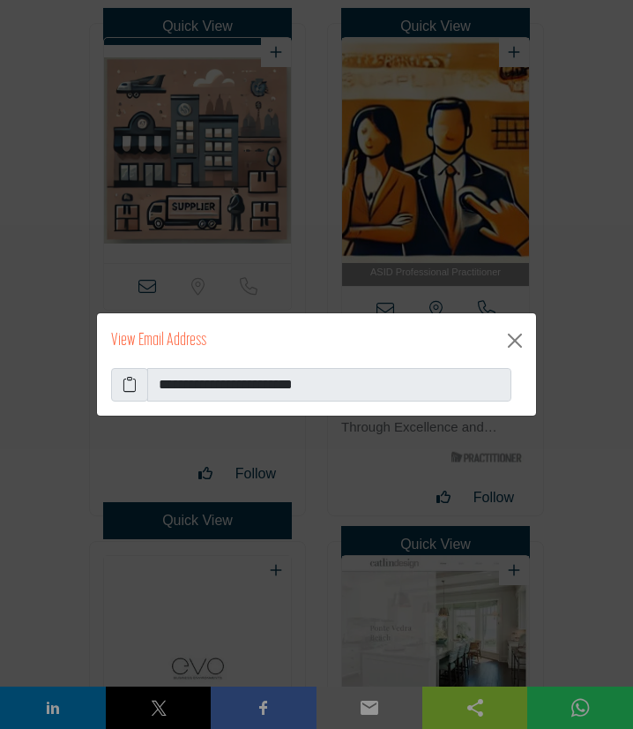
click at [134, 389] on icon at bounding box center [130, 384] width 14 height 21
click at [515, 337] on button "Close" at bounding box center [515, 340] width 28 height 28
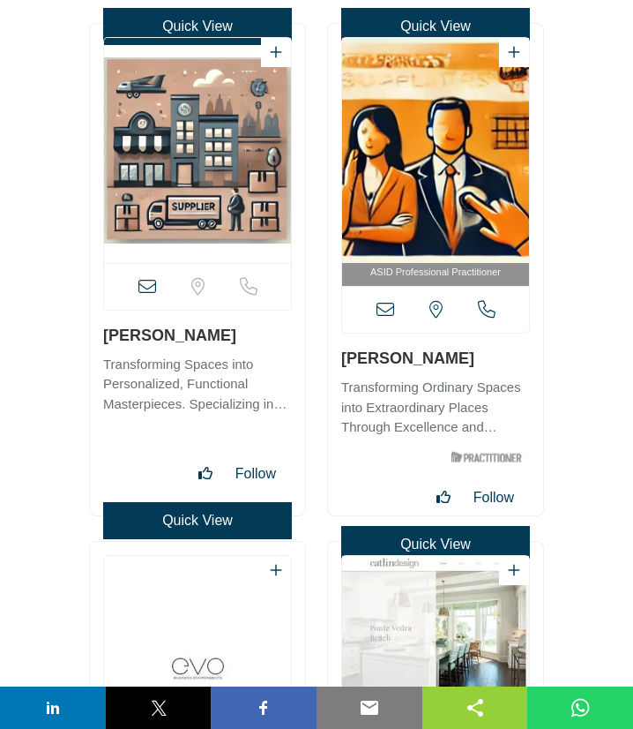
drag, startPoint x: 337, startPoint y: 362, endPoint x: 475, endPoint y: 363, distance: 138.5
click at [475, 363] on div "ASID Professional Practitioner" at bounding box center [435, 269] width 215 height 491
copy link "[PERSON_NAME]"
click at [388, 312] on icon at bounding box center [386, 310] width 18 height 18
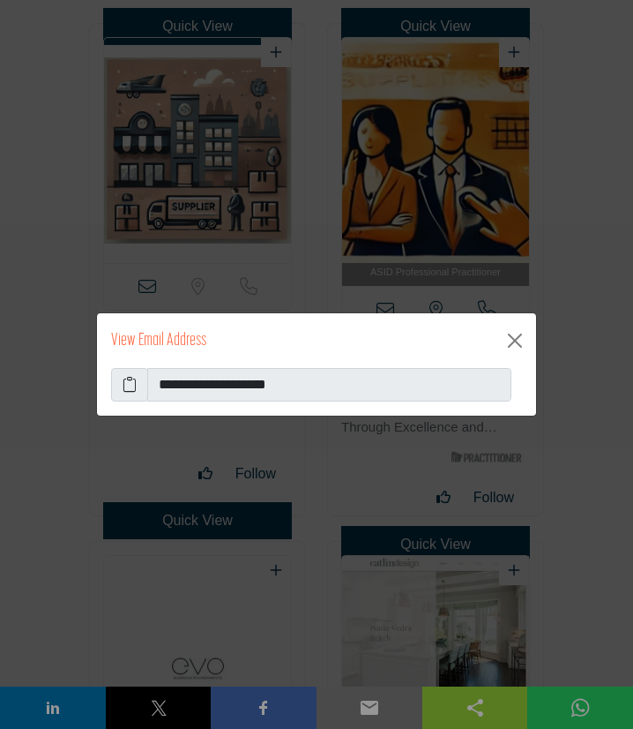
click at [127, 385] on icon at bounding box center [130, 384] width 14 height 21
click at [131, 383] on icon at bounding box center [130, 384] width 14 height 21
click at [516, 333] on button "Close" at bounding box center [515, 340] width 28 height 28
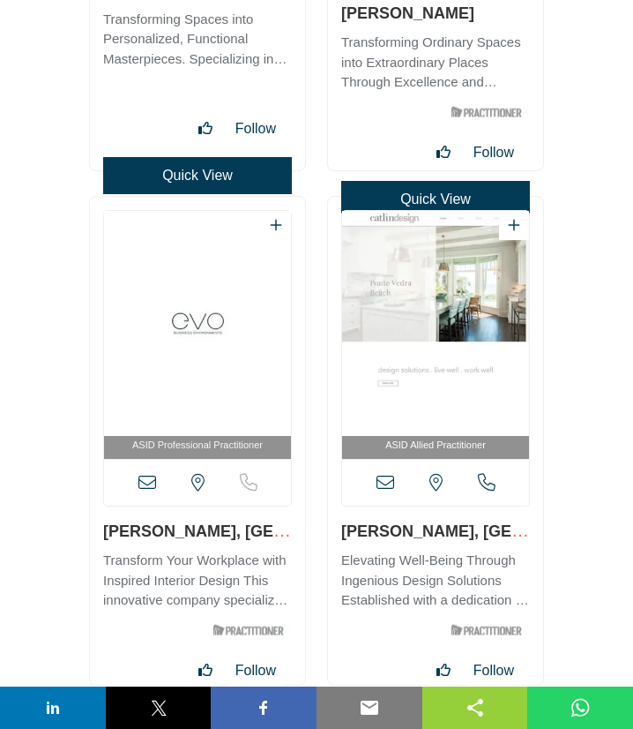
scroll to position [19068, 0]
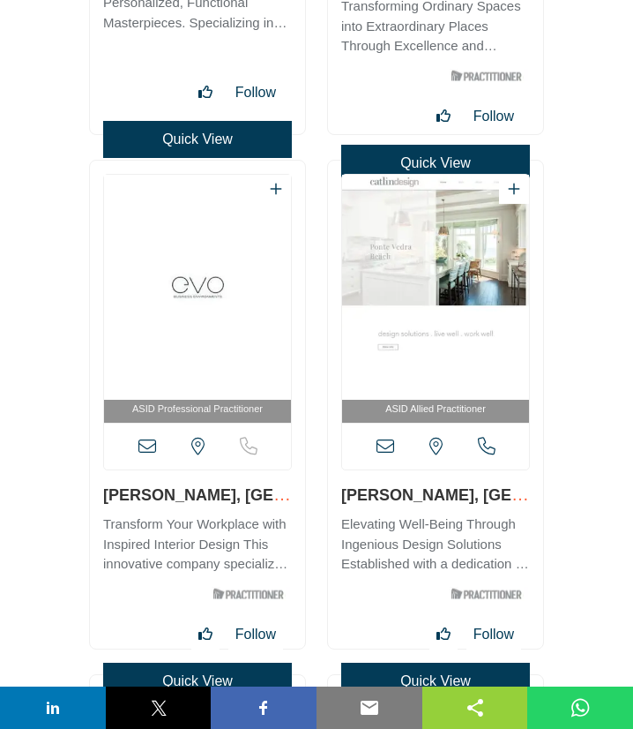
drag, startPoint x: 103, startPoint y: 496, endPoint x: 233, endPoint y: 491, distance: 129.7
click at [233, 491] on div "ASID Professional Practitioner" at bounding box center [197, 405] width 215 height 488
copy link "[PERSON_NAME]"
click at [144, 444] on icon at bounding box center [147, 446] width 18 height 18
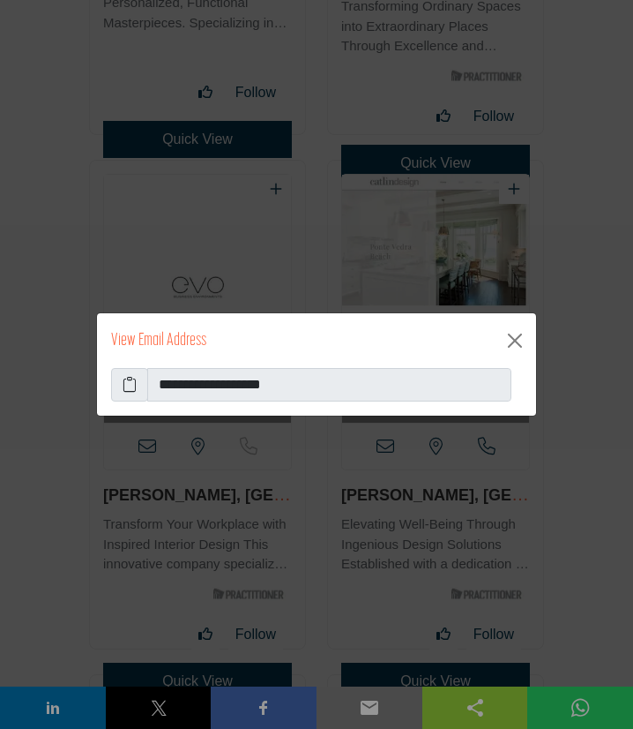
click at [128, 391] on icon at bounding box center [130, 384] width 14 height 21
click at [125, 390] on icon at bounding box center [130, 384] width 14 height 21
click at [513, 343] on button "Close" at bounding box center [515, 340] width 28 height 28
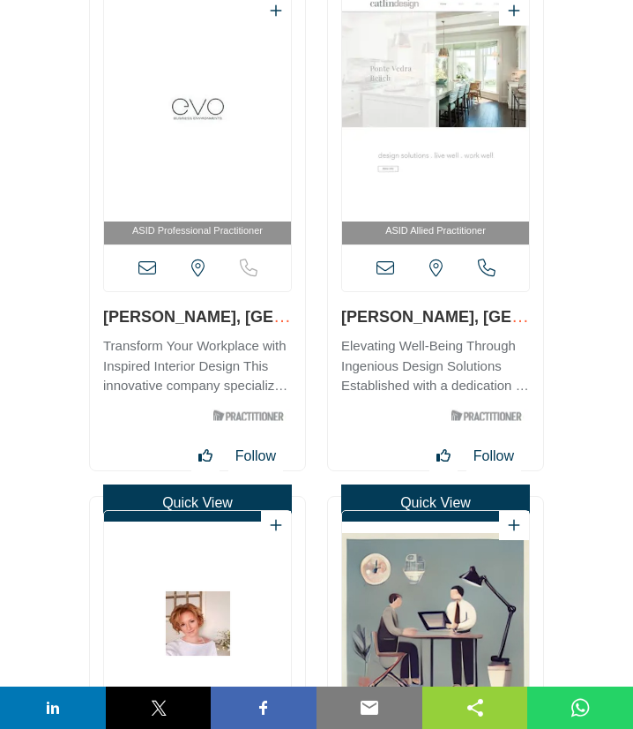
scroll to position [19258, 0]
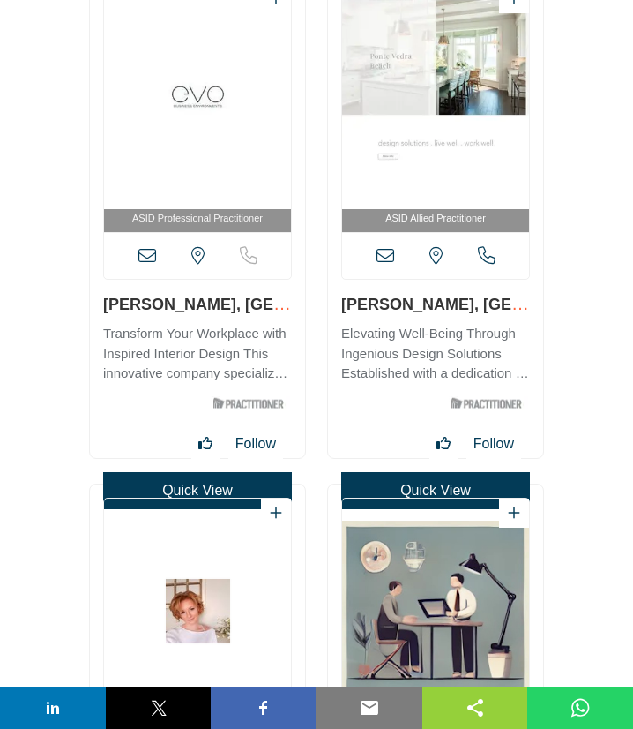
drag, startPoint x: 336, startPoint y: 303, endPoint x: 460, endPoint y: 310, distance: 124.5
click at [460, 310] on div "ASID Allied Practitioner" at bounding box center [435, 214] width 215 height 488
copy link "[PERSON_NAME]"
click at [384, 261] on icon at bounding box center [386, 256] width 18 height 18
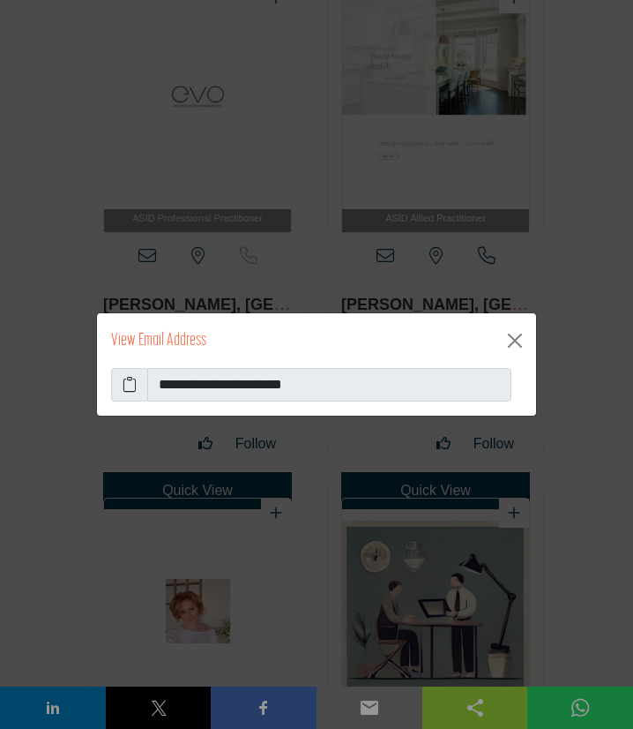
click at [132, 386] on icon at bounding box center [130, 384] width 14 height 21
click at [519, 340] on button "Close" at bounding box center [515, 340] width 28 height 28
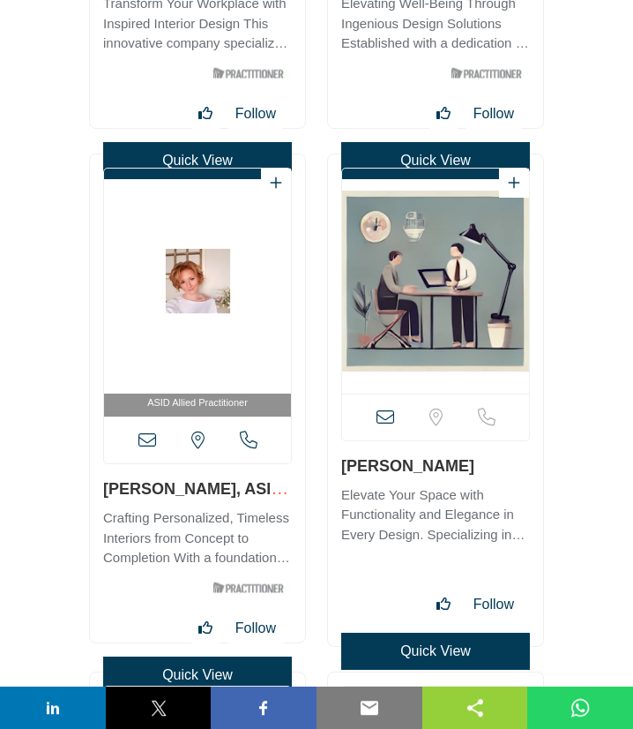
scroll to position [19639, 0]
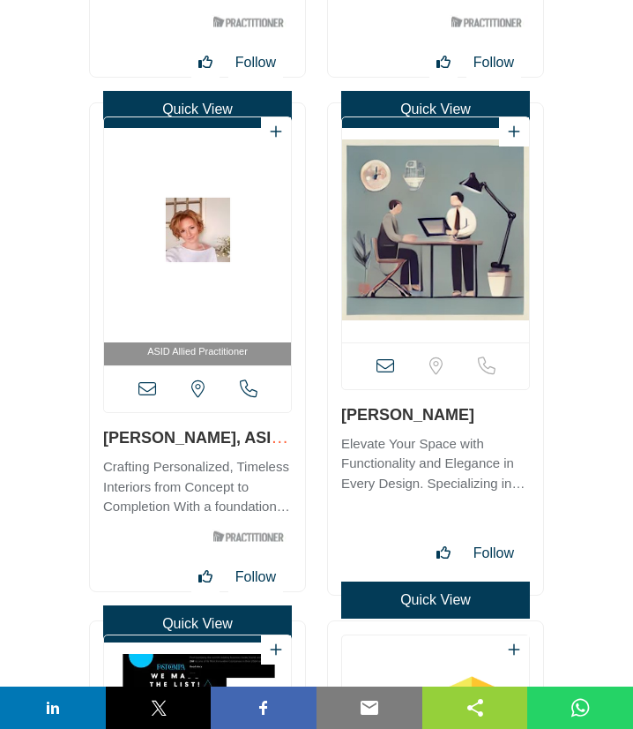
click at [217, 444] on h3 "[PERSON_NAME], ASID..." at bounding box center [197, 437] width 189 height 22
copy link "[PERSON_NAME]"
click at [148, 388] on icon at bounding box center [147, 389] width 18 height 18
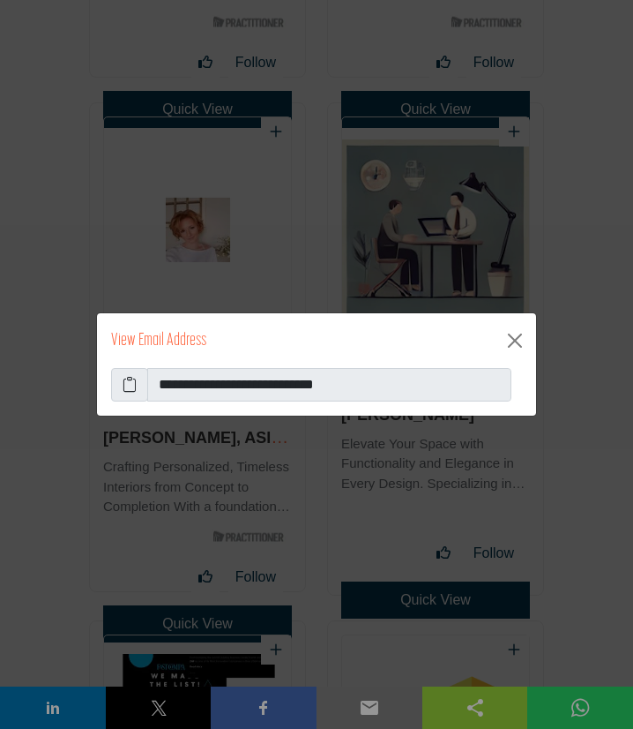
click at [127, 386] on icon at bounding box center [130, 384] width 14 height 21
click at [514, 342] on button "Close" at bounding box center [515, 340] width 28 height 28
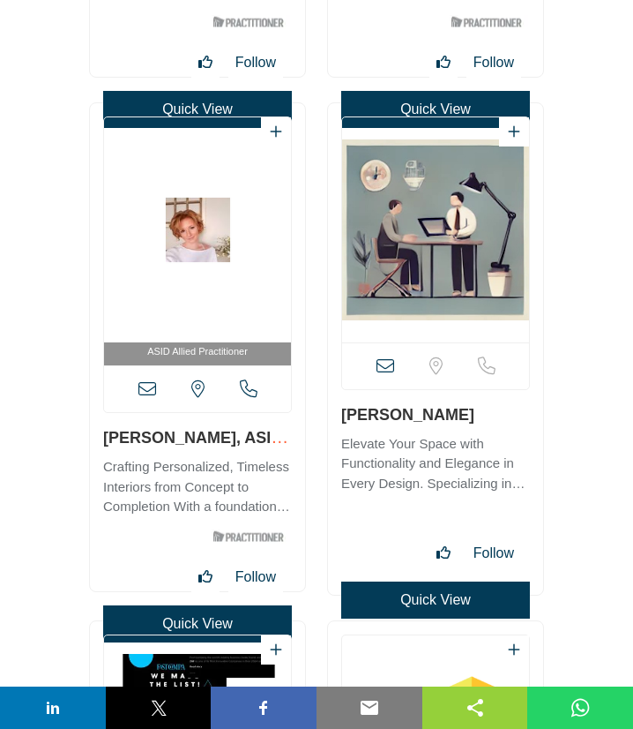
drag, startPoint x: 335, startPoint y: 418, endPoint x: 475, endPoint y: 421, distance: 139.4
click at [475, 421] on div "View full profile in new tab." at bounding box center [435, 348] width 215 height 491
copy link "[PERSON_NAME]"
click at [386, 361] on icon at bounding box center [386, 366] width 18 height 18
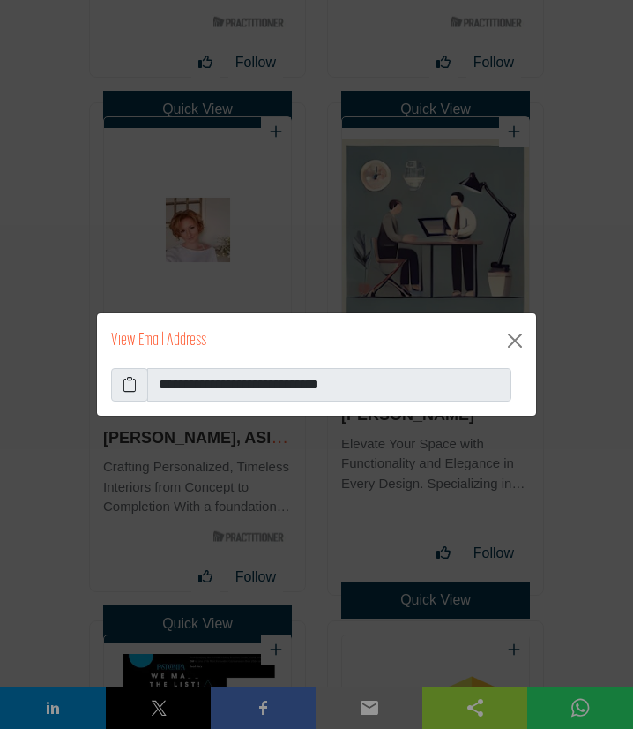
click at [126, 390] on icon at bounding box center [130, 384] width 14 height 21
click at [509, 342] on button "Close" at bounding box center [515, 340] width 28 height 28
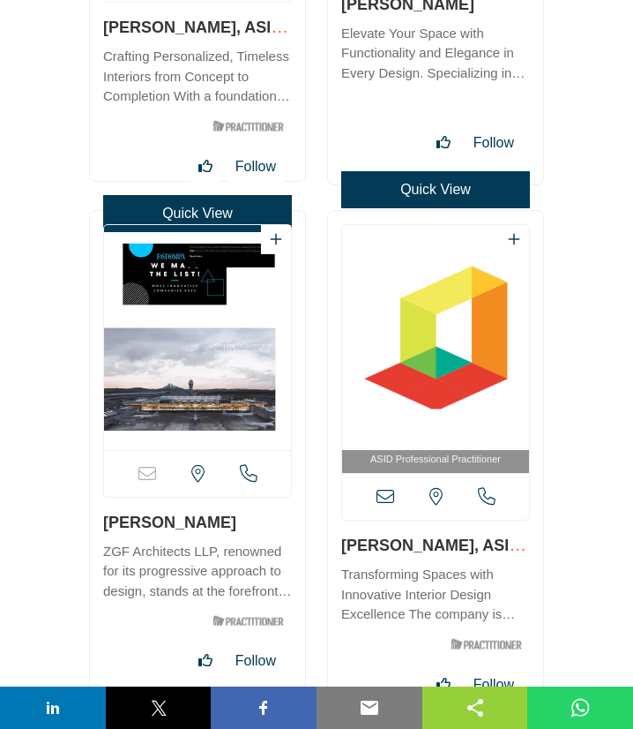
scroll to position [20116, 0]
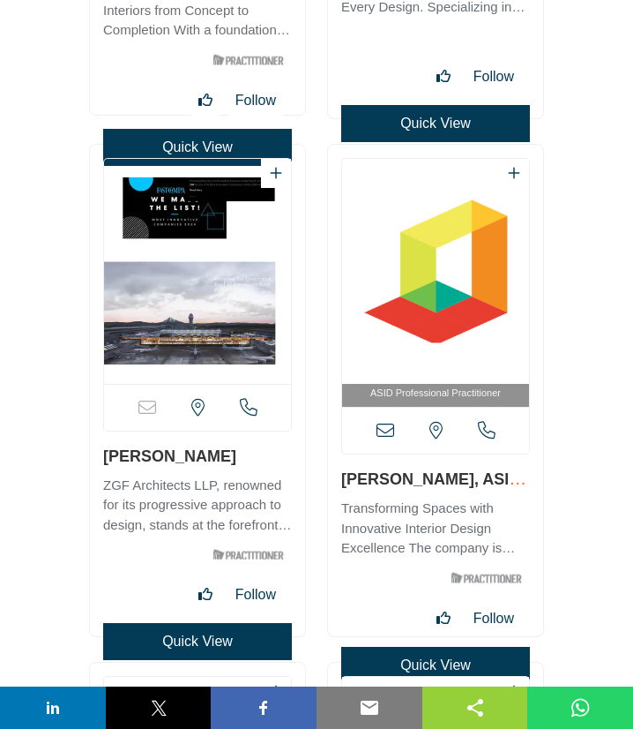
drag, startPoint x: 126, startPoint y: 458, endPoint x: 265, endPoint y: 446, distance: 139.8
click at [214, 452] on div "Email is currently unavailable for this contact. [US_STATE], [GEOGRAPHIC_DATA]" at bounding box center [197, 390] width 215 height 491
copy link "[PERSON_NAME]"
drag, startPoint x: 336, startPoint y: 486, endPoint x: 455, endPoint y: 479, distance: 119.3
click at [455, 479] on div "ASID Professional Practitioner" at bounding box center [435, 390] width 215 height 491
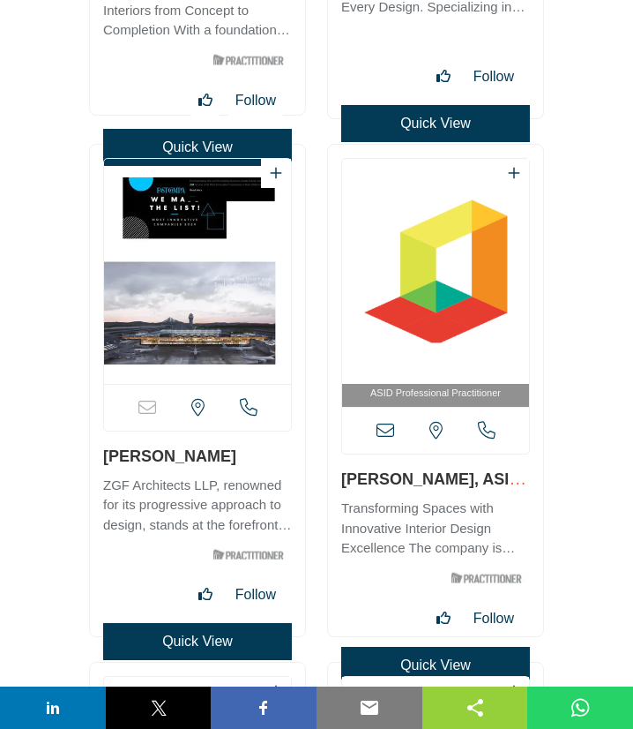
click at [387, 435] on icon at bounding box center [386, 431] width 18 height 18
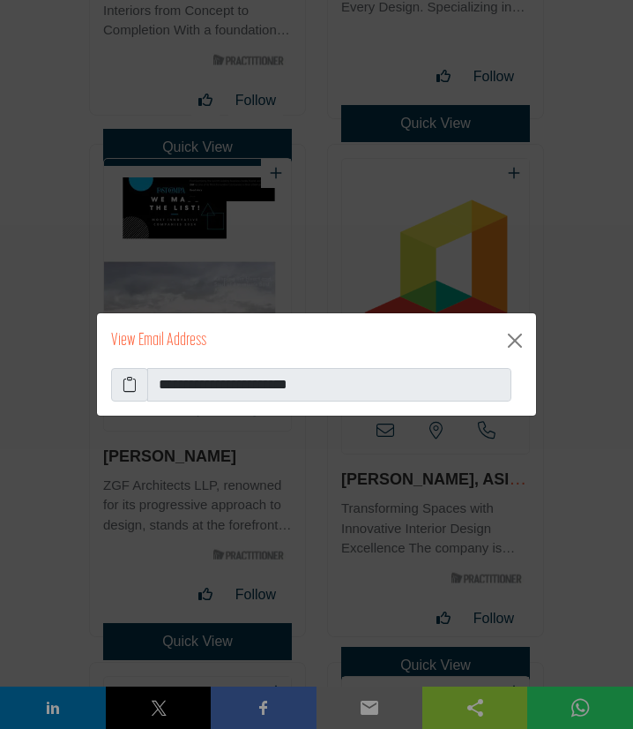
click at [127, 385] on icon at bounding box center [130, 384] width 14 height 21
click at [519, 338] on button "Close" at bounding box center [515, 340] width 28 height 28
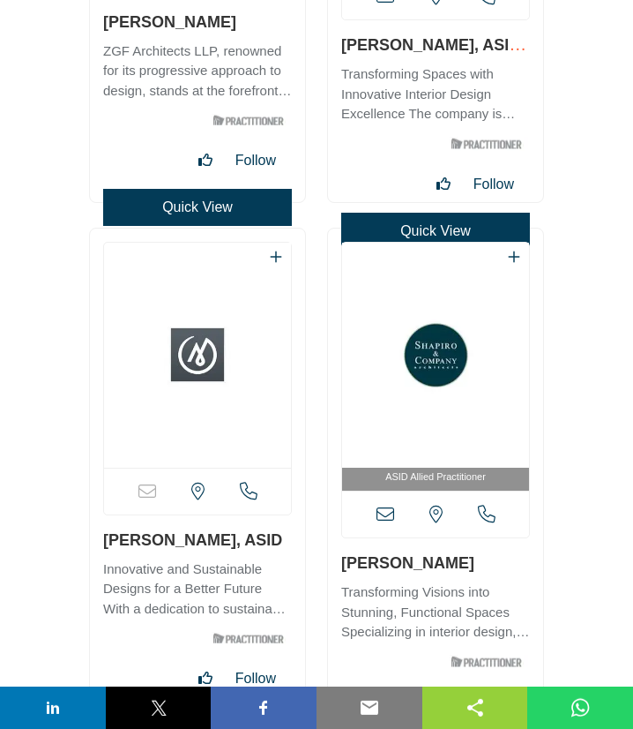
scroll to position [20687, 0]
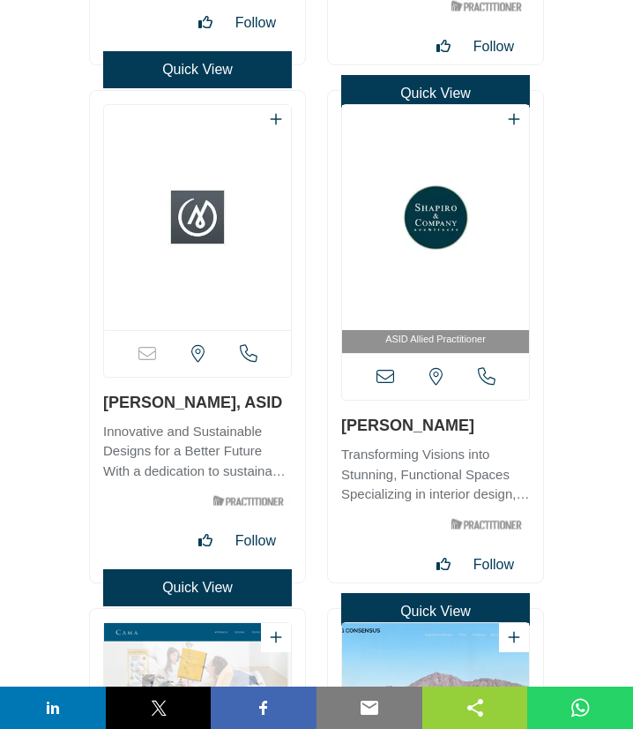
drag, startPoint x: 103, startPoint y: 404, endPoint x: 183, endPoint y: 403, distance: 79.4
click at [183, 403] on div "Email is currently unavailable for this contact. [US_STATE], [GEOGRAPHIC_DATA]" at bounding box center [197, 336] width 215 height 491
drag, startPoint x: 336, startPoint y: 427, endPoint x: 430, endPoint y: 421, distance: 93.7
click at [430, 421] on div "ASID Allied Practitioner" at bounding box center [435, 336] width 215 height 491
click at [384, 374] on icon at bounding box center [386, 377] width 18 height 18
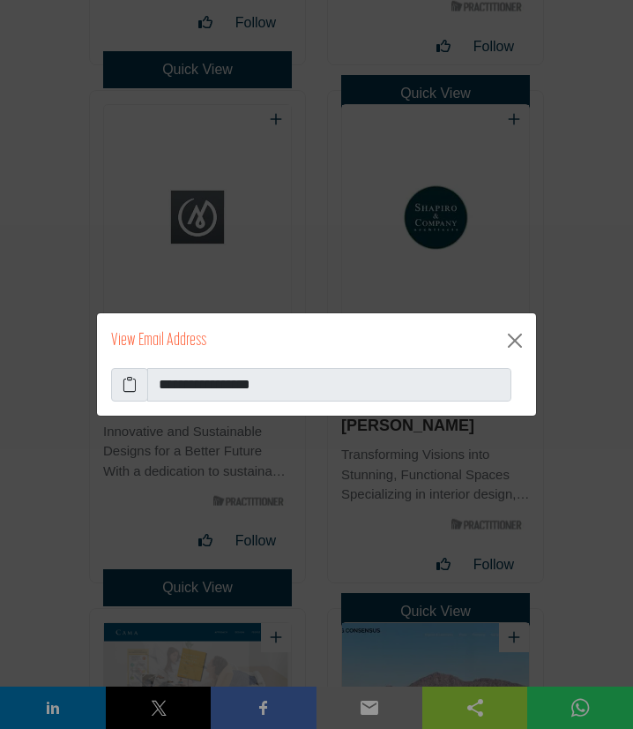
click at [129, 381] on icon at bounding box center [130, 384] width 14 height 21
click at [518, 340] on button "Close" at bounding box center [515, 340] width 28 height 28
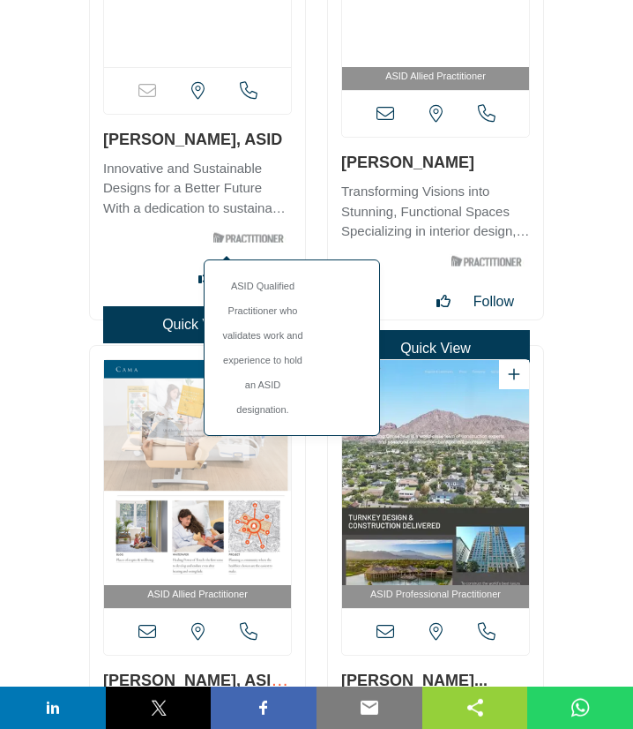
scroll to position [21163, 0]
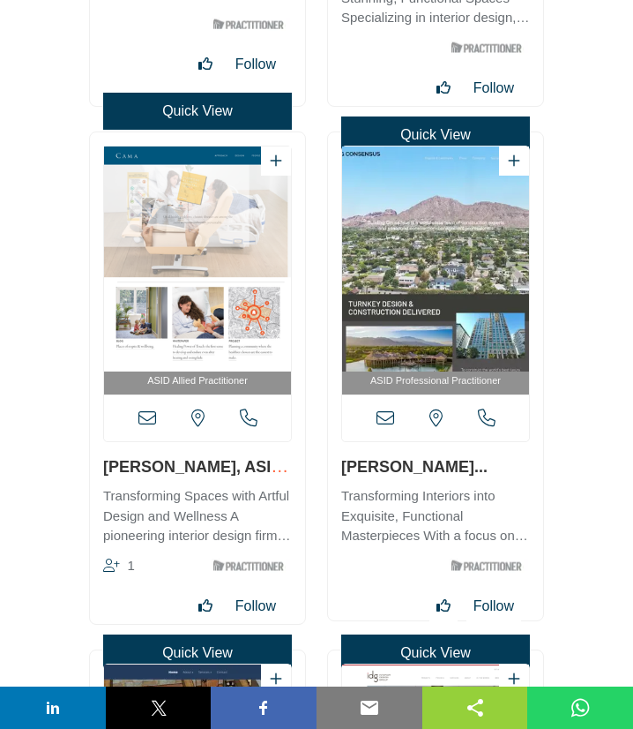
click at [174, 467] on div "ASID Allied Practitioner 1" at bounding box center [197, 377] width 215 height 491
drag, startPoint x: 91, startPoint y: 462, endPoint x: 155, endPoint y: 515, distance: 83.3
click at [176, 467] on div "ASID Allied Practitioner 1" at bounding box center [197, 377] width 215 height 491
click at [150, 417] on icon at bounding box center [147, 418] width 18 height 18
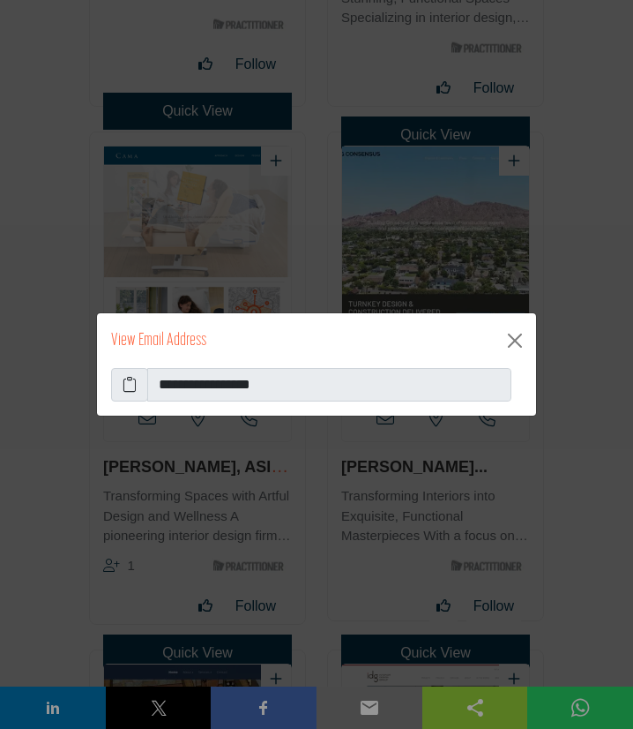
click at [131, 381] on icon at bounding box center [130, 384] width 14 height 21
click at [516, 337] on button "Close" at bounding box center [515, 340] width 28 height 28
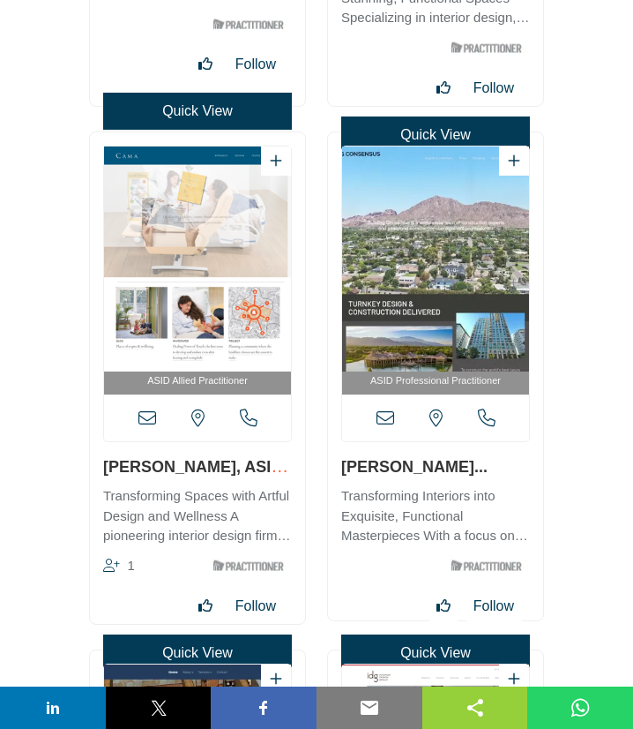
drag, startPoint x: 333, startPoint y: 467, endPoint x: 506, endPoint y: 472, distance: 172.9
click at [506, 472] on div "ASID Professional Practitioner" at bounding box center [435, 376] width 215 height 488
click at [385, 416] on icon at bounding box center [386, 418] width 18 height 18
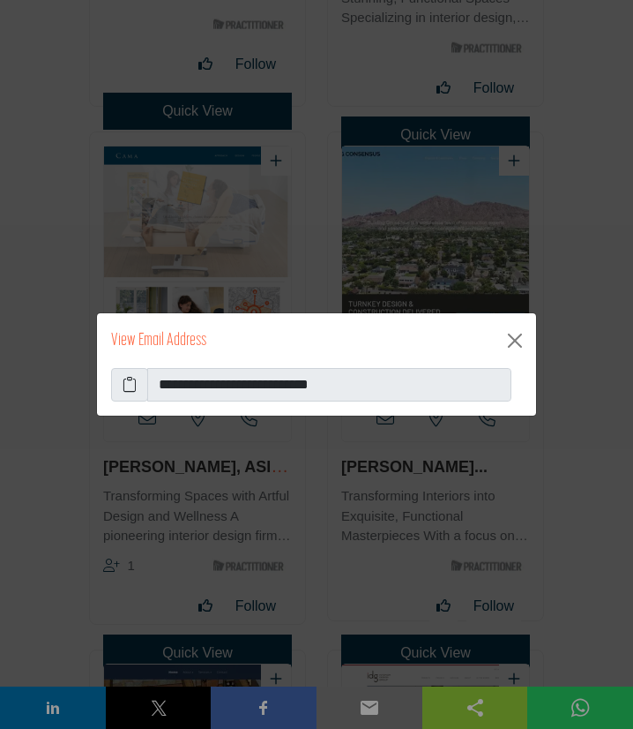
click at [135, 383] on icon at bounding box center [130, 384] width 14 height 21
click at [517, 339] on button "Close" at bounding box center [515, 340] width 28 height 28
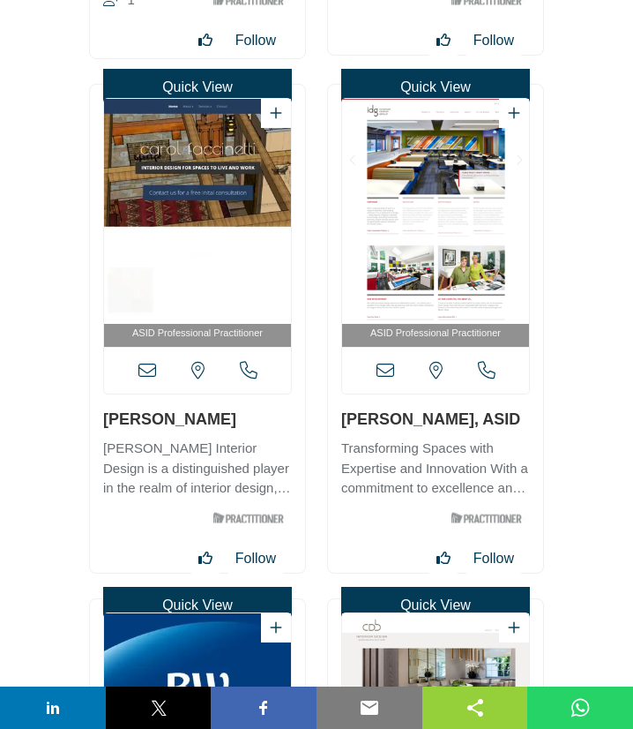
scroll to position [21735, 0]
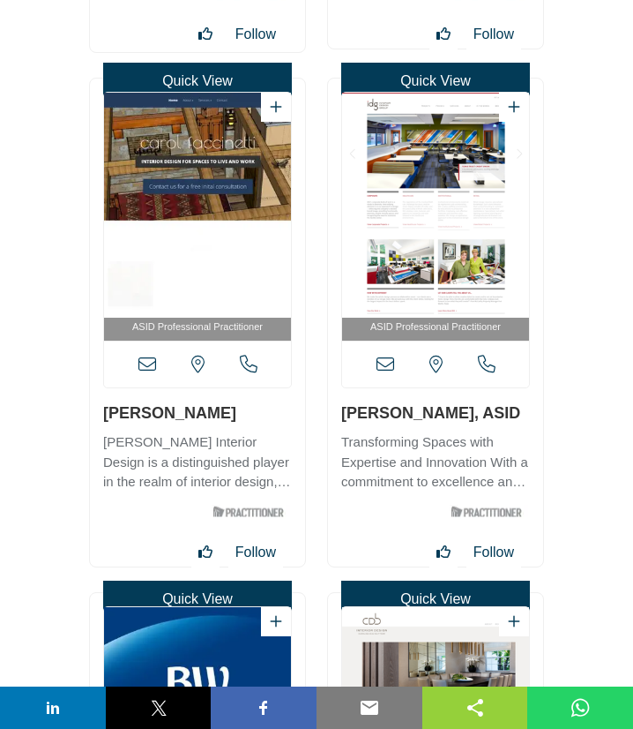
drag, startPoint x: 100, startPoint y: 416, endPoint x: 224, endPoint y: 419, distance: 124.4
click at [224, 419] on div "ASID Professional Practitioner" at bounding box center [197, 322] width 215 height 488
click at [146, 362] on icon at bounding box center [147, 364] width 18 height 18
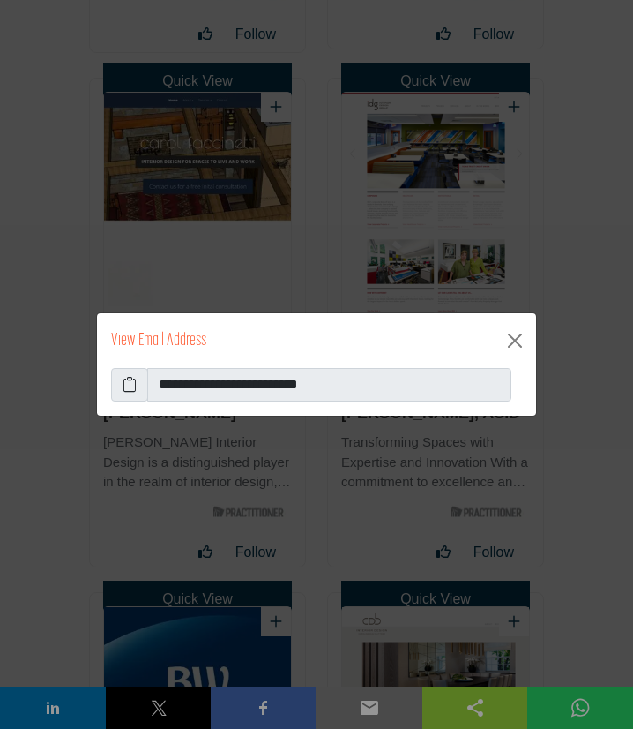
click at [132, 385] on icon at bounding box center [130, 384] width 14 height 21
click at [514, 348] on button "Close" at bounding box center [515, 340] width 28 height 28
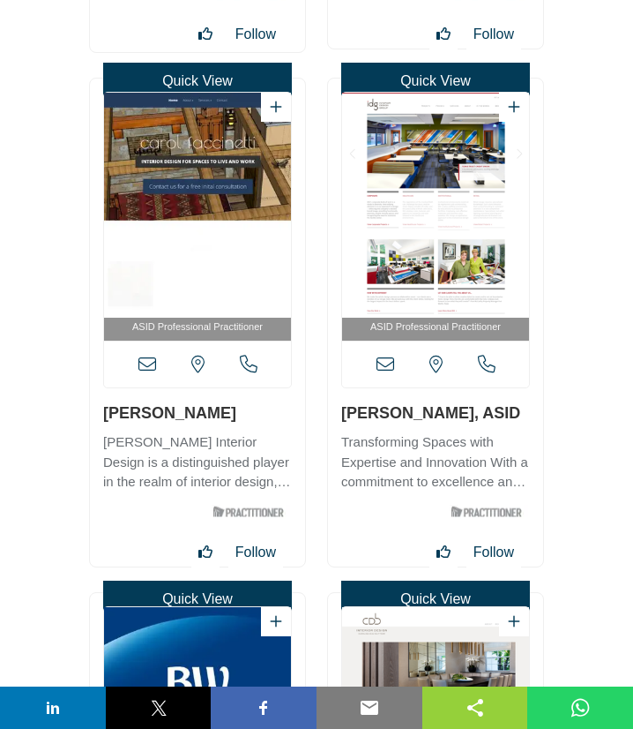
drag, startPoint x: 338, startPoint y: 415, endPoint x: 433, endPoint y: 415, distance: 95.3
click at [433, 415] on div "ASID Professional Practitioner" at bounding box center [435, 322] width 215 height 488
click at [382, 369] on icon at bounding box center [386, 364] width 18 height 18
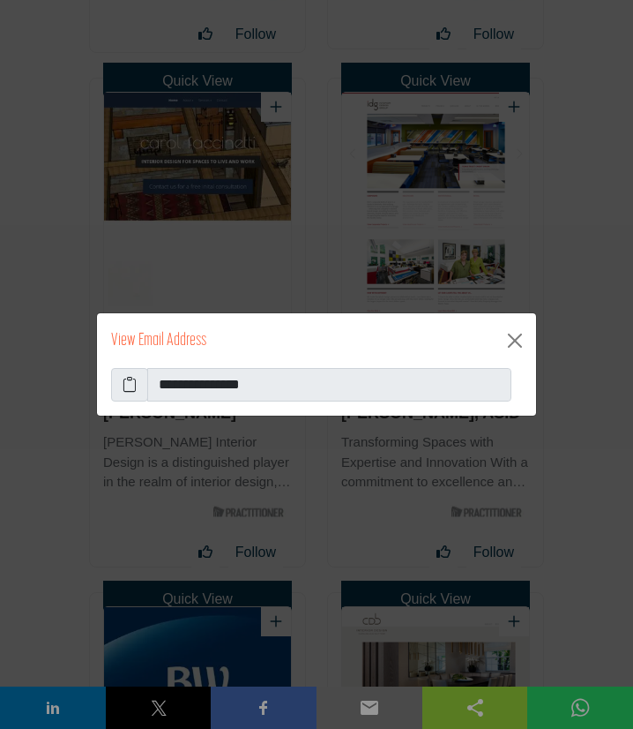
click at [132, 392] on icon at bounding box center [130, 384] width 14 height 21
click at [509, 340] on button "Close" at bounding box center [515, 340] width 28 height 28
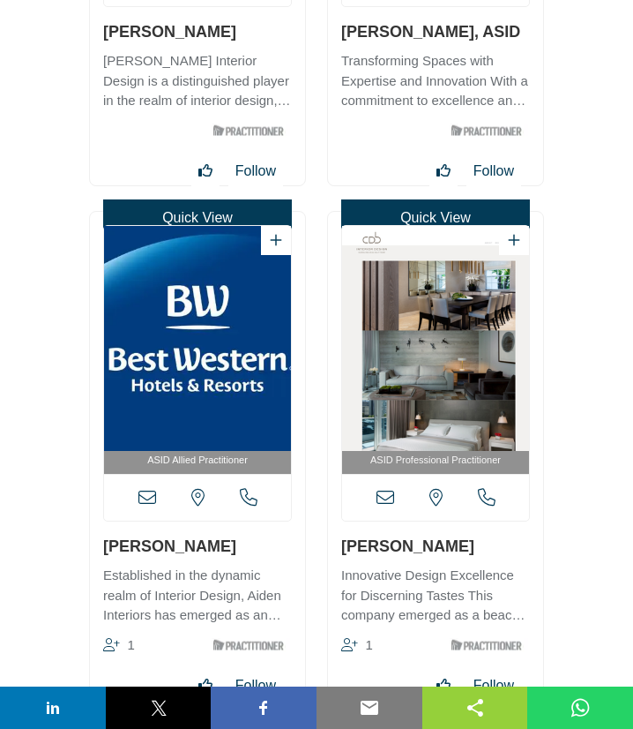
scroll to position [22402, 0]
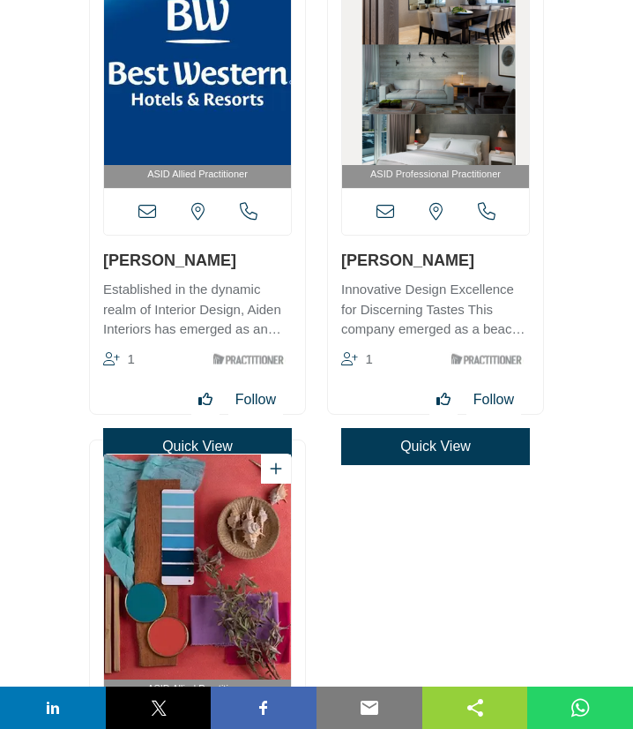
drag, startPoint x: 102, startPoint y: 261, endPoint x: 223, endPoint y: 261, distance: 120.8
click at [223, 261] on div "ASID Allied Practitioner 1" at bounding box center [197, 170] width 215 height 488
click at [150, 218] on icon at bounding box center [147, 212] width 18 height 18
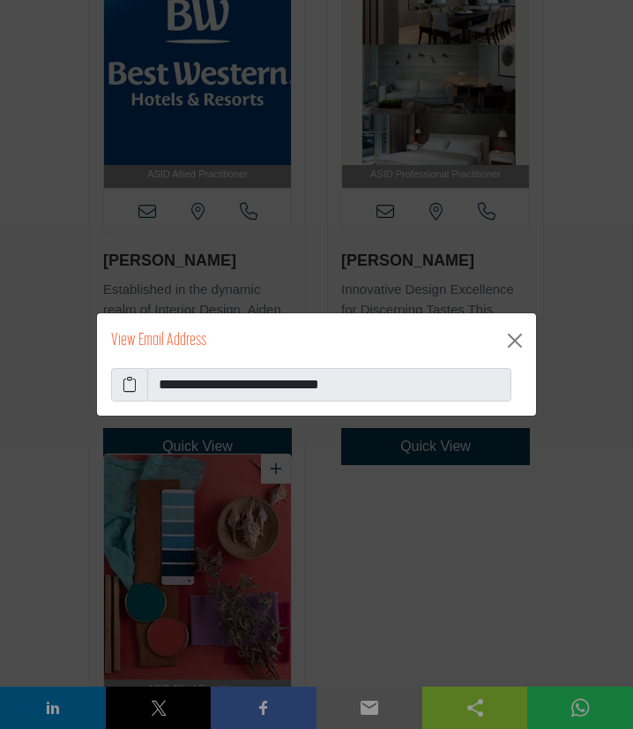
click at [131, 390] on icon at bounding box center [130, 384] width 14 height 21
click at [517, 345] on button "Close" at bounding box center [515, 340] width 28 height 28
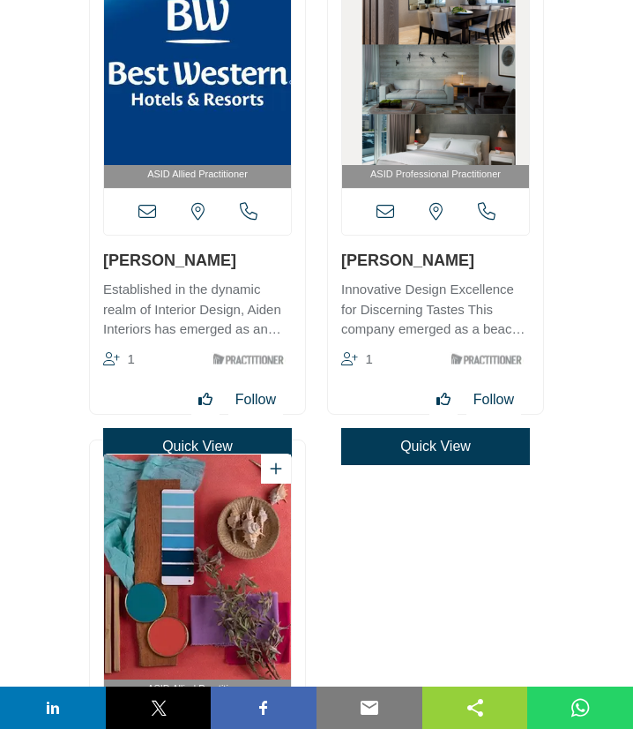
drag, startPoint x: 331, startPoint y: 265, endPoint x: 445, endPoint y: 272, distance: 113.9
click at [445, 272] on div "ASID Professional Practitioner" at bounding box center [435, 170] width 215 height 488
click at [386, 209] on icon at bounding box center [386, 212] width 18 height 18
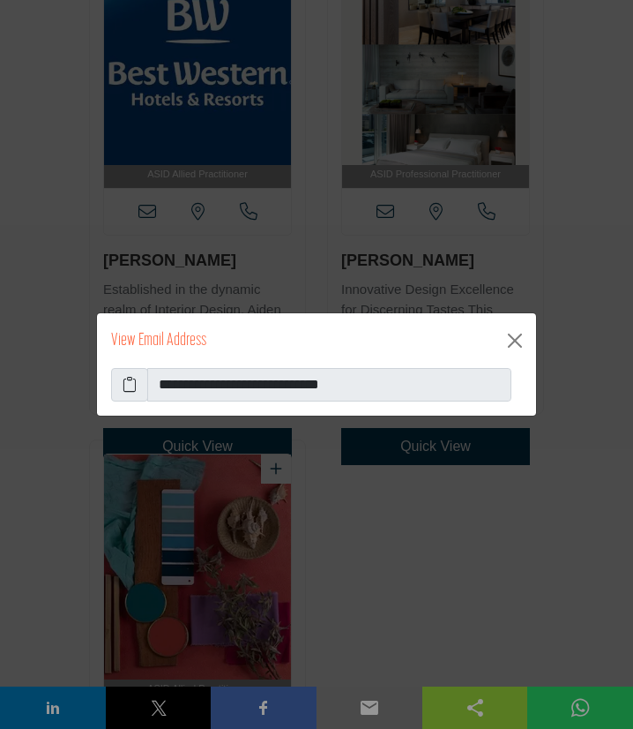
click at [125, 382] on icon at bounding box center [130, 384] width 14 height 21
click at [517, 344] on button "Close" at bounding box center [515, 340] width 28 height 28
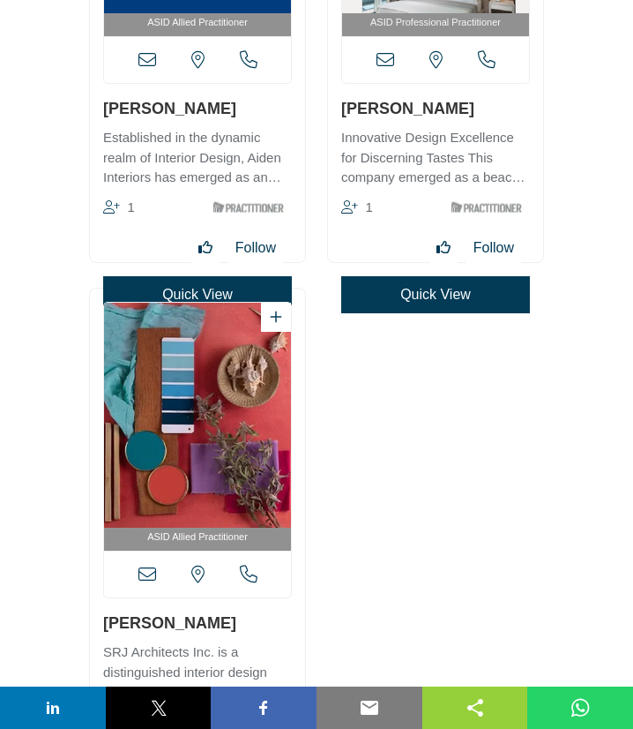
scroll to position [22783, 0]
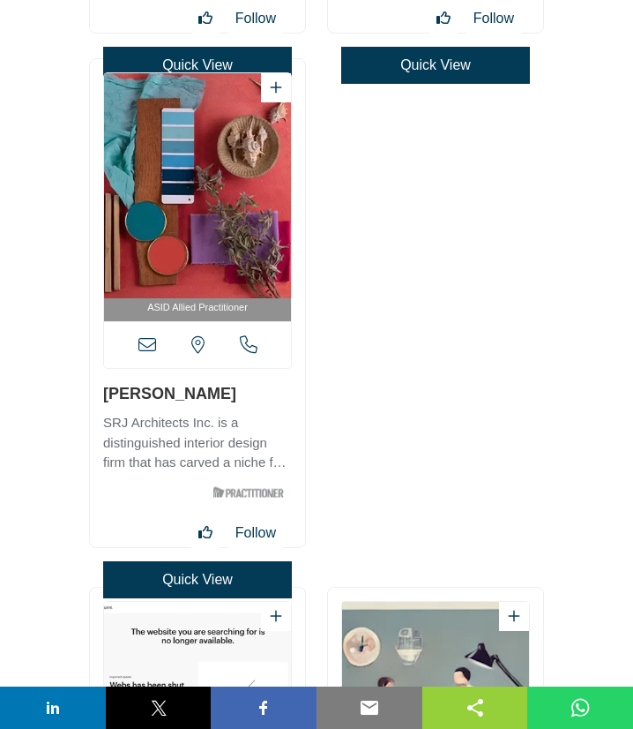
drag, startPoint x: 99, startPoint y: 396, endPoint x: 224, endPoint y: 386, distance: 125.6
click at [224, 386] on div "ASID Allied Practitioner" at bounding box center [197, 303] width 215 height 488
click at [142, 342] on icon at bounding box center [147, 345] width 18 height 18
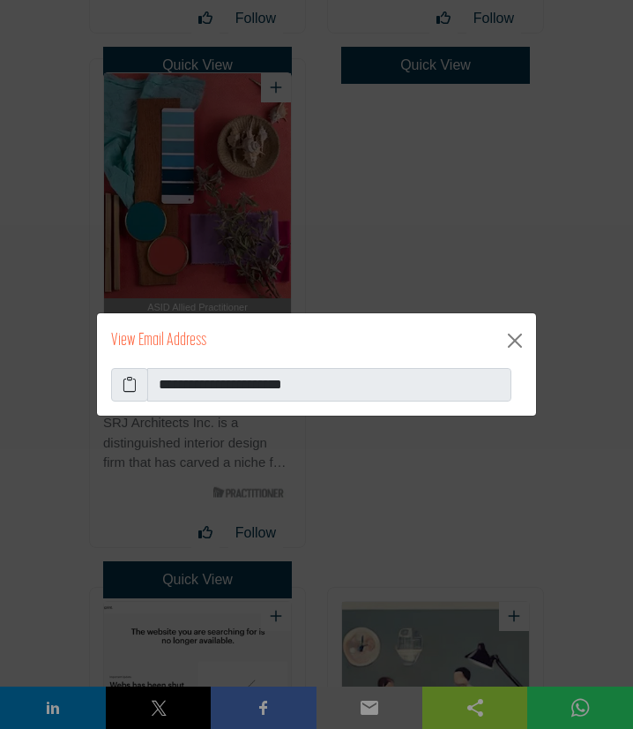
click at [127, 389] on icon at bounding box center [130, 384] width 14 height 21
click at [513, 337] on button "Close" at bounding box center [515, 340] width 28 height 28
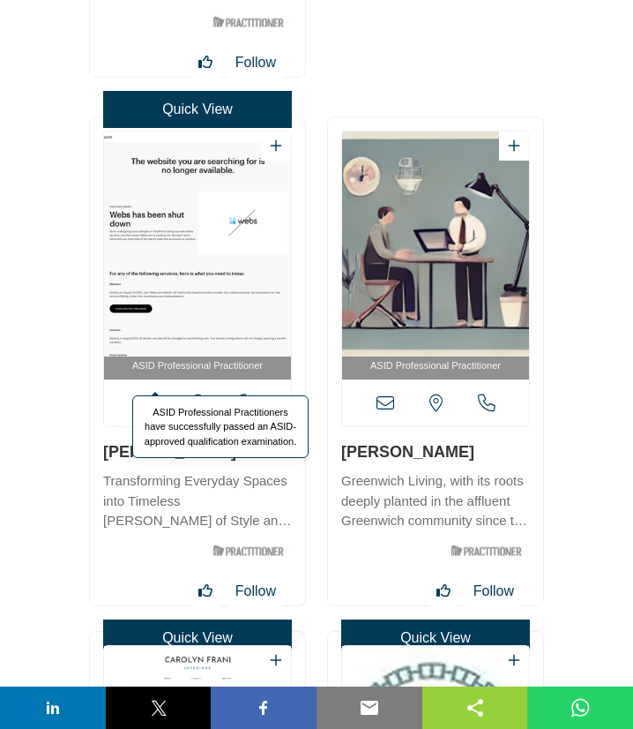
scroll to position [23259, 0]
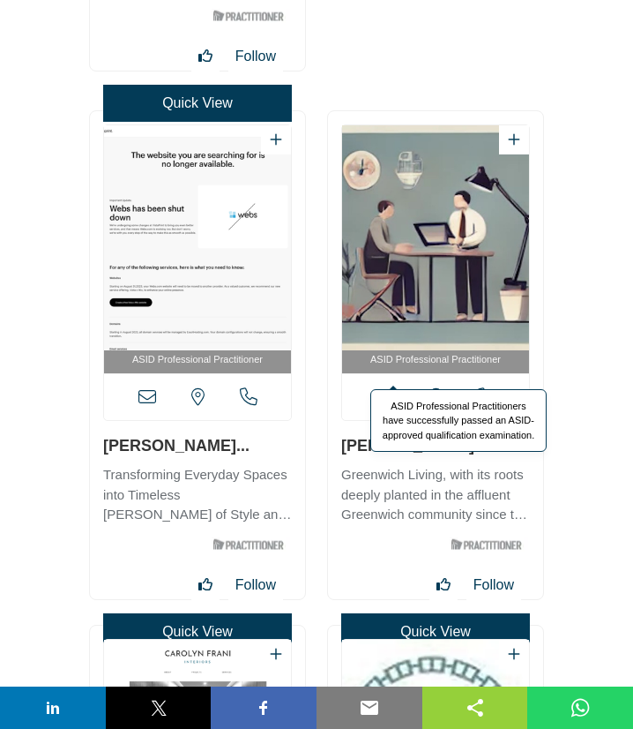
drag, startPoint x: 96, startPoint y: 444, endPoint x: 480, endPoint y: 364, distance: 391.8
click at [88, 445] on div "ASID Professional Practitioner" at bounding box center [197, 363] width 238 height 507
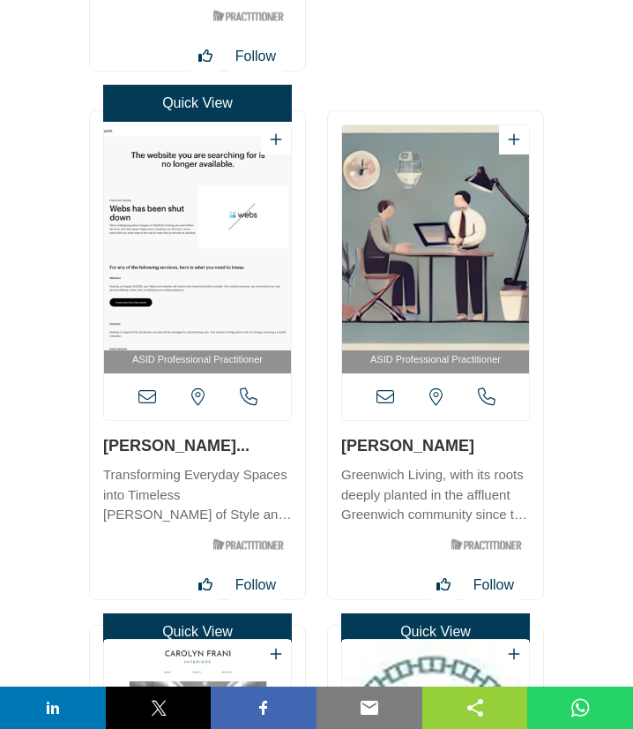
drag, startPoint x: 101, startPoint y: 446, endPoint x: 253, endPoint y: 452, distance: 152.7
click at [253, 452] on div "ASID Professional Practitioner" at bounding box center [197, 355] width 215 height 488
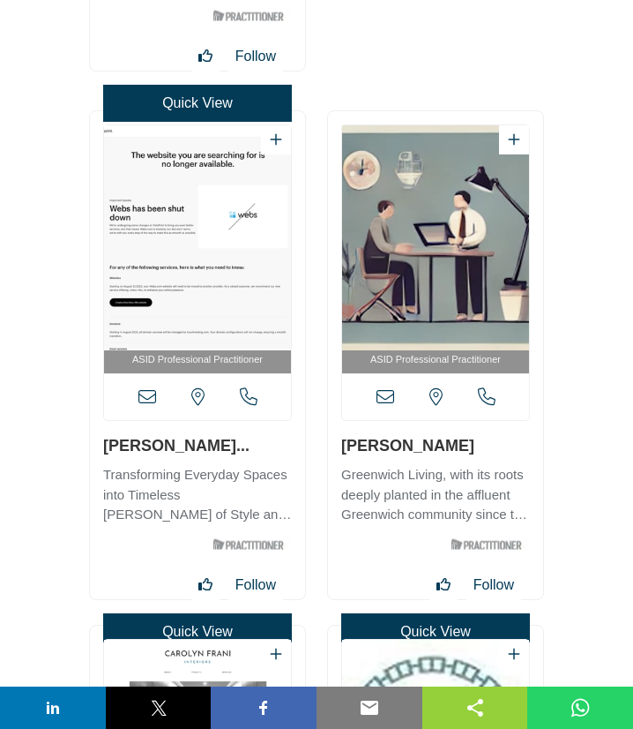
click at [153, 398] on icon at bounding box center [147, 397] width 18 height 18
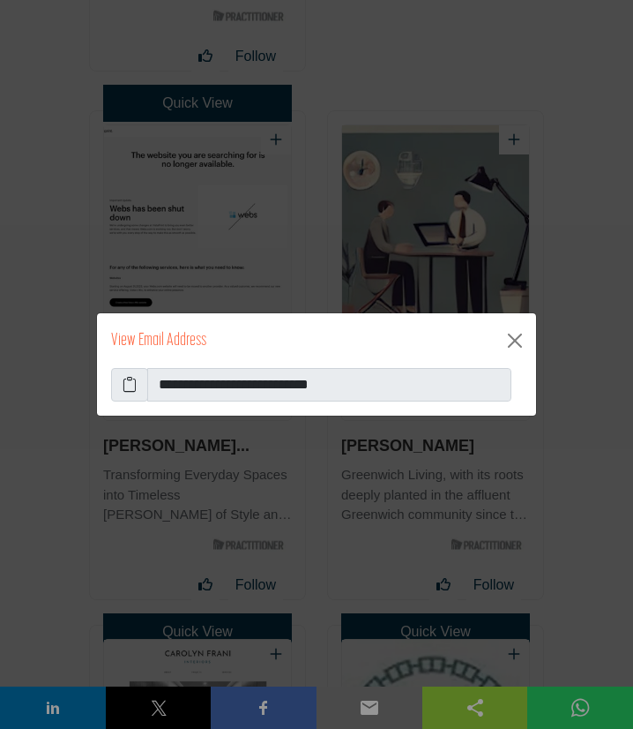
click at [133, 395] on icon at bounding box center [130, 384] width 14 height 21
click at [510, 343] on button "Close" at bounding box center [515, 340] width 28 height 28
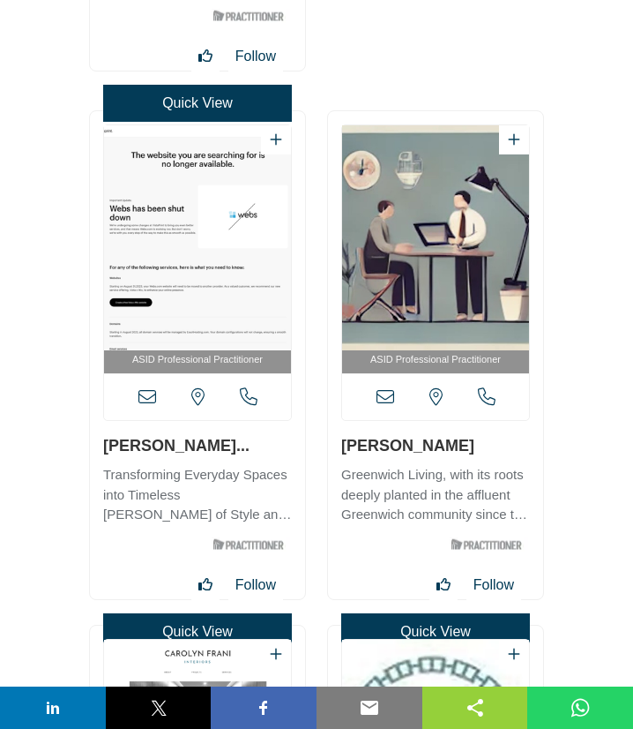
drag, startPoint x: 340, startPoint y: 447, endPoint x: 479, endPoint y: 444, distance: 139.4
click at [479, 444] on div "ASID Professional Practitioner" at bounding box center [435, 355] width 215 height 488
click at [384, 398] on icon at bounding box center [386, 397] width 18 height 18
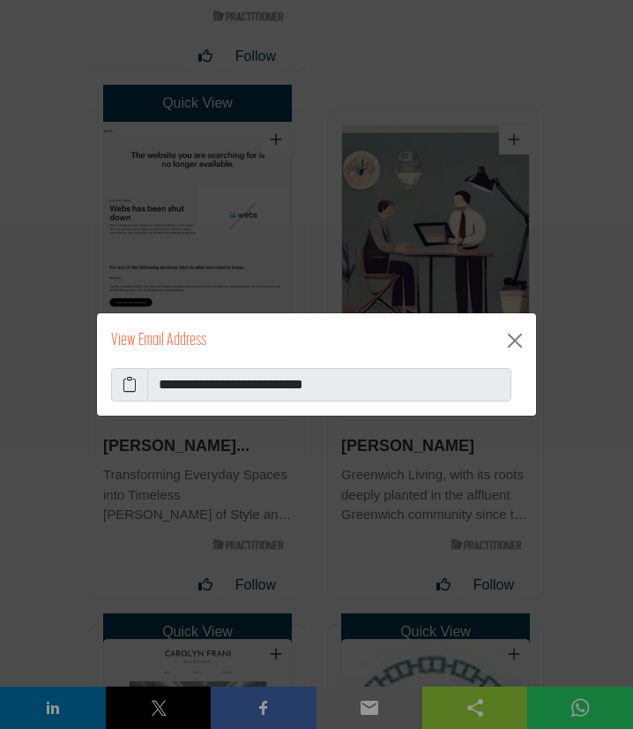
click at [131, 381] on icon at bounding box center [130, 384] width 14 height 21
click at [518, 341] on button "Close" at bounding box center [515, 340] width 28 height 28
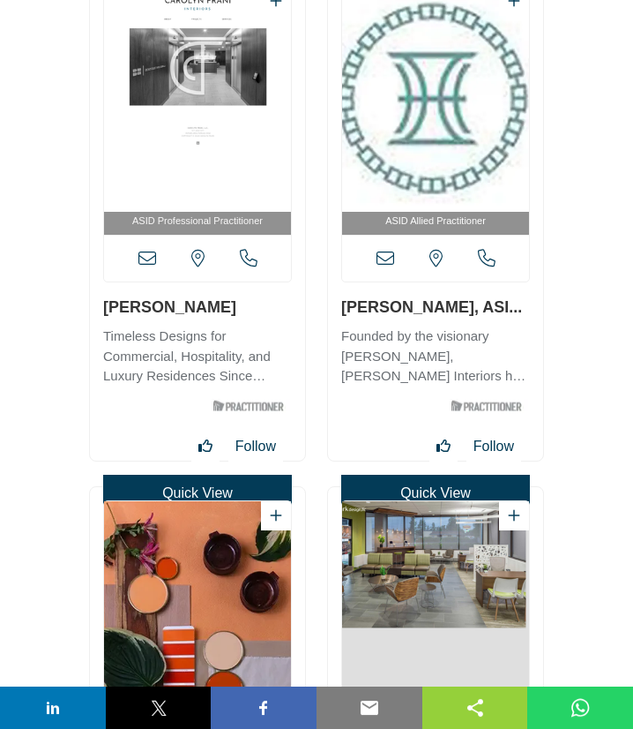
scroll to position [23926, 0]
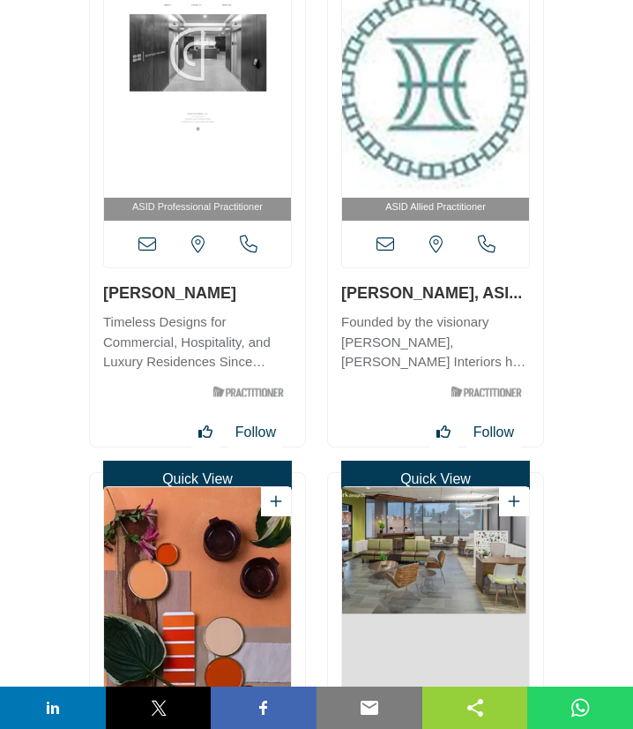
drag, startPoint x: 103, startPoint y: 298, endPoint x: 207, endPoint y: 293, distance: 104.2
click at [207, 293] on div "ASID Professional Practitioner" at bounding box center [197, 203] width 215 height 488
click at [148, 246] on icon at bounding box center [147, 244] width 18 height 18
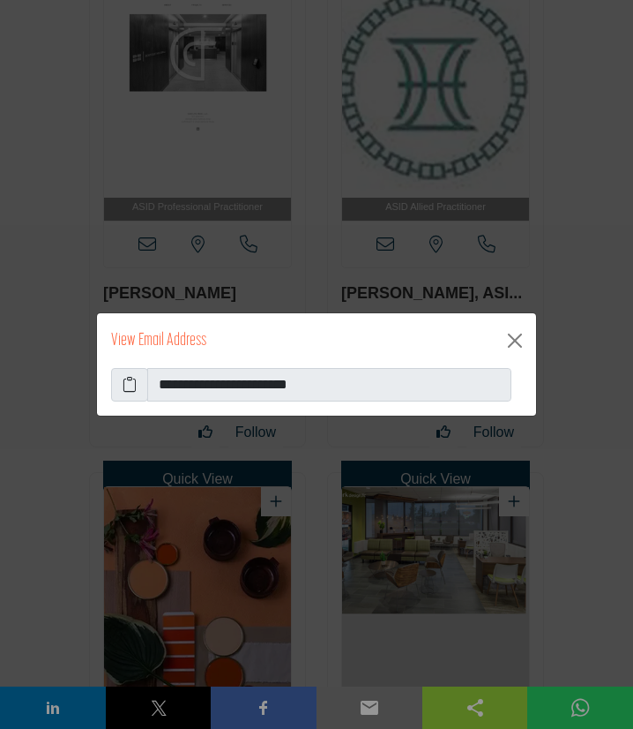
click at [128, 388] on icon at bounding box center [130, 384] width 14 height 21
click at [516, 338] on button "Close" at bounding box center [515, 340] width 28 height 28
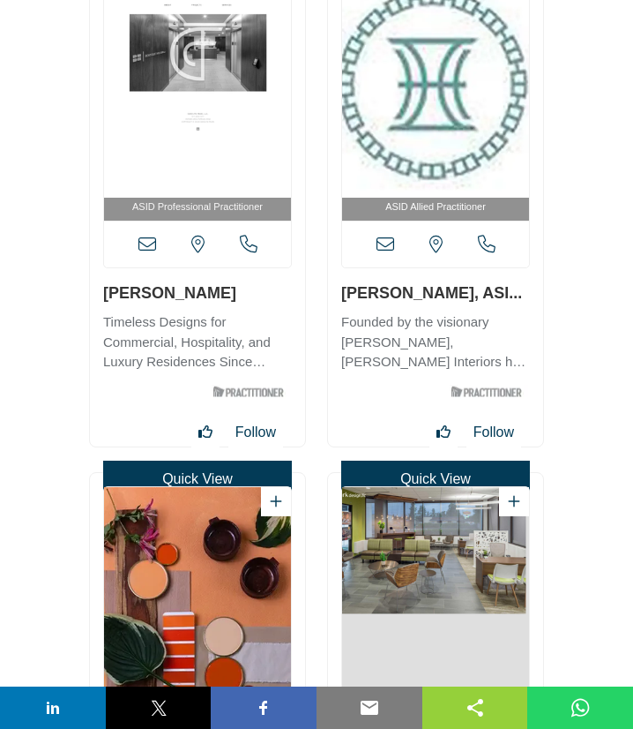
drag, startPoint x: 339, startPoint y: 295, endPoint x: 467, endPoint y: 299, distance: 128.0
click at [467, 299] on div "ASID Allied Practitioner" at bounding box center [435, 203] width 215 height 488
click at [382, 246] on icon at bounding box center [386, 244] width 18 height 18
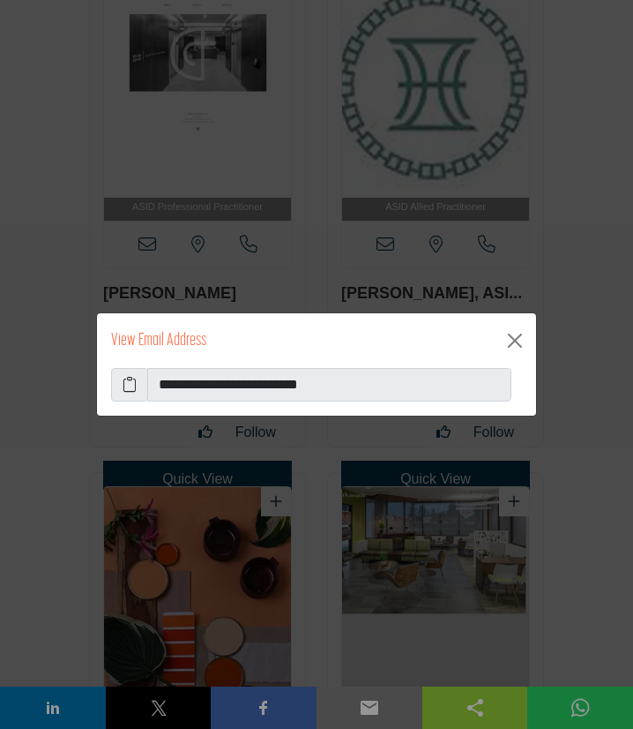
click at [130, 392] on icon at bounding box center [130, 384] width 14 height 21
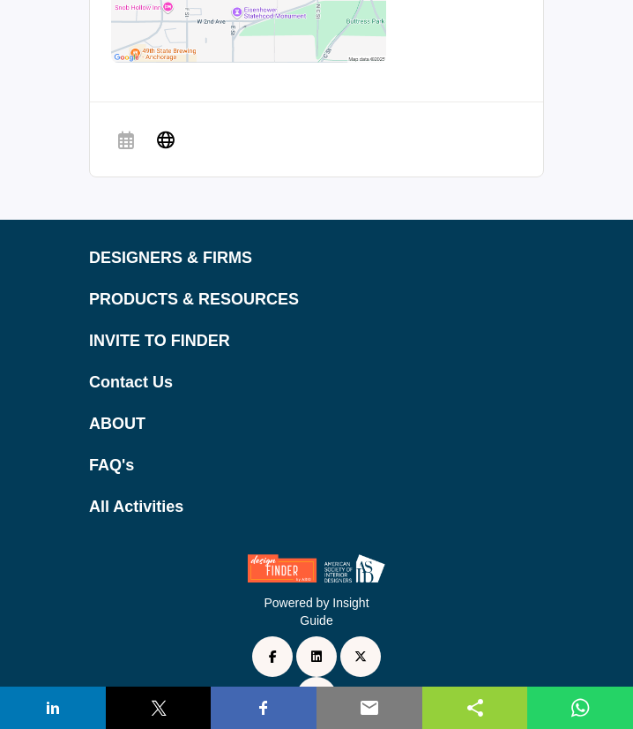
scroll to position [2055, 0]
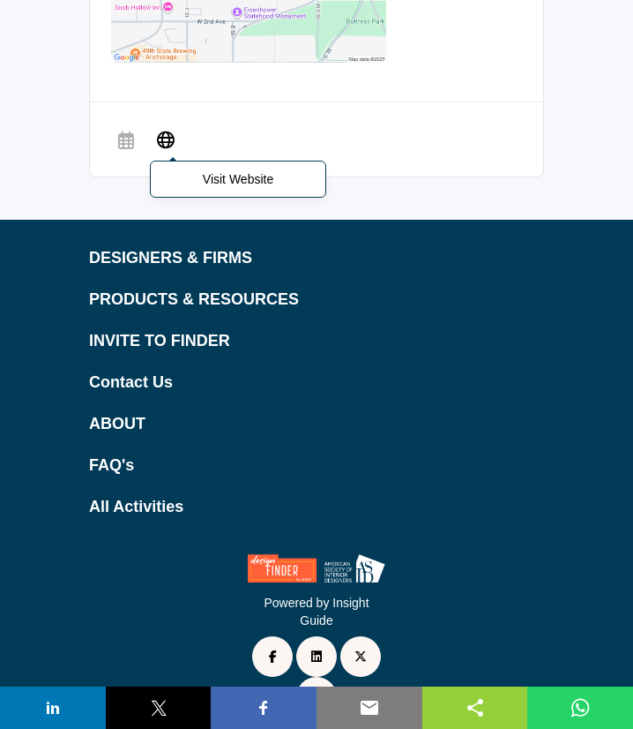
click at [169, 141] on icon at bounding box center [166, 138] width 18 height 21
